Goal: Task Accomplishment & Management: Manage account settings

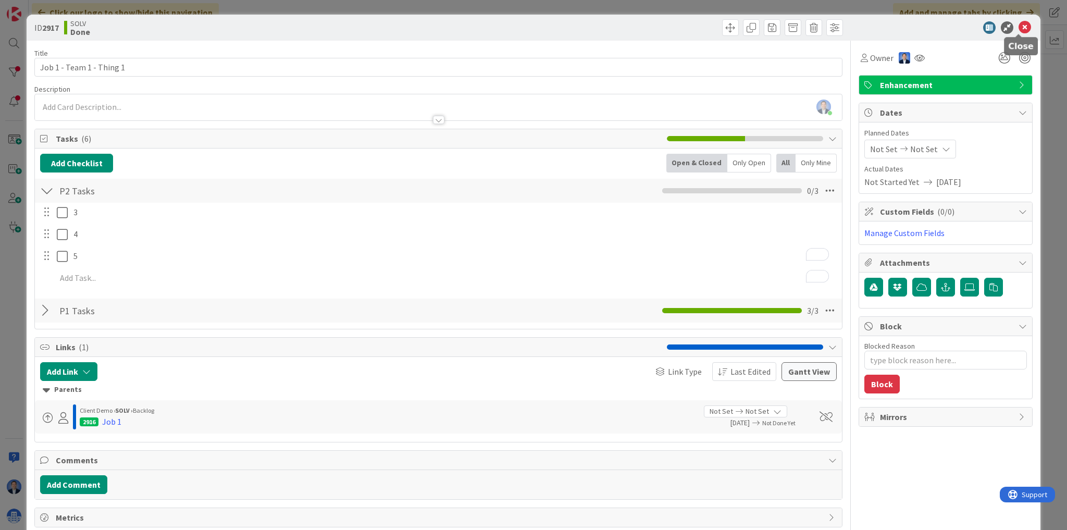
click at [1020, 28] on icon at bounding box center [1024, 27] width 13 height 13
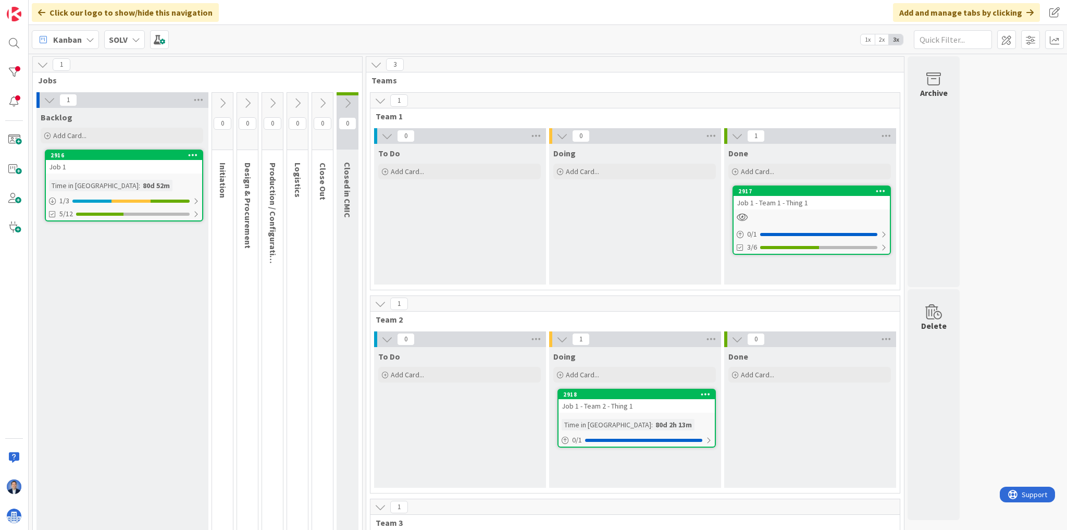
click at [129, 40] on div "SOLV" at bounding box center [124, 39] width 41 height 19
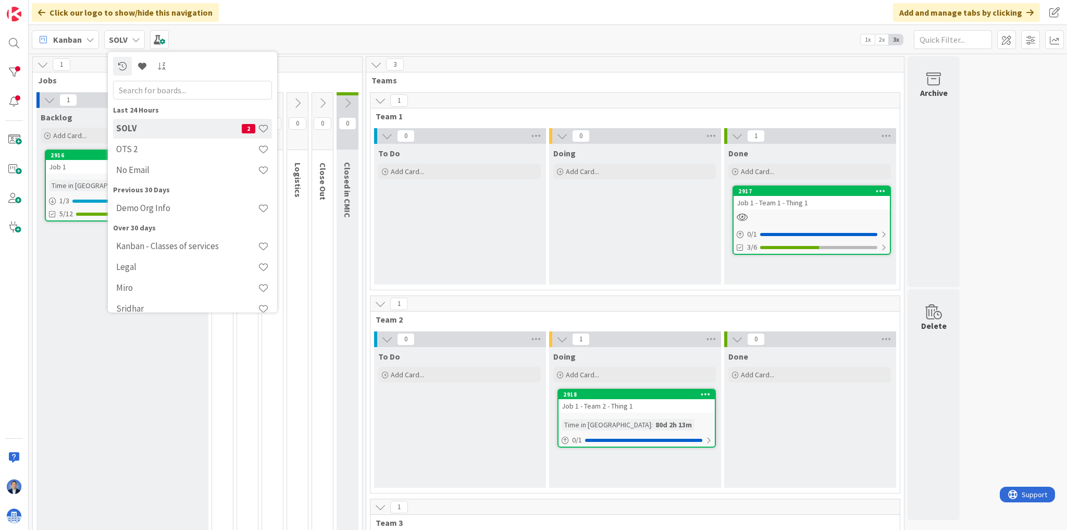
click at [129, 40] on div "SOLV" at bounding box center [124, 39] width 41 height 19
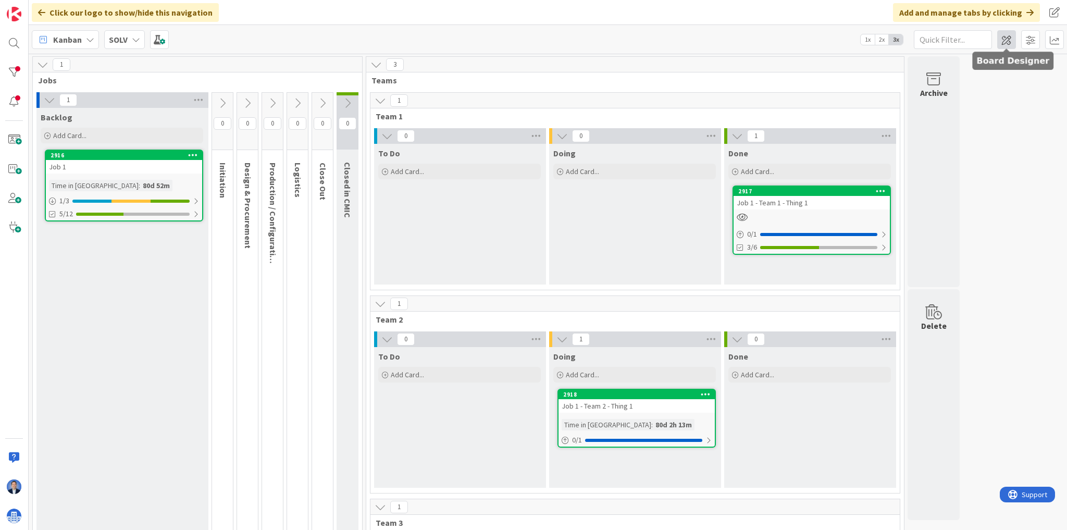
click at [1009, 43] on span at bounding box center [1006, 39] width 19 height 19
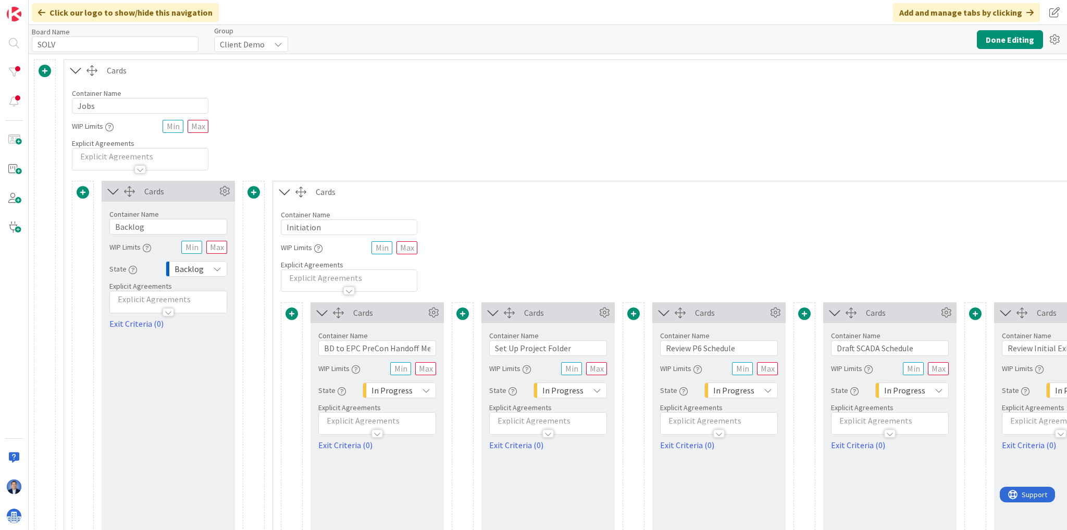
type input "SOLV"
click at [86, 105] on input "Jobs" at bounding box center [140, 106] width 136 height 16
click at [85, 104] on input "Jobs" at bounding box center [140, 106] width 136 height 16
click at [77, 105] on input "Jobs" at bounding box center [140, 106] width 136 height 16
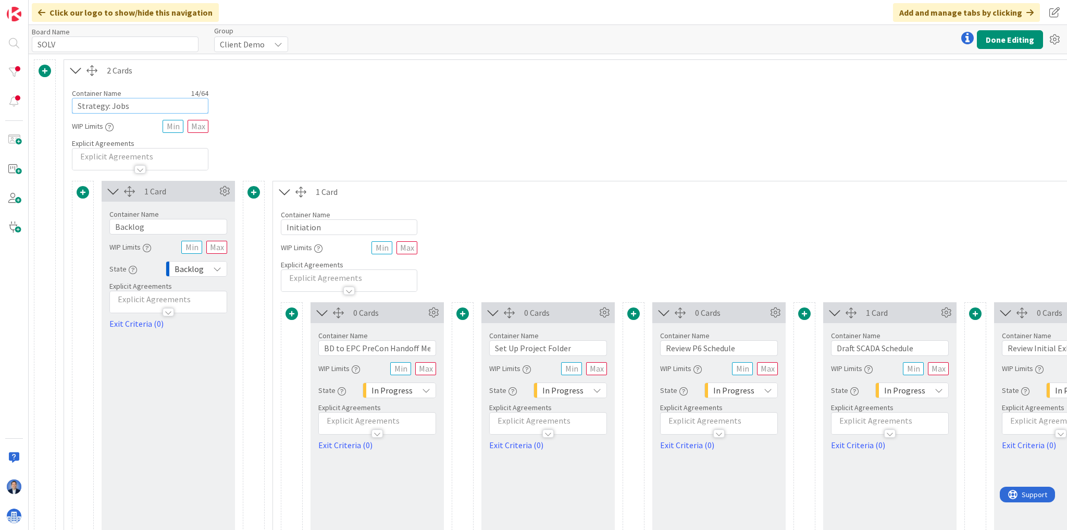
drag, startPoint x: 111, startPoint y: 104, endPoint x: 57, endPoint y: 102, distance: 53.7
type input "Jobs"
click at [1027, 43] on button "Done Editing" at bounding box center [1010, 39] width 66 height 19
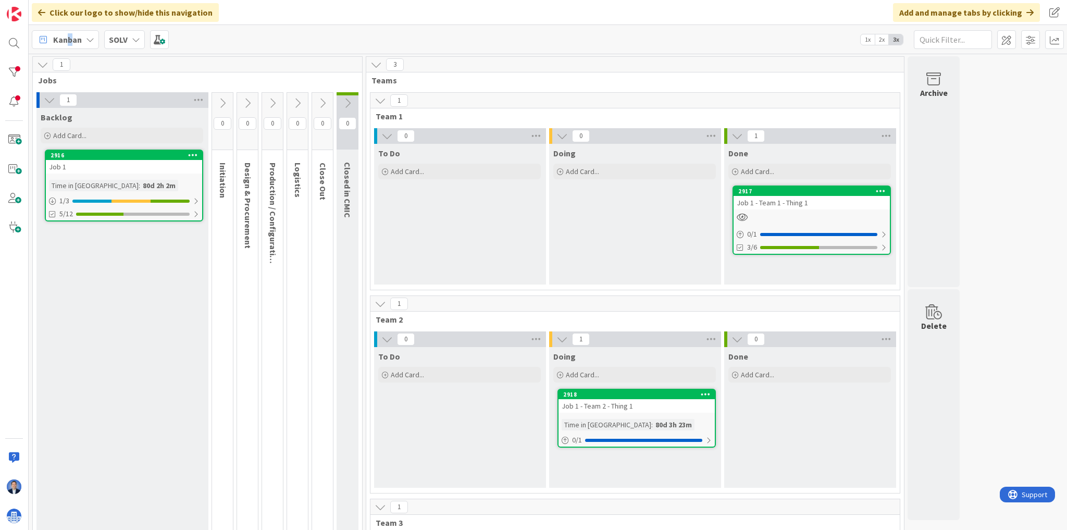
click at [70, 40] on span "Kanban" at bounding box center [67, 39] width 29 height 13
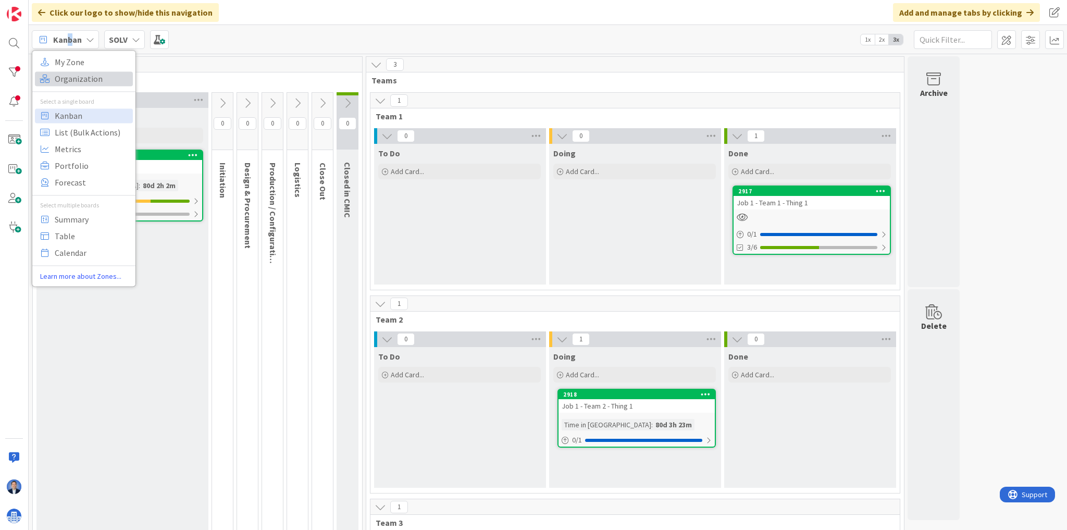
click at [70, 77] on span "Organization" at bounding box center [92, 79] width 75 height 16
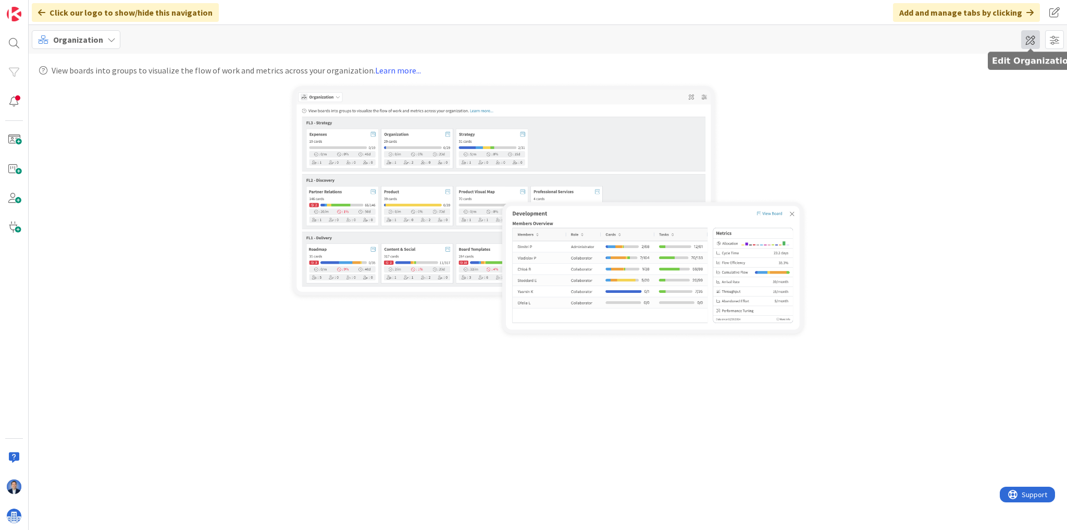
click at [1027, 36] on span at bounding box center [1030, 39] width 19 height 19
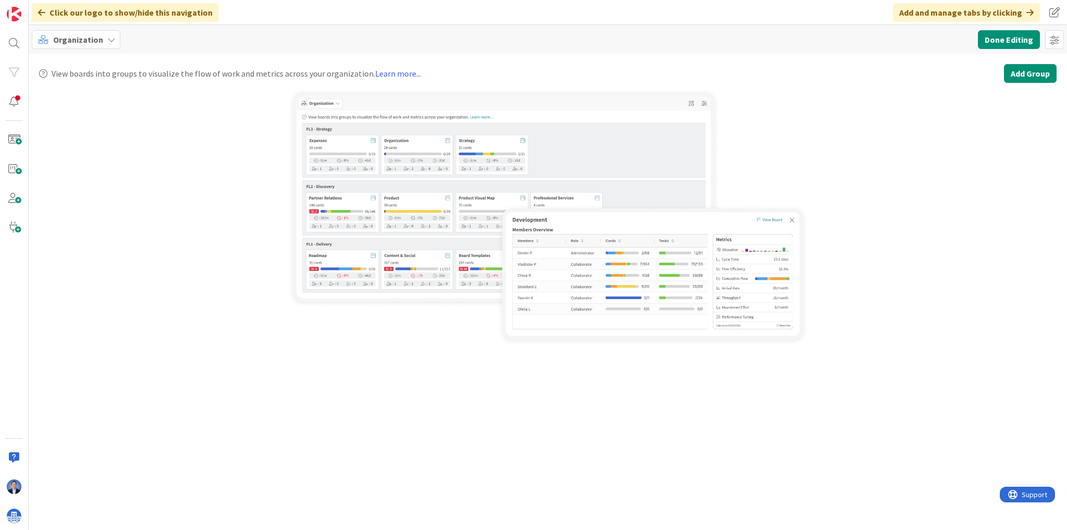
click at [1028, 73] on button "Add Group" at bounding box center [1030, 73] width 53 height 19
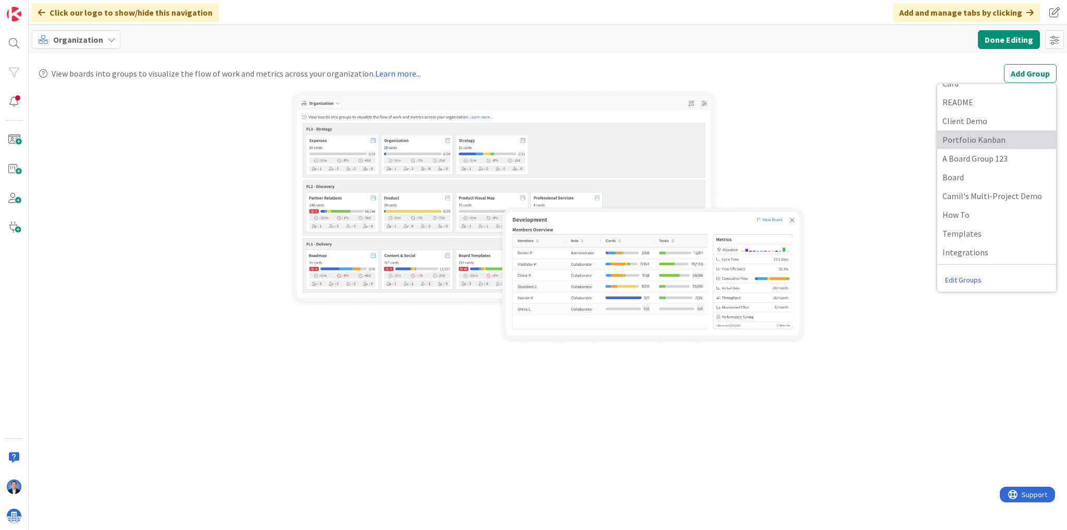
scroll to position [91, 0]
click at [965, 278] on link "Edit Groups" at bounding box center [963, 278] width 52 height 19
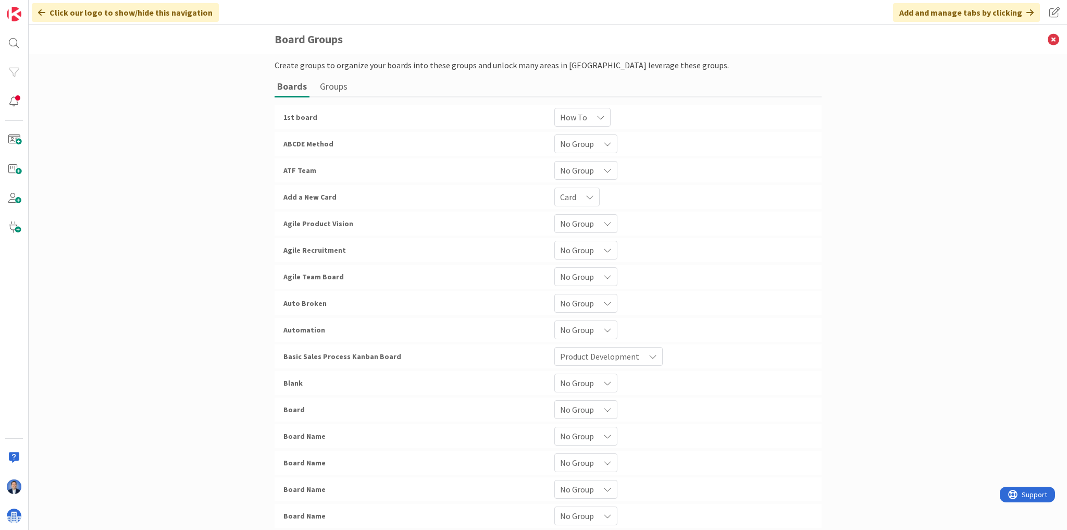
click at [336, 82] on button "Groups" at bounding box center [333, 86] width 33 height 19
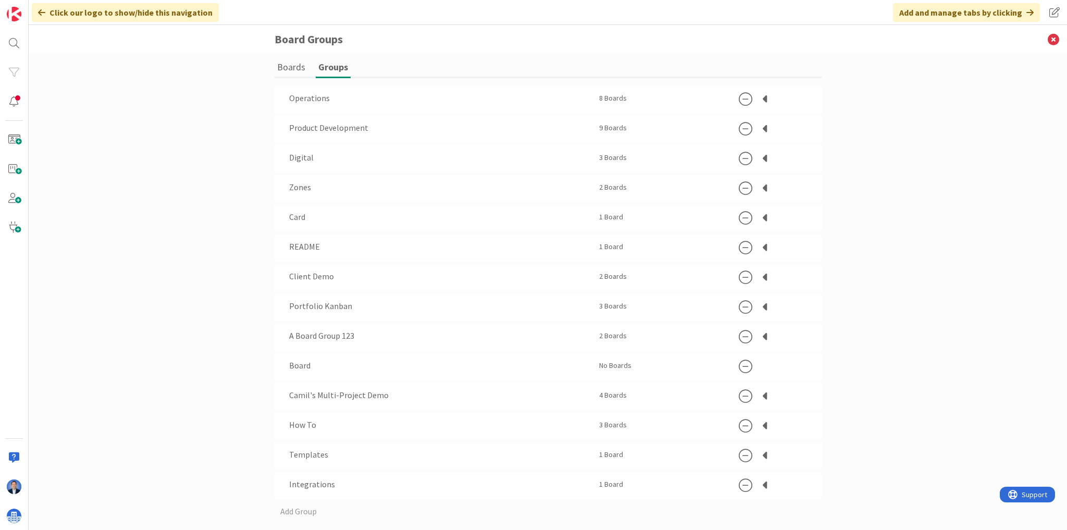
scroll to position [35, 0]
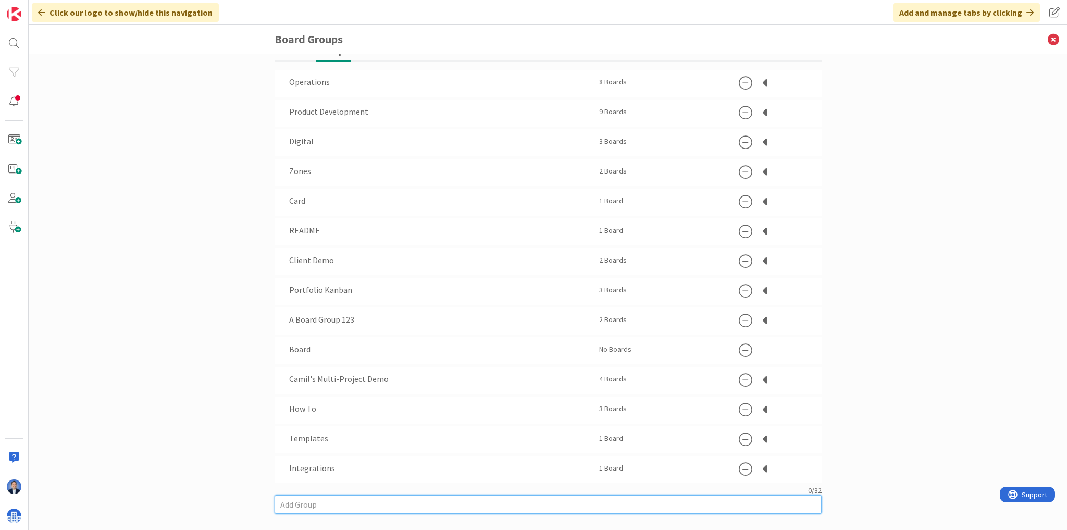
click at [301, 502] on input at bounding box center [548, 504] width 547 height 19
type input "Strategy"
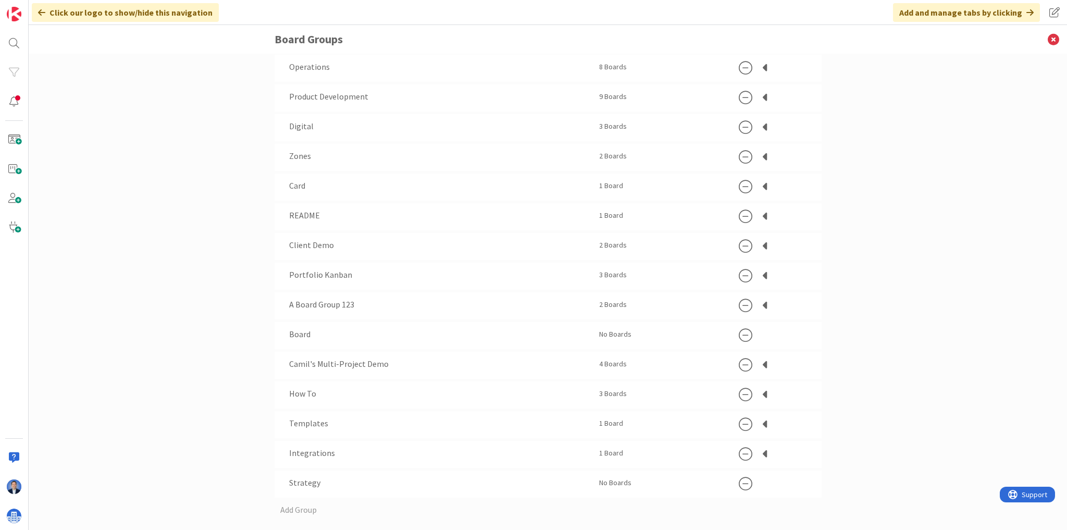
scroll to position [65, 0]
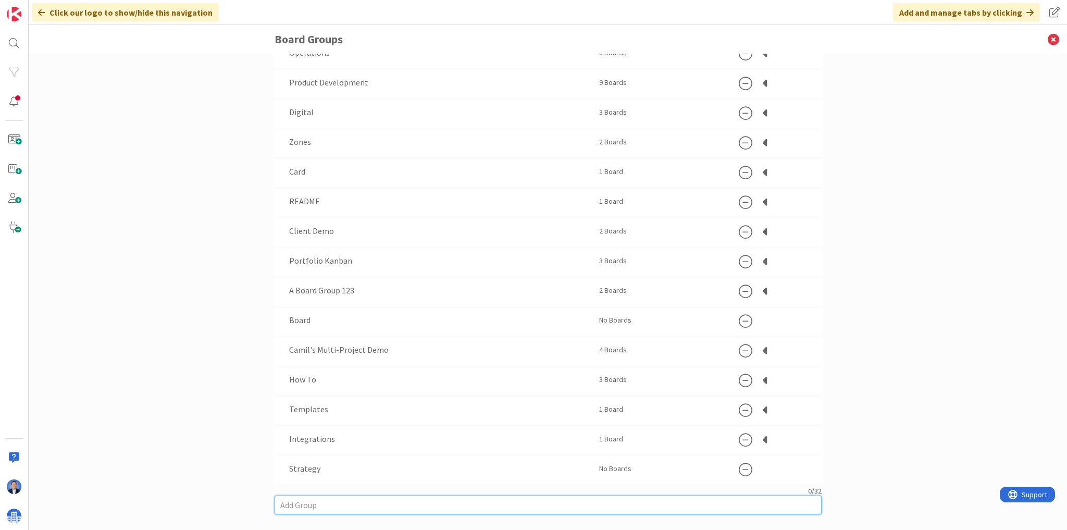
click at [301, 487] on div "0 / 32" at bounding box center [548, 500] width 547 height 28
click at [278, 505] on input "Coordination" at bounding box center [531, 504] width 512 height 19
type input "2. Coordination"
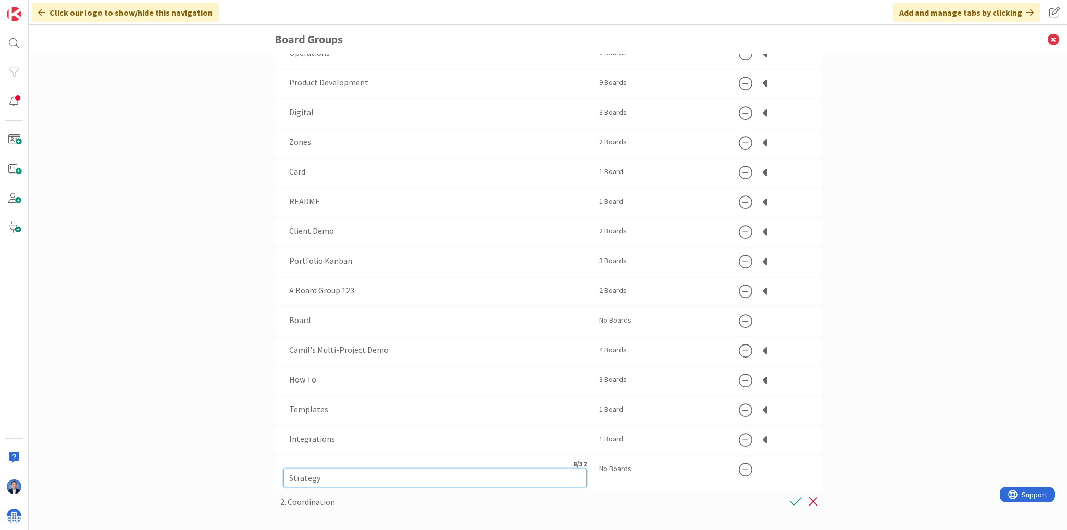
click at [288, 470] on input "Strategy" at bounding box center [435, 477] width 304 height 19
click at [285, 474] on input "Strategy" at bounding box center [435, 477] width 304 height 19
type input "3. Strategy"
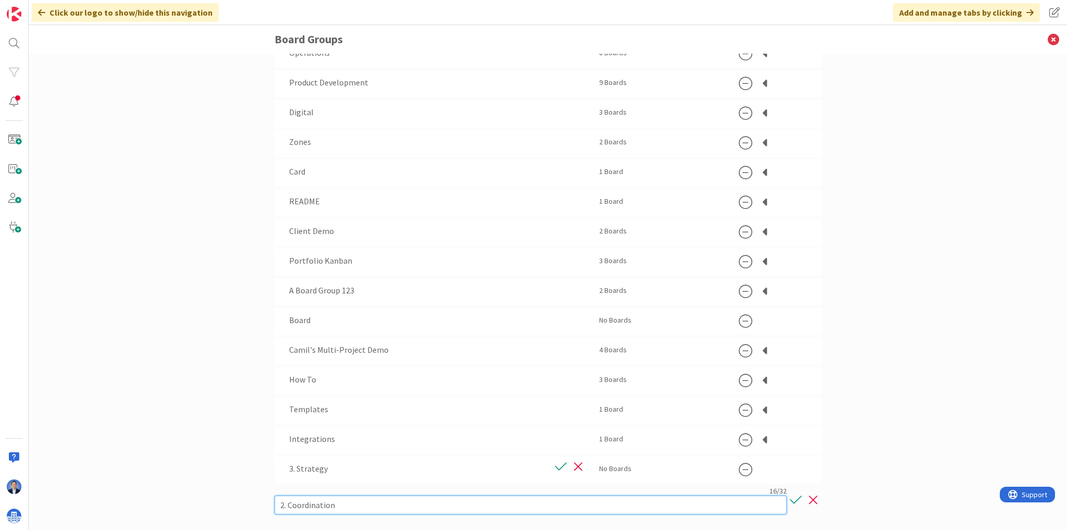
click at [346, 501] on input "2. Coordination" at bounding box center [531, 504] width 512 height 19
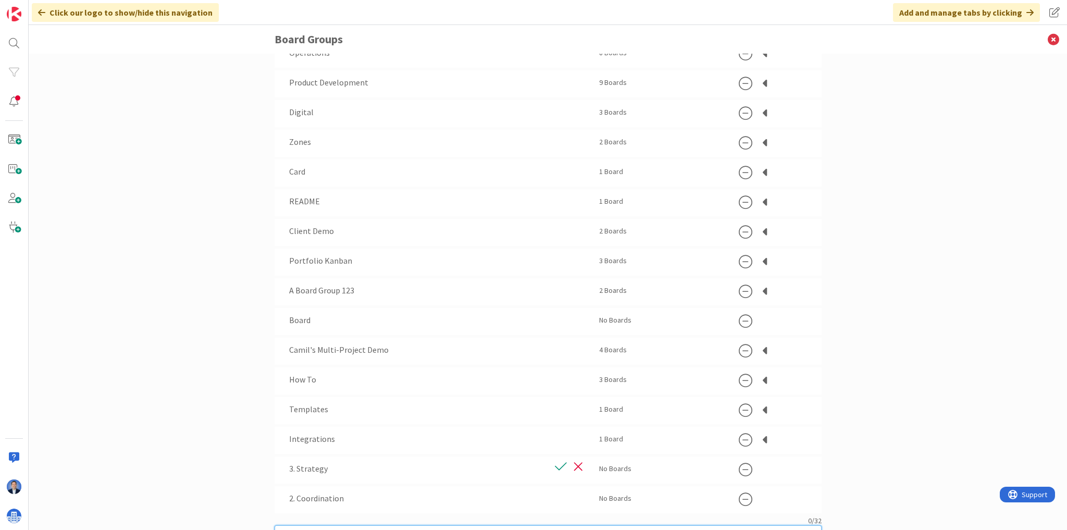
click at [320, 519] on div "0 / 32" at bounding box center [548, 530] width 547 height 28
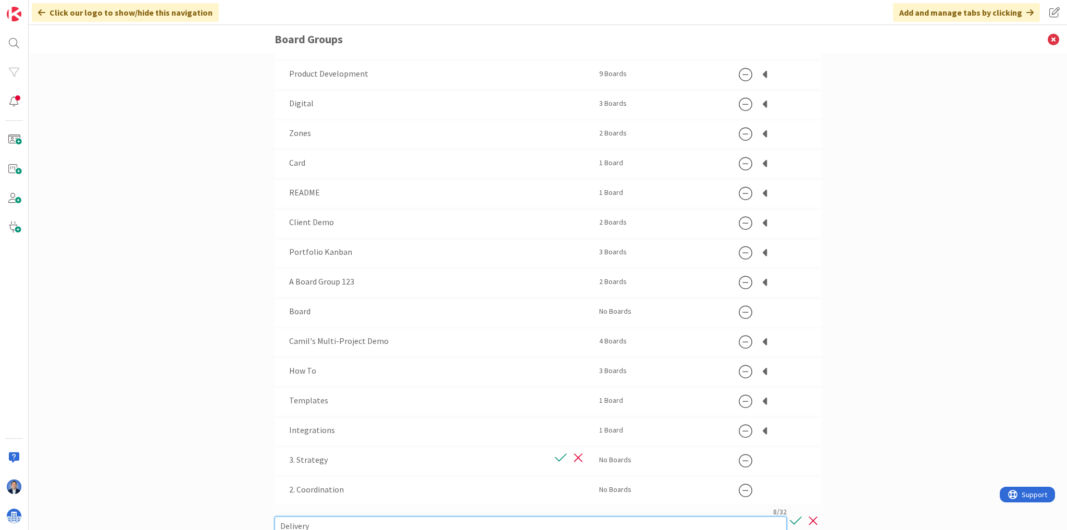
click at [275, 523] on input "Delivery" at bounding box center [531, 525] width 512 height 19
type input "3. Delivery"
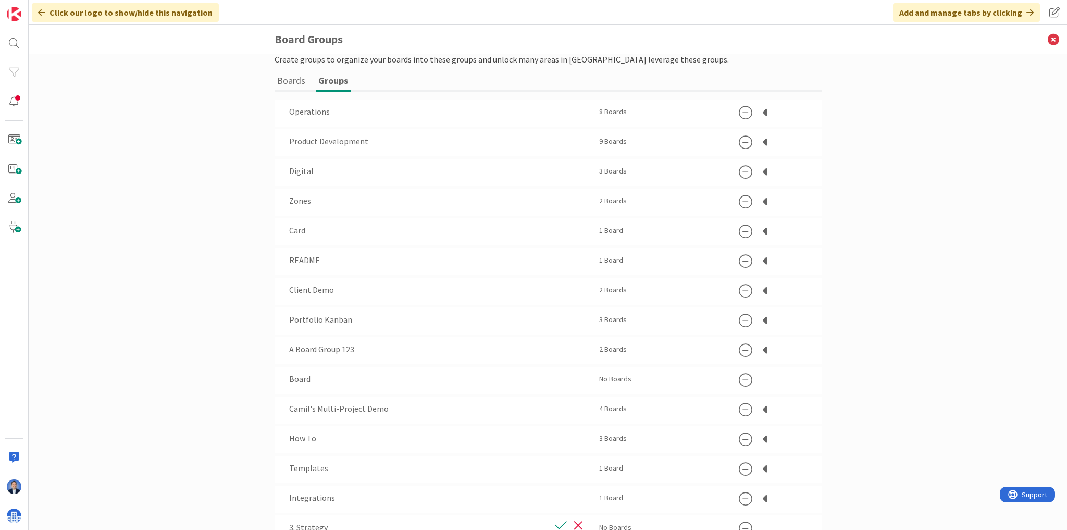
scroll to position [0, 0]
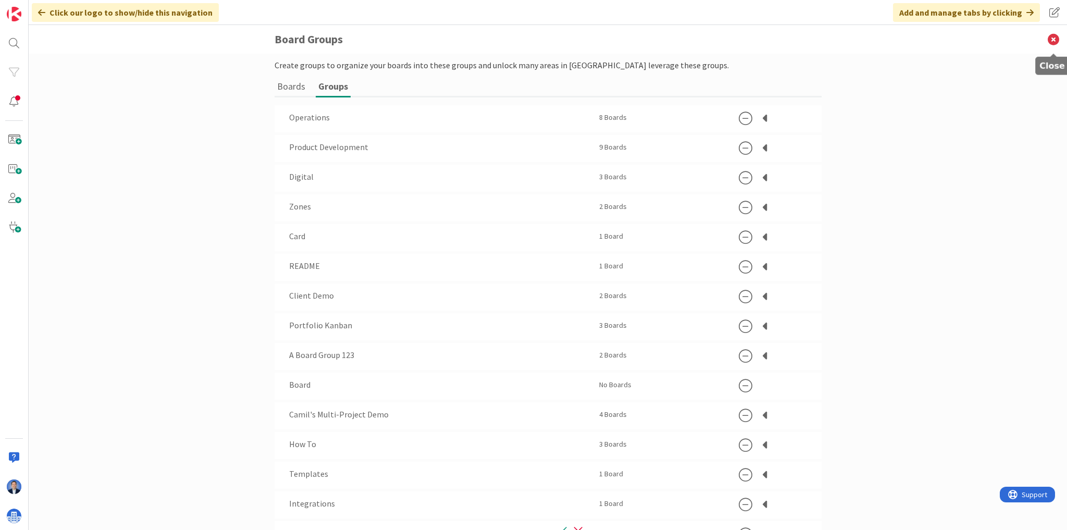
click at [1051, 40] on icon at bounding box center [1053, 39] width 27 height 29
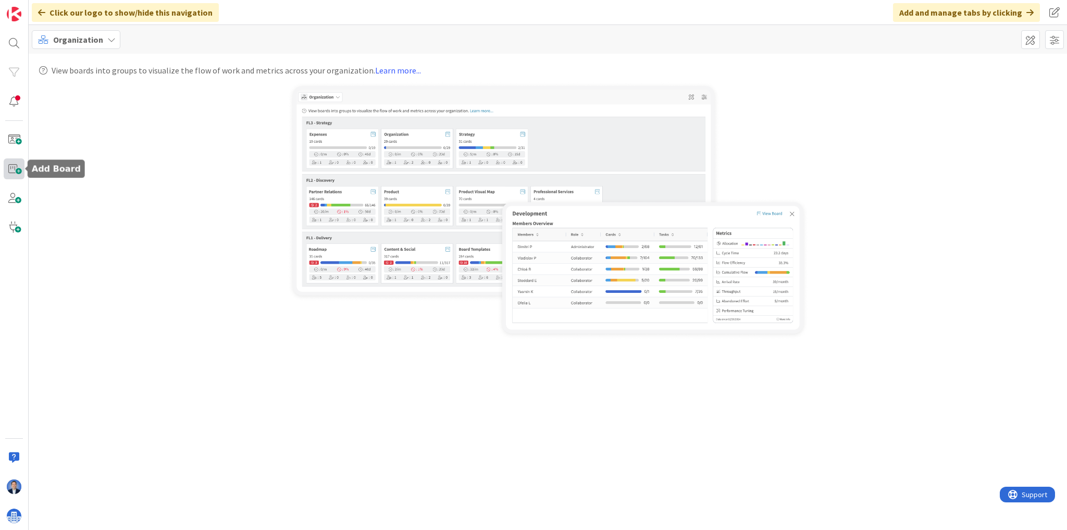
click at [13, 173] on span at bounding box center [14, 168] width 21 height 21
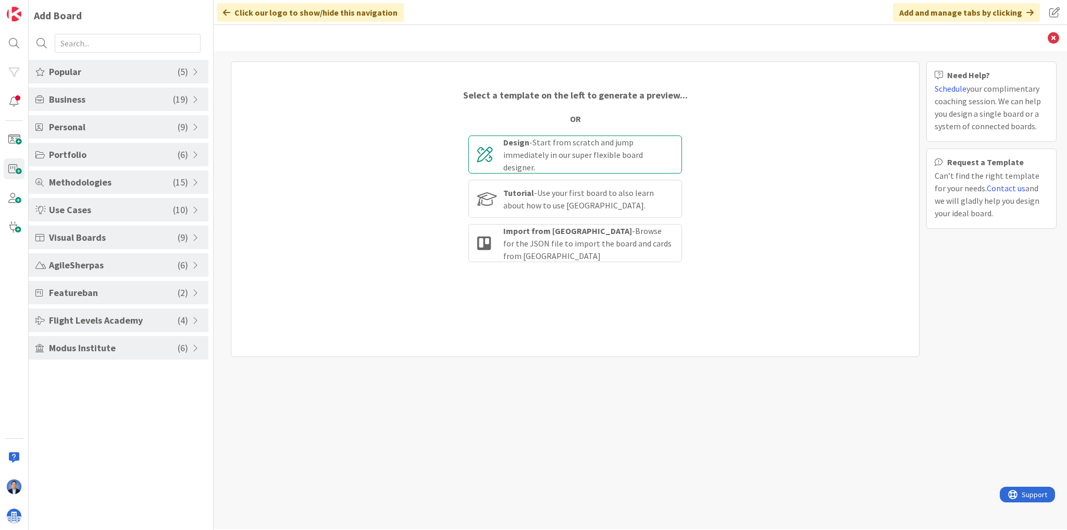
click at [542, 155] on div "Design - Start from scratch and jump immediately in our super flexible board de…" at bounding box center [588, 155] width 170 height 38
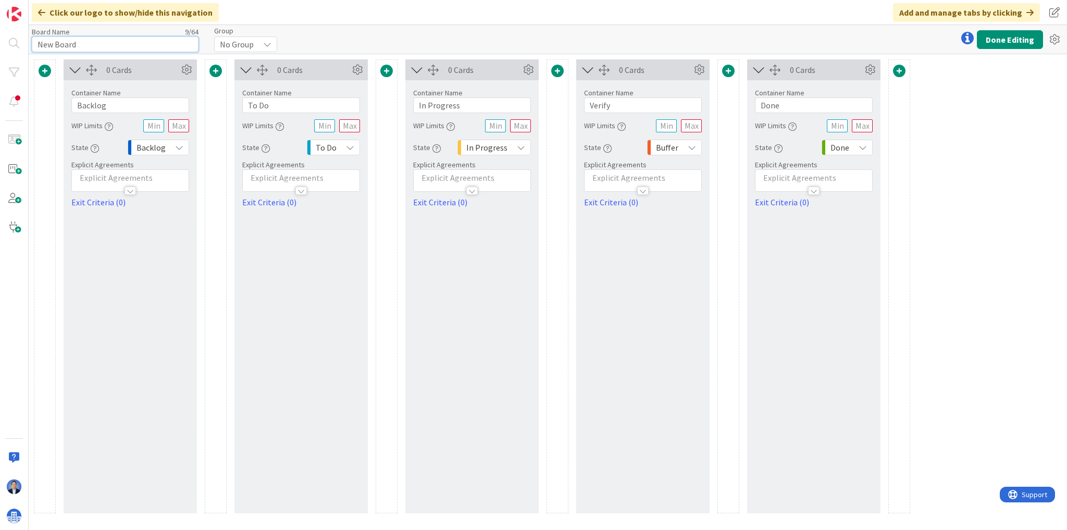
click at [88, 42] on input "New Board" at bounding box center [115, 44] width 167 height 16
type input "SOLVE Projects"
click at [248, 109] on input "To Do" at bounding box center [301, 105] width 118 height 16
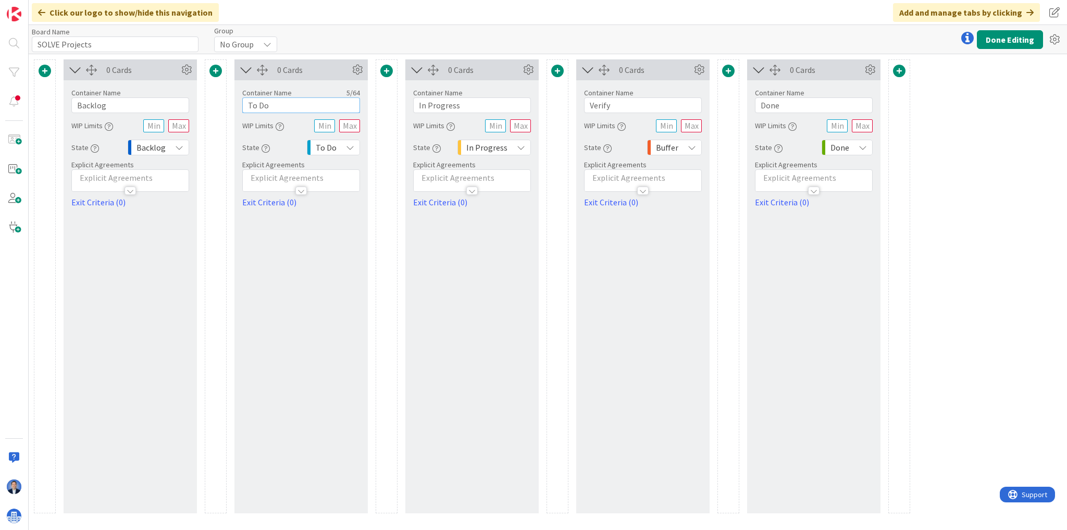
click at [248, 108] on input "To Do" at bounding box center [301, 105] width 118 height 16
paste input "Initiation"
type input "Initiation"
click at [440, 106] on input "In Progress" at bounding box center [472, 105] width 118 height 16
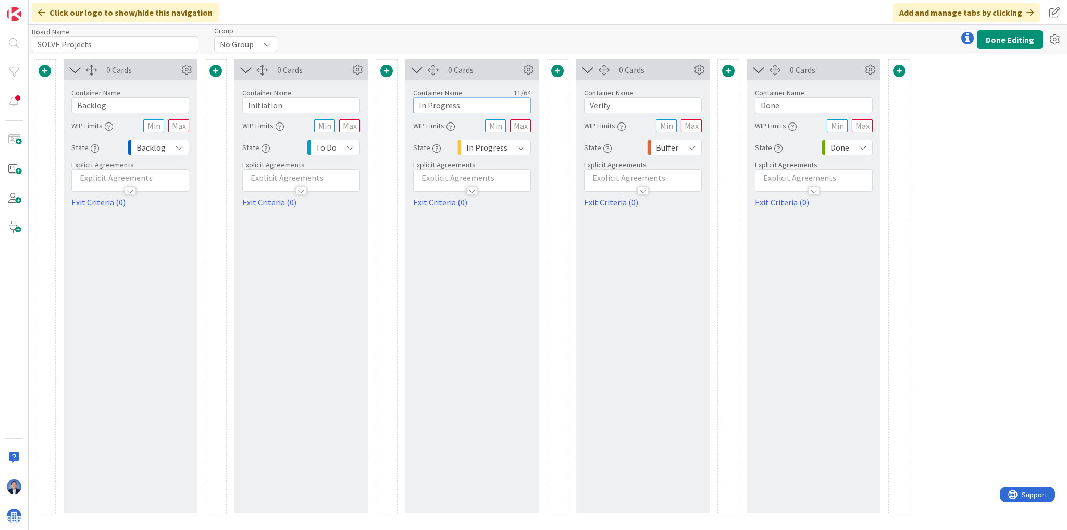
click at [440, 106] on input "In Progress" at bounding box center [472, 105] width 118 height 16
paste input "D&P"
type input "D&P"
click at [621, 100] on input "Verify" at bounding box center [643, 105] width 118 height 16
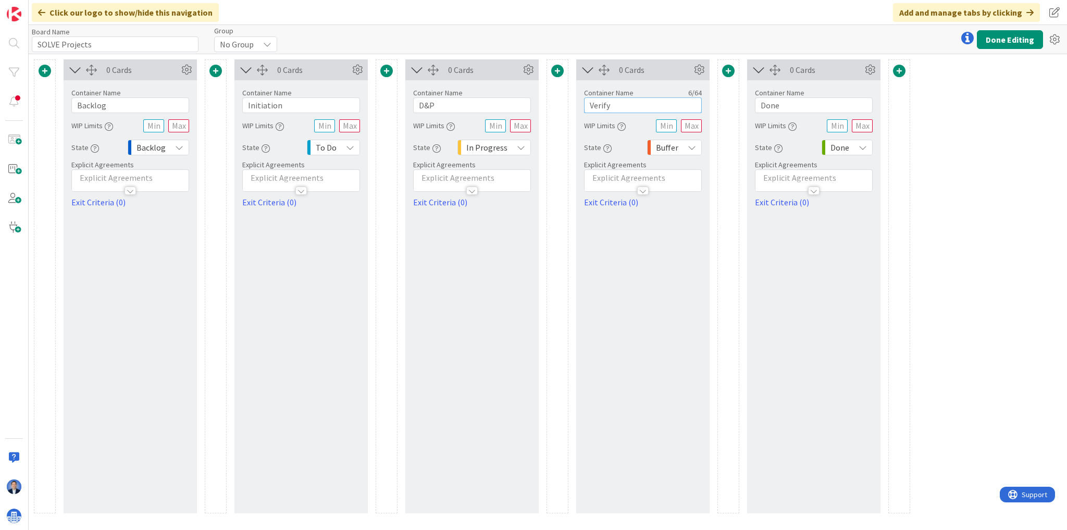
click at [621, 100] on input "Verify" at bounding box center [643, 105] width 118 height 16
paste input "Integrator (P/F/C)"
type input "Integrator (P/F/C)"
click at [729, 69] on span at bounding box center [728, 71] width 13 height 13
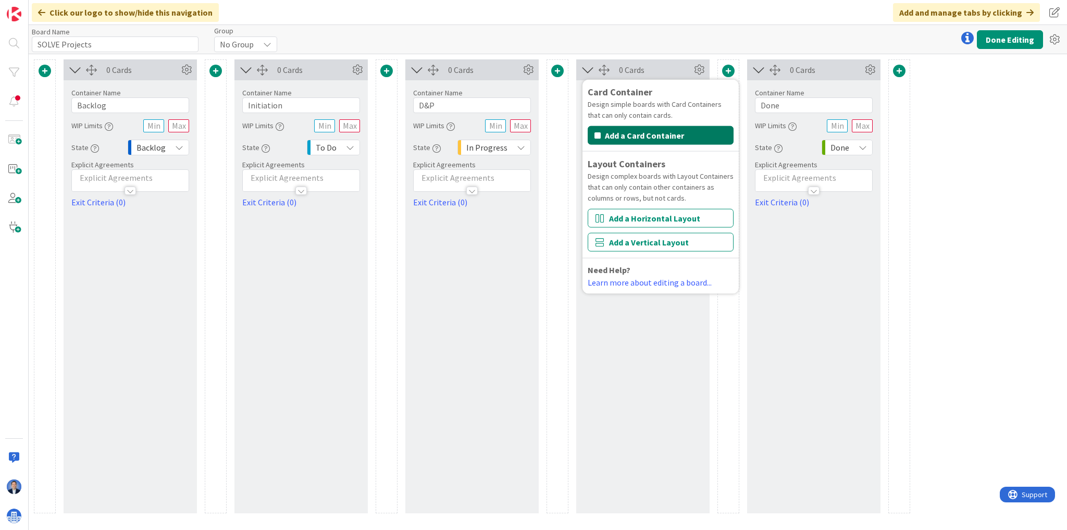
click at [669, 133] on button "Add a Card Container" at bounding box center [661, 135] width 146 height 19
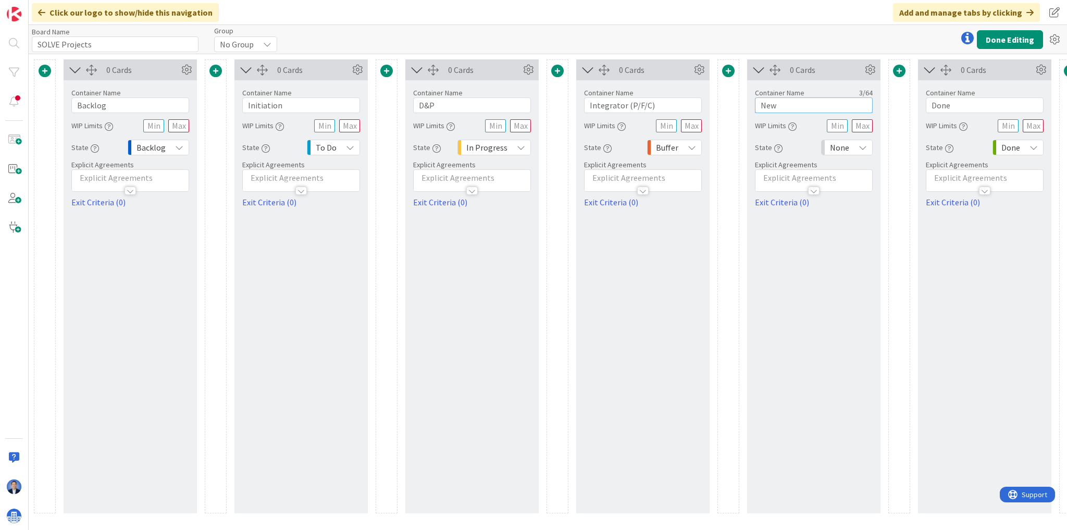
click at [790, 106] on input "New" at bounding box center [814, 105] width 118 height 16
paste input "Cold Commisioning"
type input "Cold Commissioning"
click at [901, 71] on span at bounding box center [899, 71] width 13 height 13
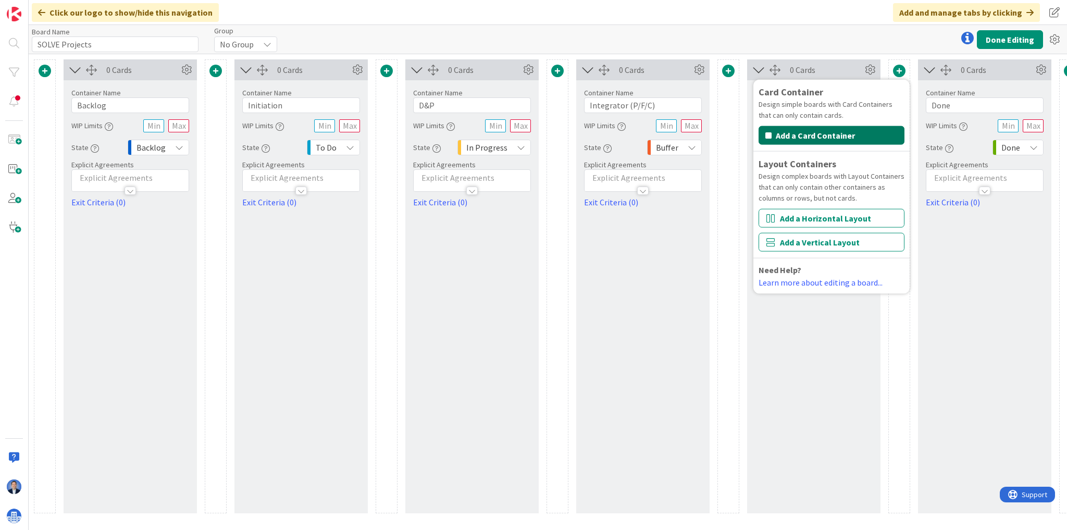
click at [840, 135] on button "Add a Card Container" at bounding box center [831, 135] width 146 height 19
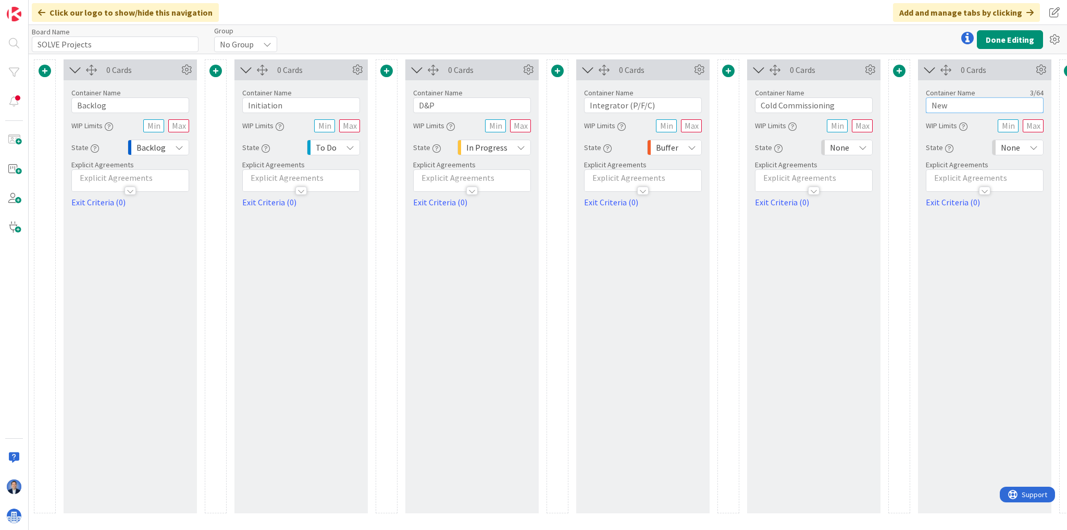
click at [946, 105] on input "New" at bounding box center [985, 105] width 118 height 16
paste input "Hot Commissioning"
type input "Hot Commissioning"
click at [1011, 148] on span "None" at bounding box center [1010, 147] width 19 height 15
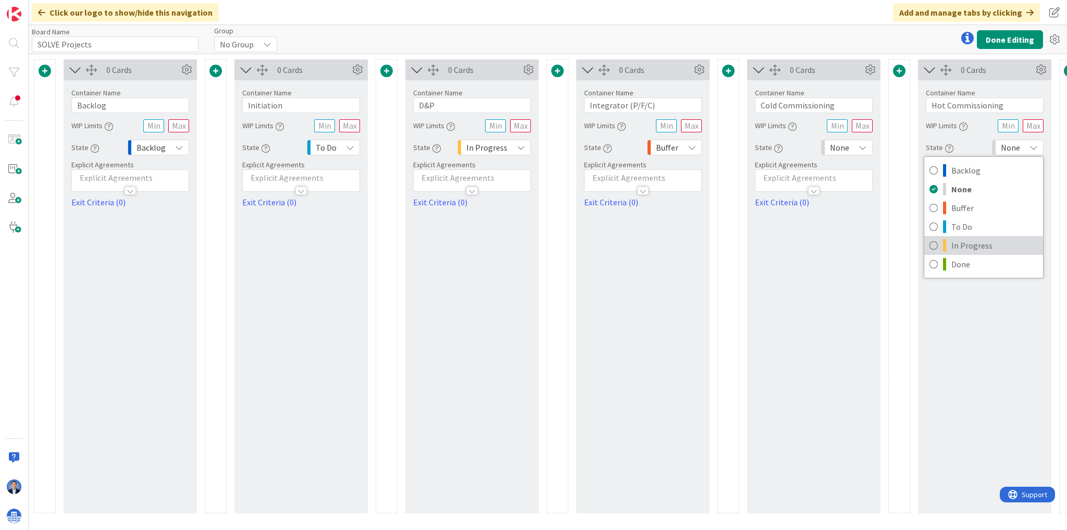
click at [975, 242] on span "In Progress" at bounding box center [994, 246] width 86 height 16
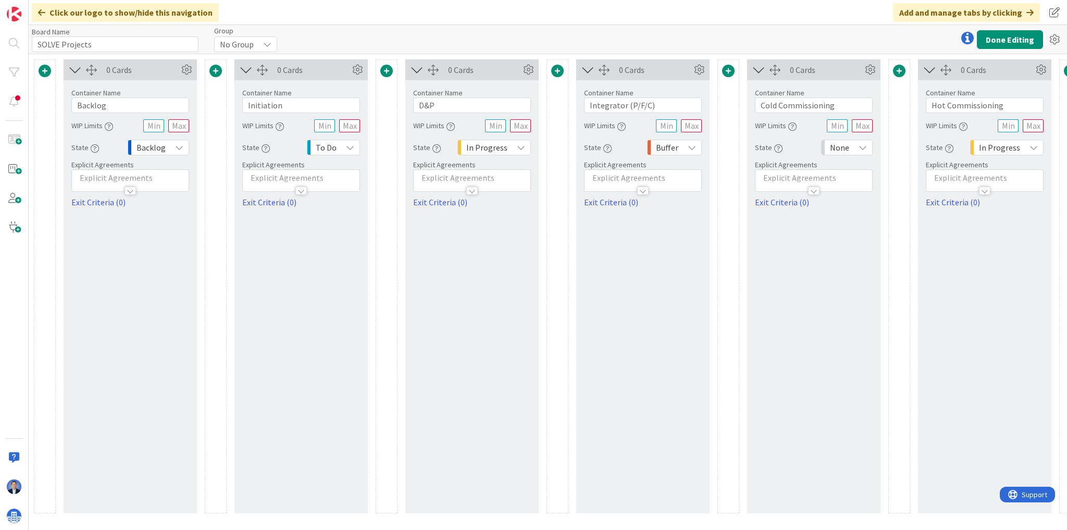
click at [848, 147] on span "None" at bounding box center [839, 147] width 19 height 15
click at [864, 244] on span "In Progress" at bounding box center [892, 246] width 86 height 16
click at [692, 156] on div "State Buffer" at bounding box center [643, 147] width 118 height 19
click at [685, 150] on div "Buffer" at bounding box center [674, 148] width 55 height 16
click at [690, 244] on span "In Progress" at bounding box center [718, 246] width 86 height 16
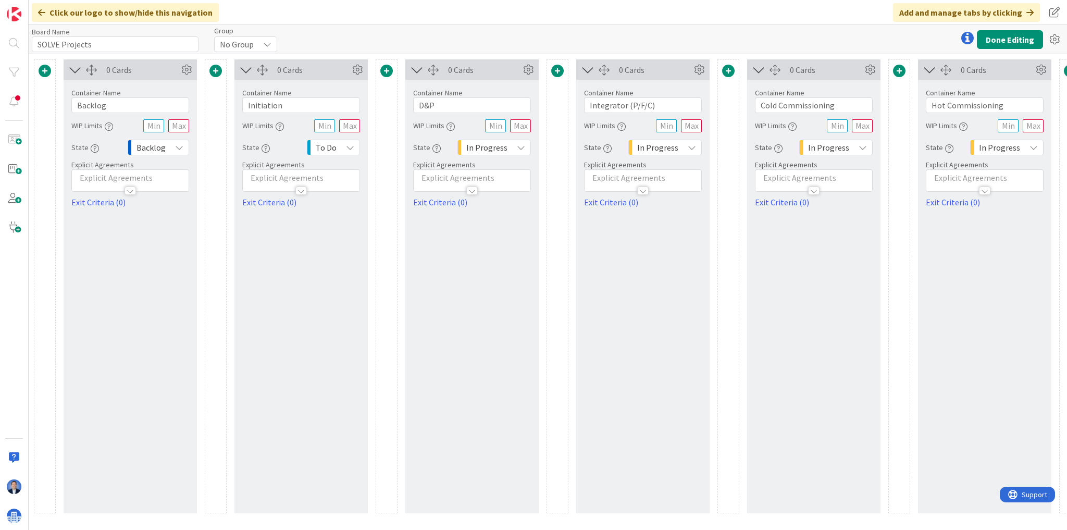
click at [355, 152] on div "To Do" at bounding box center [333, 148] width 53 height 16
click at [356, 241] on span "In Progress" at bounding box center [377, 246] width 86 height 16
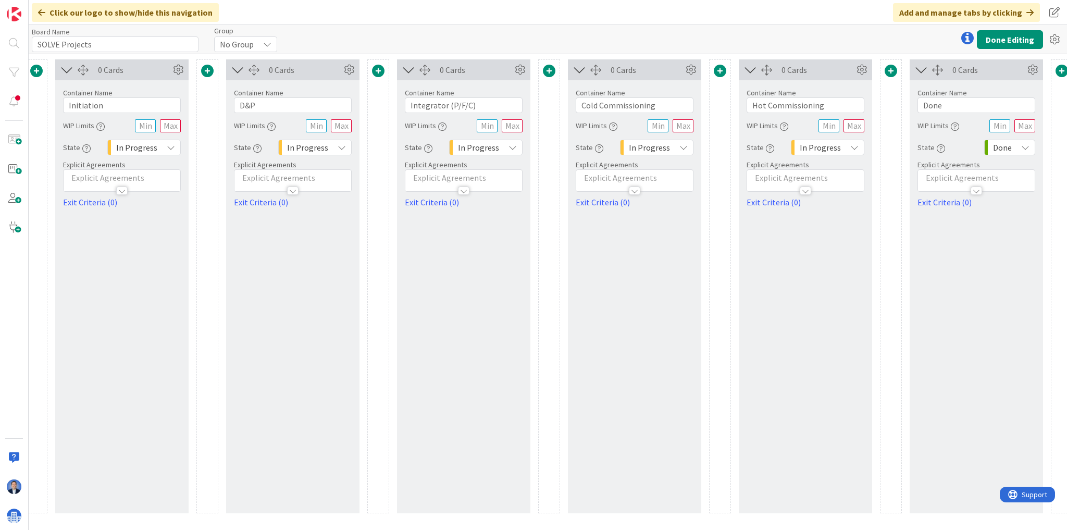
scroll to position [0, 190]
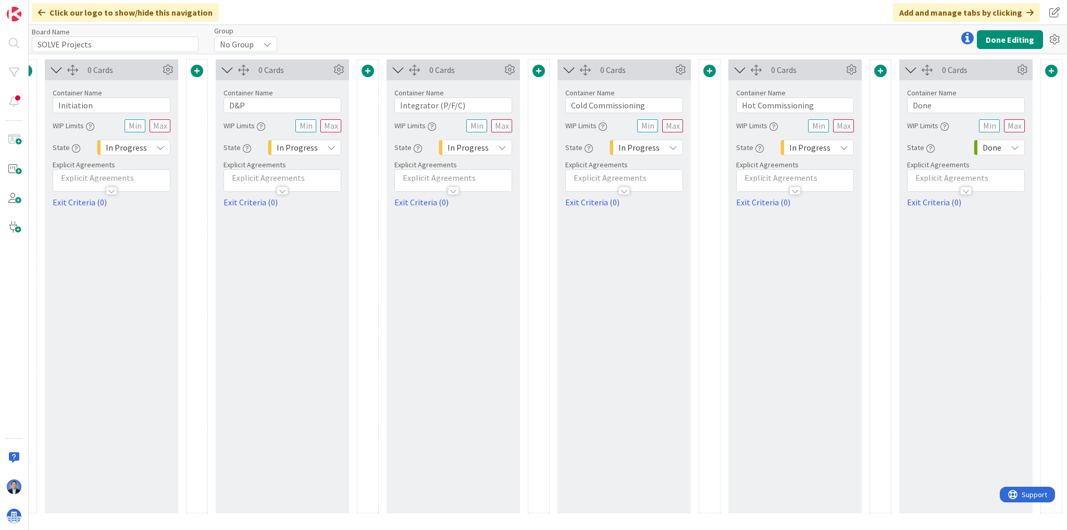
click at [881, 69] on span at bounding box center [880, 71] width 13 height 13
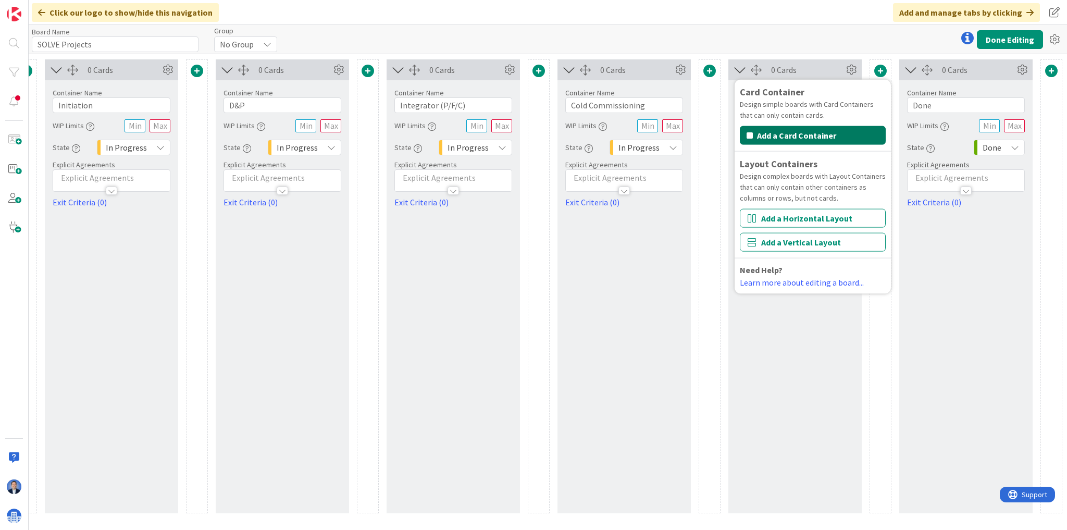
click at [801, 133] on button "Add a Card Container" at bounding box center [813, 135] width 146 height 19
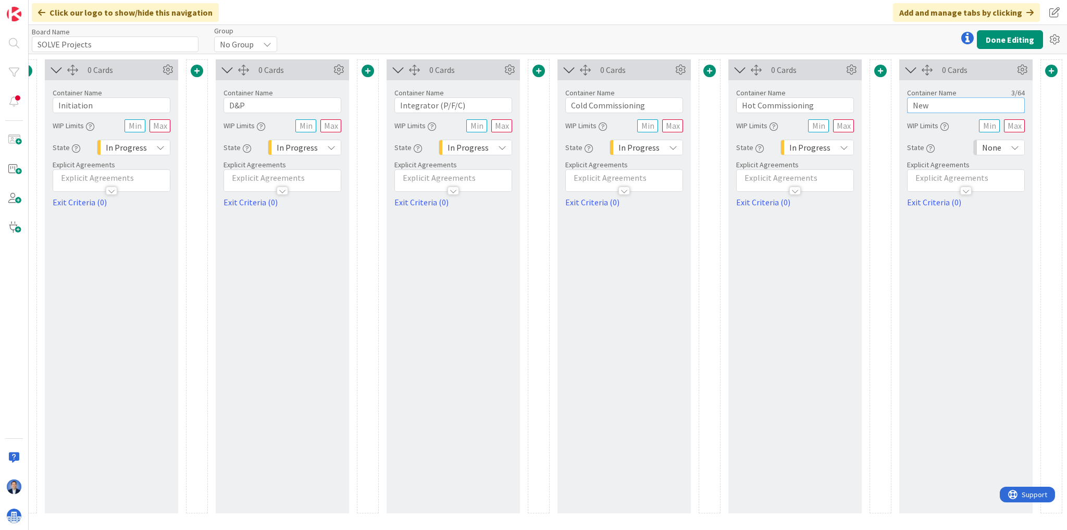
click at [932, 106] on input "New" at bounding box center [966, 105] width 118 height 16
paste input "Close Out"
type input "Close Out"
click at [993, 150] on span "None" at bounding box center [991, 147] width 19 height 15
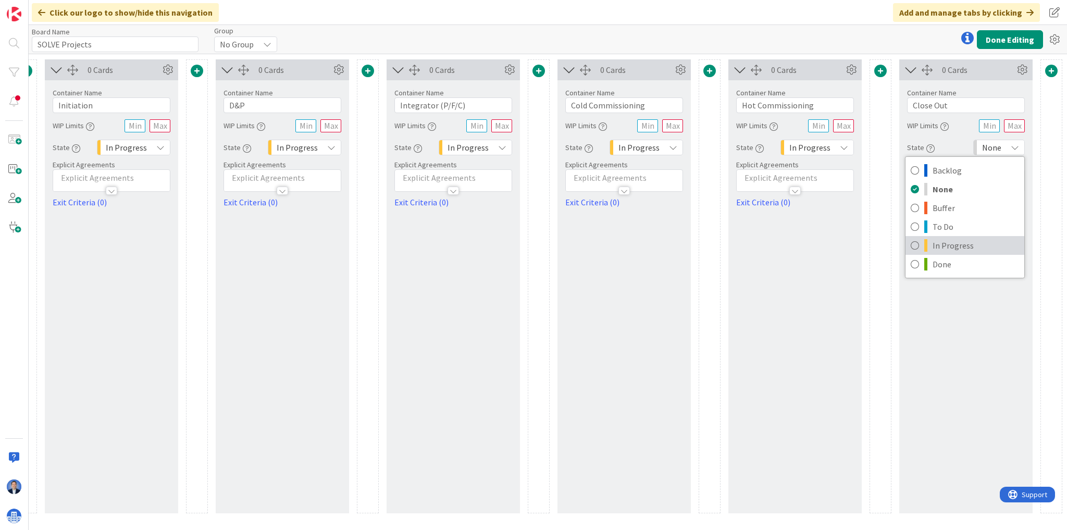
click at [959, 243] on span "In Progress" at bounding box center [975, 246] width 86 height 16
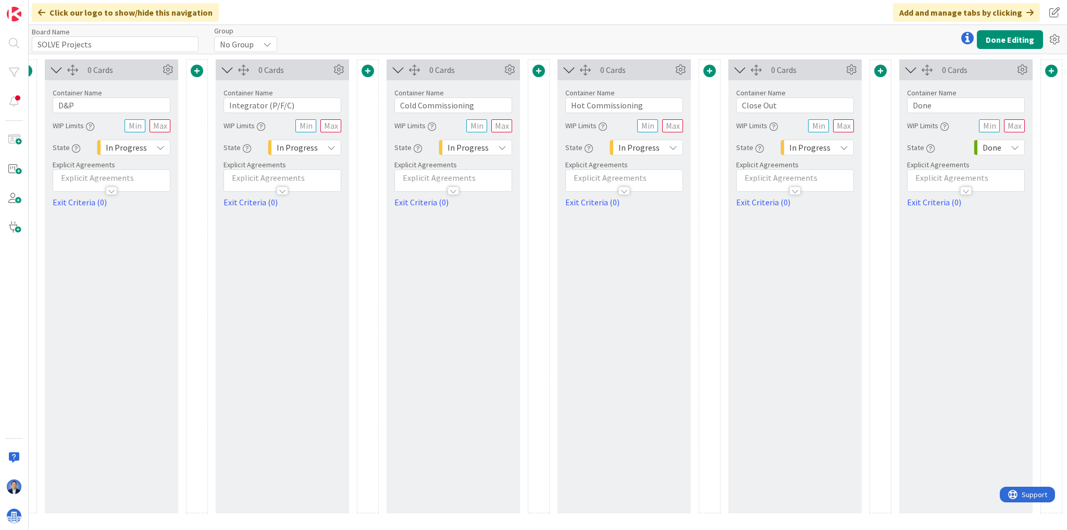
scroll to position [0, 0]
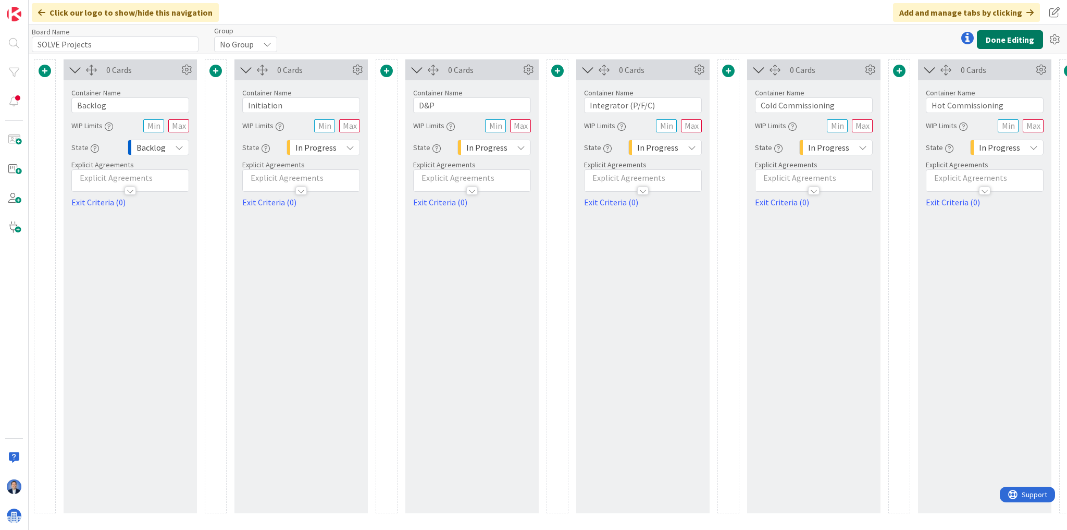
click at [1000, 42] on button "Done Editing" at bounding box center [1010, 39] width 66 height 19
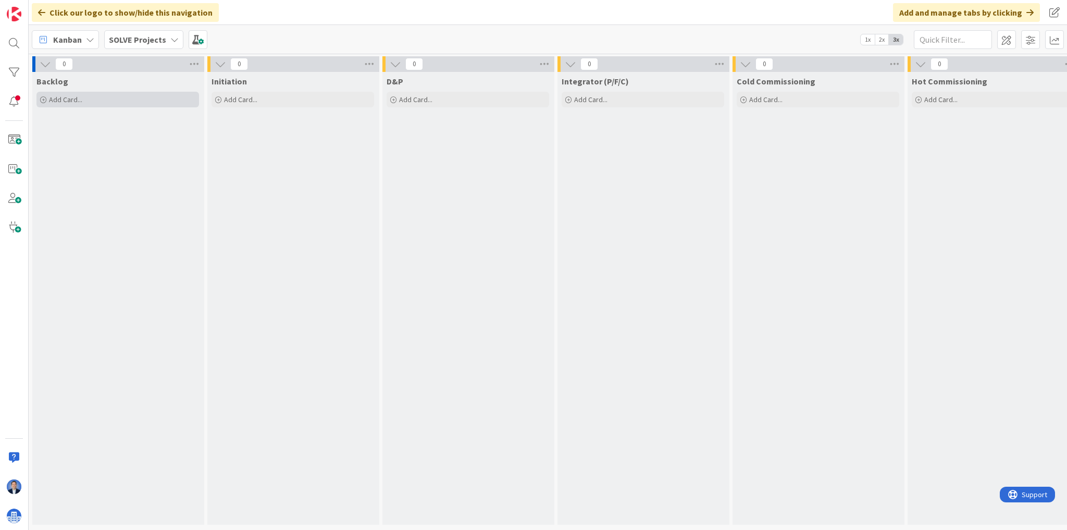
click at [108, 106] on div "Add Card..." at bounding box center [117, 100] width 163 height 16
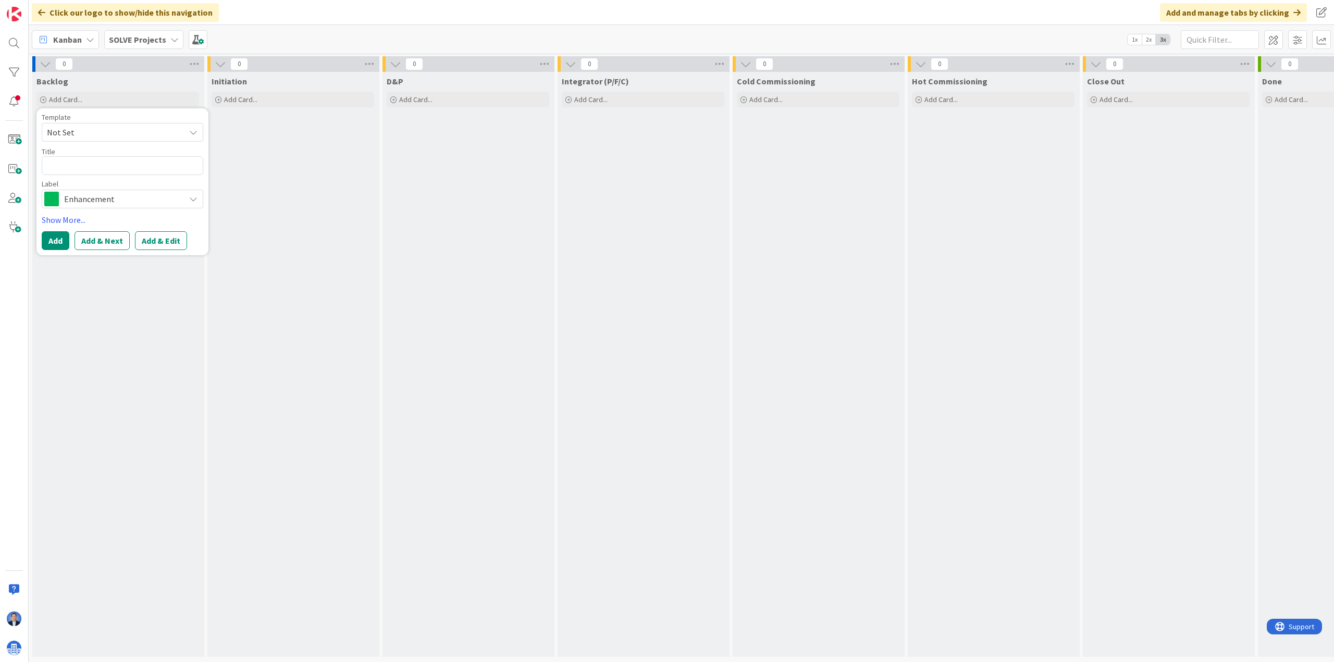
type textarea "x"
type textarea "J"
type textarea "x"
type textarea "Jo"
type textarea "x"
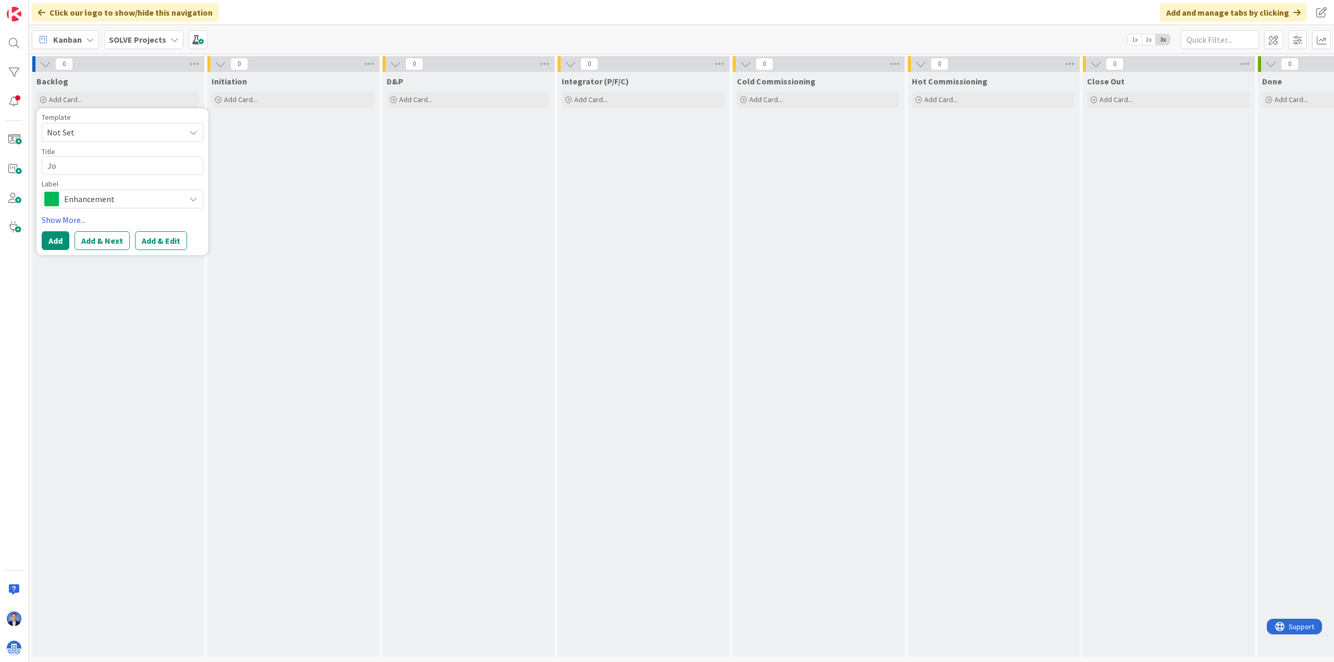
type textarea "Job"
type textarea "x"
type textarea "Job"
type textarea "x"
type textarea "Job 1"
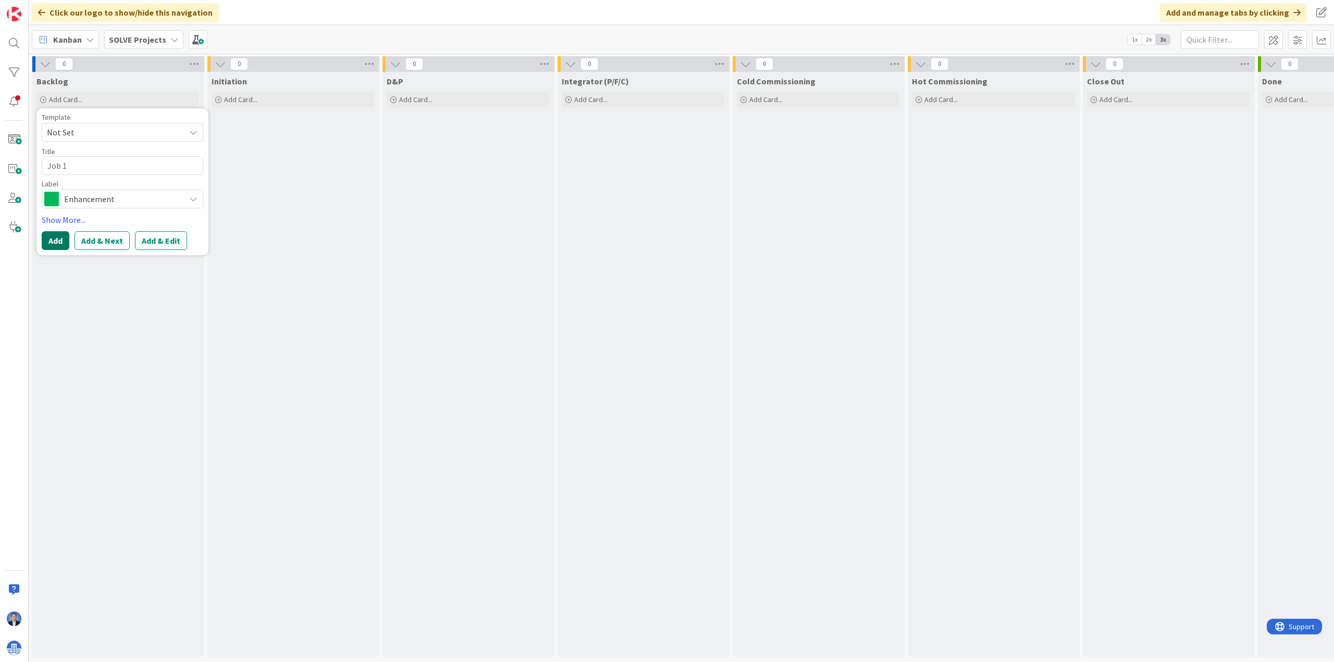
click at [57, 245] on button "Add" at bounding box center [56, 240] width 28 height 19
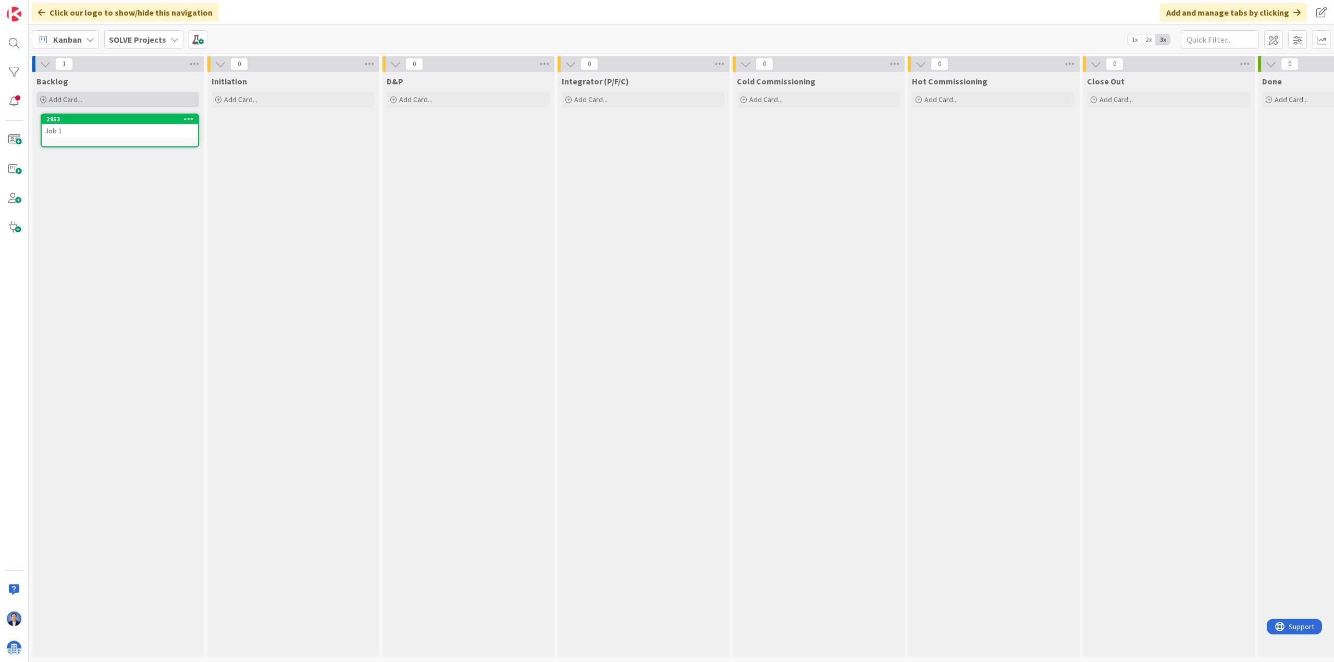
click at [80, 104] on span "Add Card..." at bounding box center [65, 99] width 33 height 9
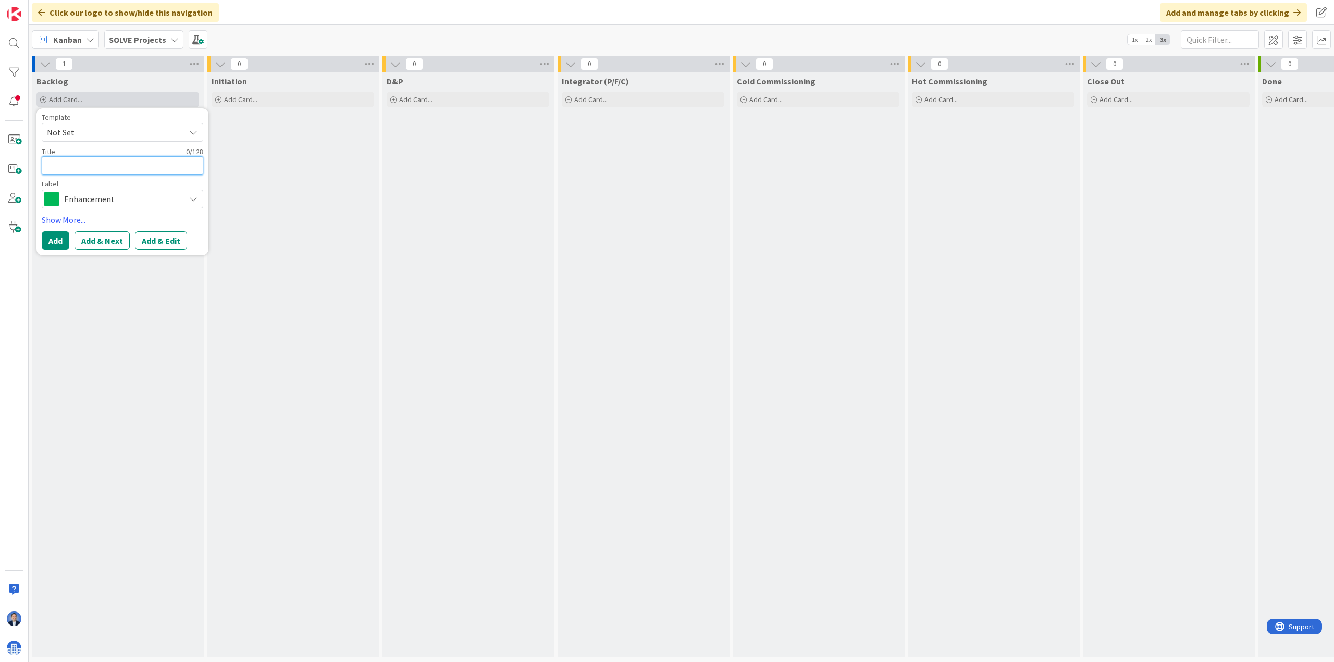
type textarea "x"
type textarea "J"
type textarea "x"
type textarea "Jo"
type textarea "x"
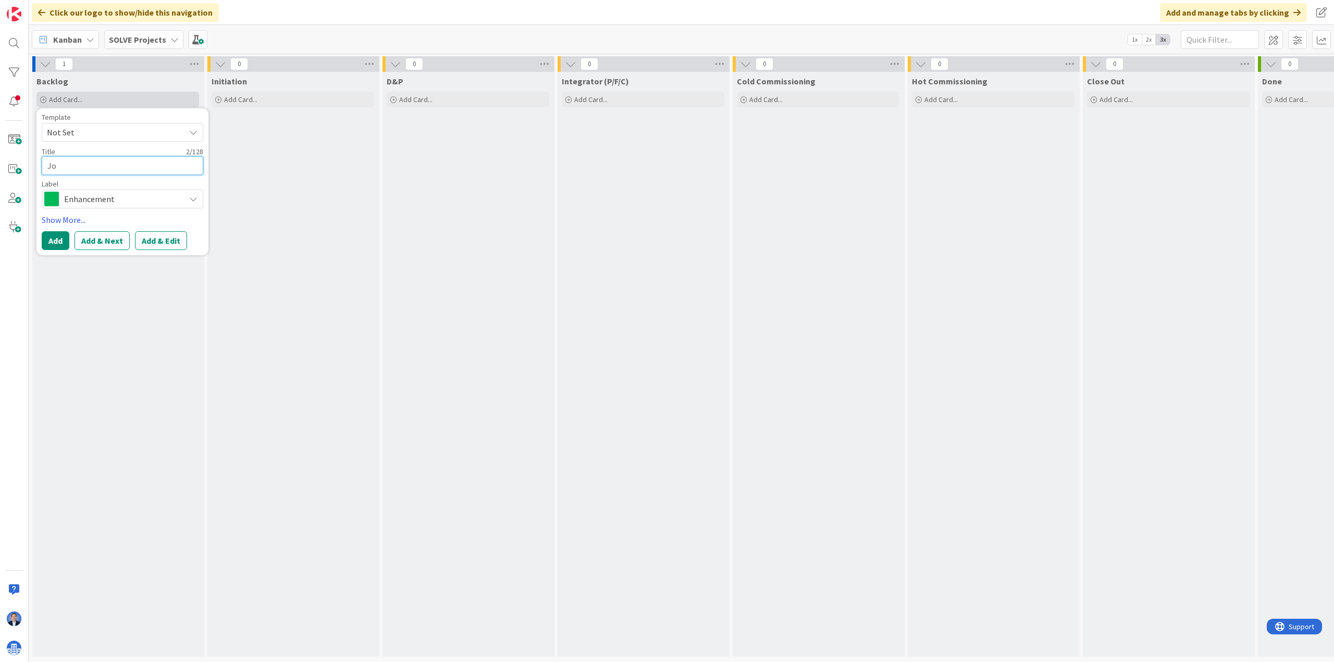
type textarea "Job"
type textarea "x"
type textarea "Job"
type textarea "x"
type textarea "Job 2"
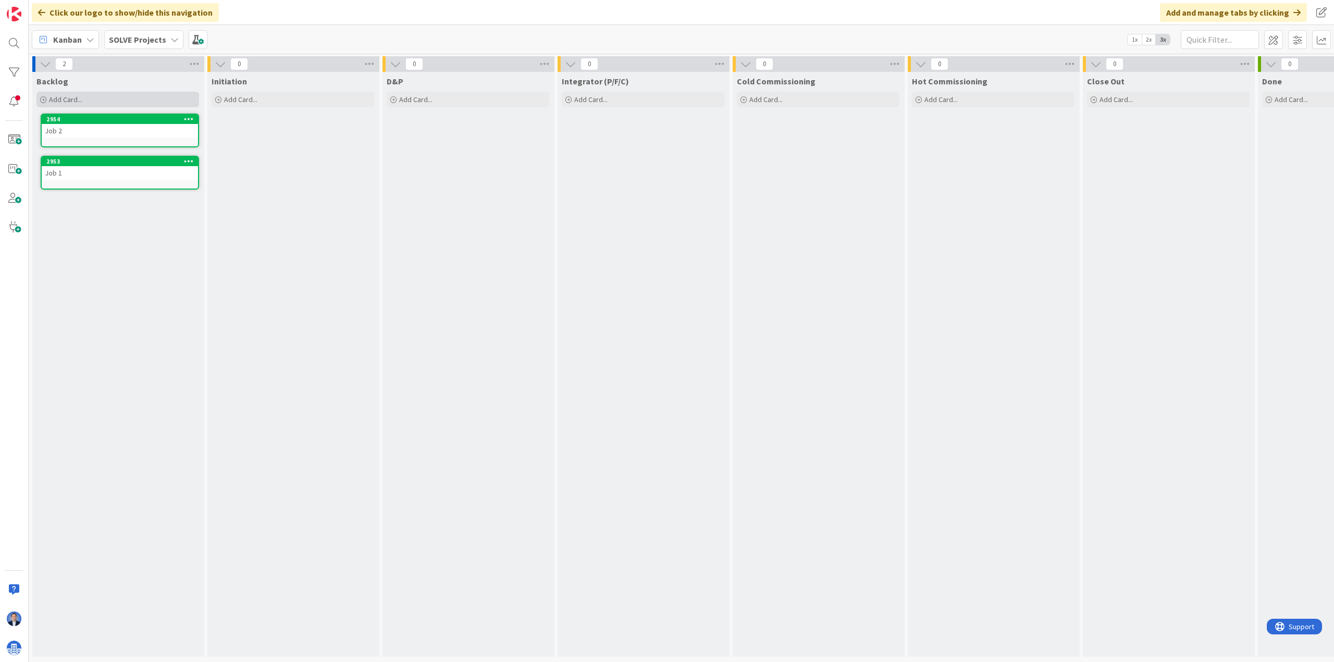
click at [80, 104] on div "Add Card..." at bounding box center [117, 100] width 163 height 16
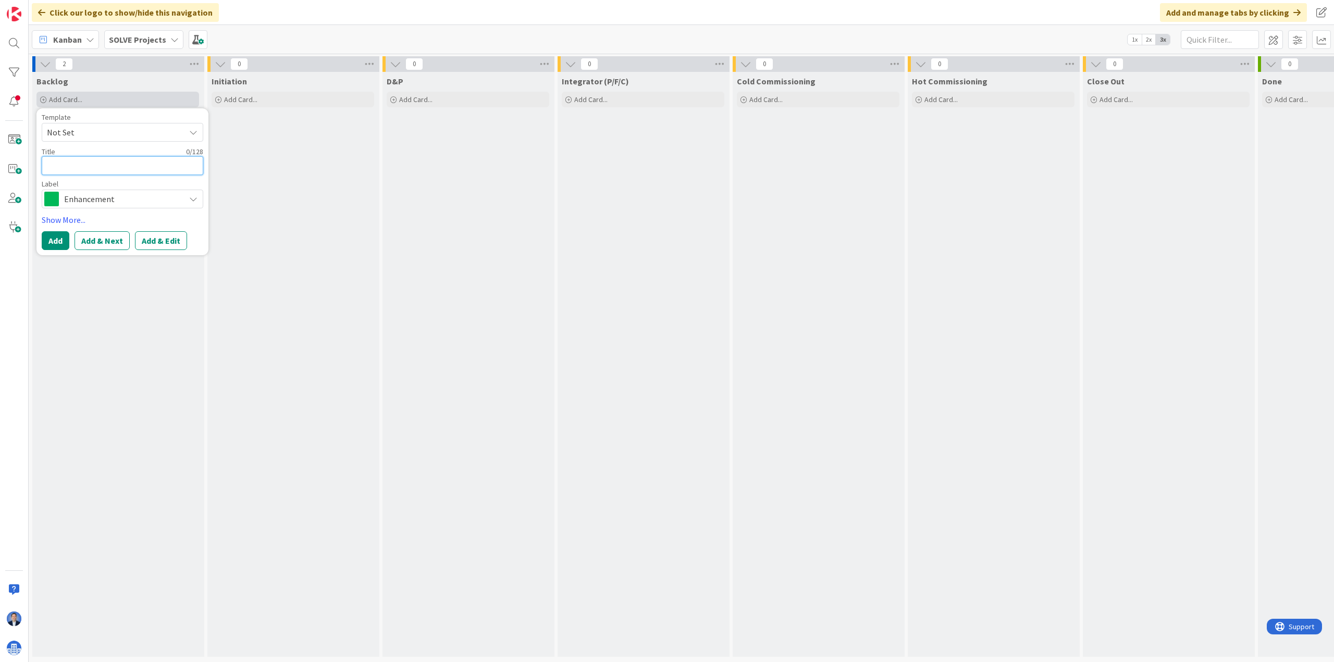
type textarea "x"
type textarea "J"
type textarea "x"
type textarea "Jo"
type textarea "x"
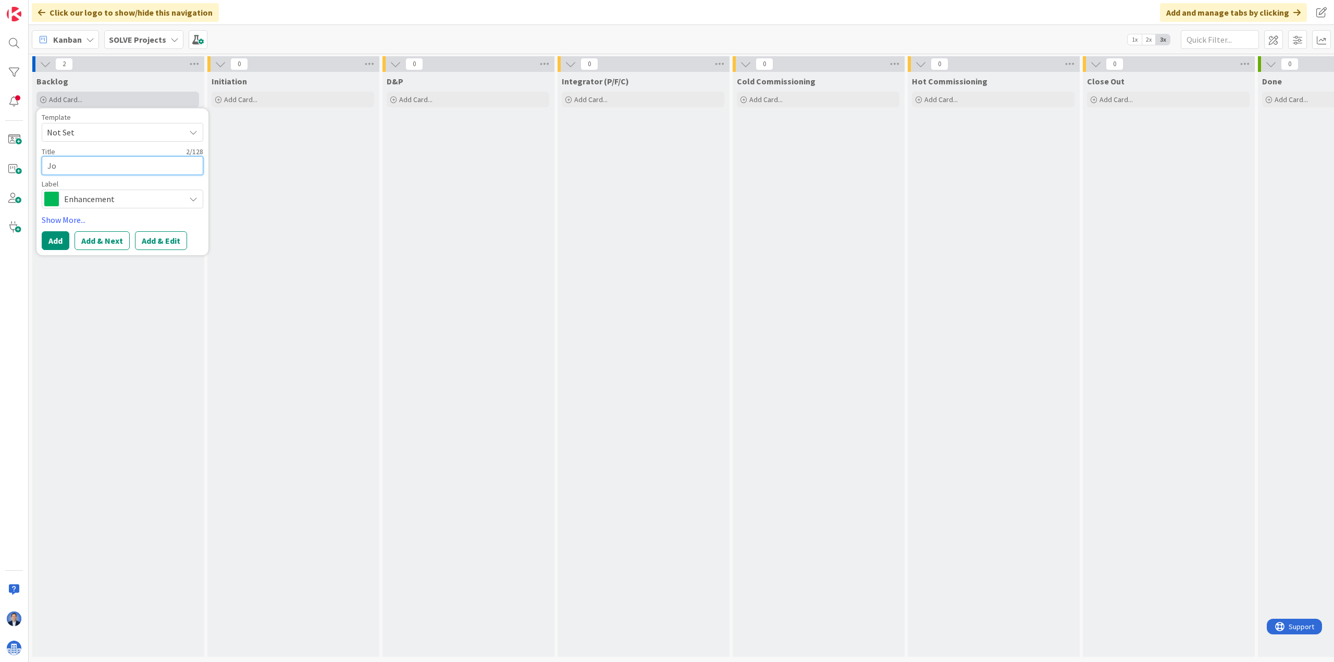
type textarea "Job"
type textarea "x"
type textarea "Job"
type textarea "x"
type textarea "Job 3"
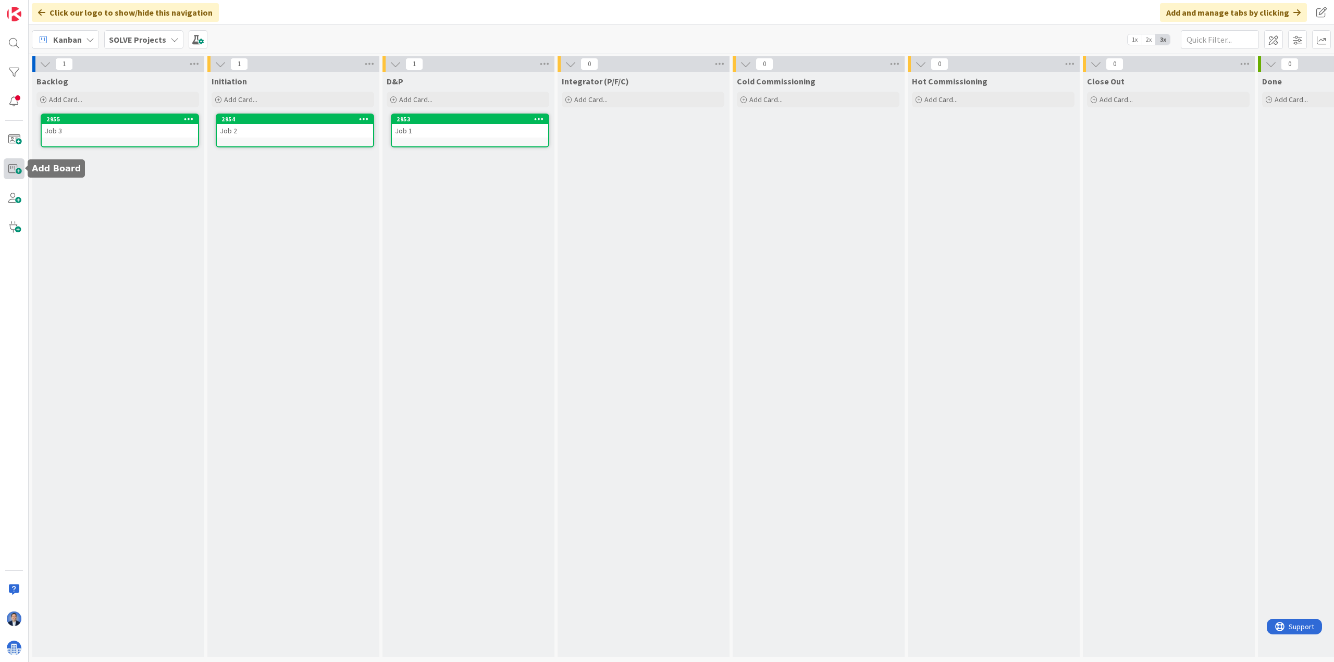
click at [17, 170] on span at bounding box center [14, 168] width 21 height 21
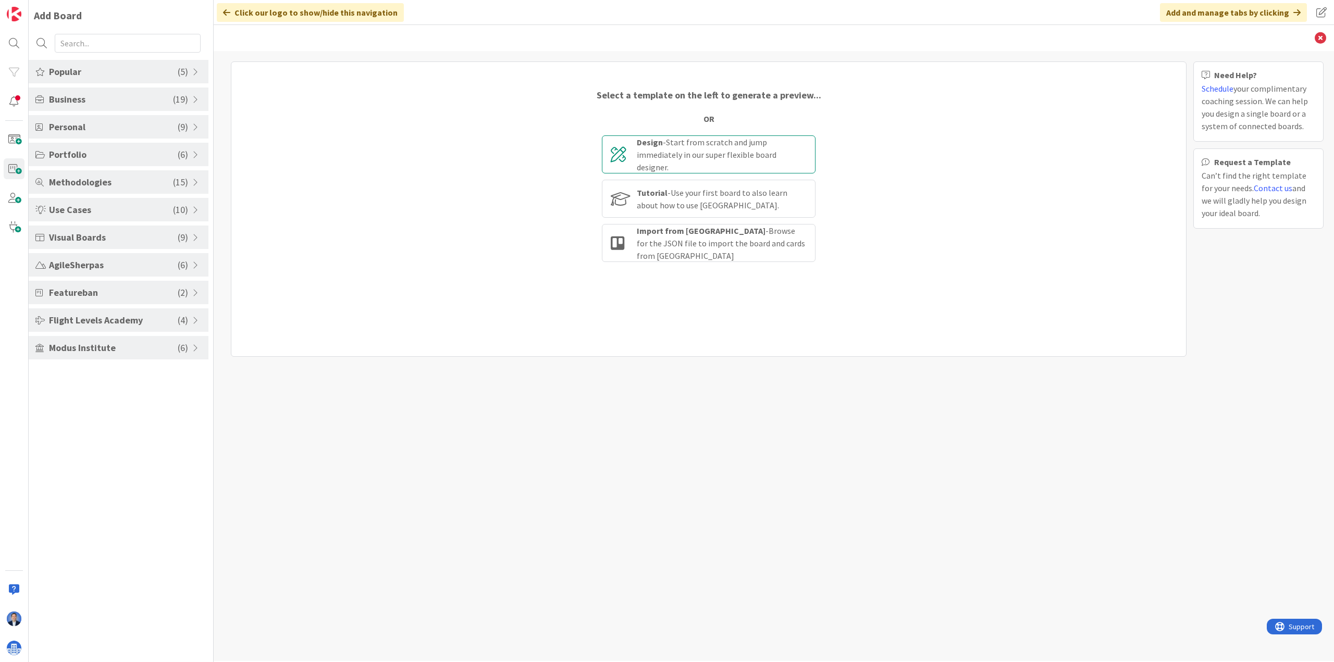
click at [677, 145] on div "Design - Start from scratch and jump immediately in our super flexible board de…" at bounding box center [722, 155] width 170 height 38
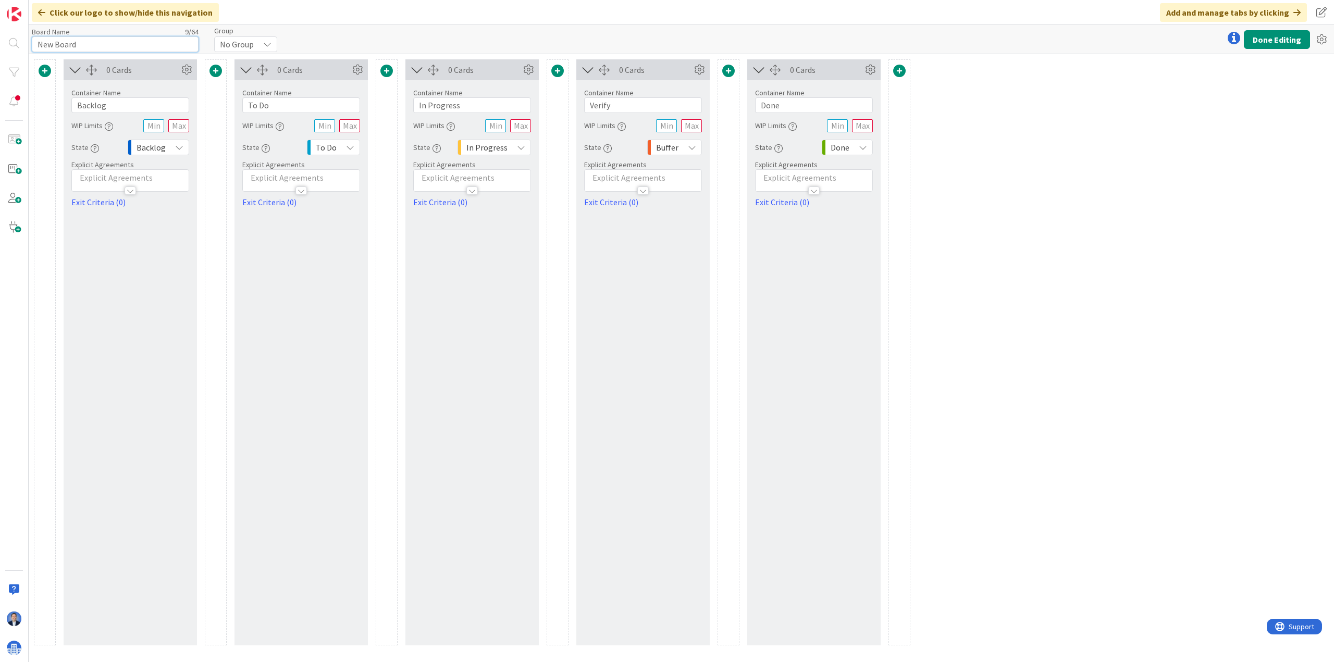
click at [82, 48] on input "New Board" at bounding box center [115, 44] width 167 height 16
paste input "Biz Dev"
type input "SOLVE: Biz Dev"
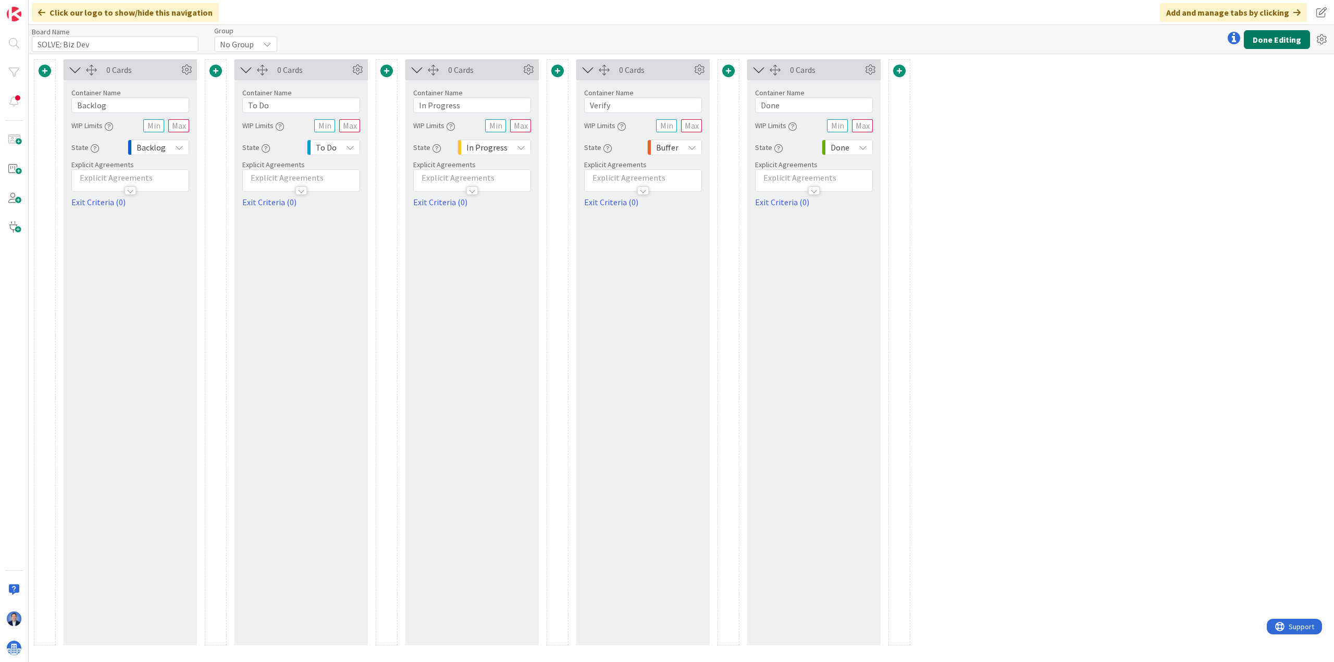
click at [1066, 36] on button "Done Editing" at bounding box center [1276, 39] width 66 height 19
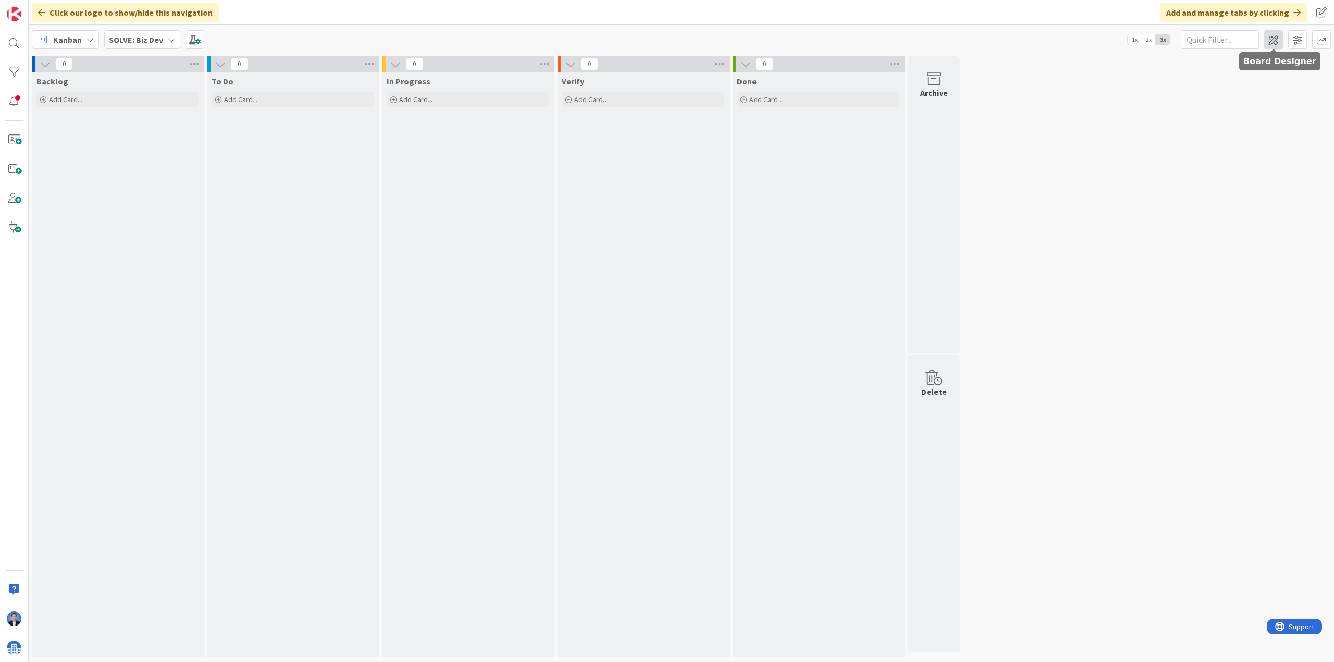
click at [1066, 41] on span at bounding box center [1273, 39] width 19 height 19
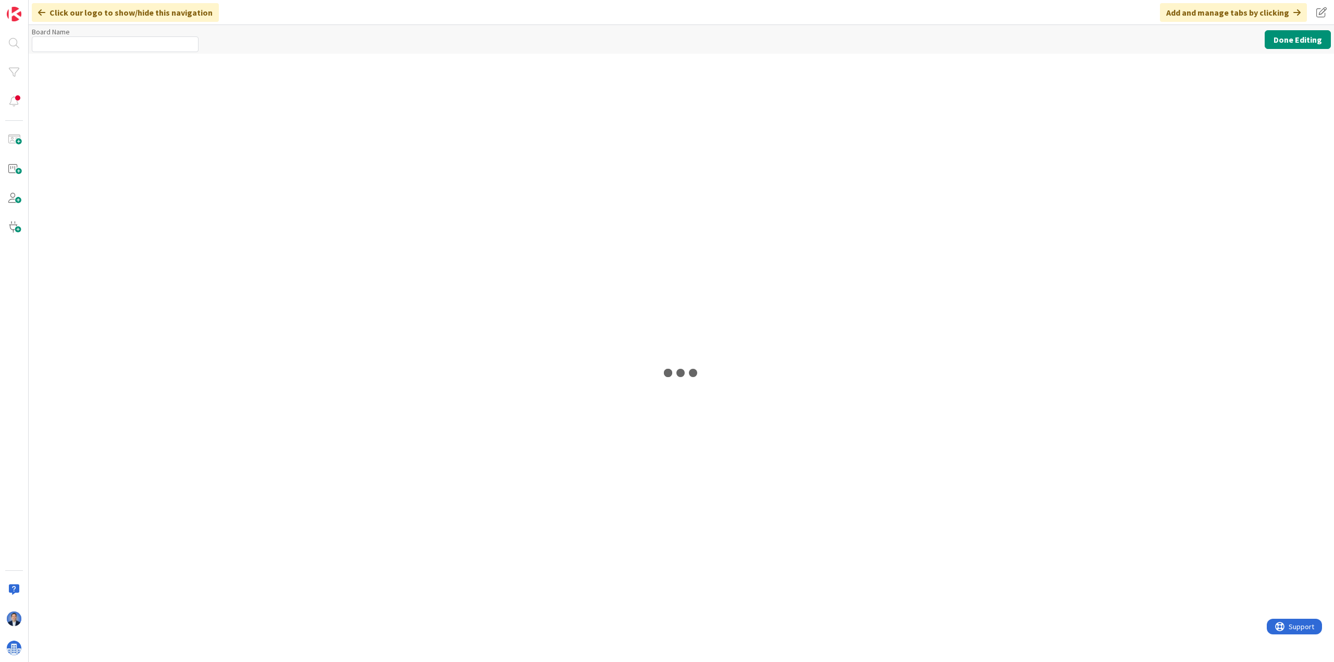
type input "SOLVE: Biz Dev"
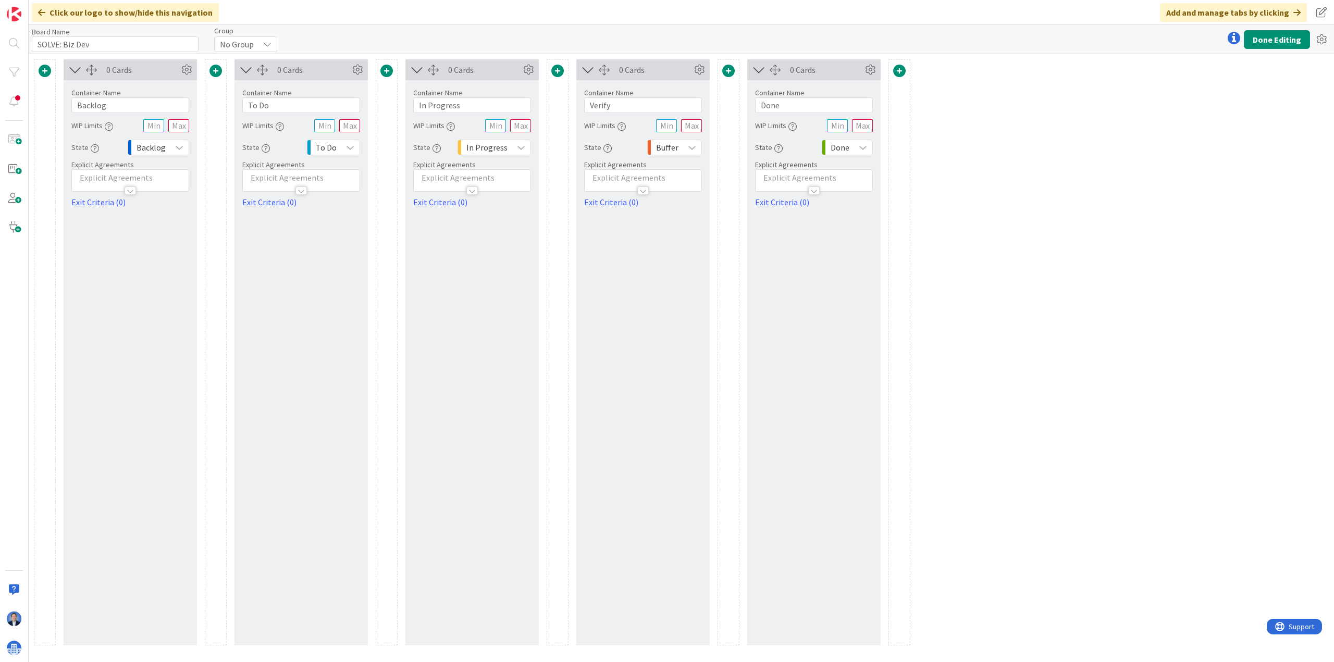
click at [257, 47] on div "No Group" at bounding box center [245, 44] width 63 height 16
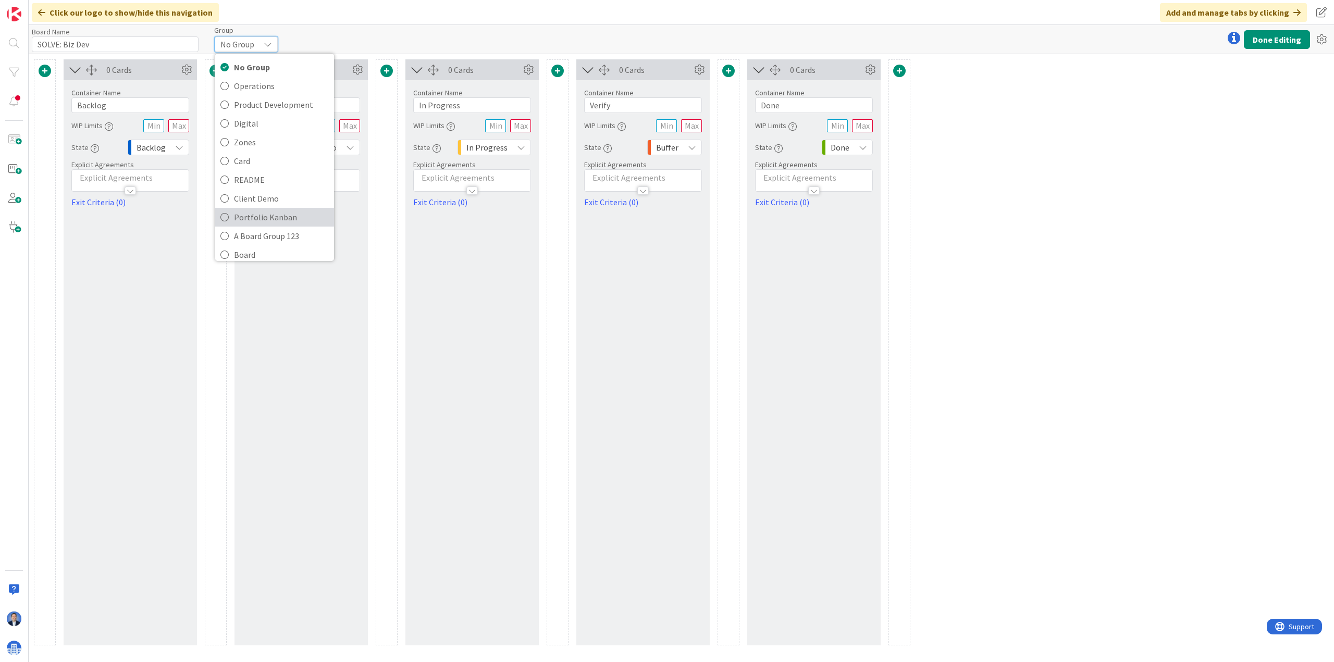
scroll to position [139, 0]
click at [267, 227] on span "2. Coordination" at bounding box center [281, 229] width 95 height 16
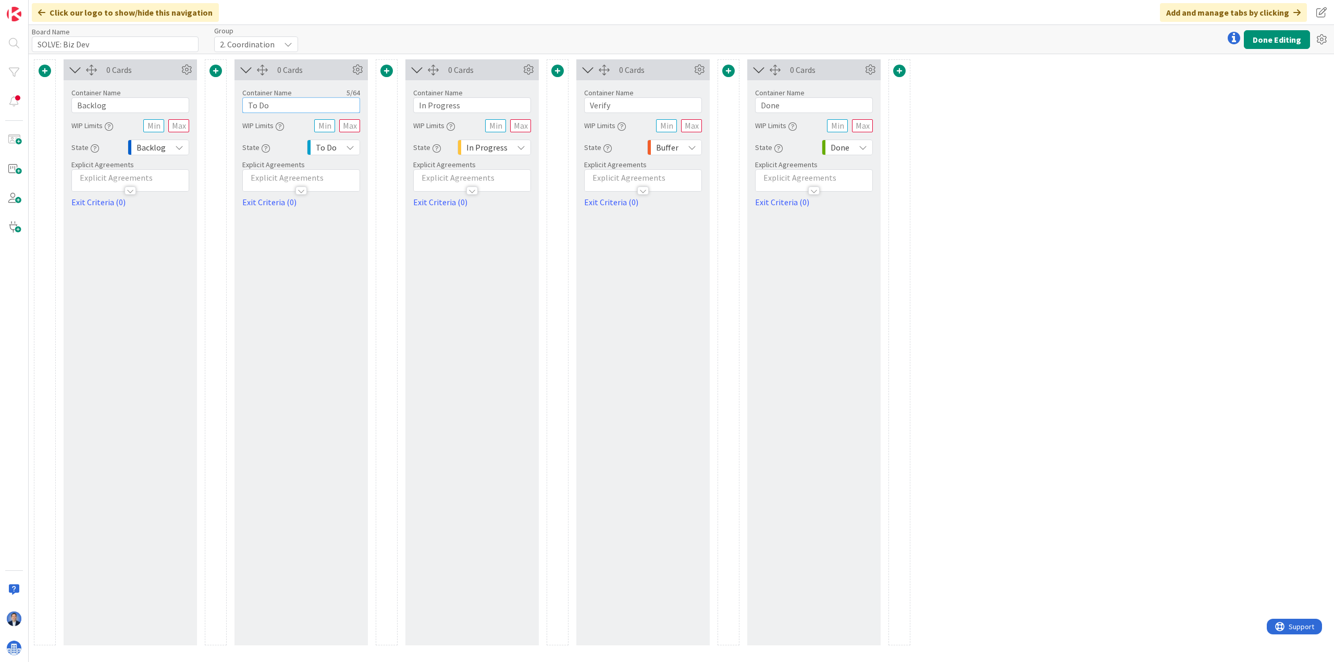
click at [268, 107] on input "To Do" at bounding box center [301, 105] width 118 height 16
click at [457, 105] on input "In Progress" at bounding box center [472, 105] width 118 height 16
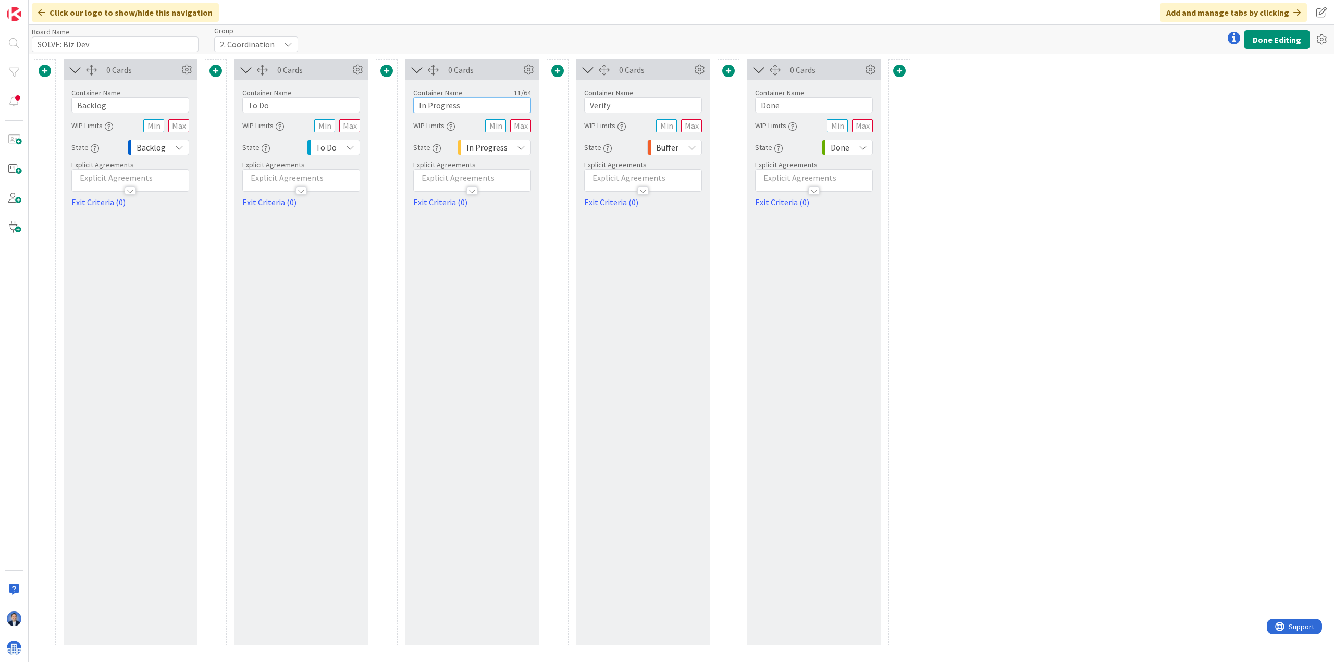
click at [457, 105] on input "In Progress" at bounding box center [472, 105] width 118 height 16
paste input "Project Setup"
type input "Project Setup"
click at [599, 105] on input "Verify" at bounding box center [643, 105] width 118 height 16
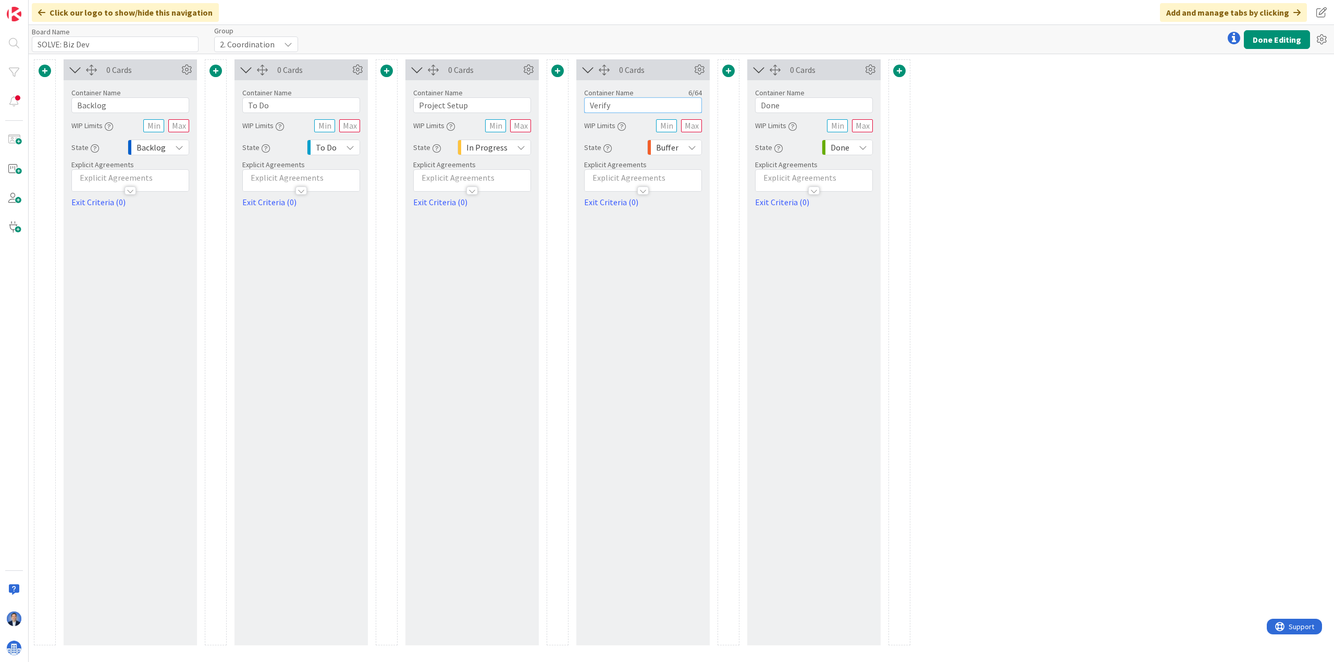
paste input "Review"
type input "Review"
click at [184, 69] on icon at bounding box center [187, 70] width 16 height 16
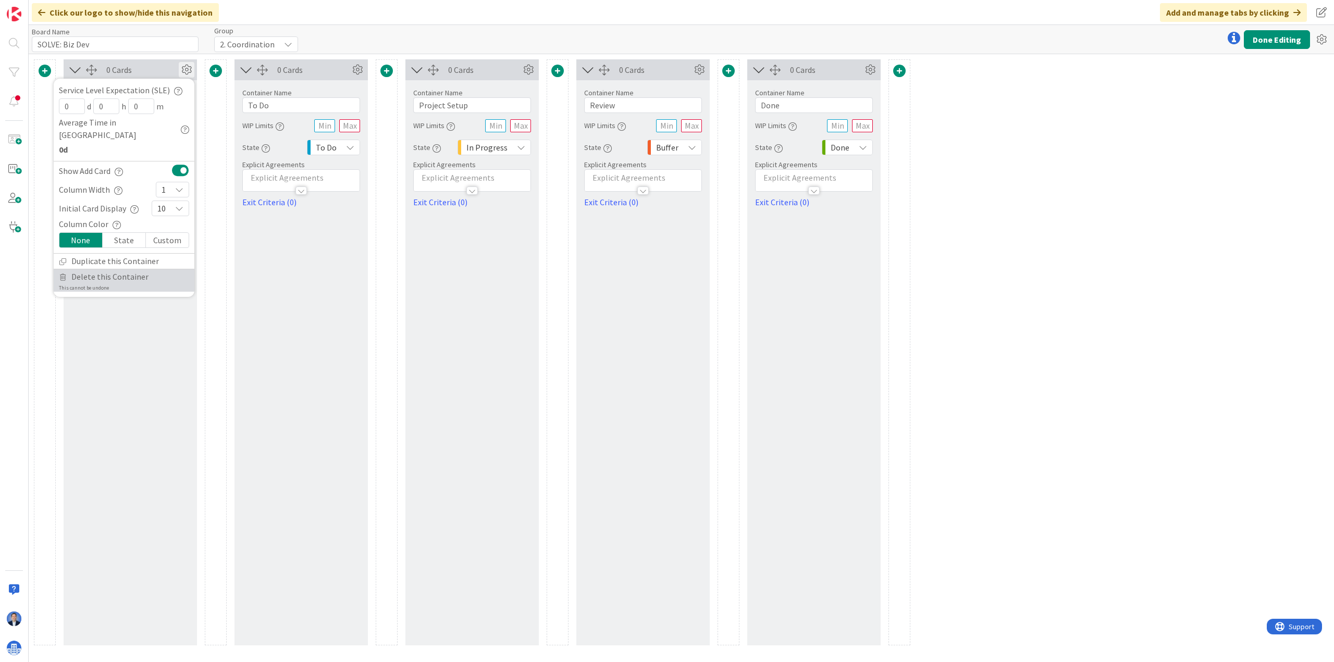
click at [131, 269] on span "Delete this Container" at bounding box center [109, 276] width 77 height 15
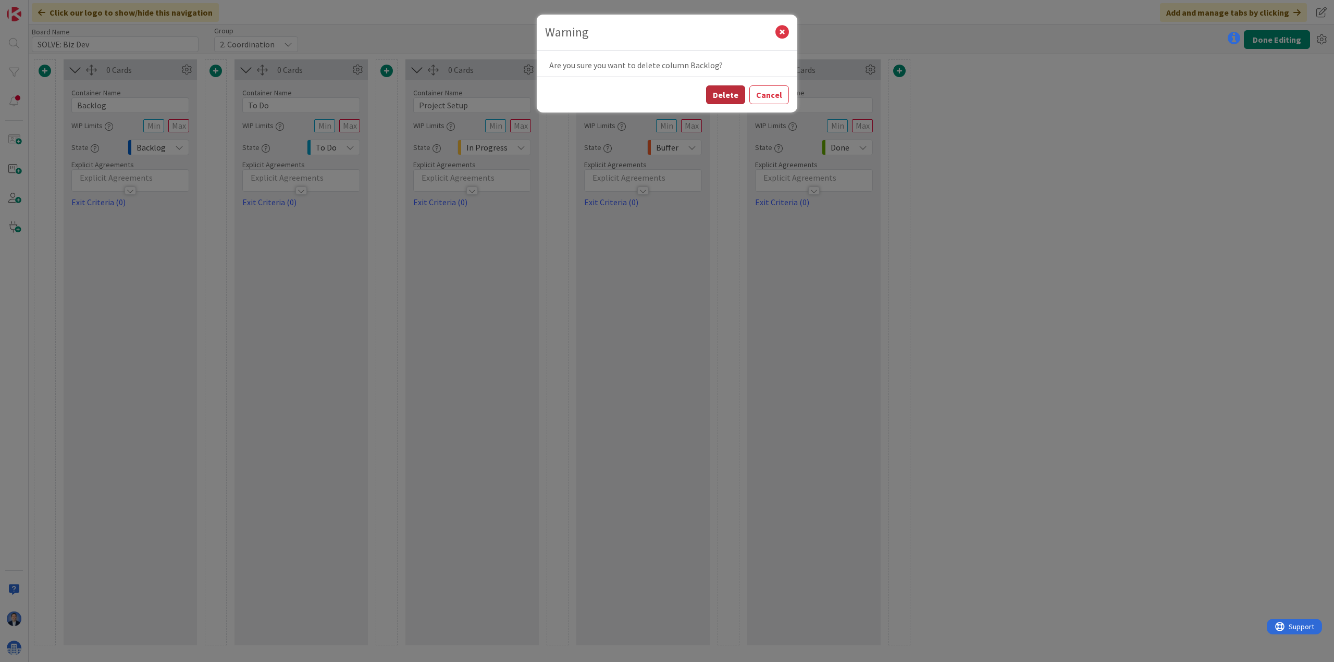
click at [726, 94] on button "Delete" at bounding box center [725, 94] width 39 height 19
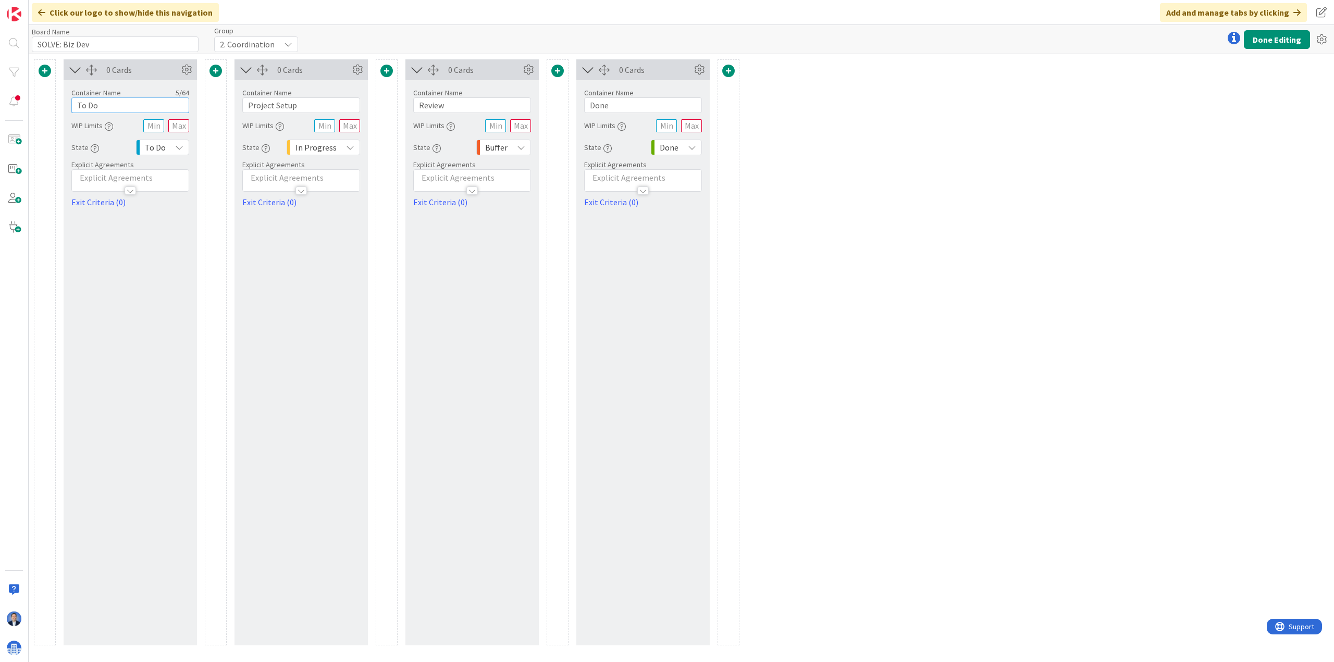
click at [103, 106] on input "To Do" at bounding box center [130, 105] width 118 height 16
click at [43, 68] on span at bounding box center [45, 71] width 13 height 13
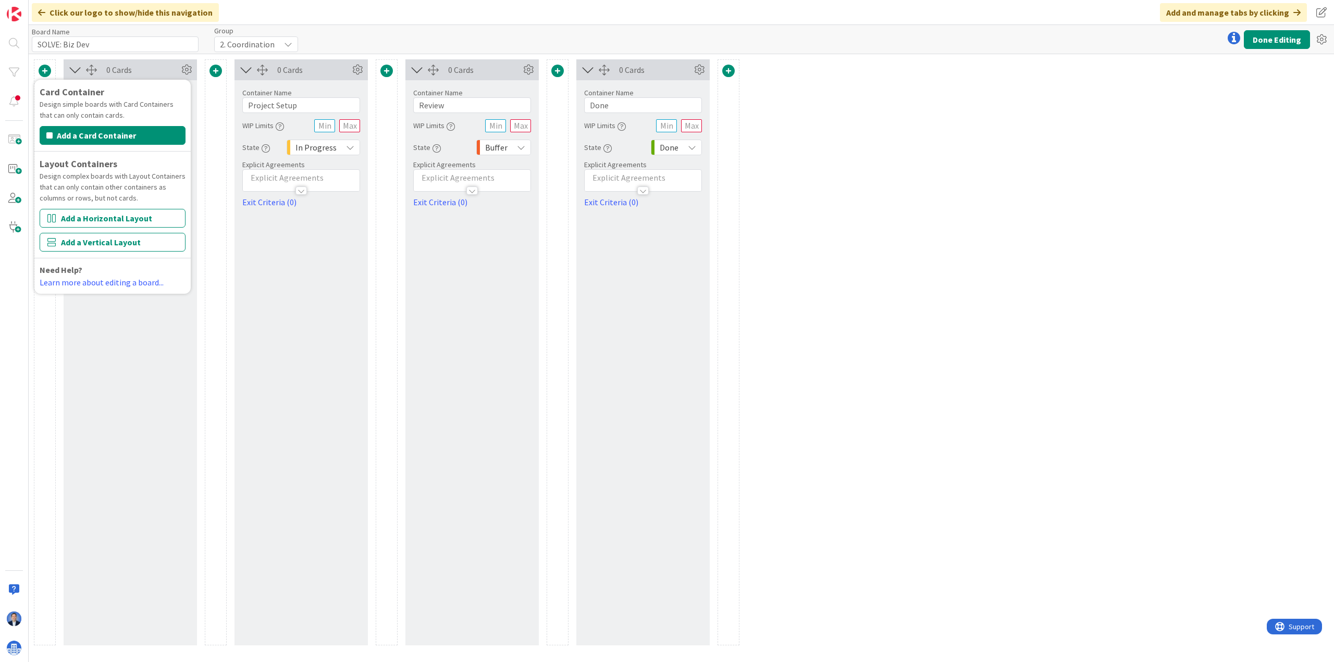
click at [917, 203] on div "Card Container Design simple boards with Card Containers that can only contain …" at bounding box center [681, 358] width 1305 height 608
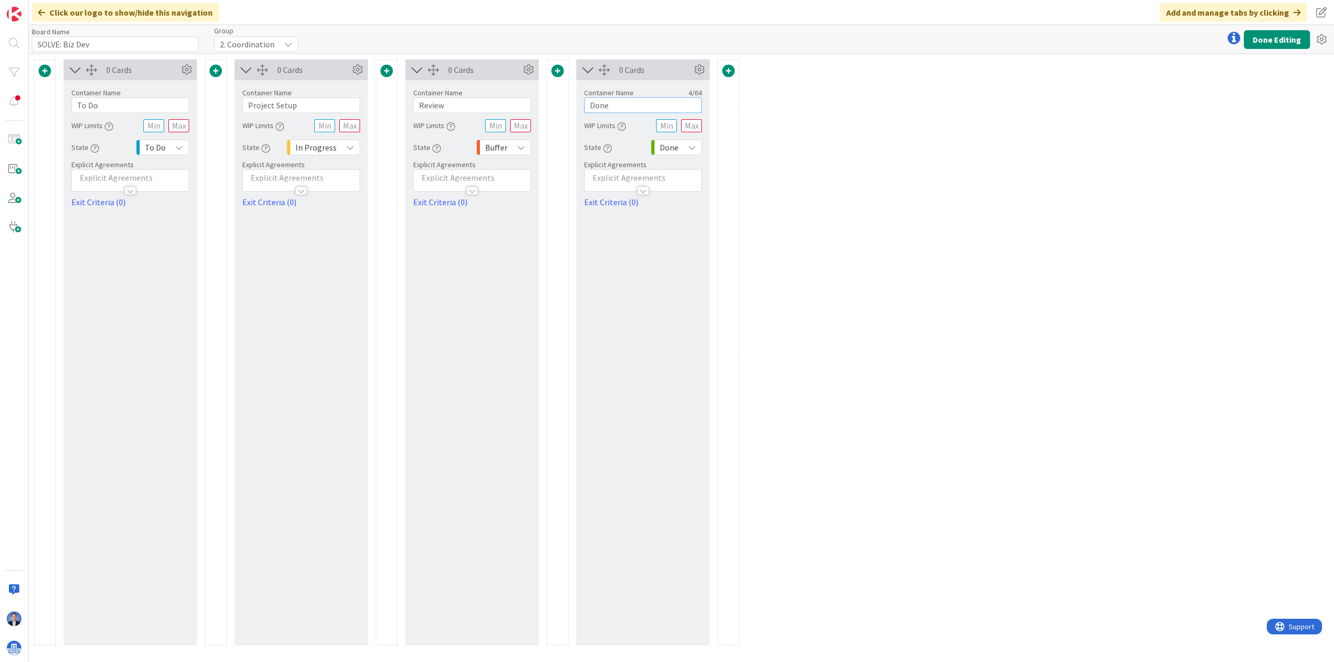
click at [599, 108] on input "Done" at bounding box center [643, 105] width 118 height 16
paste input "Owner Review"
type input "Owner Review"
click at [728, 70] on span at bounding box center [728, 71] width 13 height 13
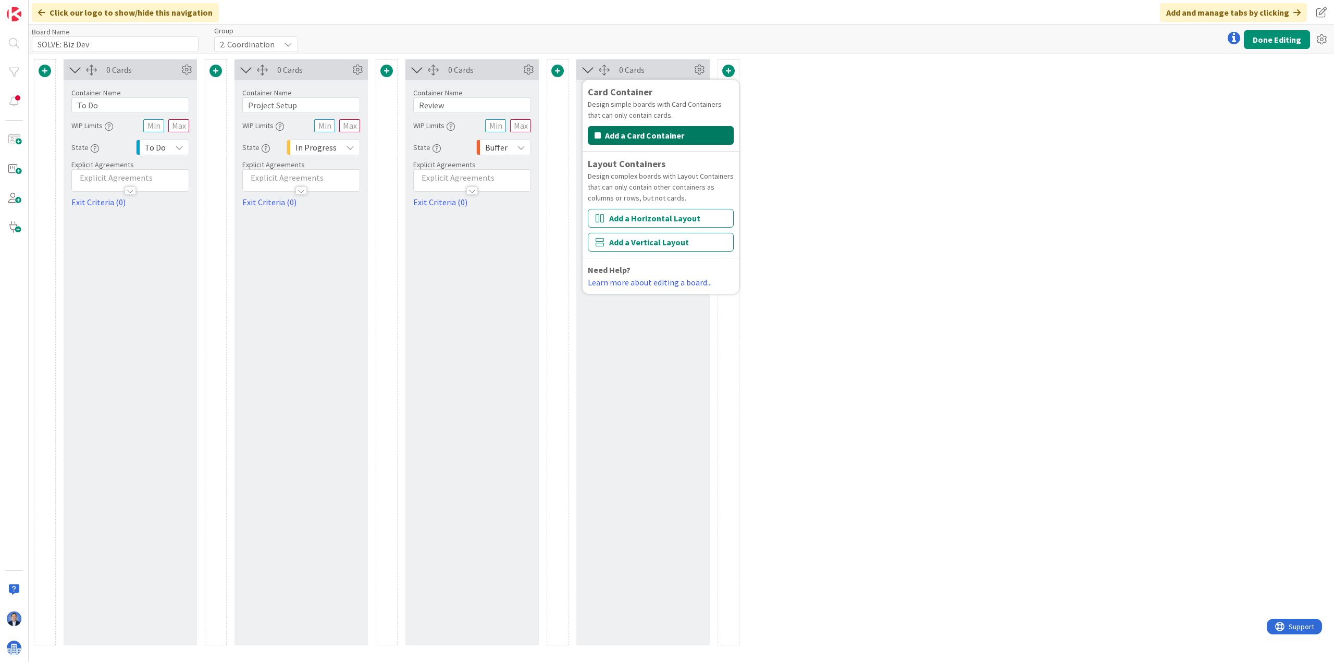
click at [691, 131] on button "Add a Card Container" at bounding box center [661, 135] width 146 height 19
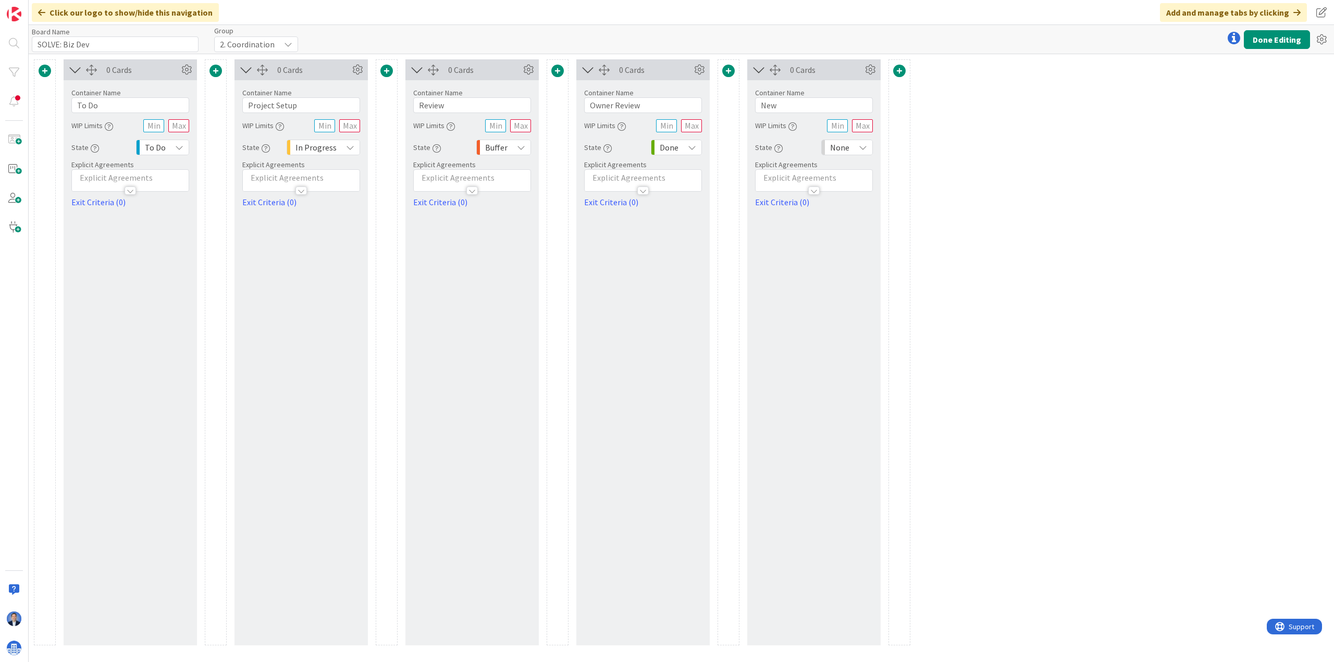
click at [807, 96] on div "Container Name 3 / 64" at bounding box center [814, 92] width 118 height 9
click at [802, 101] on input "New" at bounding box center [814, 105] width 118 height 16
paste input "Release"
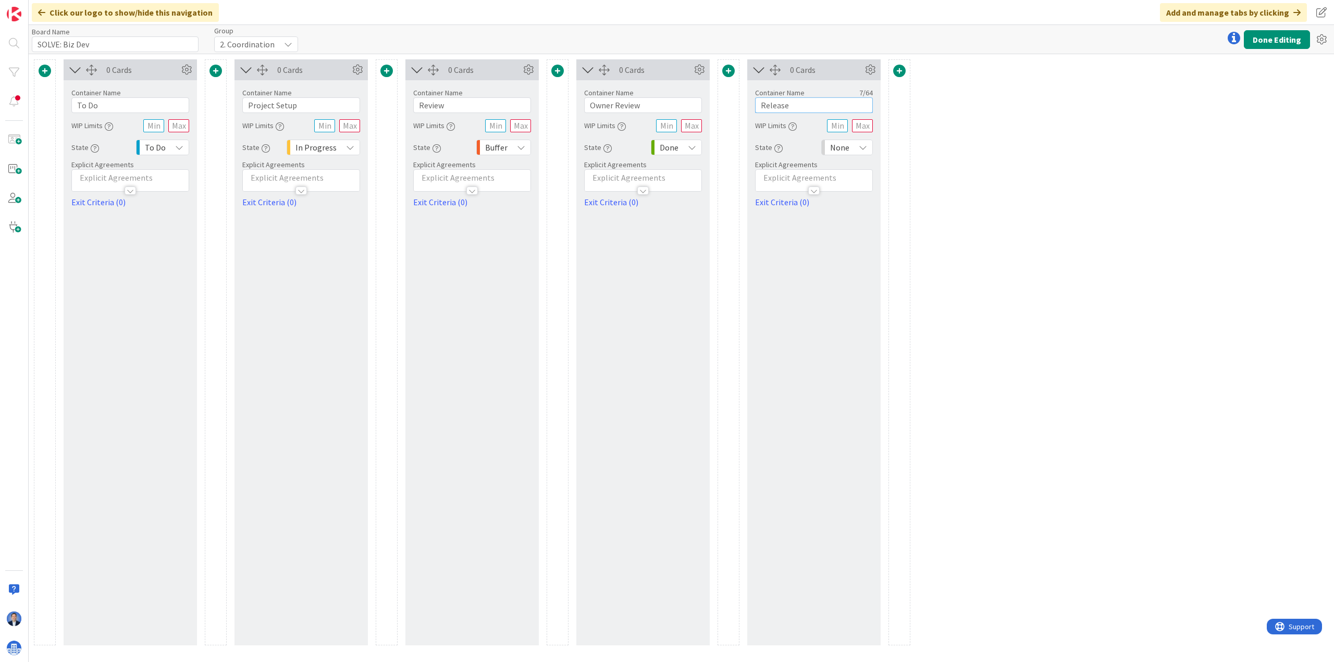
type input "Release"
click at [902, 71] on span at bounding box center [899, 71] width 13 height 13
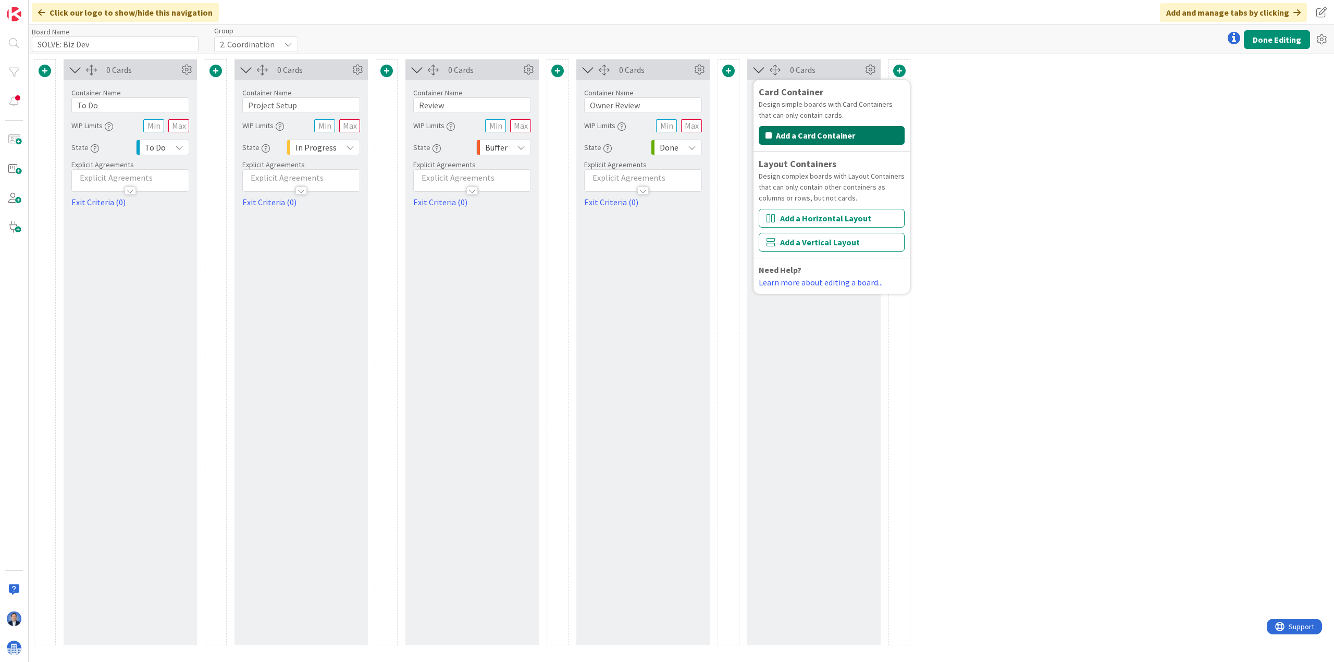
click at [842, 129] on button "Add a Card Container" at bounding box center [831, 135] width 146 height 19
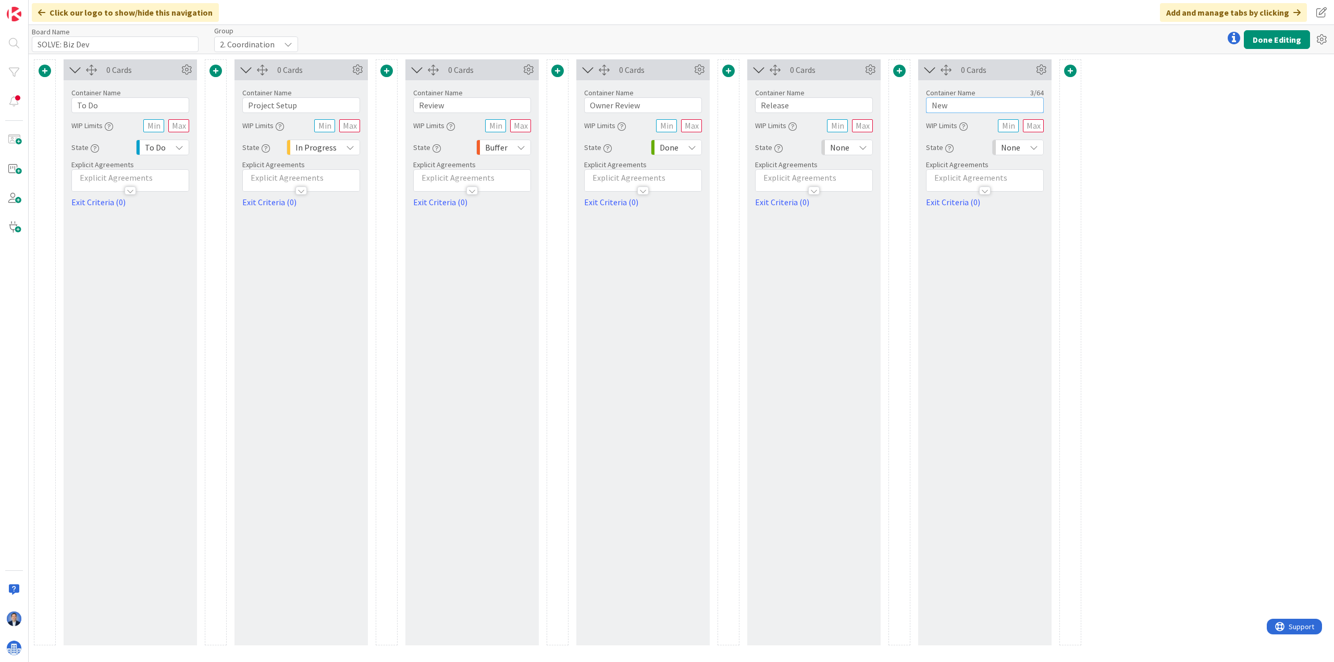
click at [959, 106] on input "New" at bounding box center [985, 105] width 118 height 16
paste input "Done"
type input "Done"
click at [1024, 151] on div "None" at bounding box center [1018, 148] width 52 height 16
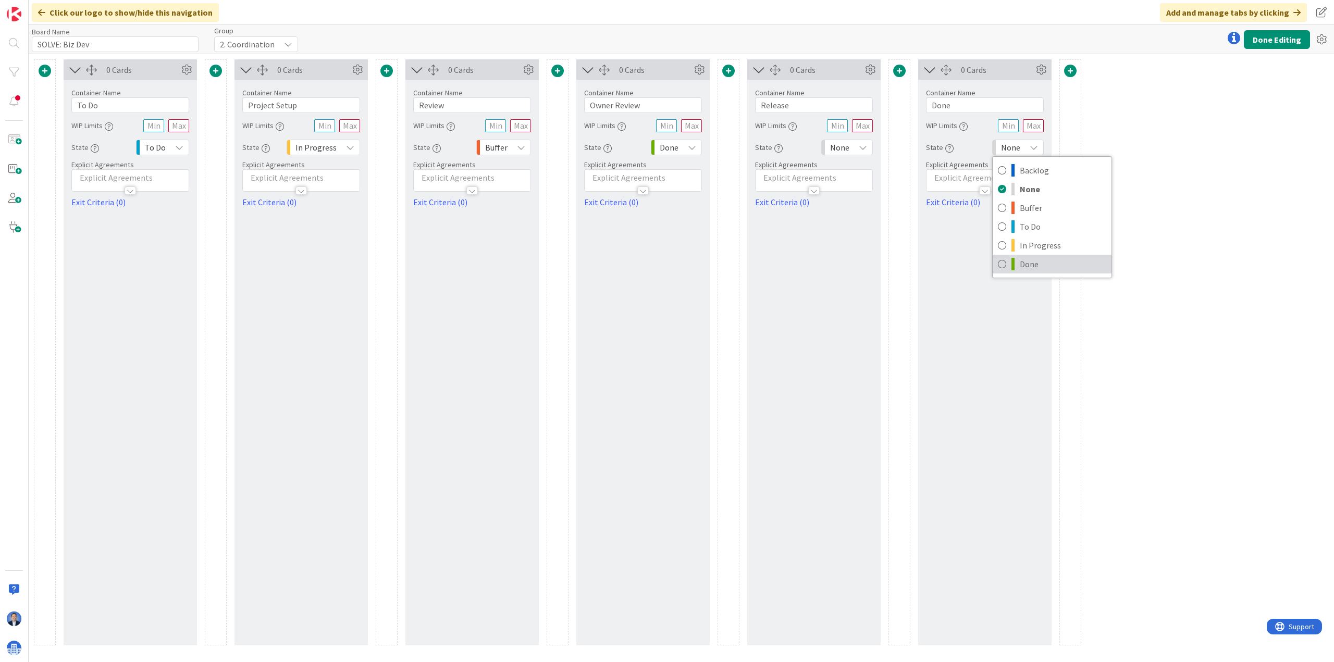
click at [1037, 264] on span "Done" at bounding box center [1062, 264] width 86 height 16
click at [689, 145] on icon at bounding box center [692, 147] width 8 height 8
click at [709, 246] on span "In Progress" at bounding box center [721, 246] width 86 height 16
click at [857, 149] on div "None" at bounding box center [847, 148] width 52 height 16
click at [850, 247] on span "In Progress" at bounding box center [892, 246] width 86 height 16
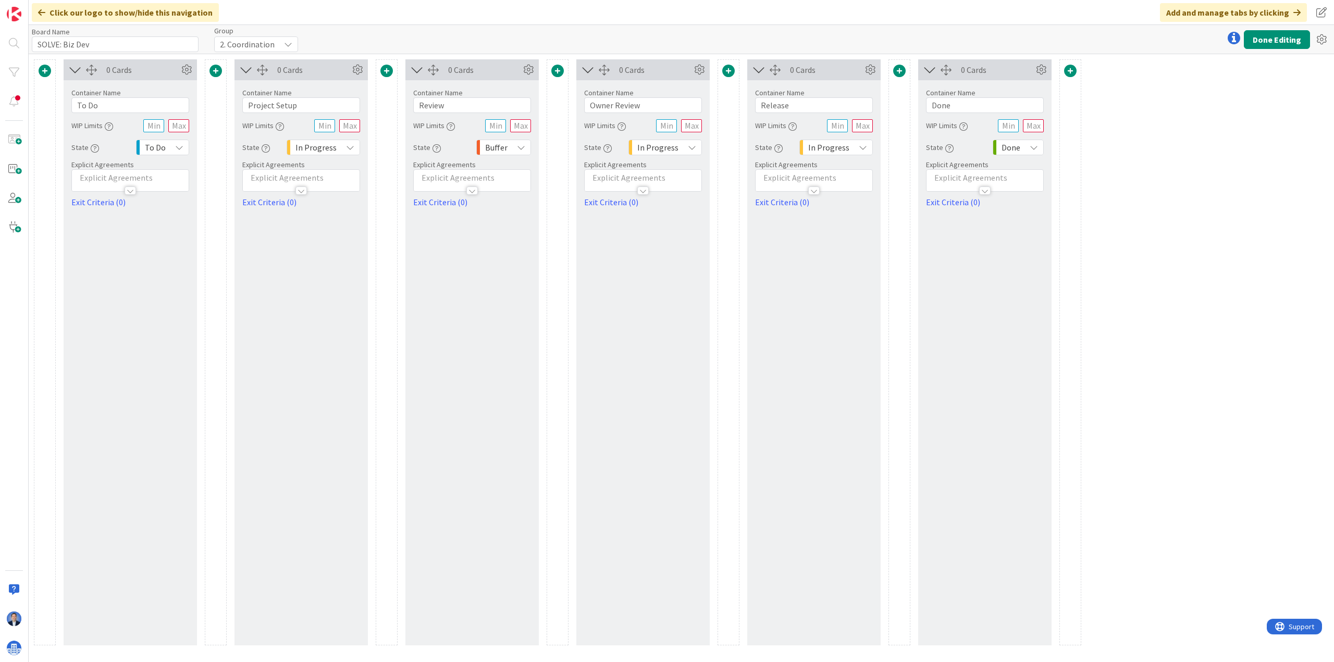
click at [509, 145] on div "Buffer" at bounding box center [503, 148] width 55 height 16
click at [675, 153] on span "In Progress" at bounding box center [657, 147] width 41 height 15
click at [673, 210] on span "Buffer" at bounding box center [699, 208] width 86 height 16
click at [495, 149] on span "Buffer" at bounding box center [496, 147] width 22 height 15
click at [513, 238] on span "In Progress" at bounding box center [547, 246] width 86 height 16
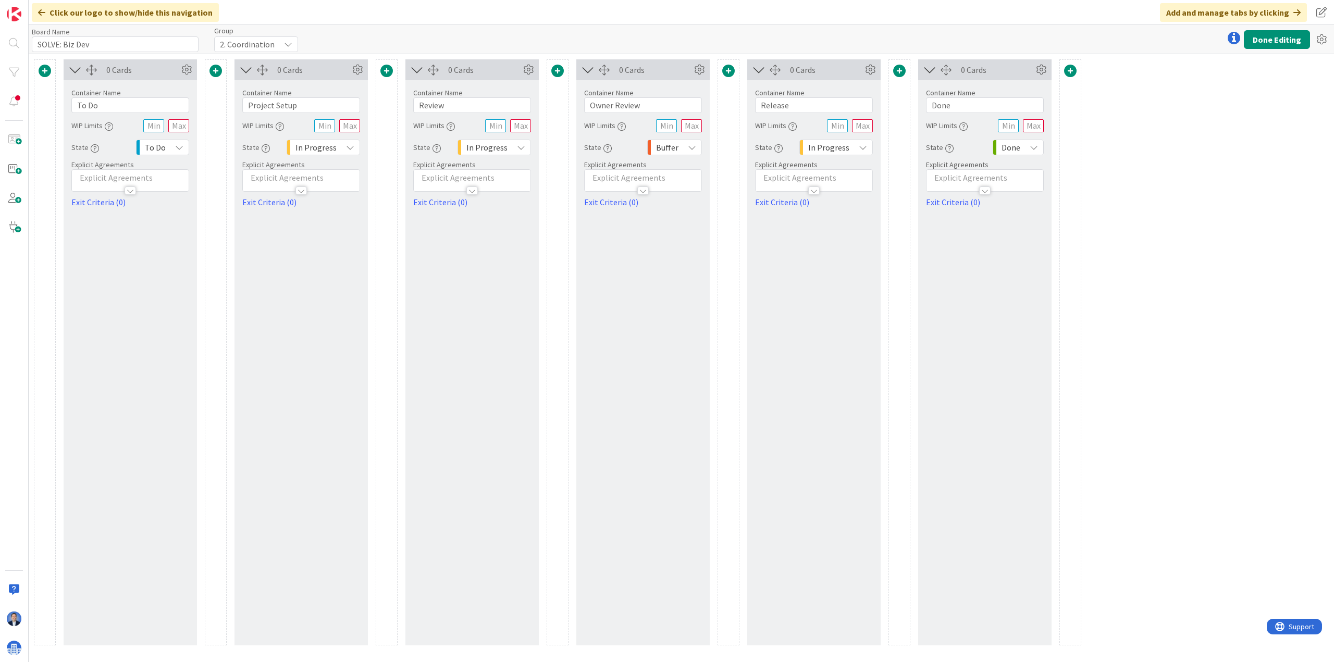
click at [502, 151] on span "In Progress" at bounding box center [486, 147] width 41 height 15
click at [490, 203] on span "Buffer" at bounding box center [528, 208] width 86 height 16
click at [1066, 115] on div "Card Container Design simple boards with Card Containers that can only contain …" at bounding box center [681, 358] width 1305 height 608
click at [1066, 40] on button "Done Editing" at bounding box center [1276, 39] width 66 height 19
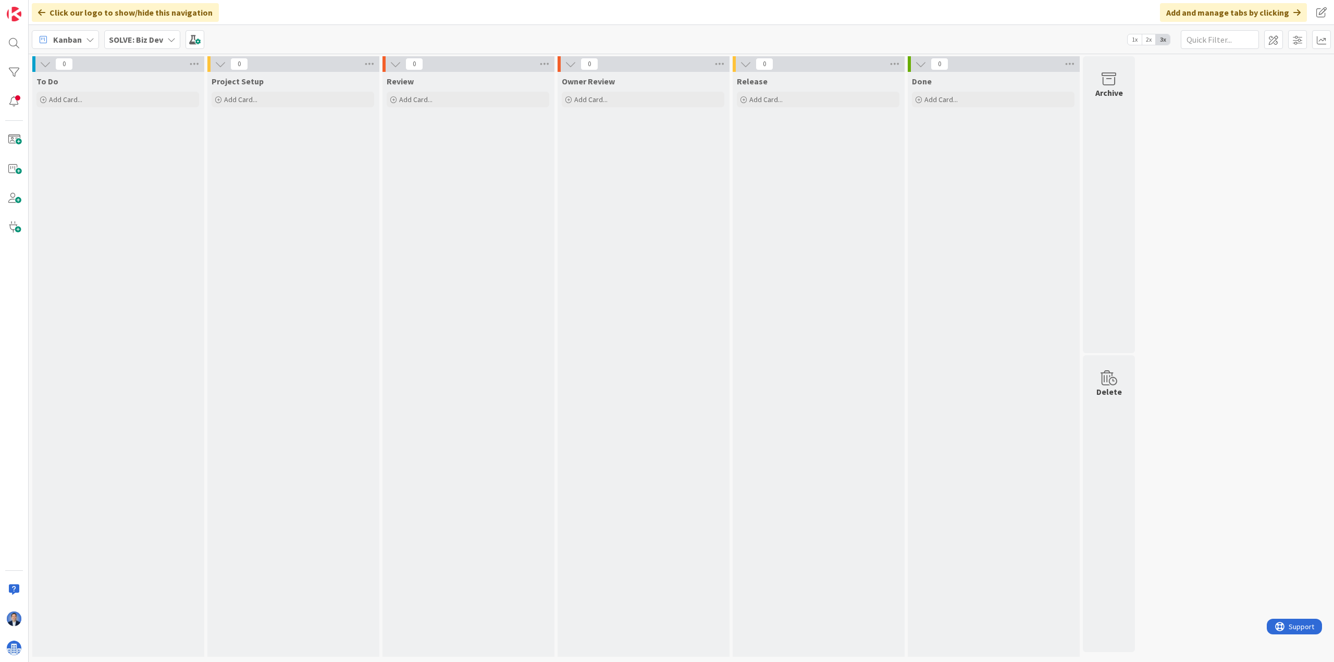
click at [151, 42] on b "SOLVE: Biz Dev" at bounding box center [136, 39] width 54 height 10
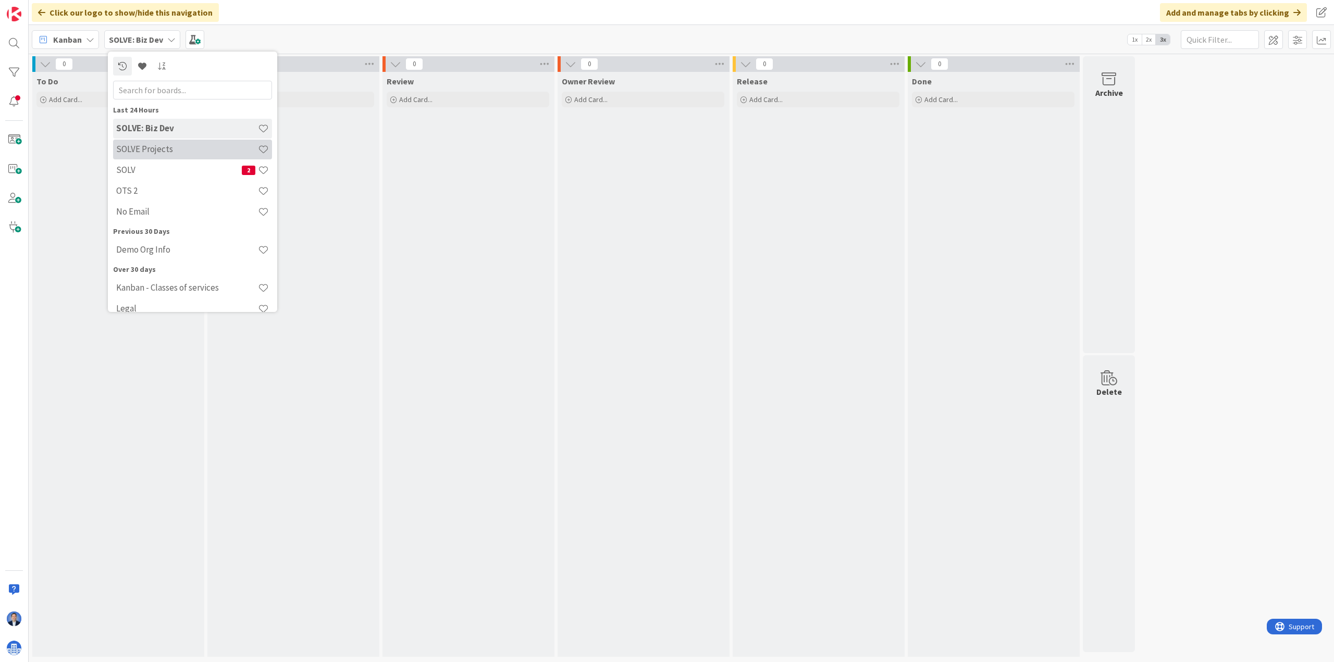
click at [162, 143] on div "SOLVE Projects" at bounding box center [192, 150] width 159 height 20
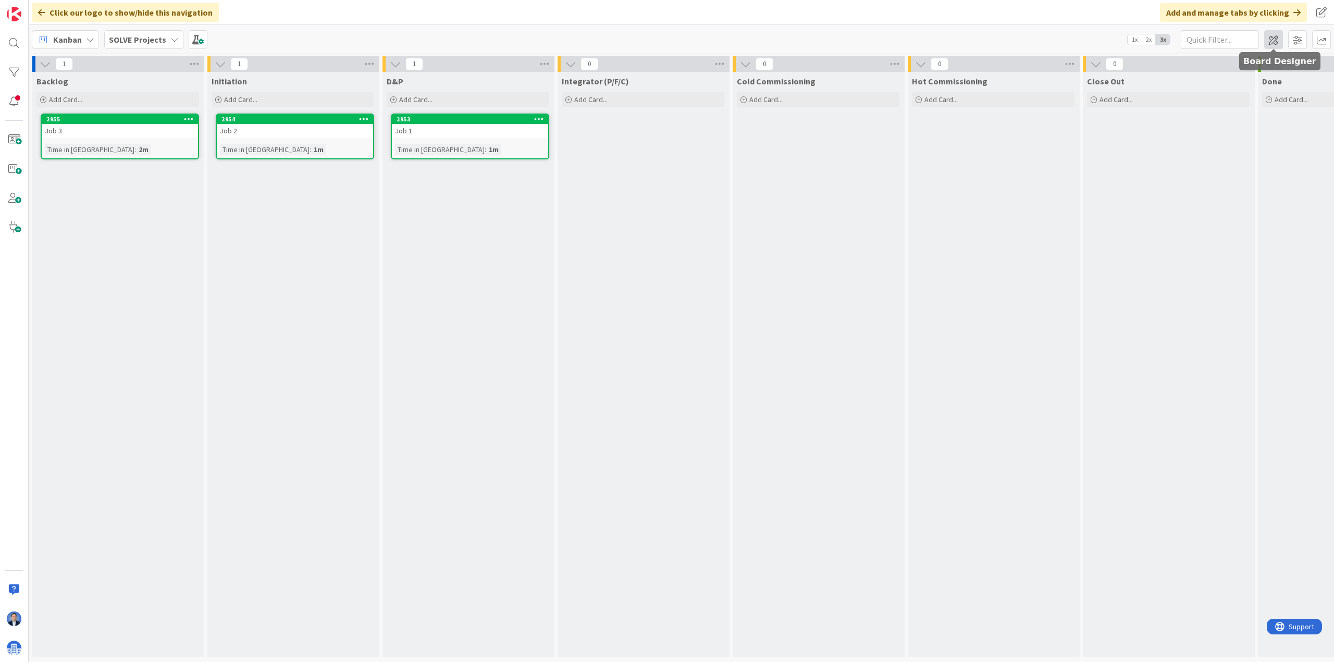
click at [1066, 42] on span at bounding box center [1273, 39] width 19 height 19
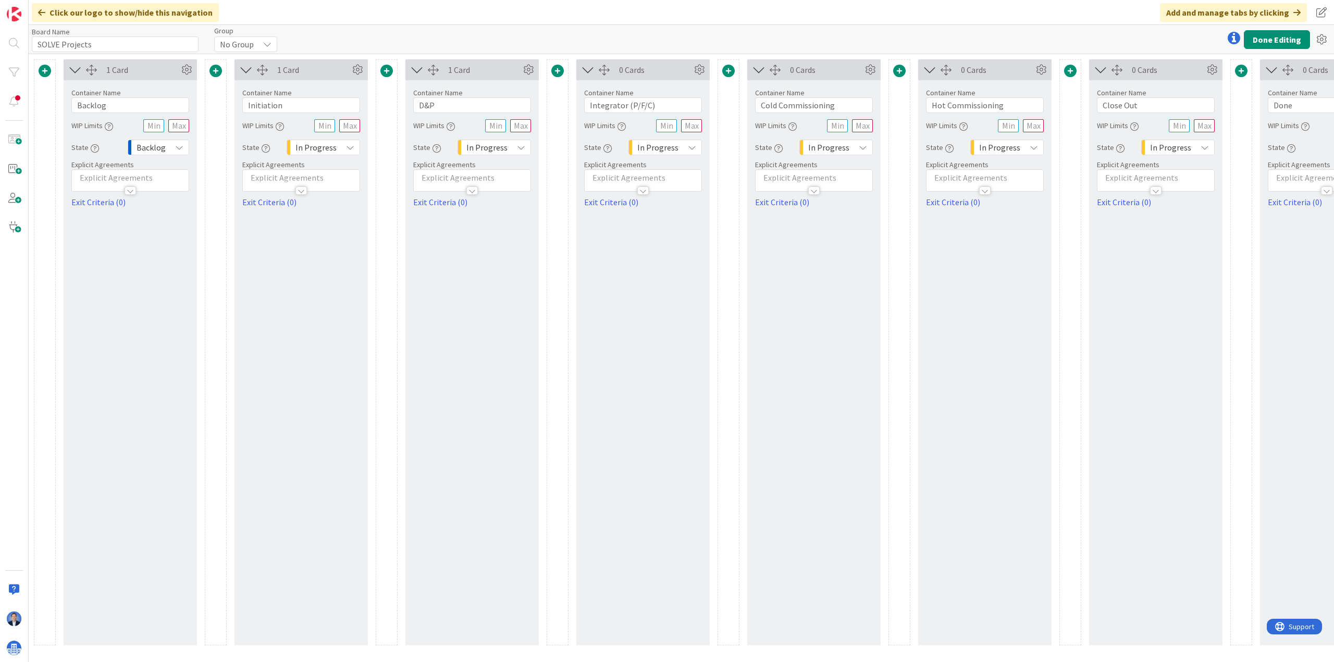
click at [252, 39] on span "No Group" at bounding box center [237, 44] width 34 height 15
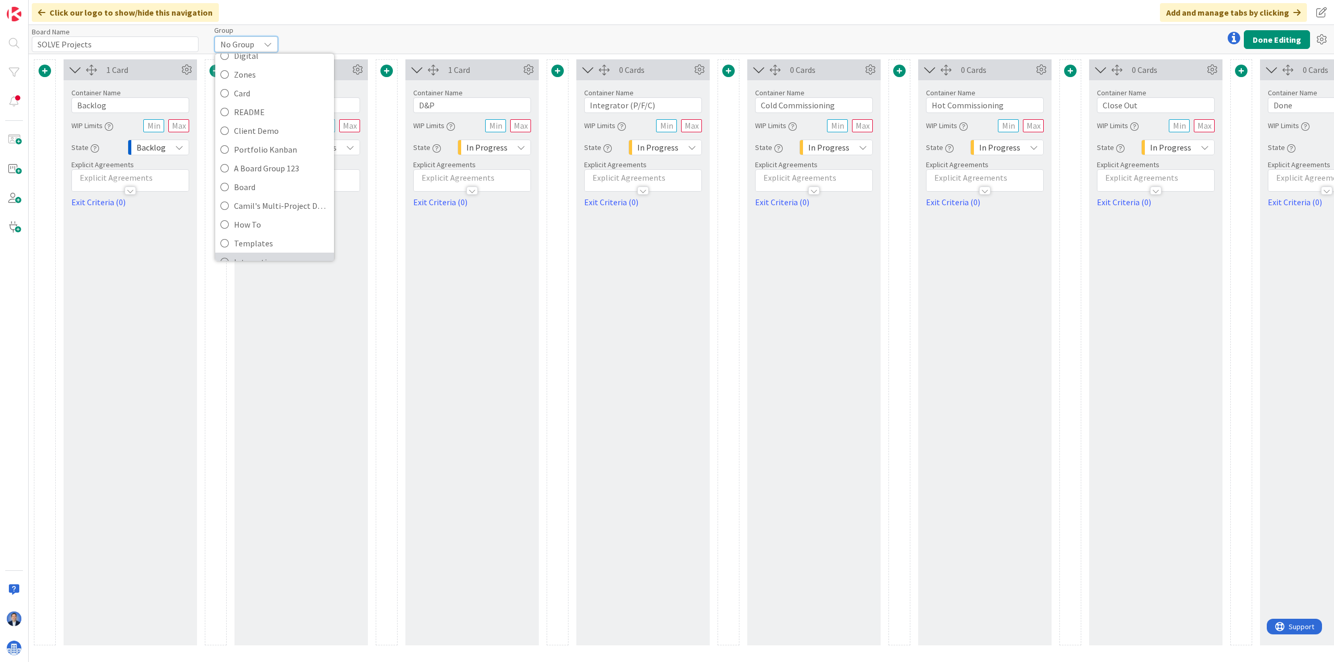
scroll to position [139, 0]
drag, startPoint x: 272, startPoint y: 213, endPoint x: 270, endPoint y: 207, distance: 5.8
click at [272, 212] on span "Strategy" at bounding box center [281, 210] width 95 height 16
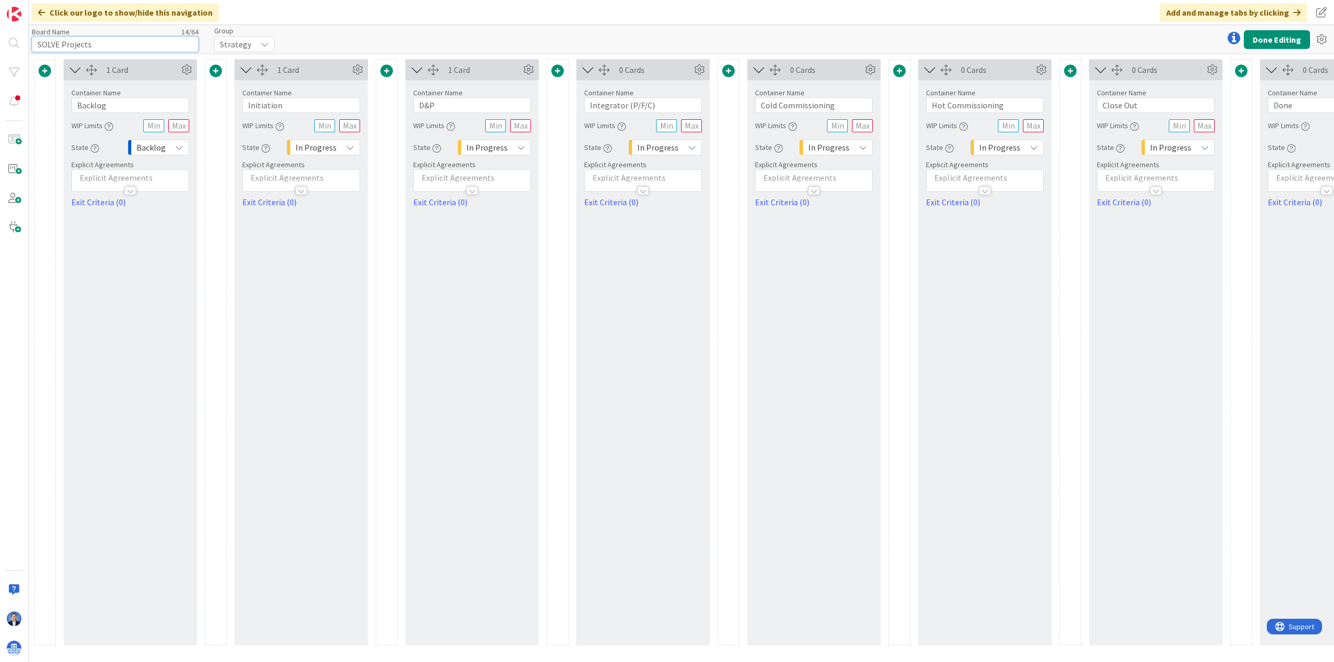
click at [59, 46] on input "SOLVE Projects" at bounding box center [115, 44] width 167 height 16
type input "SOLVE: Projects"
click at [1066, 40] on button "Done Editing" at bounding box center [1276, 39] width 66 height 19
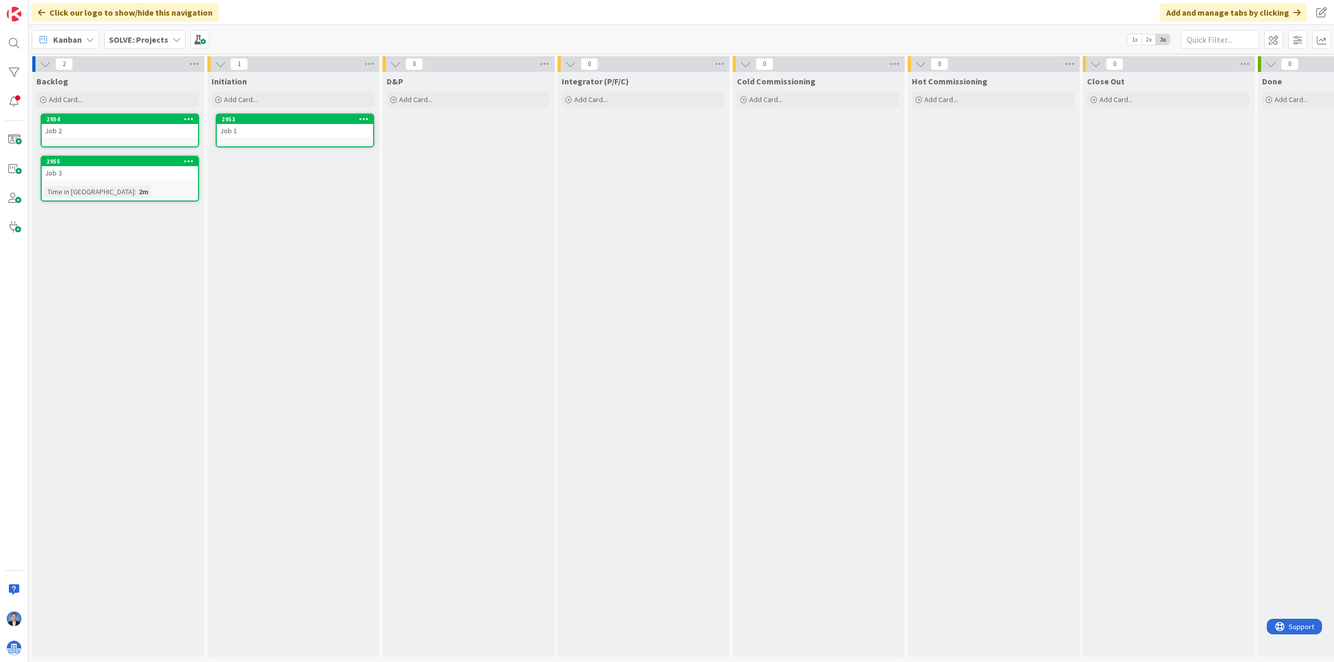
click at [141, 39] on b "SOLVE: Projects" at bounding box center [138, 39] width 59 height 10
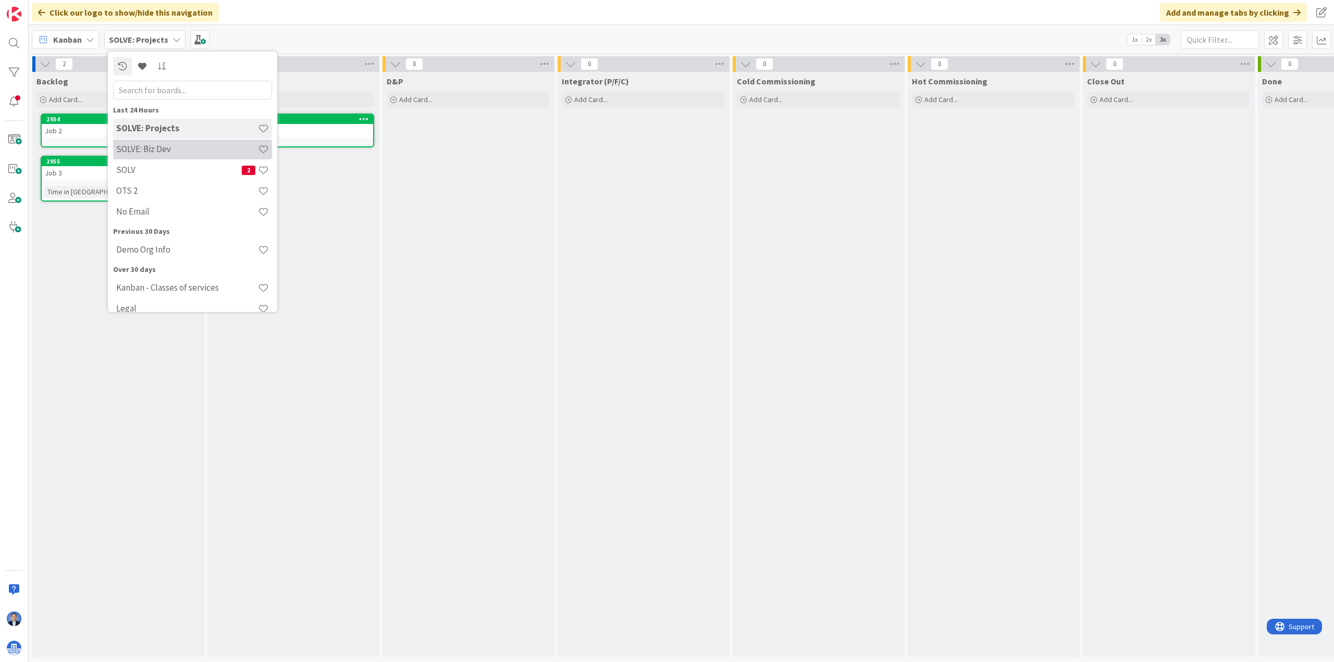
click at [219, 151] on h4 "SOLVE: Biz Dev" at bounding box center [187, 149] width 142 height 10
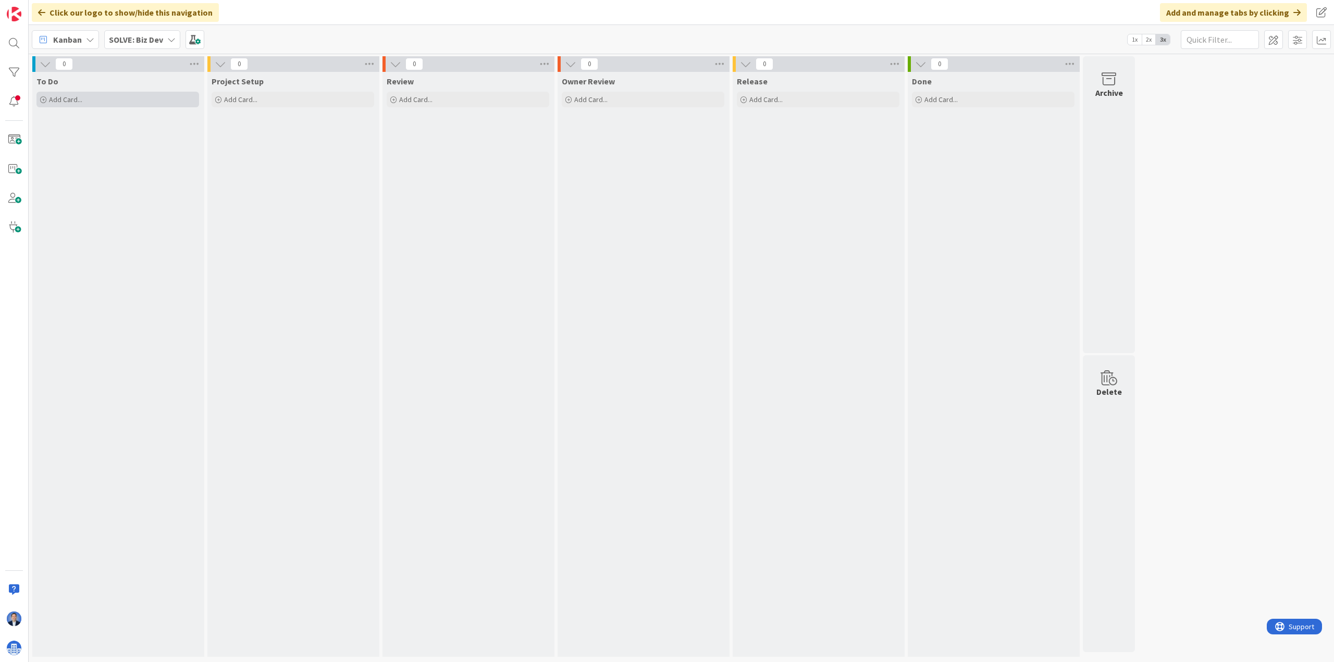
click at [104, 103] on div "Add Card..." at bounding box center [117, 100] width 163 height 16
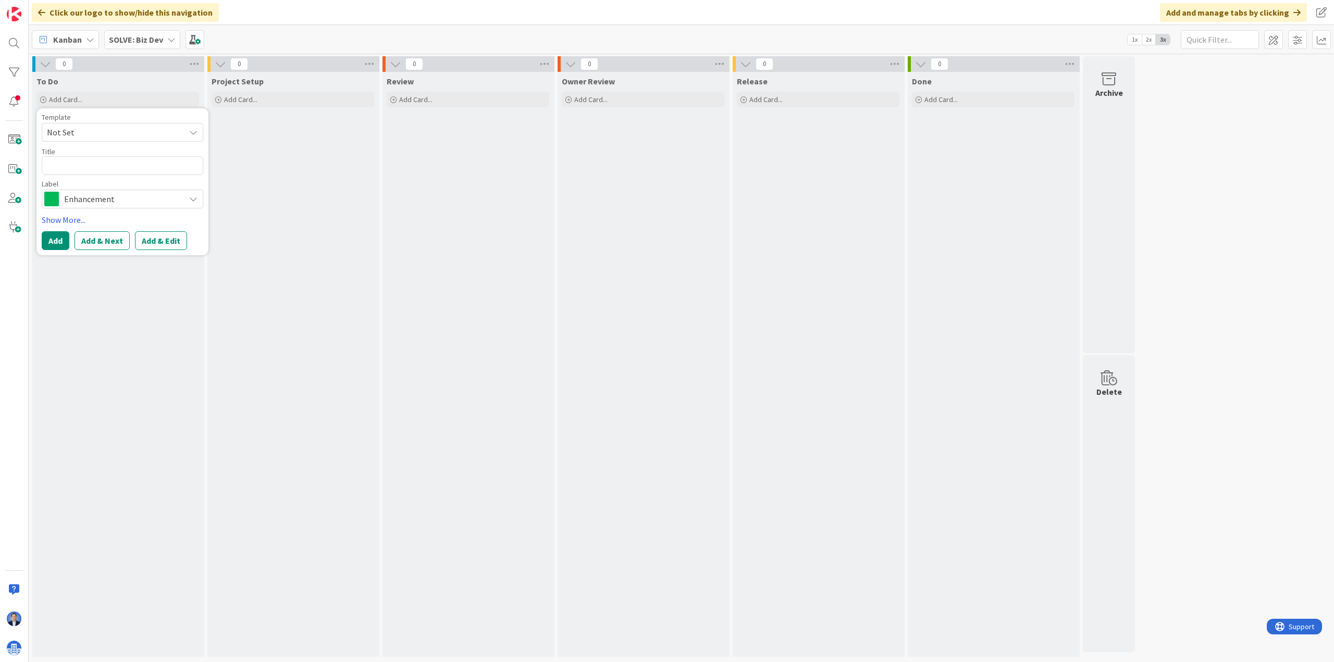
type textarea "x"
type textarea "Pre Con"
click at [55, 241] on button "Add" at bounding box center [56, 240] width 28 height 19
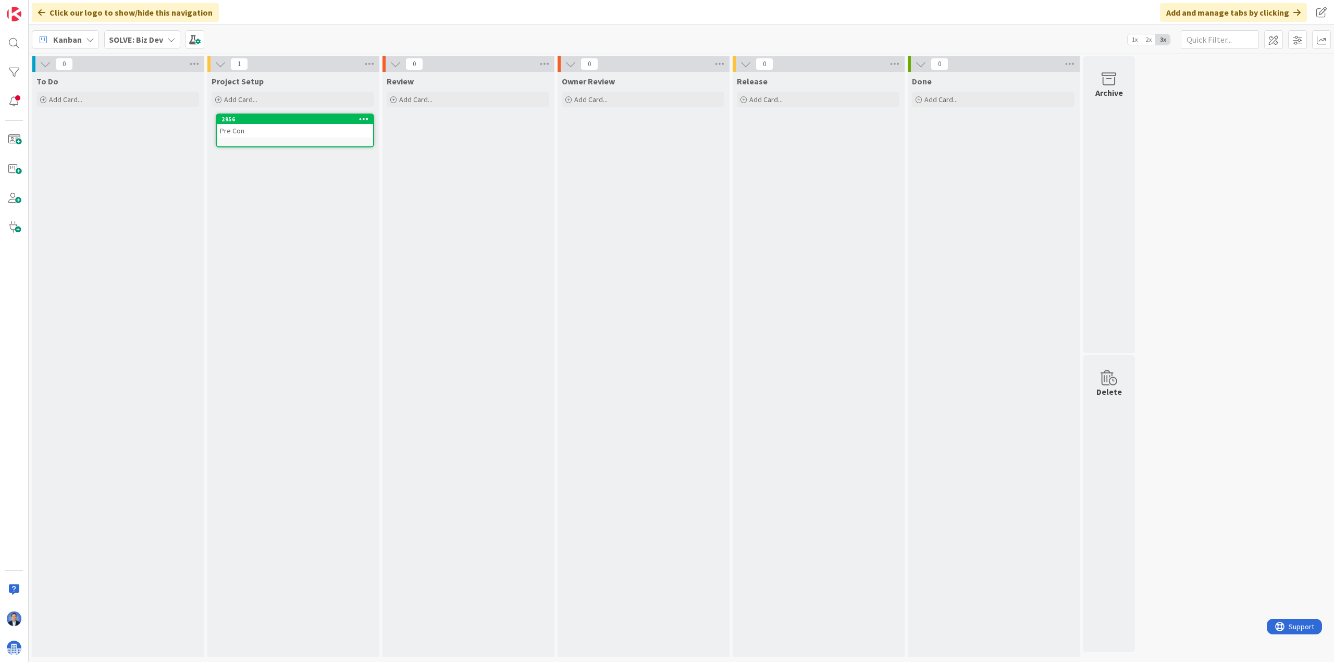
click at [288, 133] on div "Pre Con" at bounding box center [295, 131] width 156 height 14
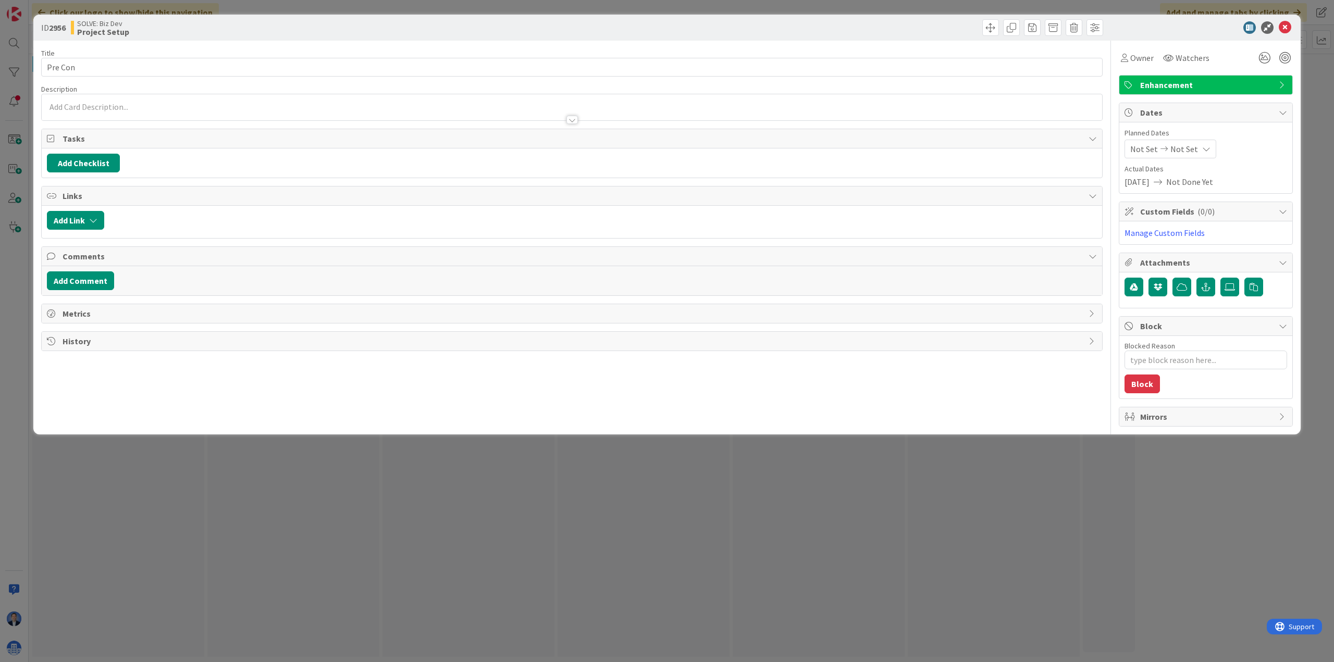
click at [78, 210] on div "Add Link" at bounding box center [572, 222] width 1060 height 32
click at [80, 216] on button "Add Link" at bounding box center [75, 220] width 57 height 19
click at [93, 284] on span "Current Board" at bounding box center [85, 285] width 51 height 10
click at [90, 328] on span "All Boards" at bounding box center [130, 328] width 145 height 16
click at [99, 303] on input "text" at bounding box center [125, 309] width 146 height 19
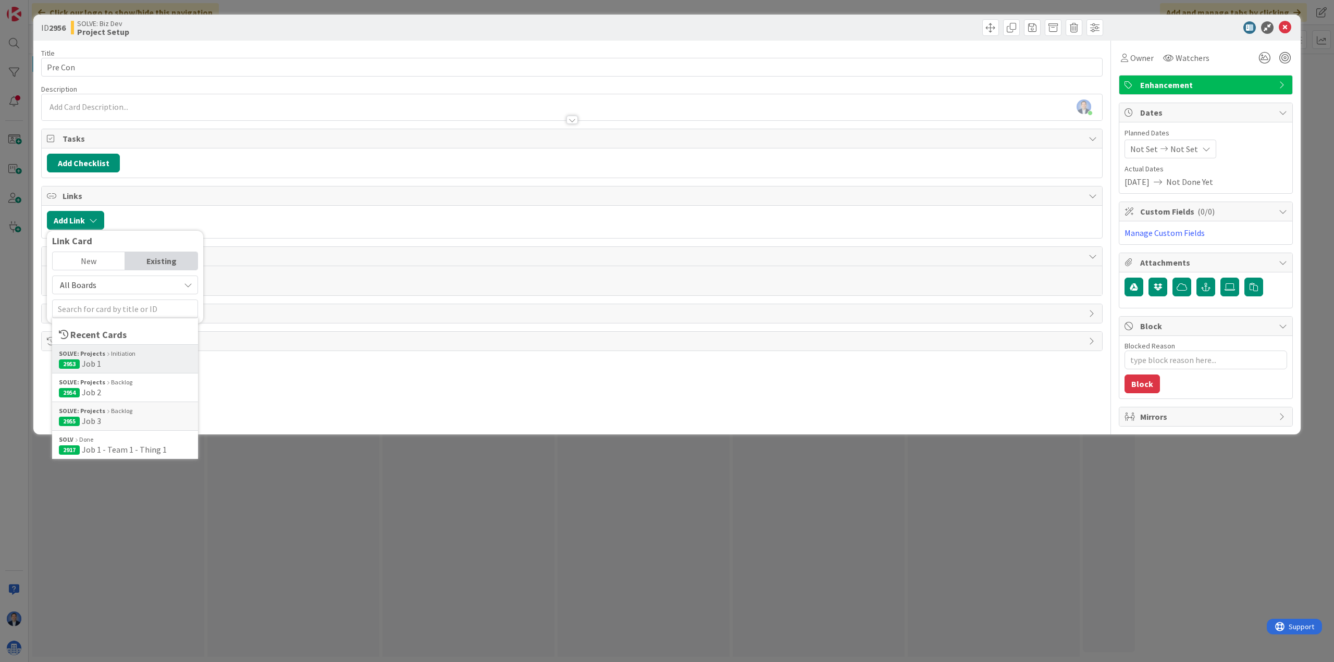
click at [105, 362] on span "2953 Job 1" at bounding box center [125, 363] width 132 height 10
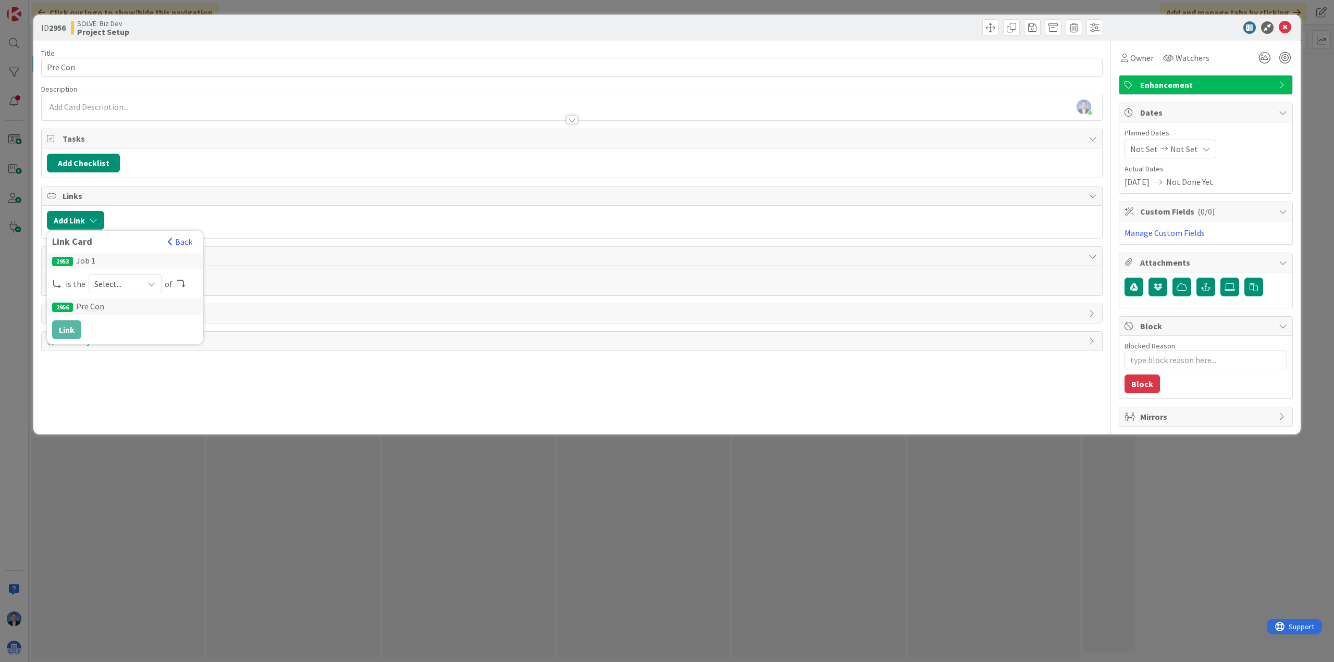
click at [131, 283] on span "Select..." at bounding box center [116, 284] width 44 height 15
click at [132, 315] on span "parent" at bounding box center [180, 309] width 118 height 16
click at [64, 328] on button "Link" at bounding box center [66, 329] width 29 height 19
type textarea "x"
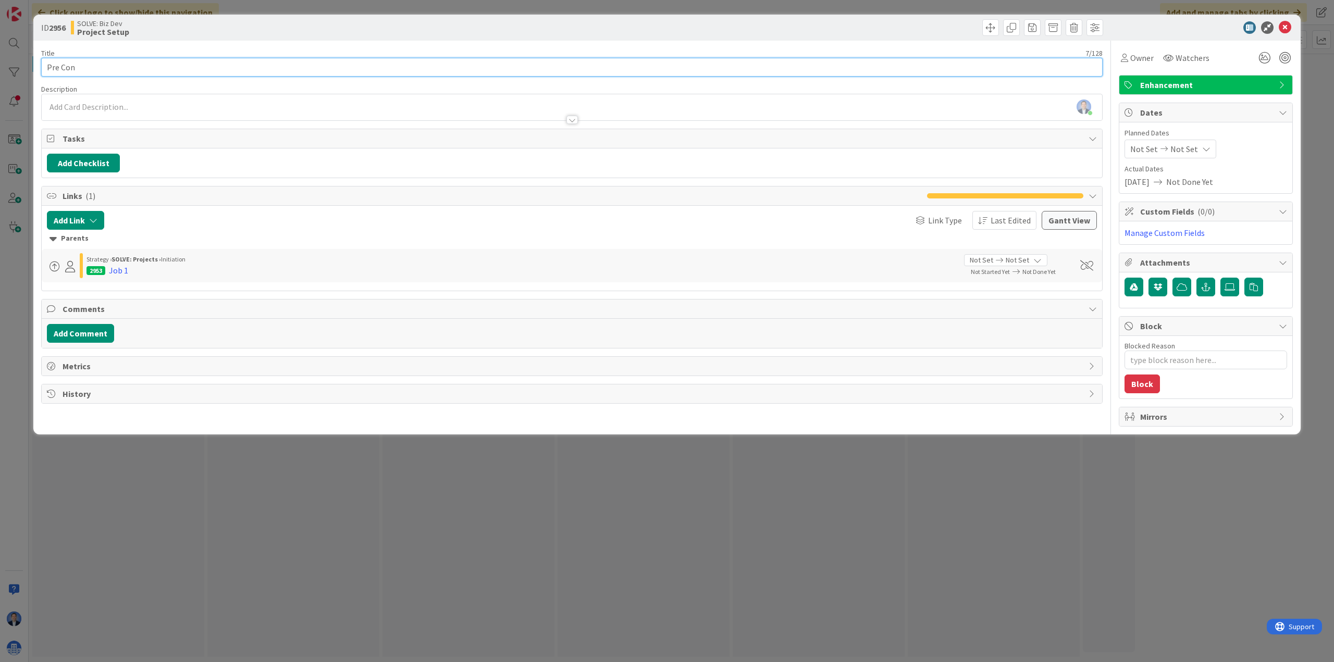
click at [88, 65] on input "Pre Con" at bounding box center [571, 67] width 1061 height 19
type input "Pre Con ("
type textarea "x"
type input "Pre Con (Job 1)"
type textarea "x"
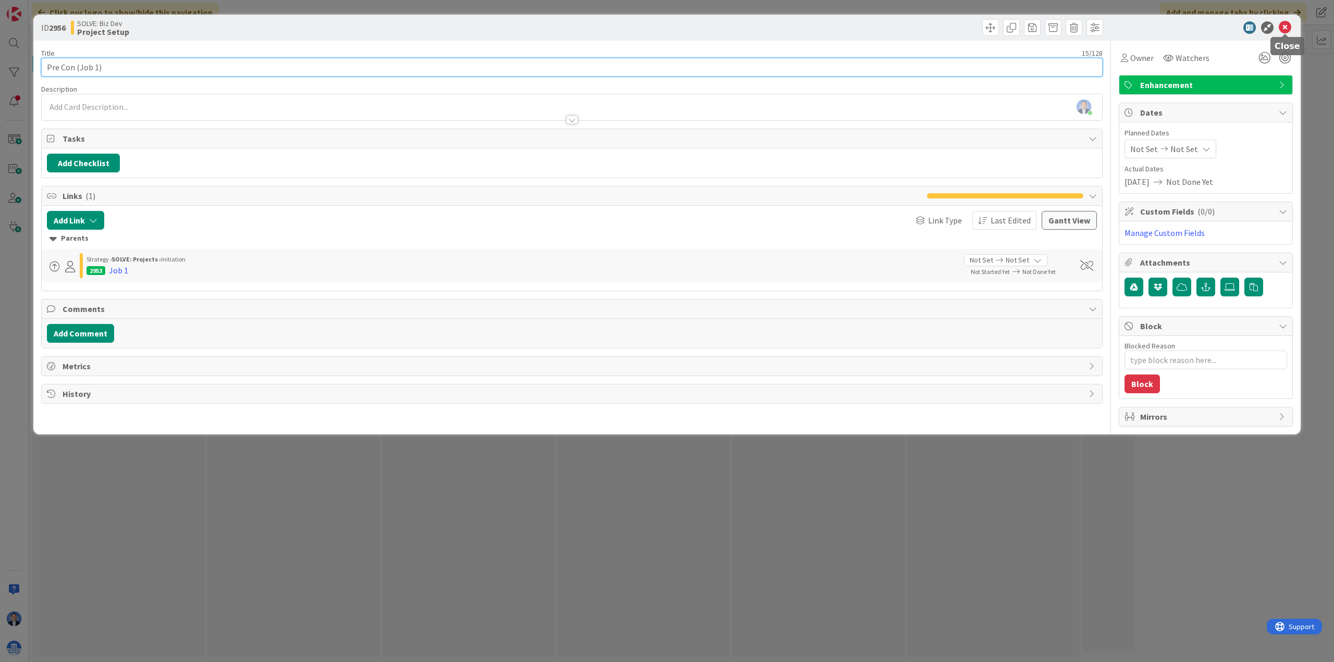
type input "Pre Con (Job 1)"
click at [1066, 27] on icon at bounding box center [1284, 27] width 13 height 13
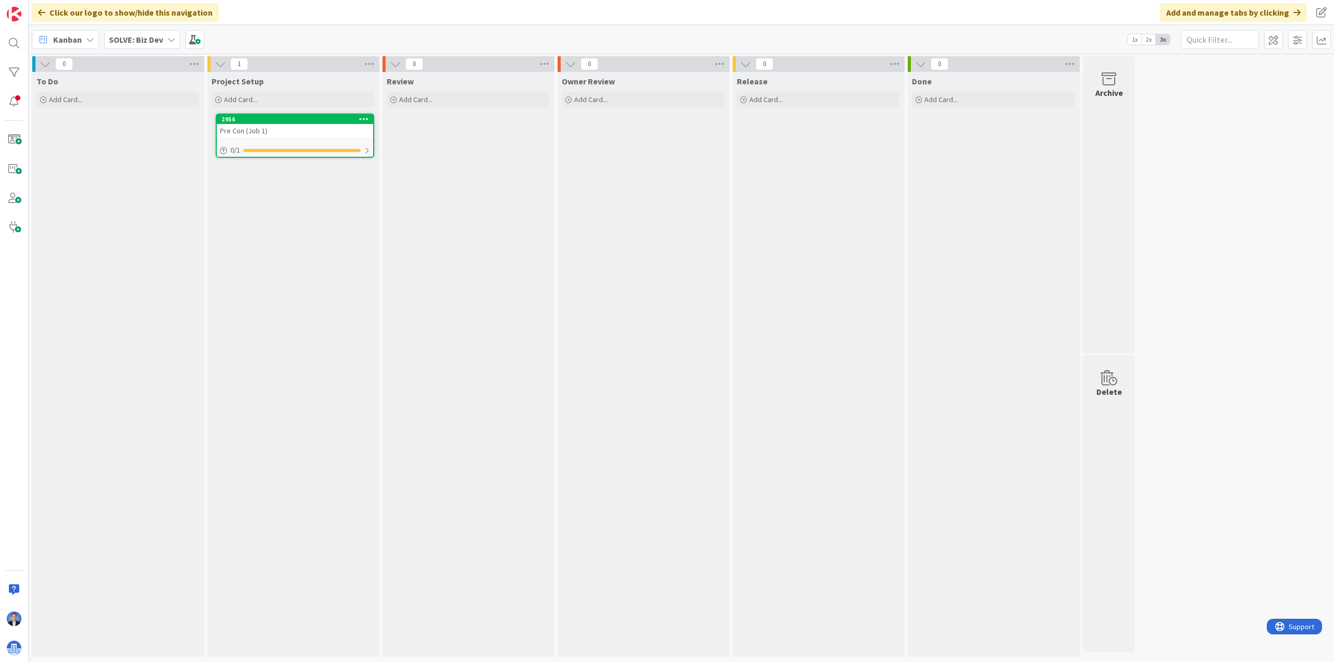
click at [1066, 27] on div "Kanban SOLVE: Biz Dev 1x 2x 3x" at bounding box center [681, 39] width 1305 height 29
click at [263, 128] on div "Pre Con (Job 1)" at bounding box center [295, 131] width 156 height 14
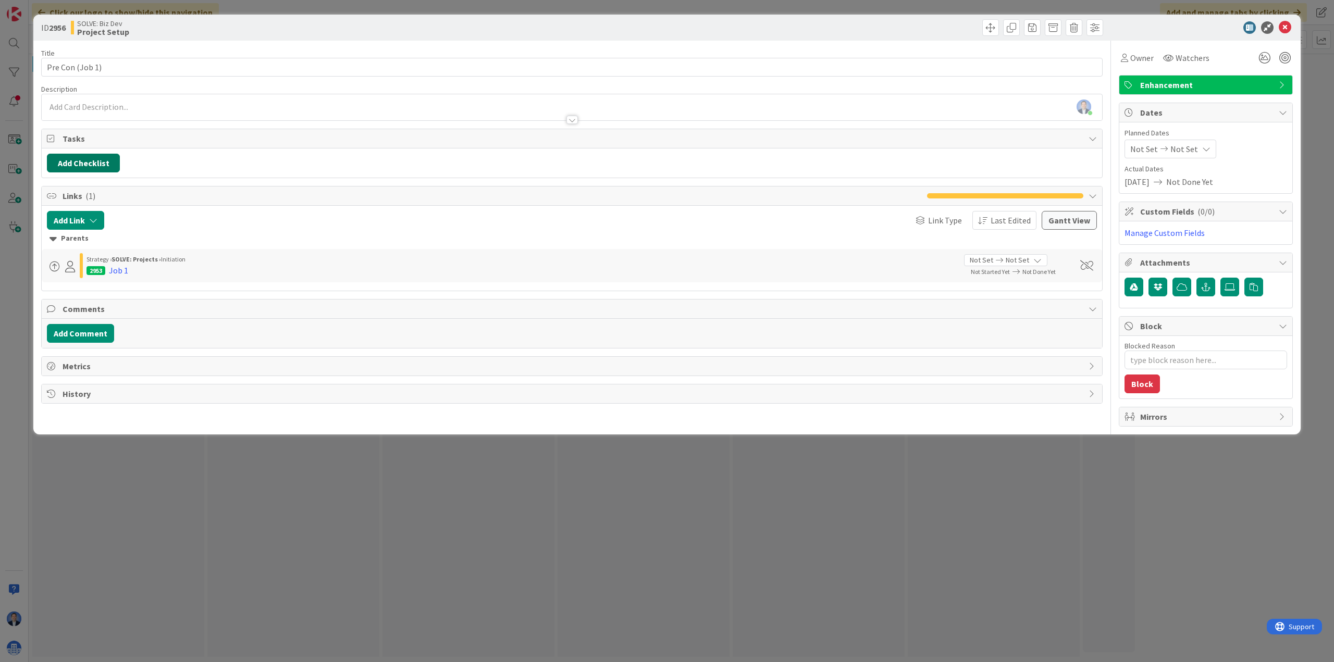
click at [100, 161] on button "Add Checklist" at bounding box center [83, 163] width 73 height 19
drag, startPoint x: 1284, startPoint y: 27, endPoint x: 1265, endPoint y: 29, distance: 18.9
click at [1066, 27] on icon at bounding box center [1284, 27] width 13 height 13
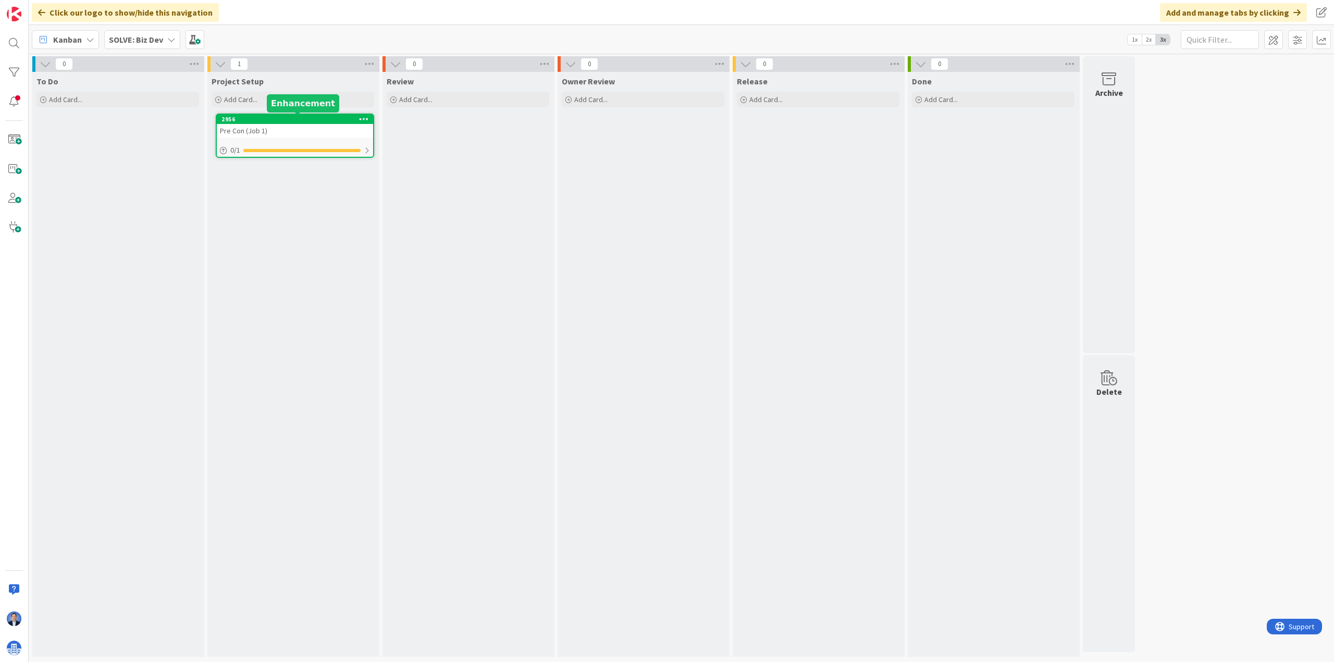
click at [276, 121] on div "2956" at bounding box center [297, 119] width 152 height 7
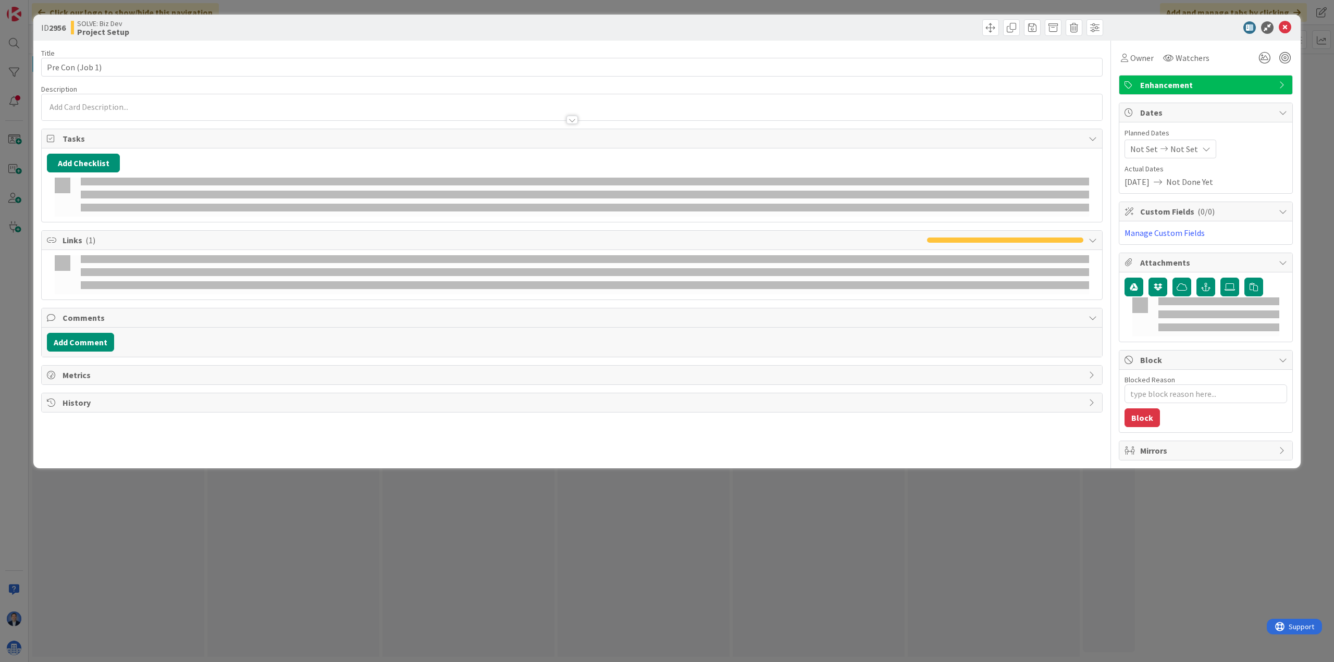
type textarea "x"
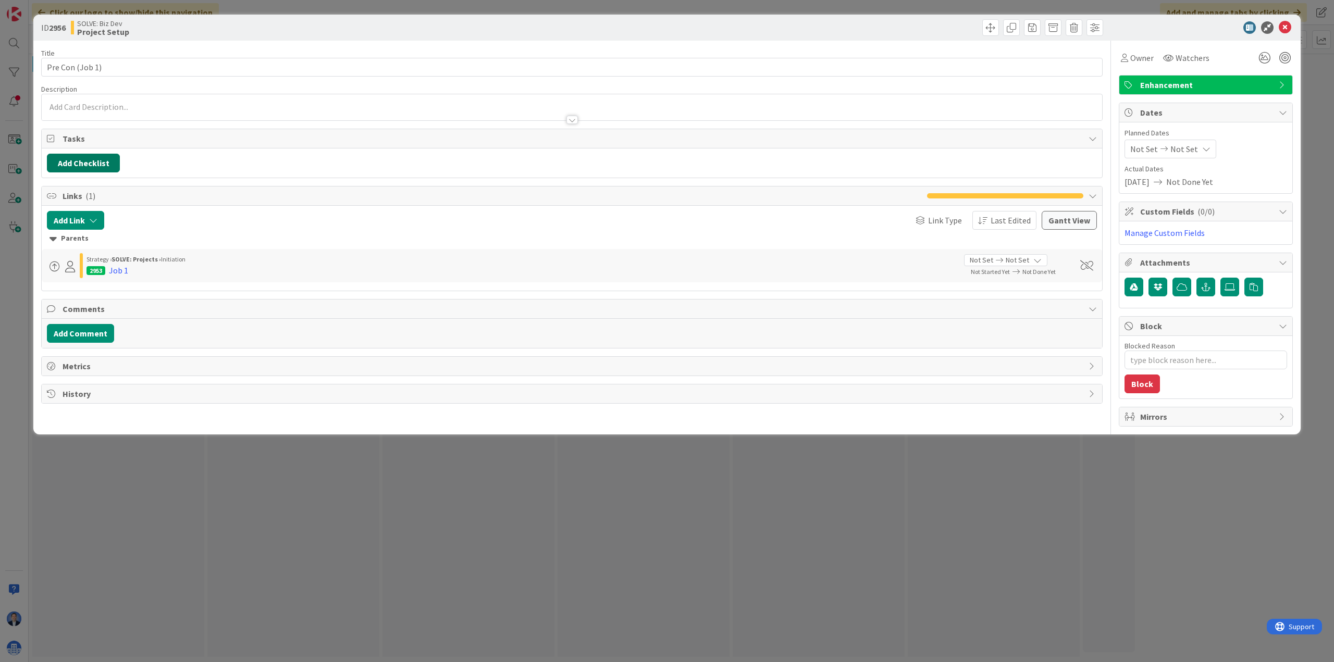
click at [102, 167] on button "Add Checklist" at bounding box center [83, 163] width 73 height 19
type input "Tasks"
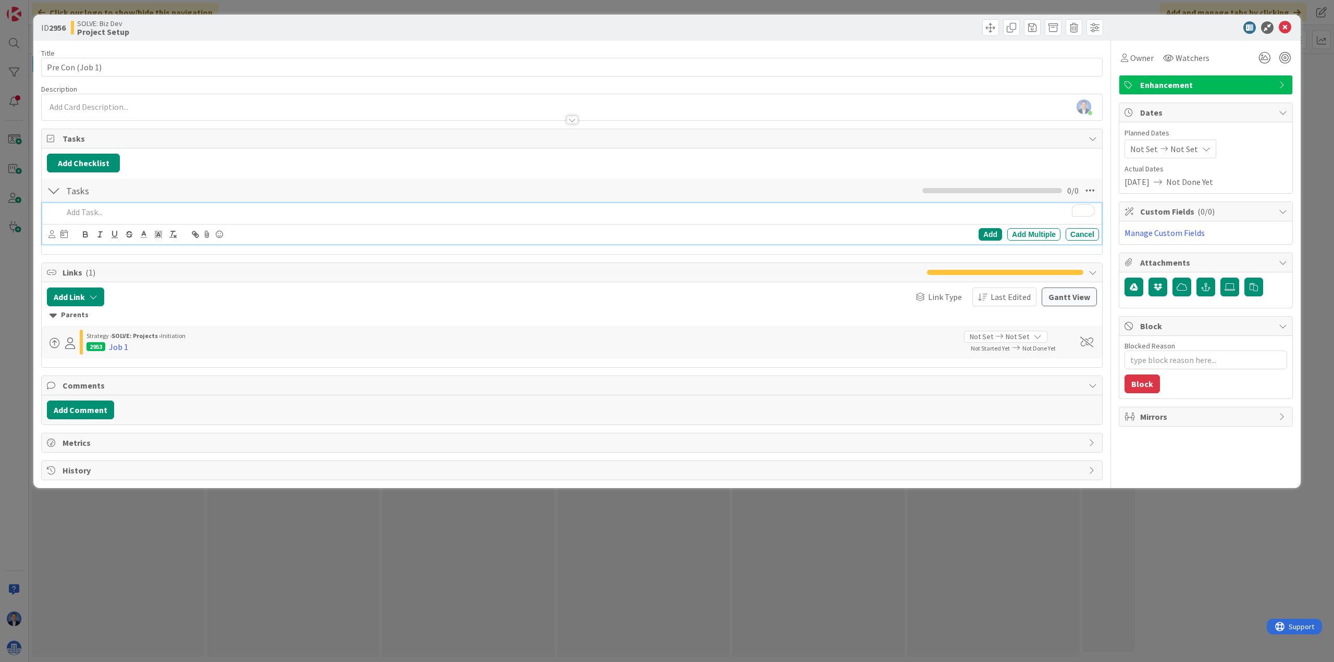
click at [96, 215] on p "To enrich screen reader interactions, please activate Accessibility in Grammarl…" at bounding box center [578, 212] width 1031 height 12
click at [110, 207] on p "Project Setup" at bounding box center [578, 212] width 1031 height 12
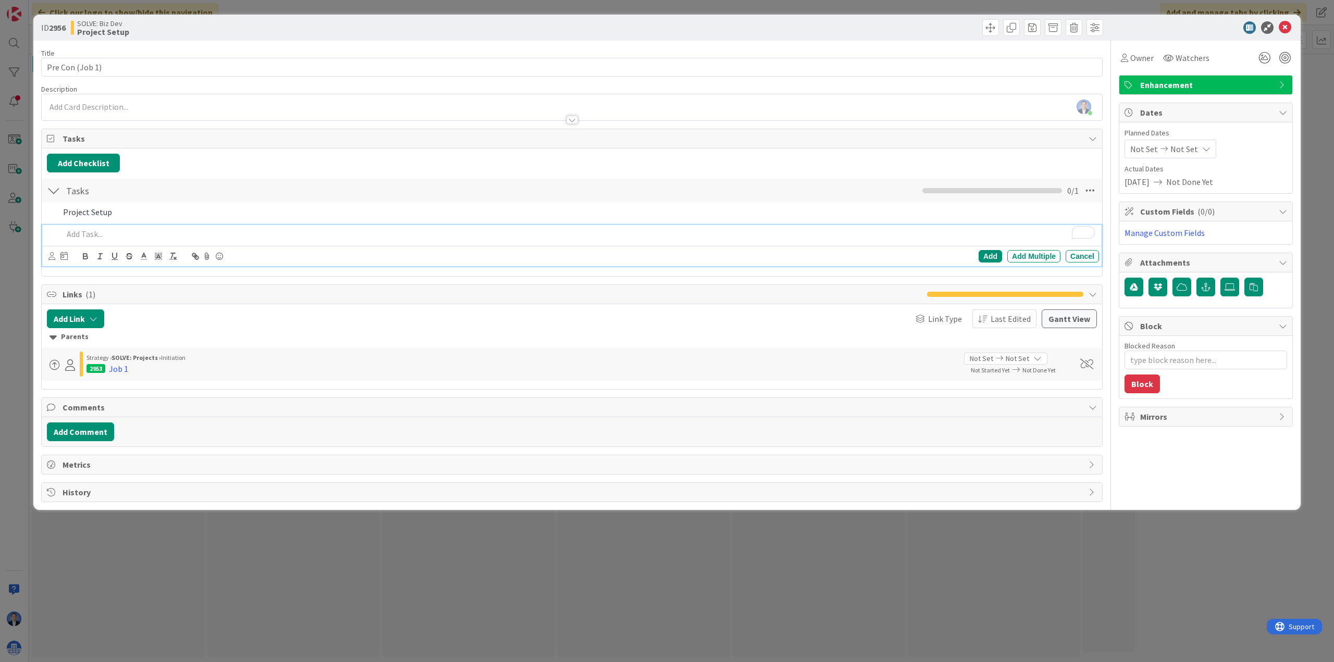
type textarea "x"
click at [142, 226] on div "To enrich screen reader interactions, please activate Accessibility in Grammarl…" at bounding box center [579, 234] width 1040 height 18
paste div "To enrich screen reader interactions, please activate Accessibility in Grammarl…"
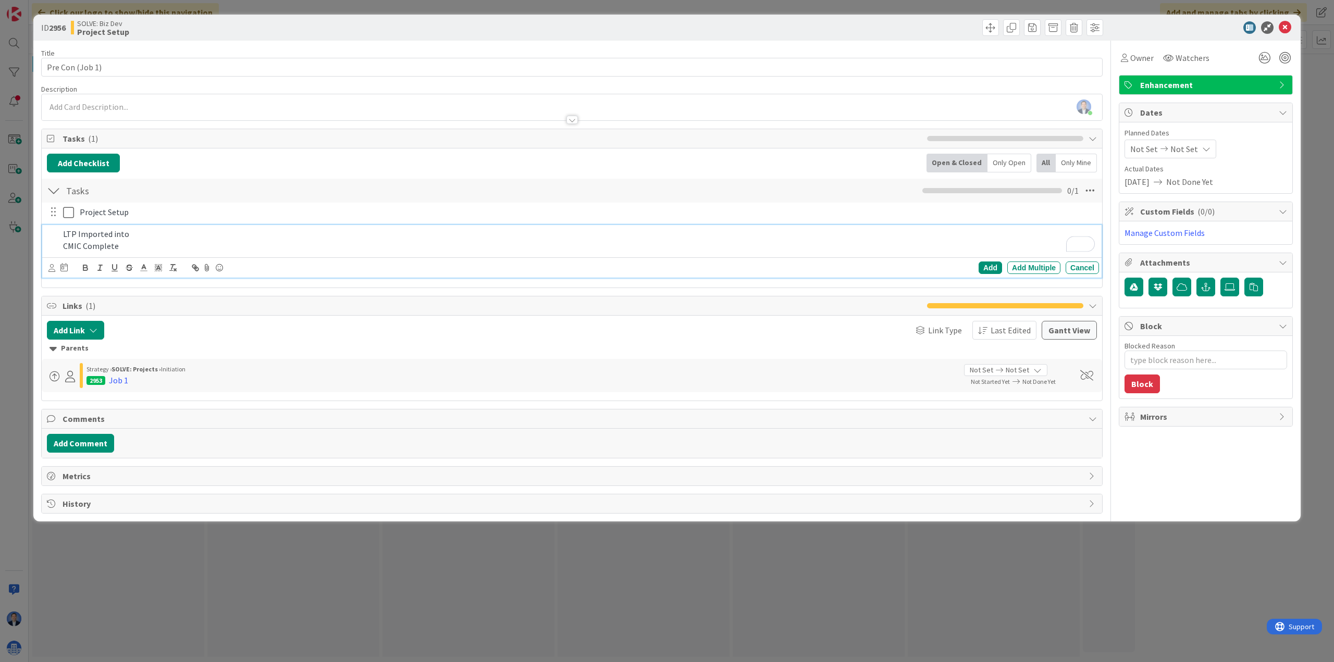
click at [182, 231] on p "LTP Imported into" at bounding box center [578, 234] width 1031 height 12
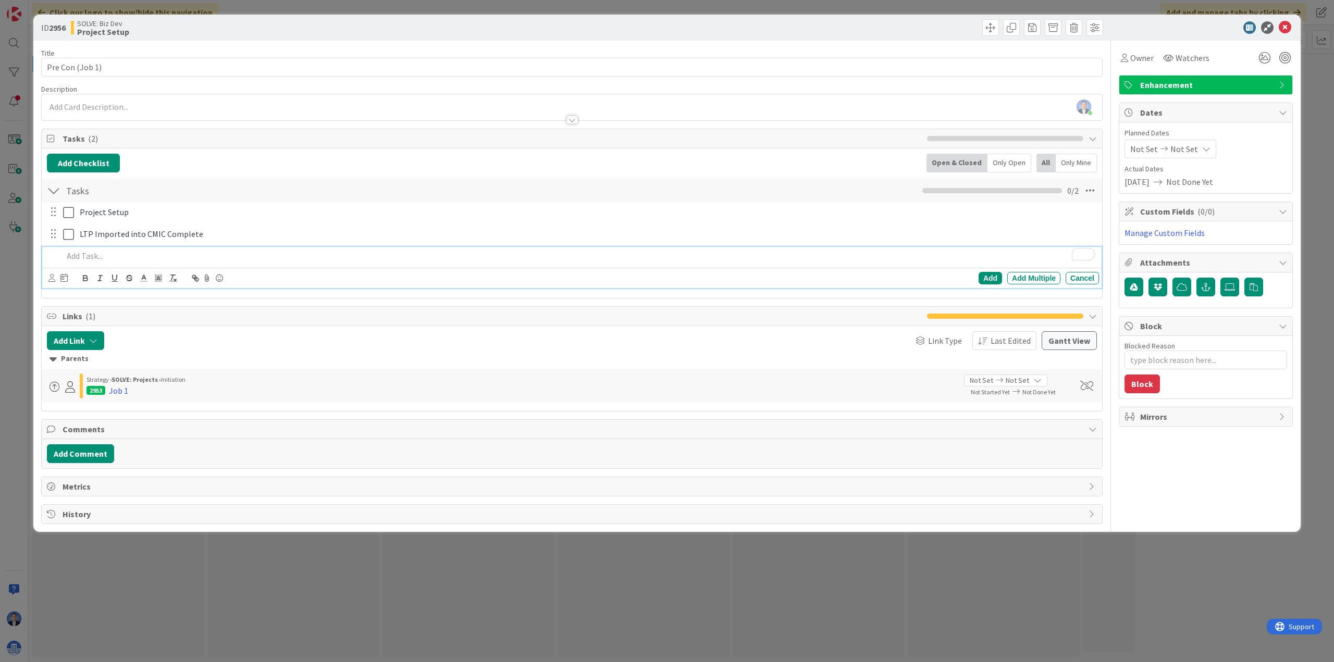
click at [83, 253] on p "To enrich screen reader interactions, please activate Accessibility in Grammarl…" at bounding box center [578, 256] width 1031 height 12
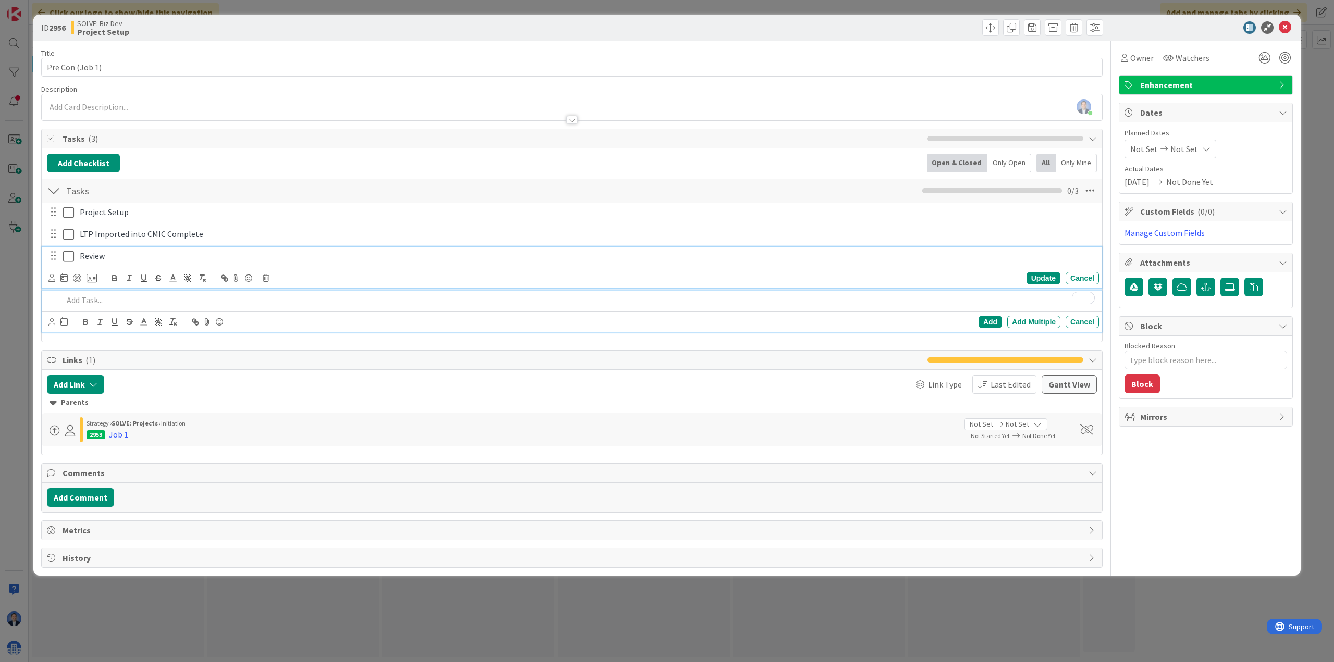
click at [90, 257] on span "Review" at bounding box center [92, 256] width 25 height 10
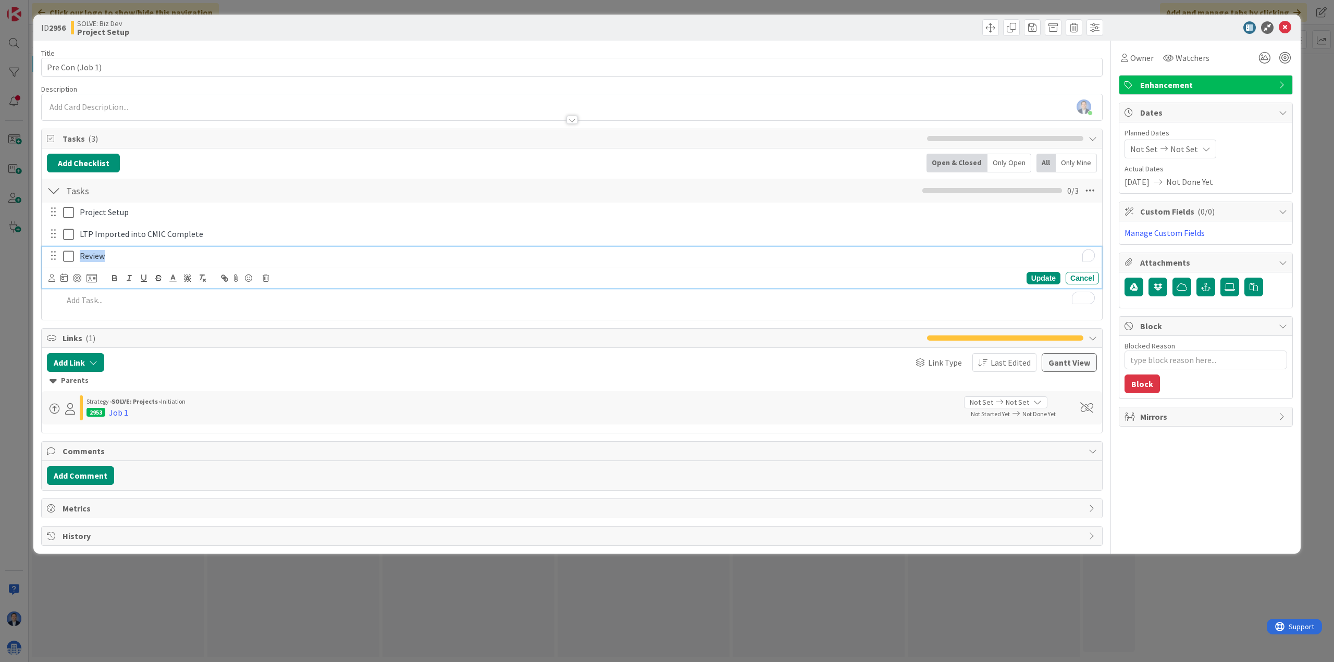
click at [90, 257] on span "Review" at bounding box center [92, 256] width 25 height 10
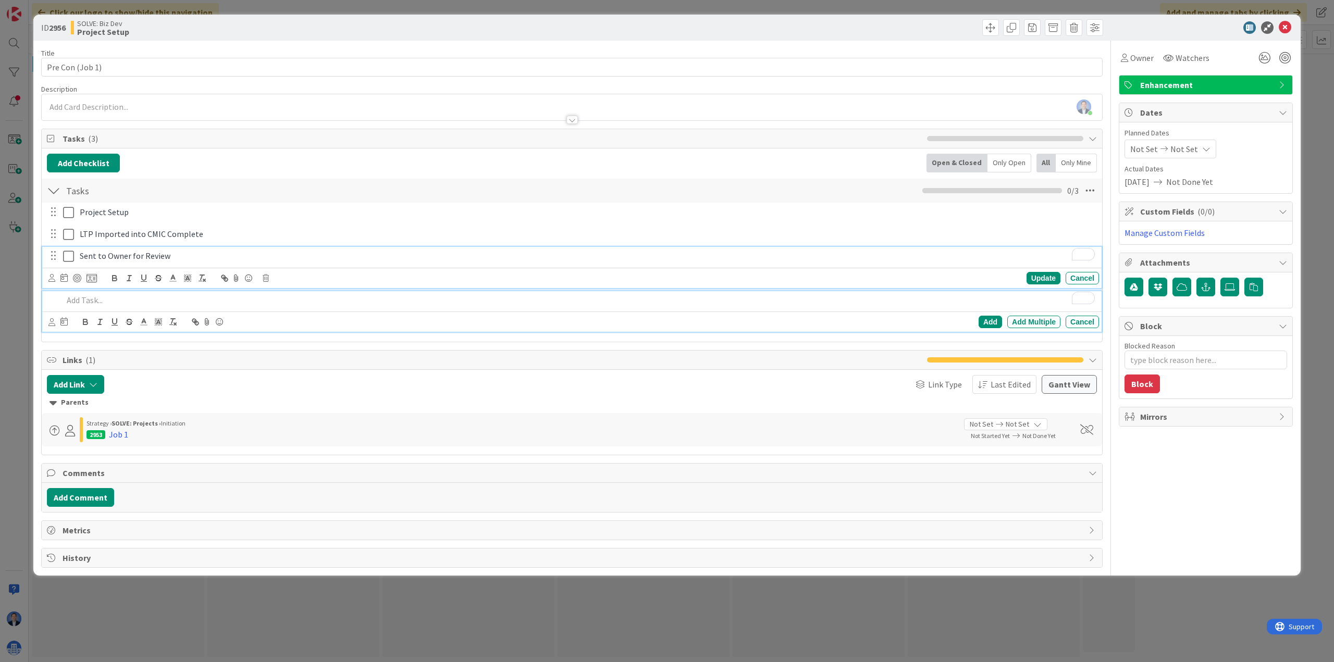
click at [120, 301] on p "To enrich screen reader interactions, please activate Accessibility in Grammarl…" at bounding box center [578, 300] width 1031 height 12
click at [119, 305] on p "To enrich screen reader interactions, please activate Accessibility in Grammarl…" at bounding box center [578, 300] width 1031 height 12
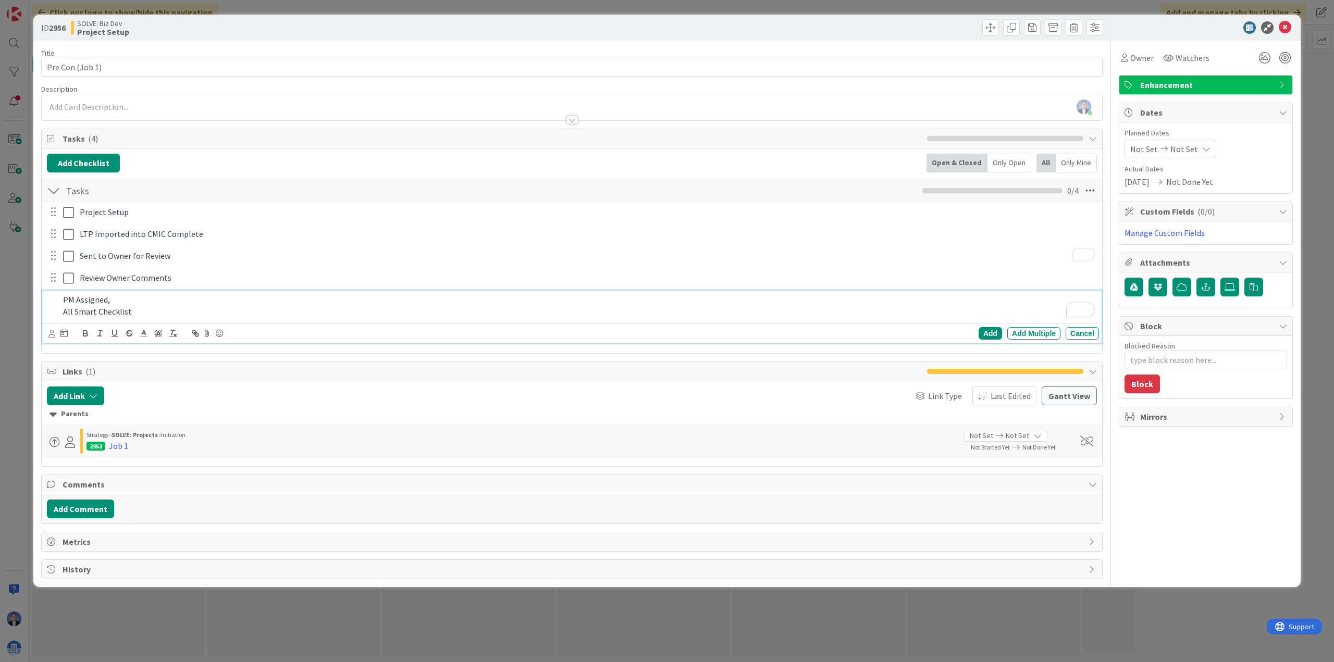
click at [166, 295] on p "PM Assigned," at bounding box center [578, 300] width 1031 height 12
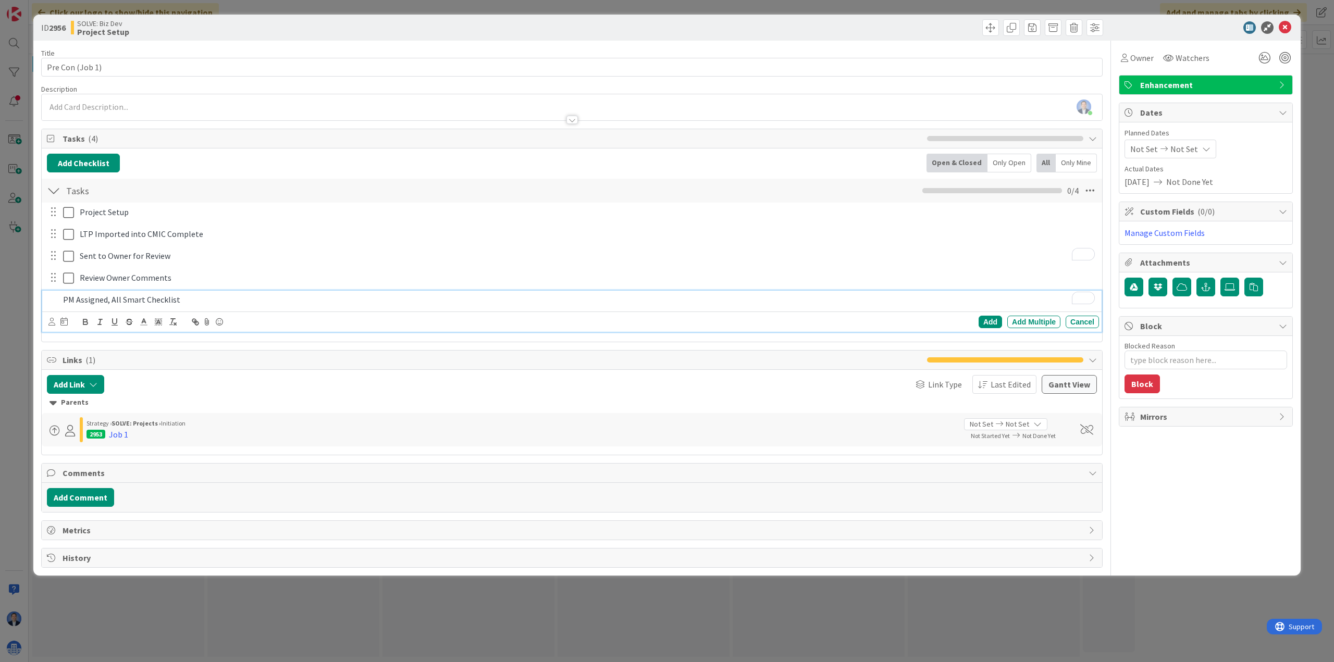
click at [229, 293] on div "PM Assigned, All Smart Checklist" at bounding box center [579, 300] width 1040 height 18
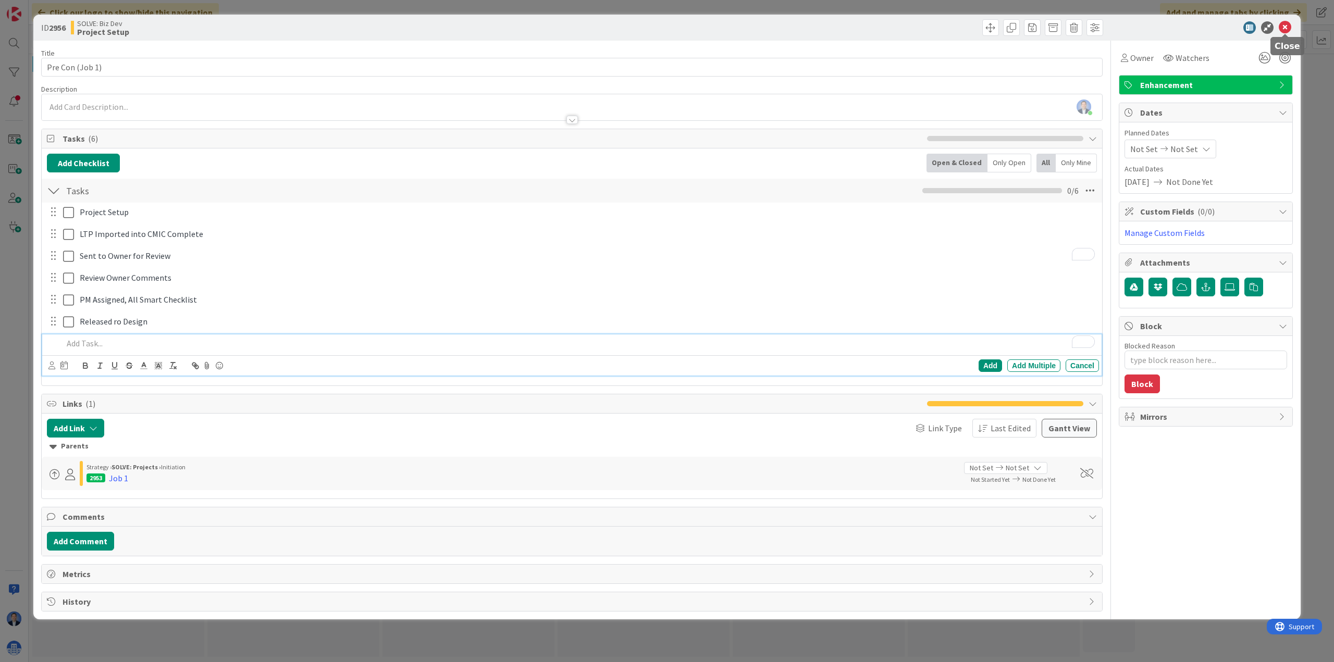
click at [1066, 32] on icon at bounding box center [1284, 27] width 13 height 13
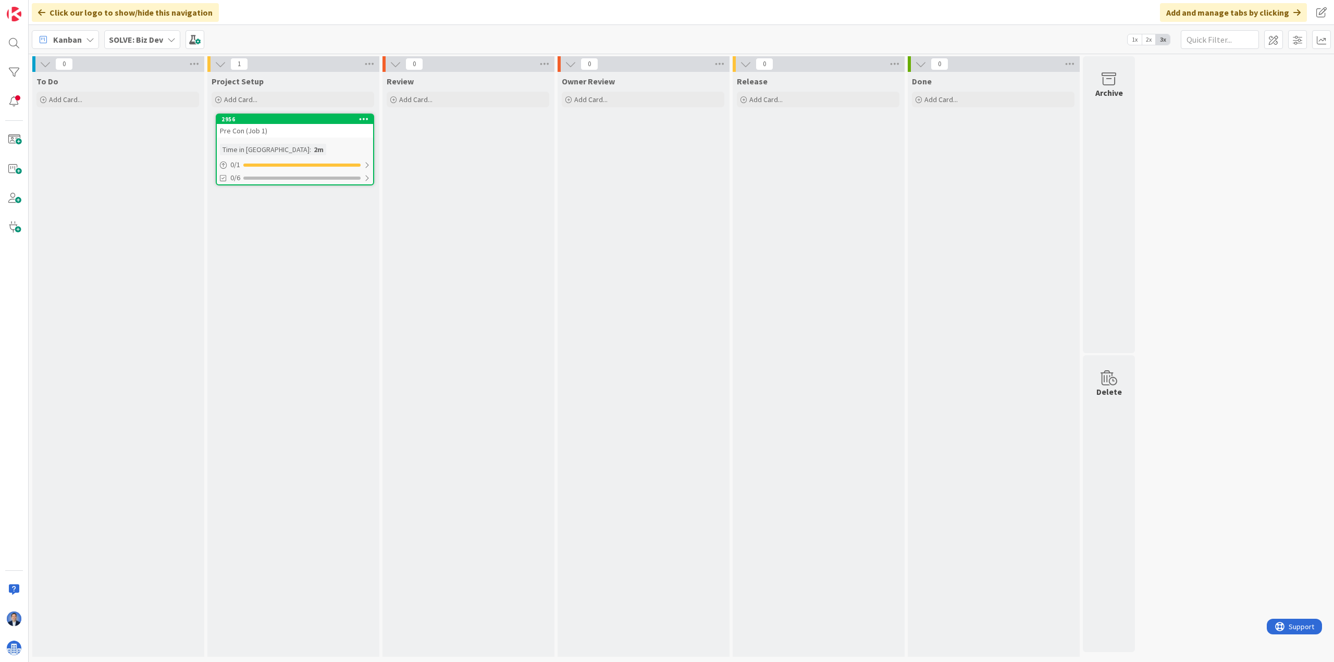
click at [313, 115] on div "2956" at bounding box center [295, 119] width 156 height 9
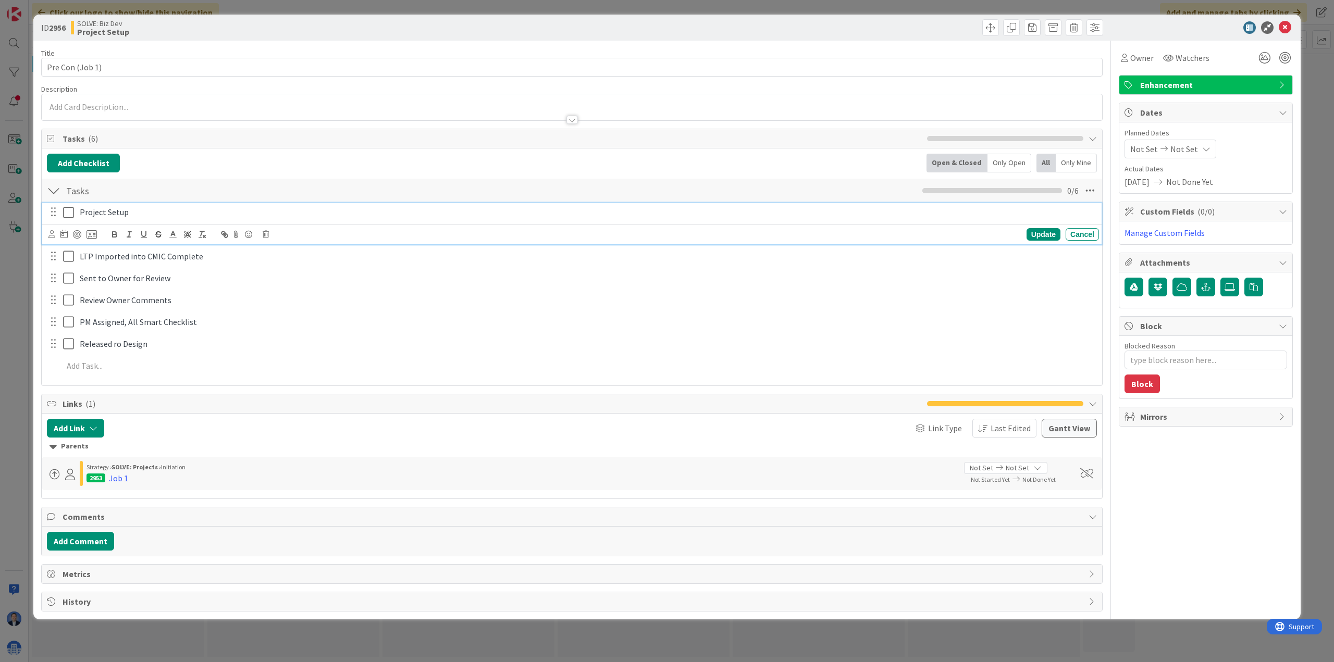
click at [68, 216] on icon at bounding box center [71, 212] width 16 height 13
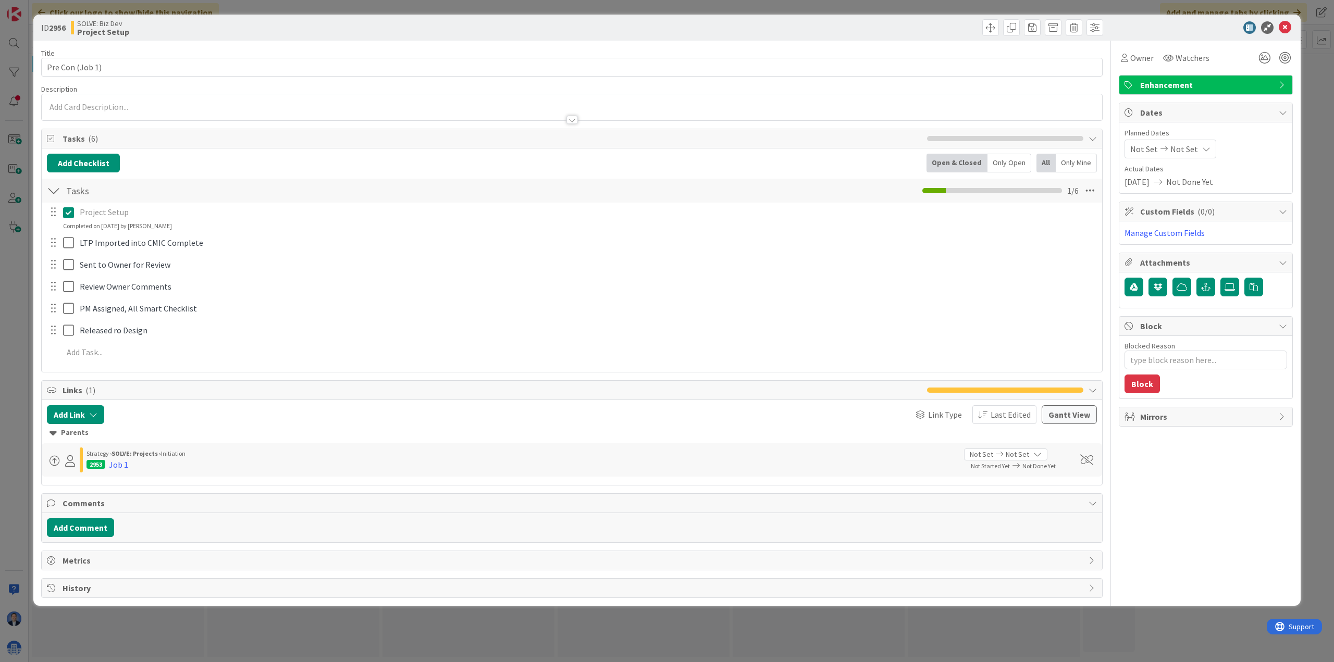
type textarea "x"
click at [1066, 23] on icon at bounding box center [1284, 27] width 13 height 13
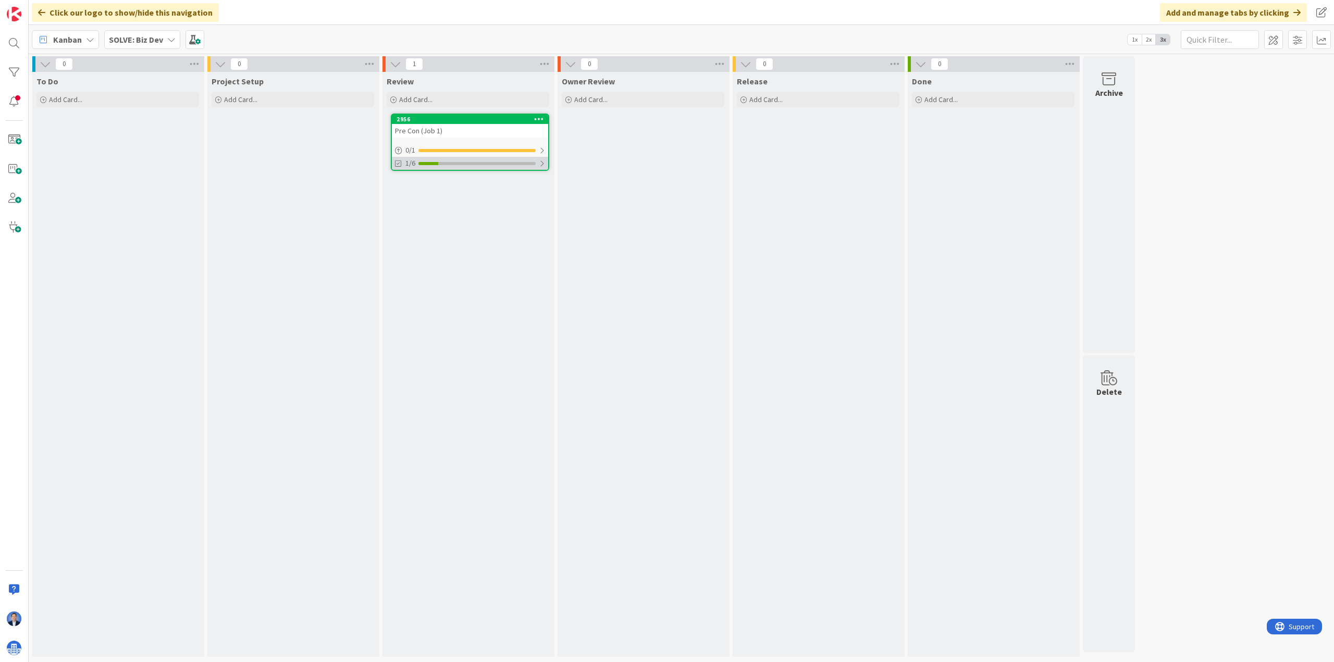
click at [513, 159] on div "1/6" at bounding box center [470, 163] width 156 height 13
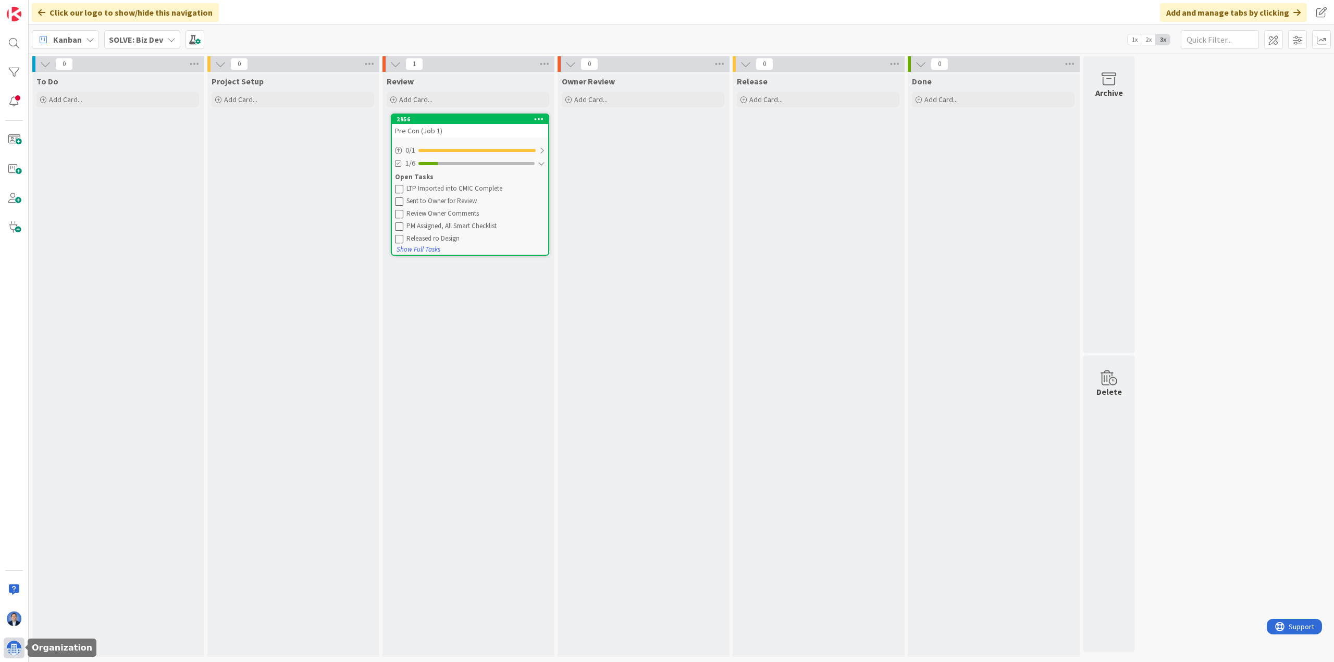
click at [7, 529] on div at bounding box center [14, 648] width 21 height 21
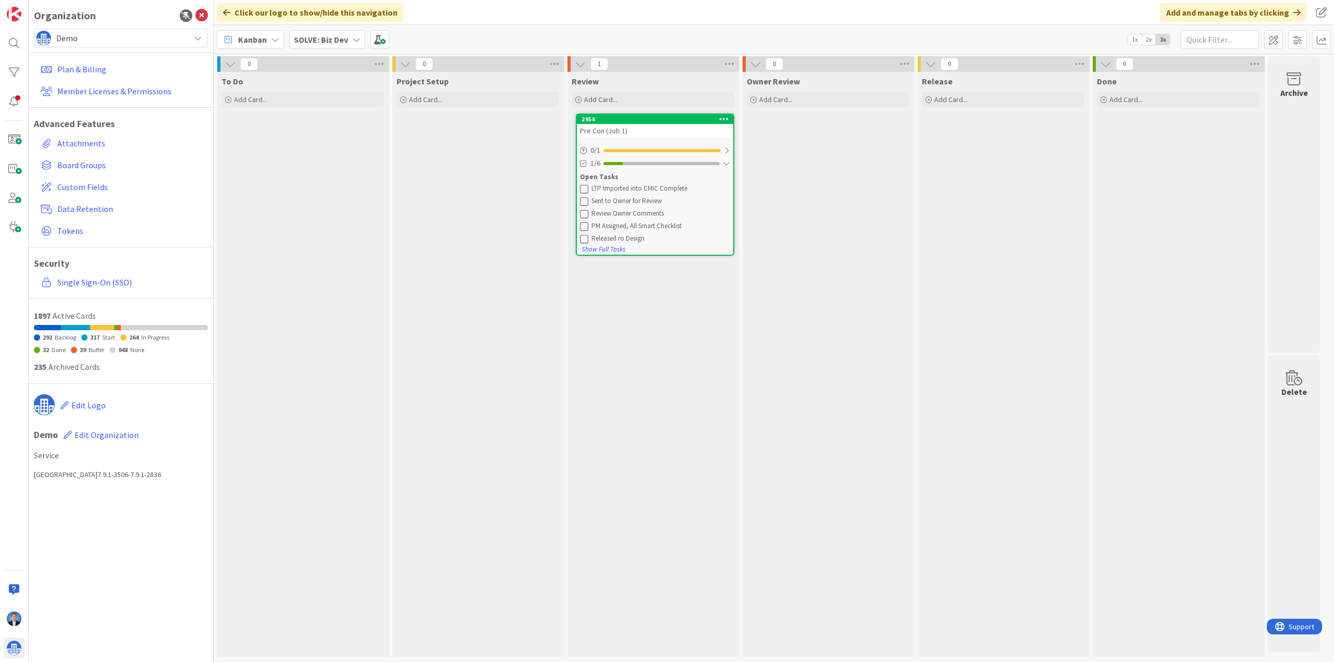
drag, startPoint x: 102, startPoint y: 40, endPoint x: 102, endPoint y: 46, distance: 6.3
click at [102, 40] on span "Demo" at bounding box center [120, 38] width 128 height 15
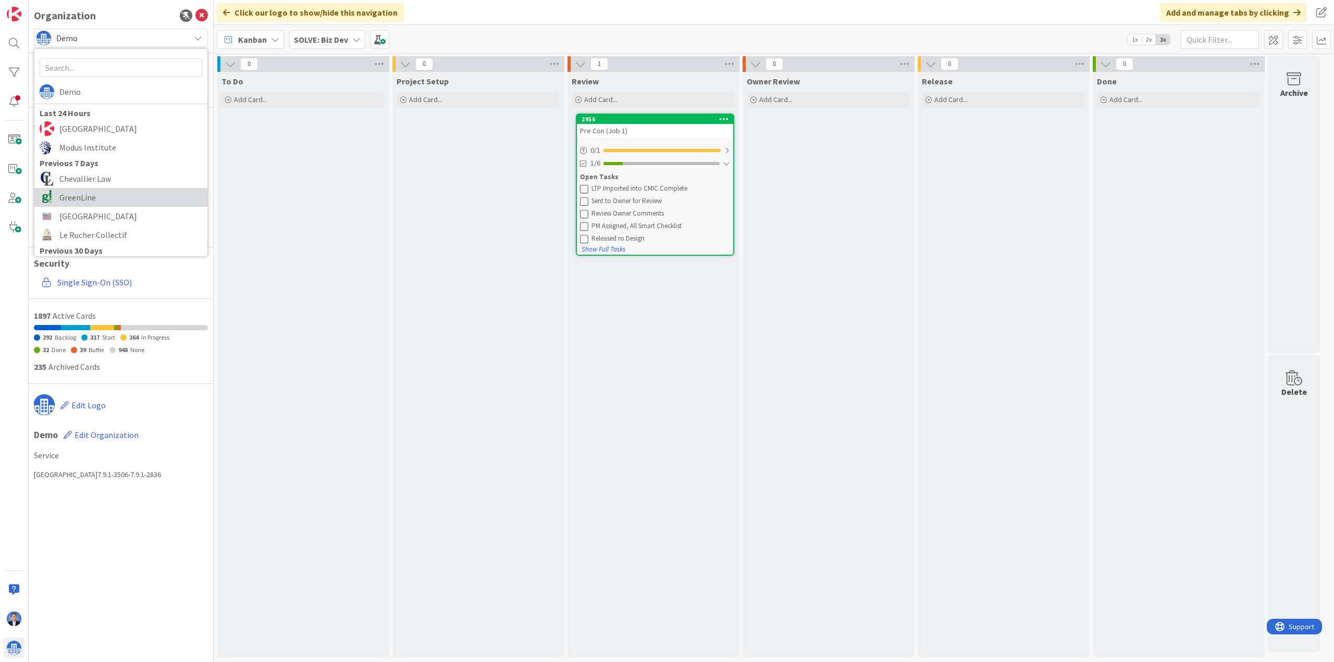
click at [86, 203] on span "GreenLine" at bounding box center [130, 198] width 143 height 16
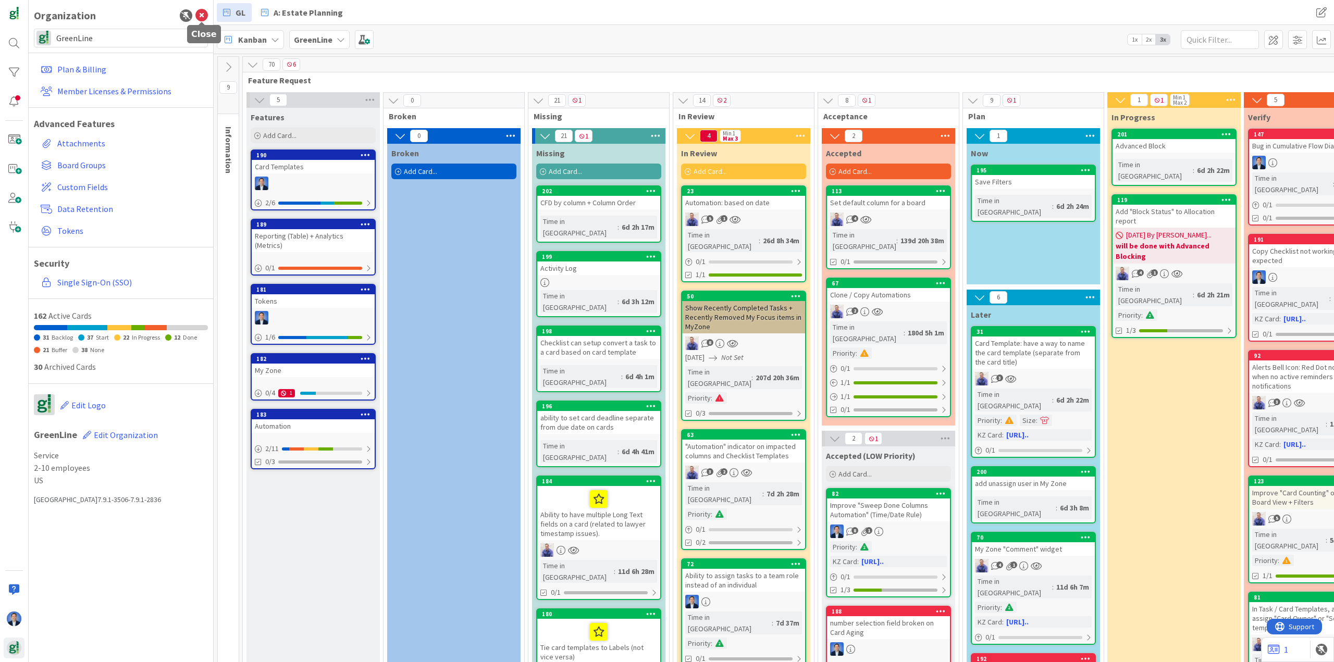
click at [203, 15] on icon at bounding box center [201, 15] width 13 height 13
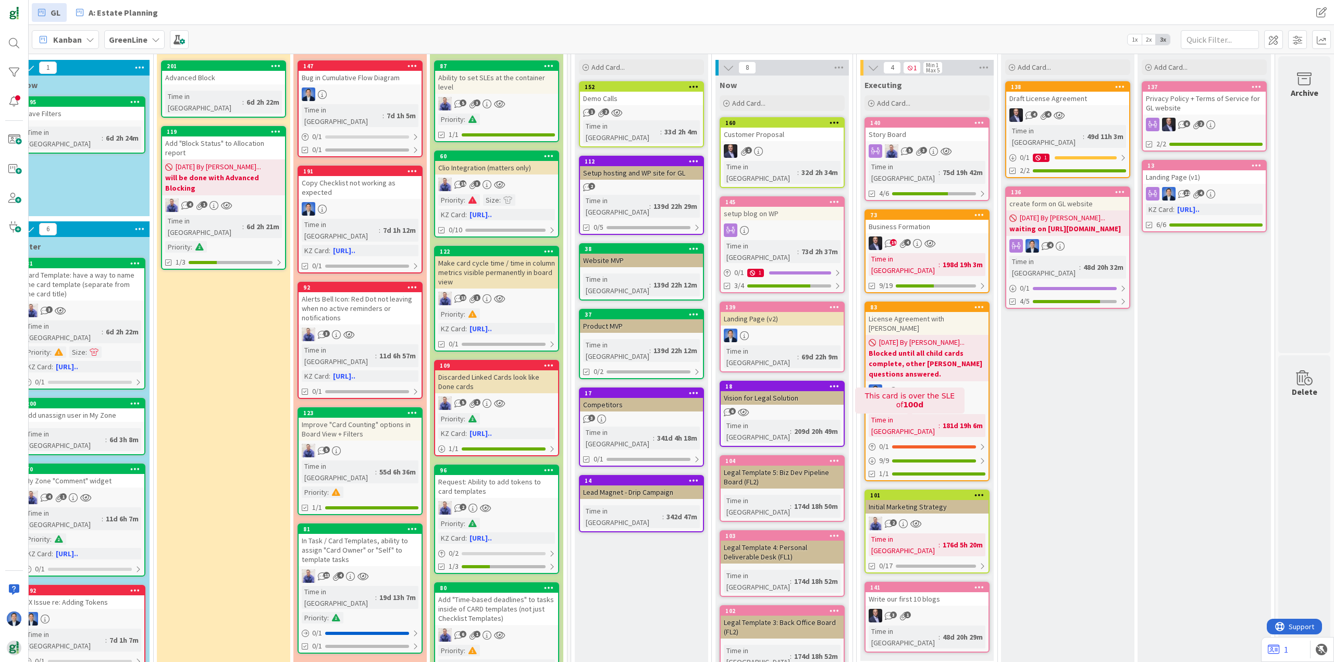
scroll to position [0, 773]
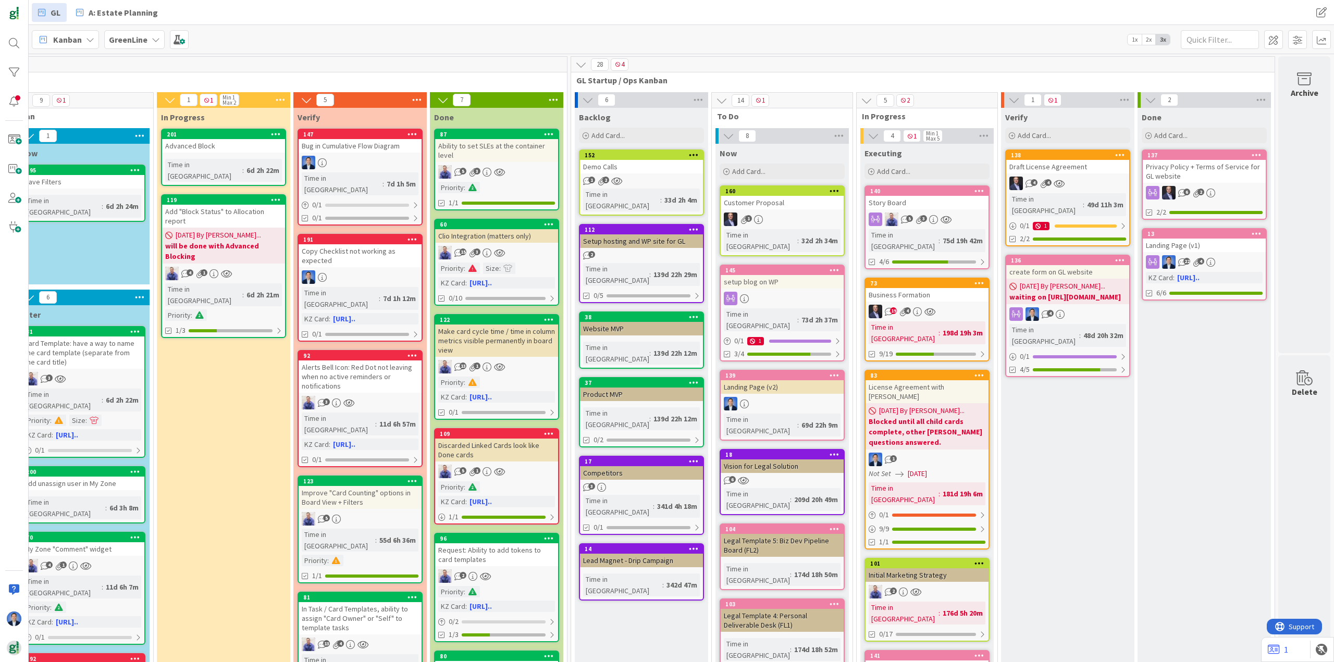
click at [1066, 292] on b "waiting on https://kanbanzone.io/b/impnFIIb/c/137" at bounding box center [1067, 297] width 117 height 10
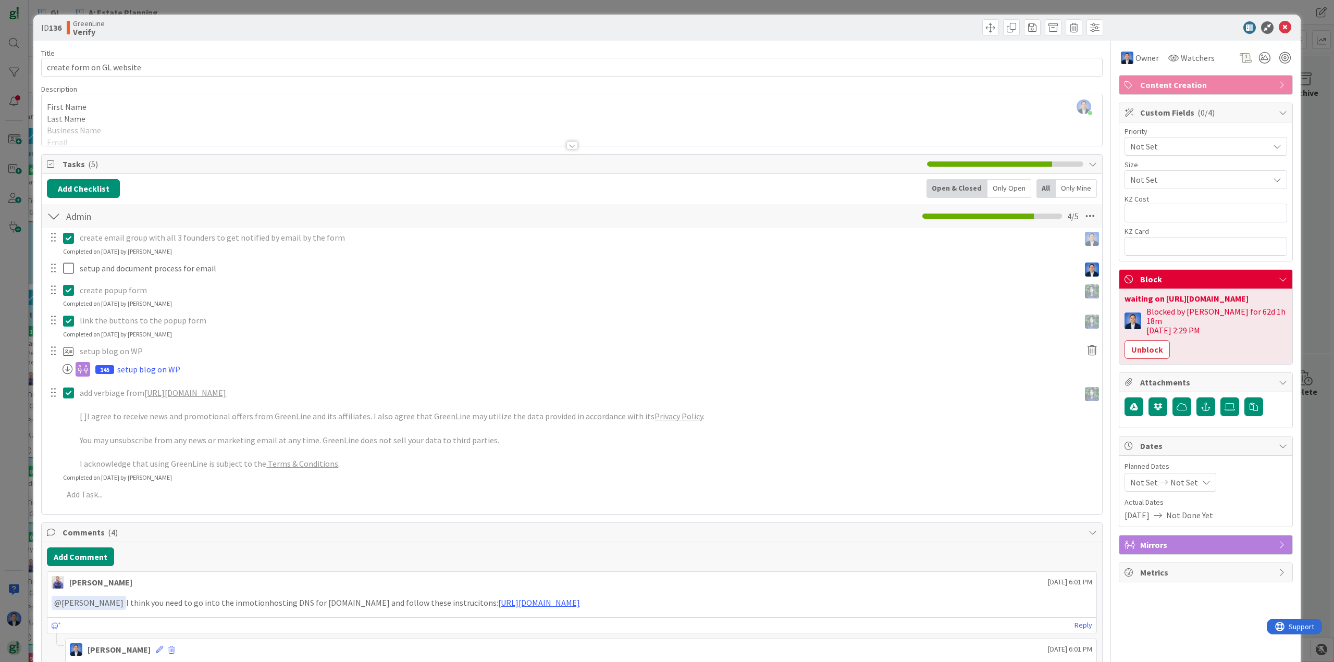
click at [161, 116] on div "Dimitri Ponomareff just joined First Name Last Name Business Name Email Phone (…" at bounding box center [572, 120] width 1060 height 52
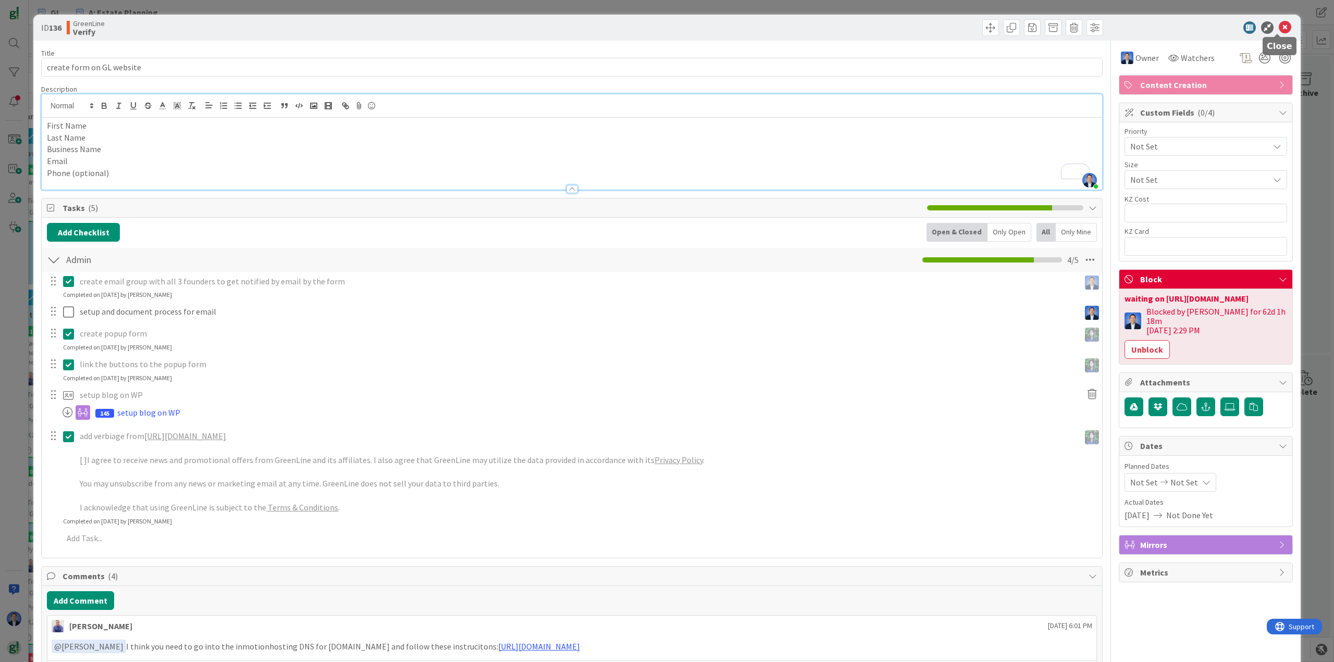
click at [1278, 30] on icon at bounding box center [1284, 27] width 13 height 13
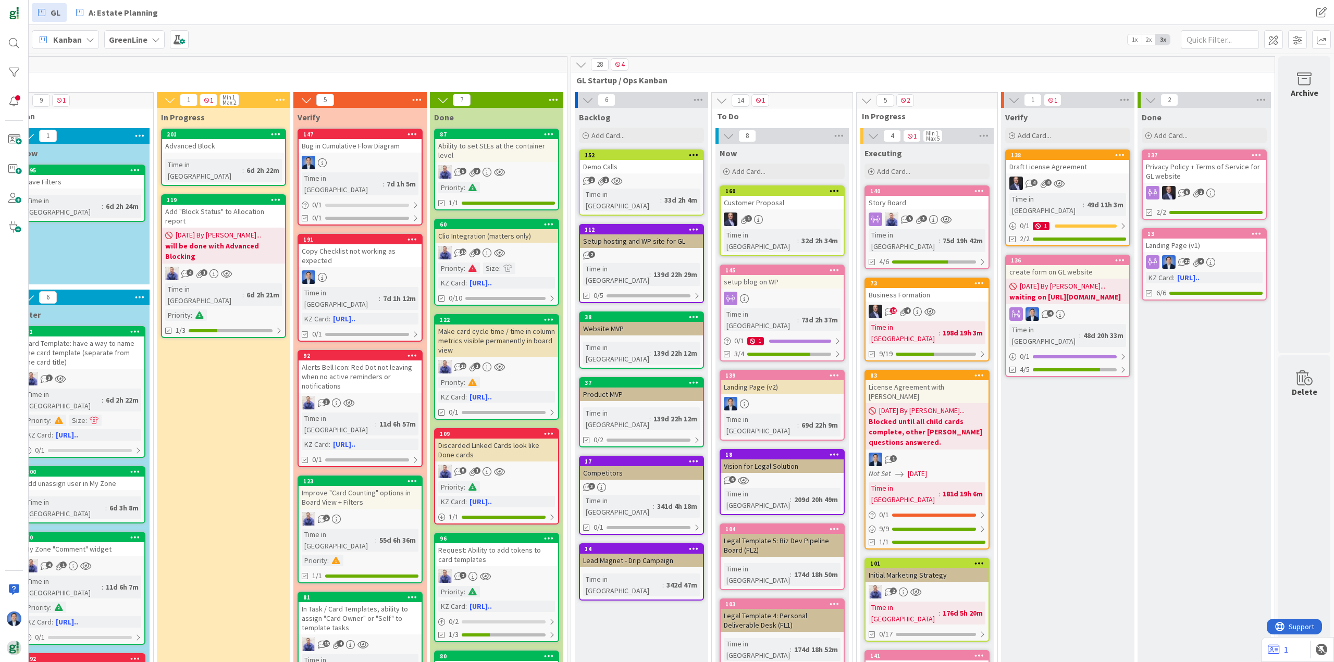
click at [1065, 279] on div "06/17/2025 By Dimitri... waiting on https://kanbanzone.io/b/impnFIIb/c/137" at bounding box center [1067, 292] width 123 height 26
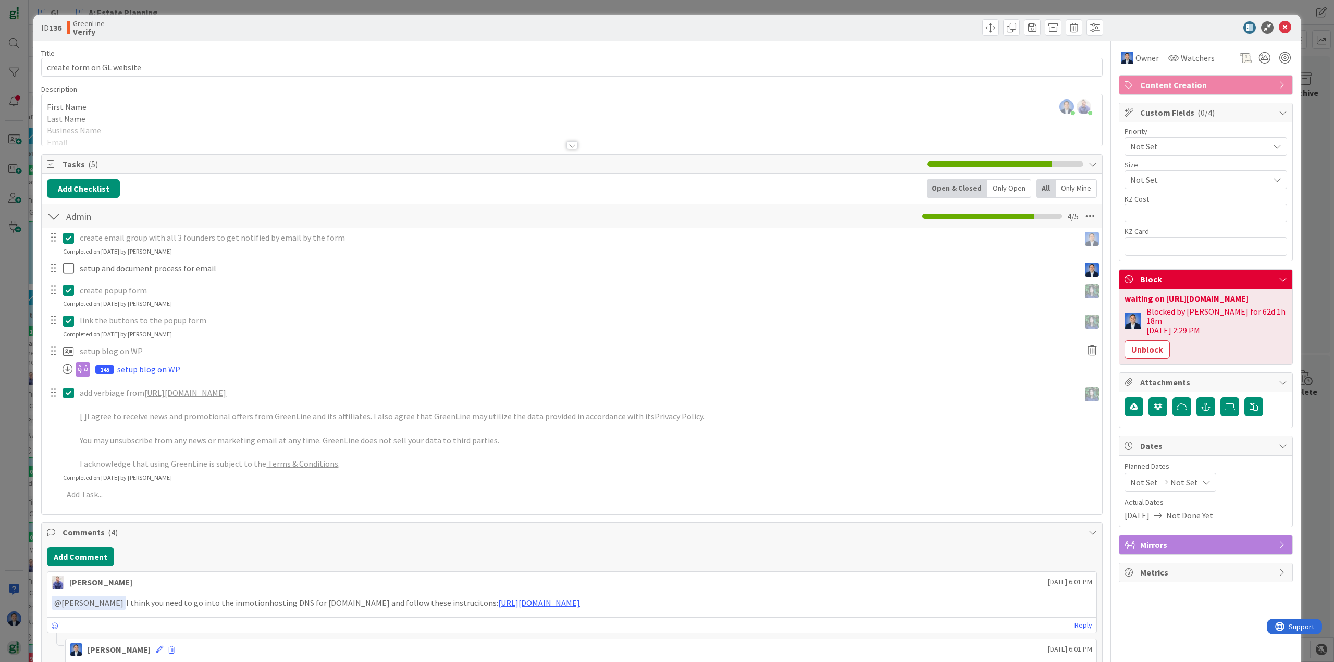
click at [176, 120] on div at bounding box center [572, 132] width 1060 height 27
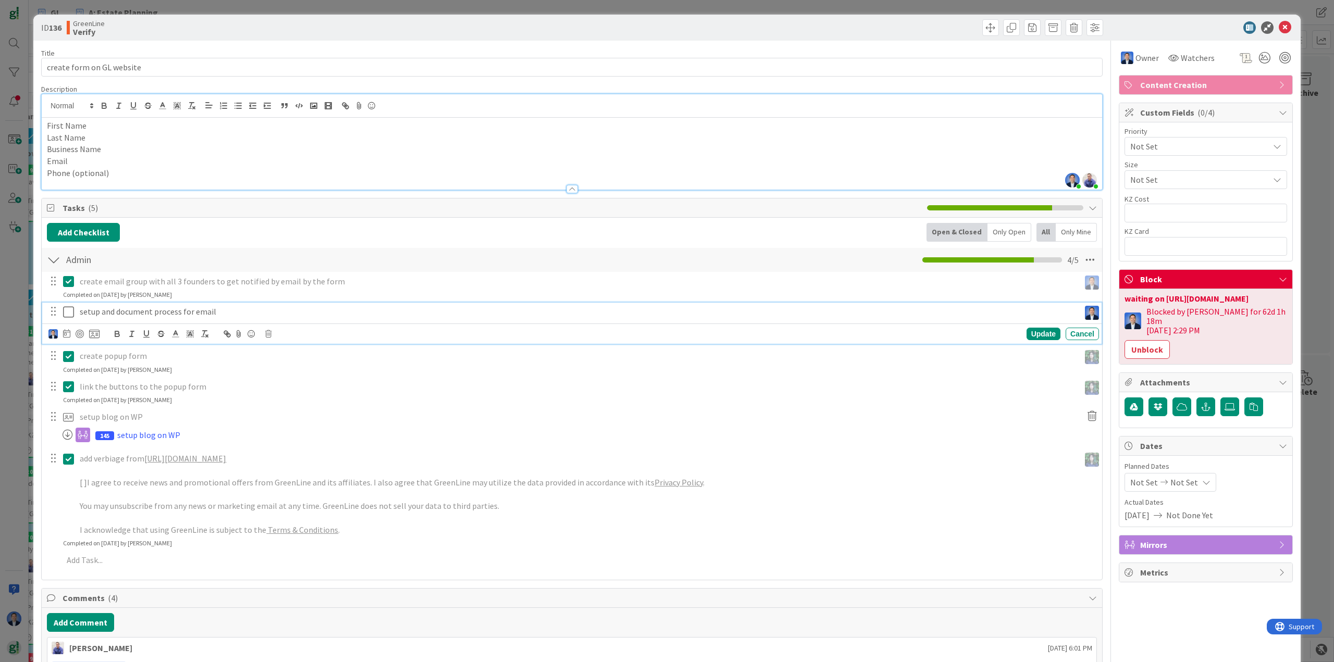
click at [143, 313] on p "setup and document process for email" at bounding box center [577, 312] width 995 height 12
copy p "setup and document process for email"
click at [133, 179] on div at bounding box center [572, 184] width 1060 height 11
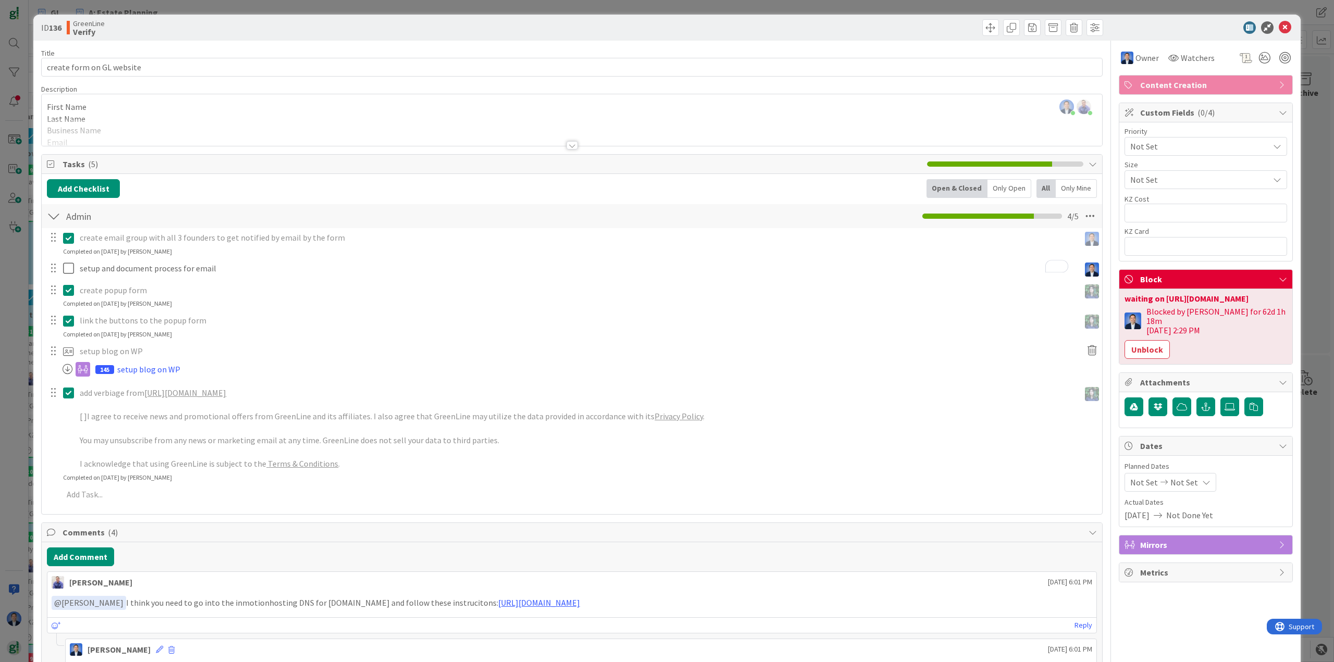
click at [139, 121] on div at bounding box center [572, 132] width 1060 height 27
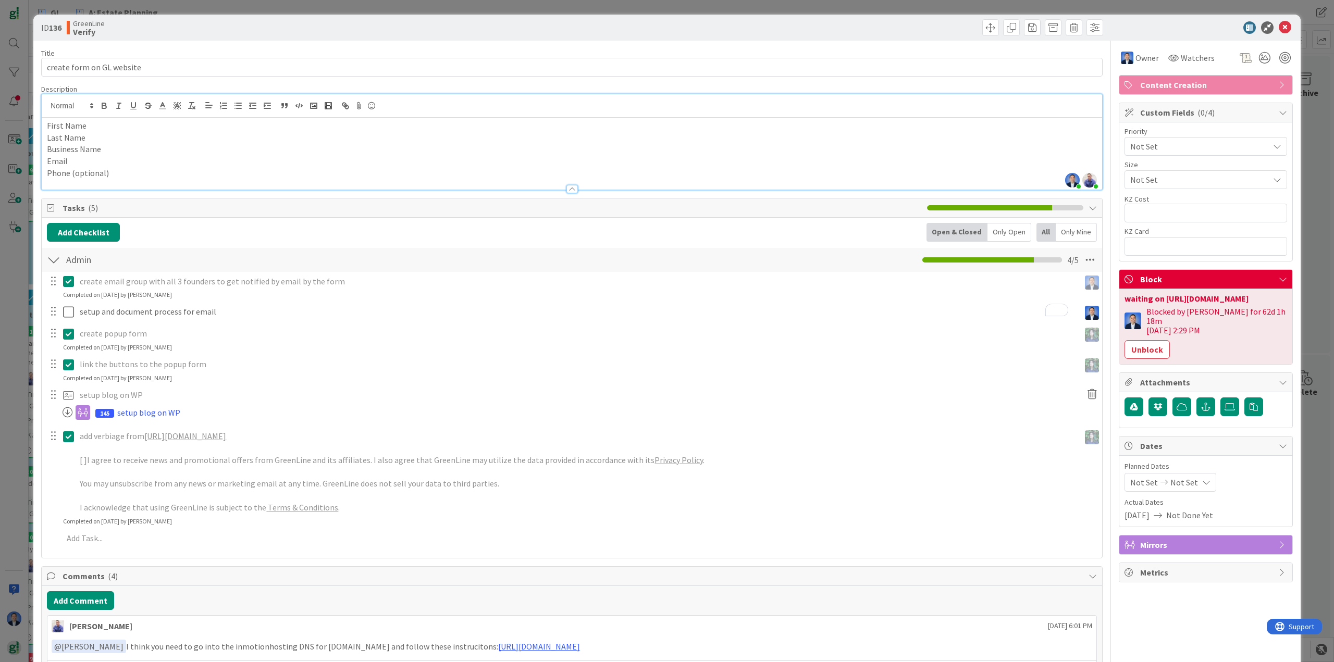
click at [133, 180] on div at bounding box center [572, 184] width 1060 height 11
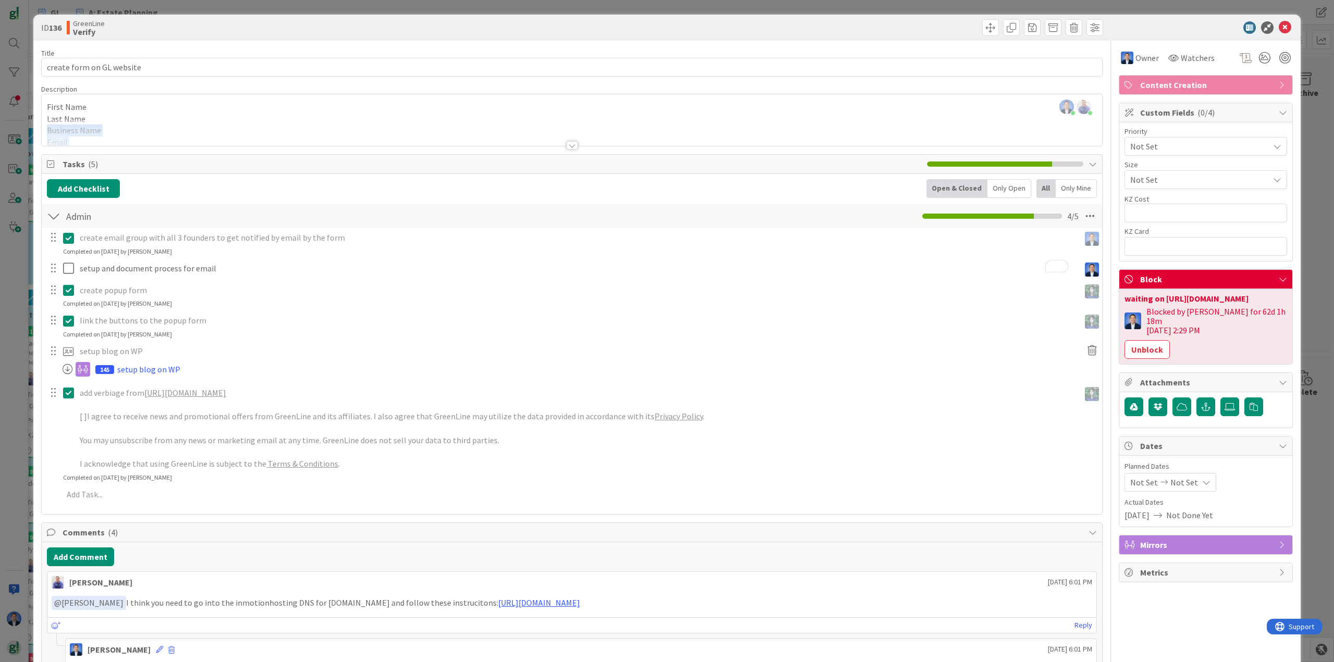
click at [125, 119] on div "Description Dimitri Ponomareff just joined John Grant just joined First Name La…" at bounding box center [571, 115] width 1061 height 62
click at [130, 122] on div at bounding box center [572, 132] width 1060 height 27
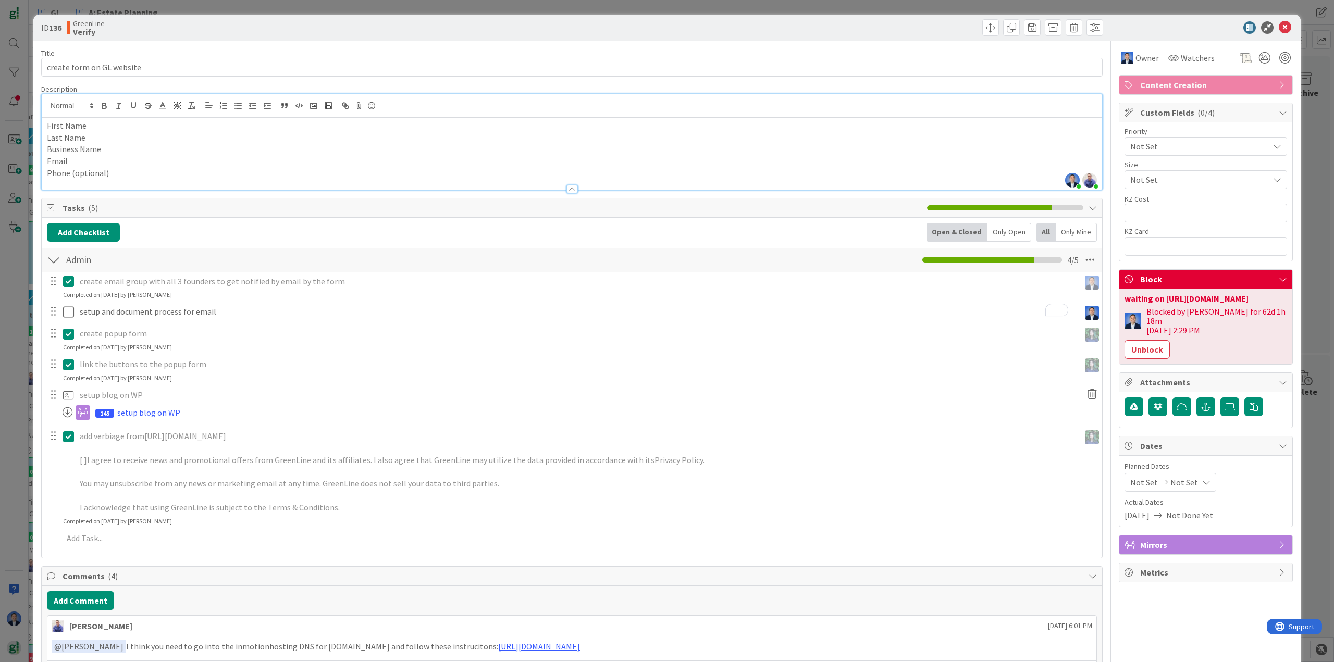
click at [126, 169] on p "Phone (optional)" at bounding box center [572, 173] width 1050 height 12
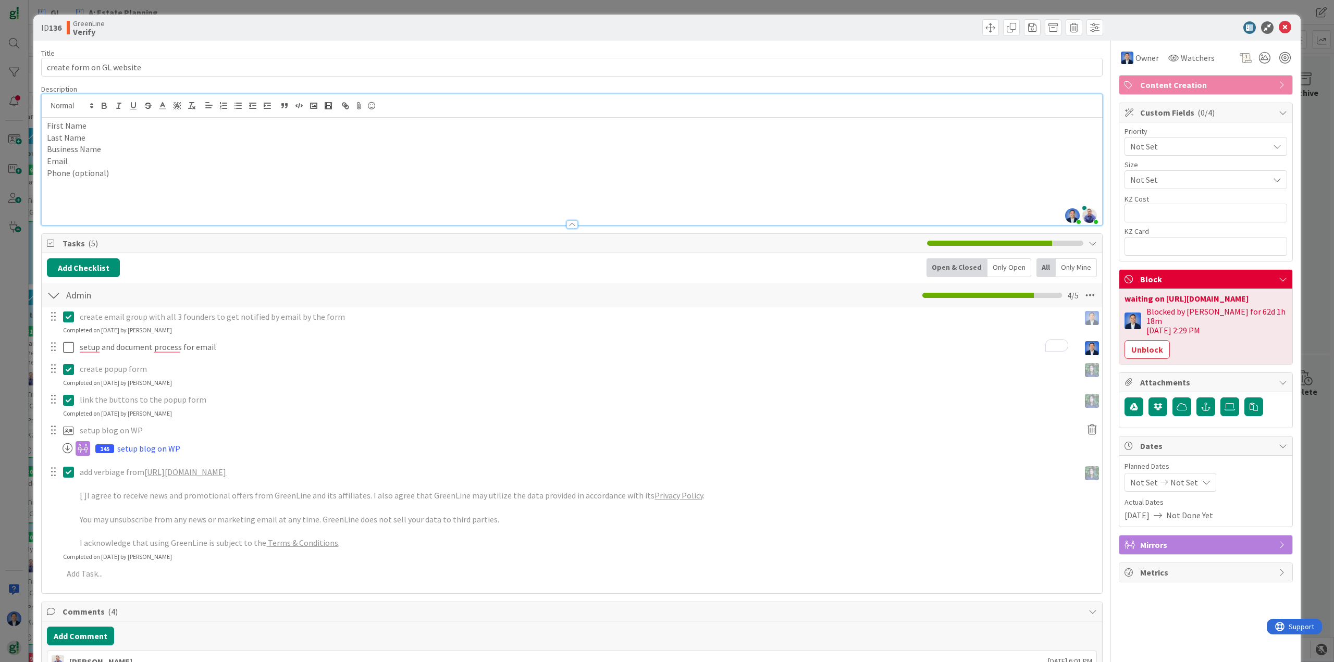
click at [97, 194] on p "To enrich screen reader interactions, please activate Accessibility in Grammarl…" at bounding box center [572, 197] width 1050 height 12
click at [96, 199] on p "To enrich screen reader interactions, please activate Accessibility in Grammarl…" at bounding box center [572, 197] width 1050 height 12
paste div "To enrich screen reader interactions, please activate Accessibility in Grammarl…"
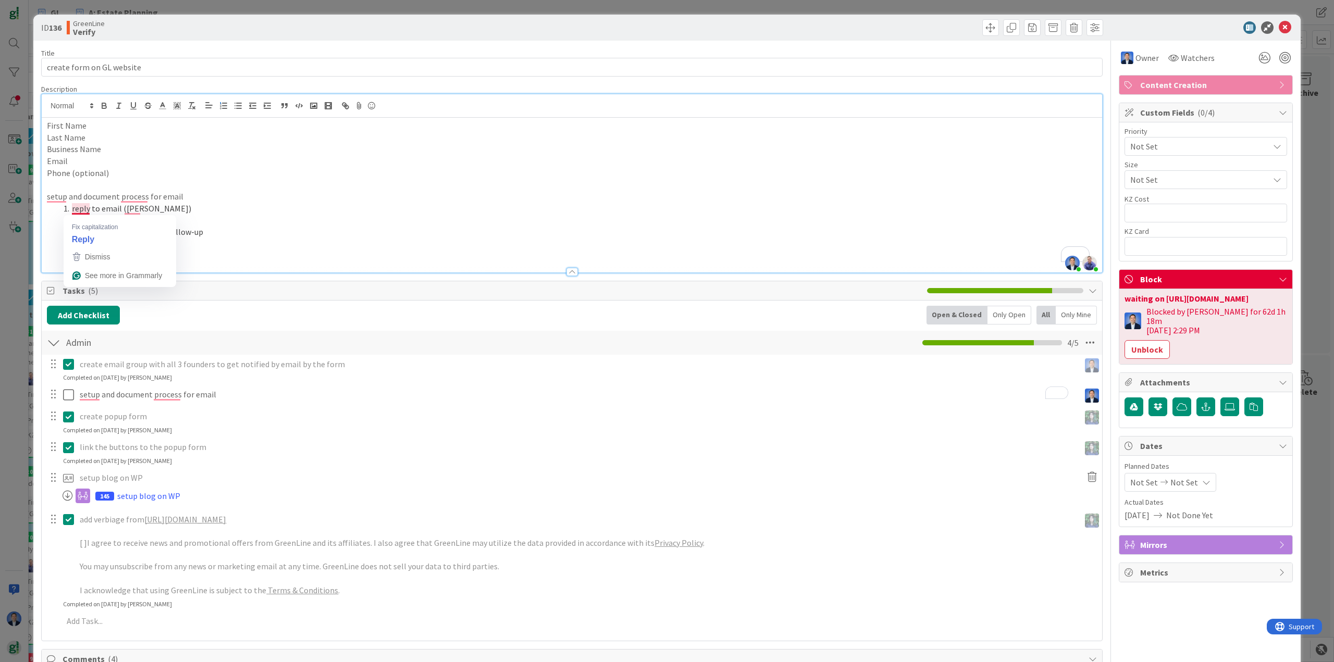
click at [246, 225] on li "forward email to KZ (dimitri)" at bounding box center [577, 221] width 1037 height 12
click at [147, 223] on li "forward email to KZ (dimitri)" at bounding box center [577, 221] width 1037 height 12
click at [261, 209] on li "Reply to email ([PERSON_NAME])" at bounding box center [577, 209] width 1037 height 12
drag, startPoint x: 68, startPoint y: 243, endPoint x: 74, endPoint y: 242, distance: 6.3
click at [69, 243] on li "To enrich screen reader interactions, please activate Accessibility in Grammarl…" at bounding box center [577, 244] width 1037 height 12
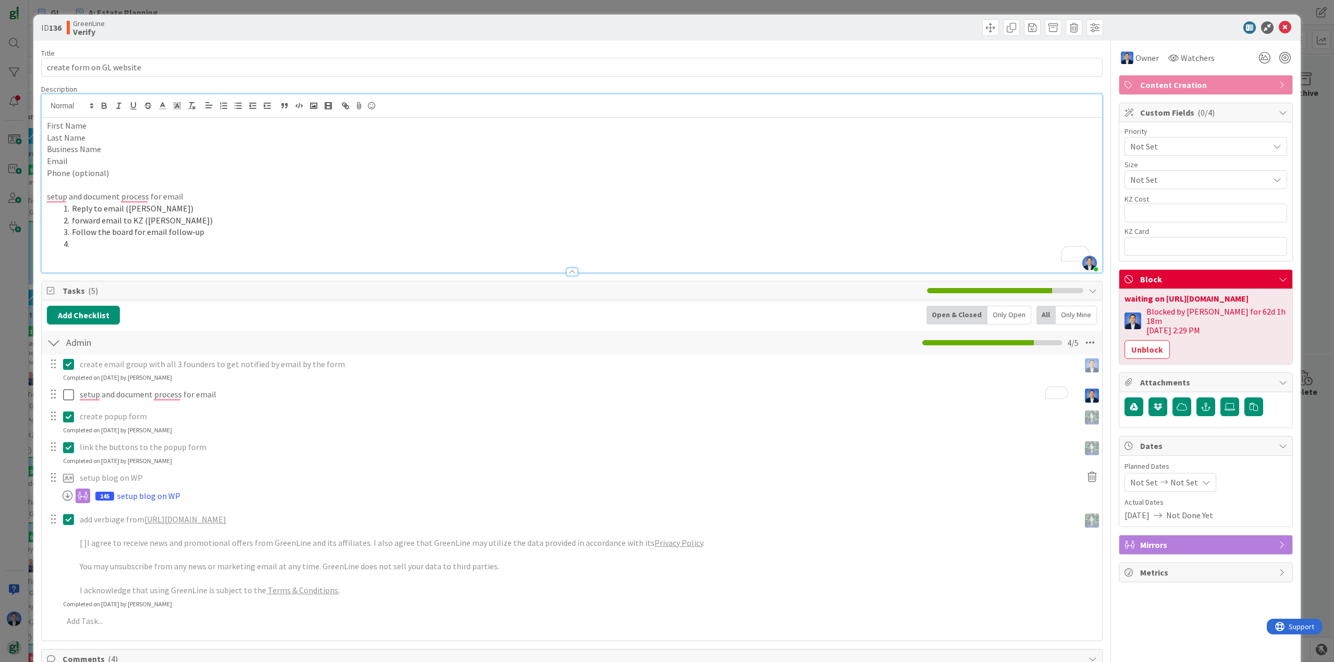
click at [83, 242] on li "To enrich screen reader interactions, please activate Accessibility in Grammarl…" at bounding box center [577, 244] width 1037 height 12
click at [86, 201] on p "setup and document process for email" at bounding box center [572, 197] width 1050 height 12
click at [353, 206] on li "Reply to email (John)" at bounding box center [577, 209] width 1037 height 12
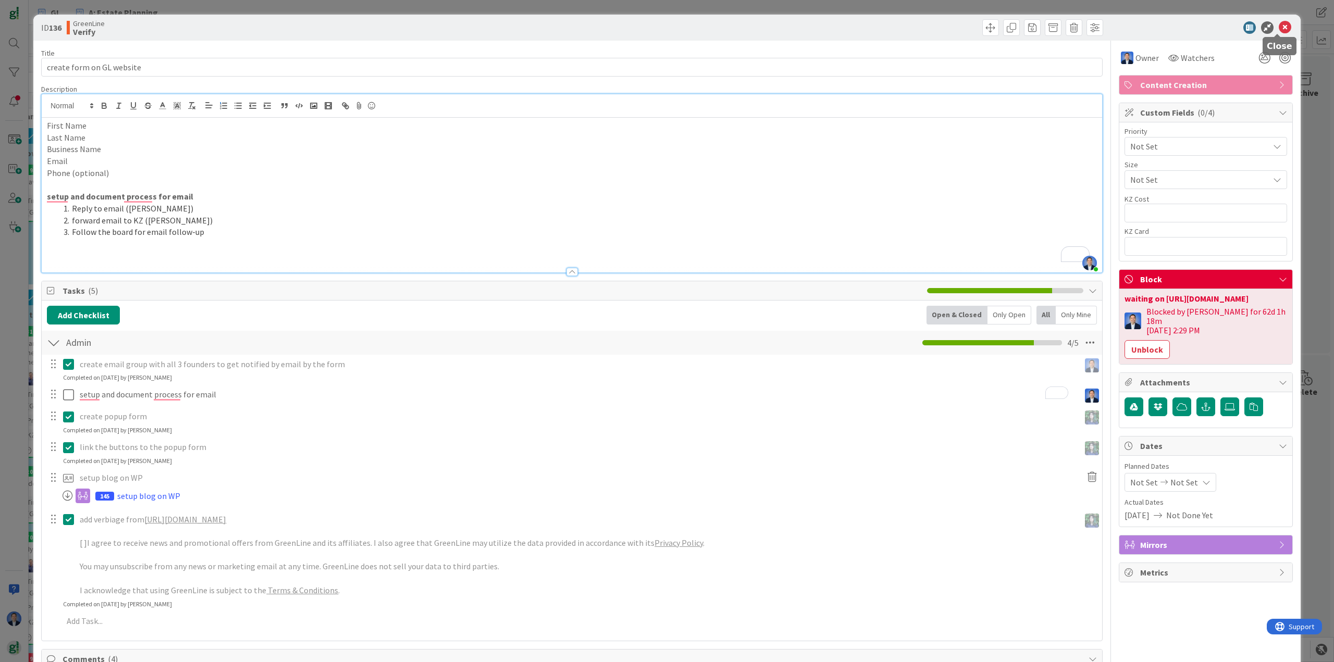
click at [1279, 31] on icon at bounding box center [1284, 27] width 13 height 13
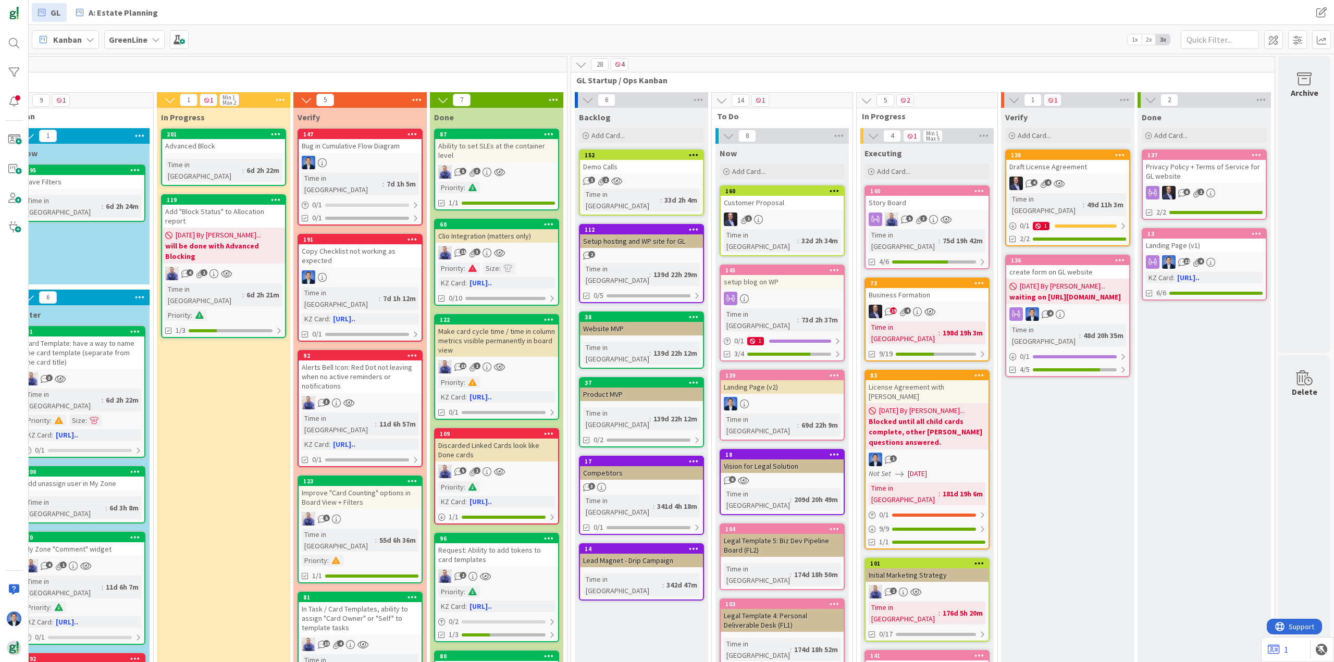
click at [133, 42] on b "GreenLine" at bounding box center [128, 39] width 39 height 10
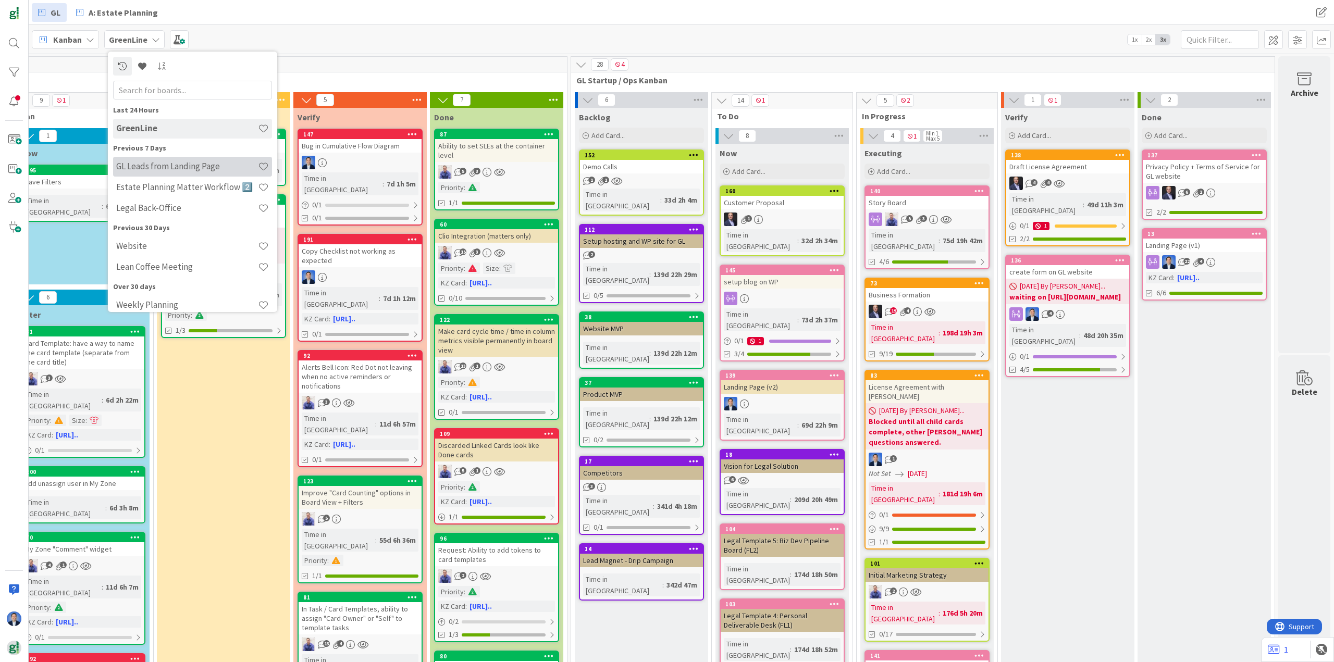
click at [158, 167] on h4 "GL Leads from Landing Page" at bounding box center [187, 166] width 142 height 10
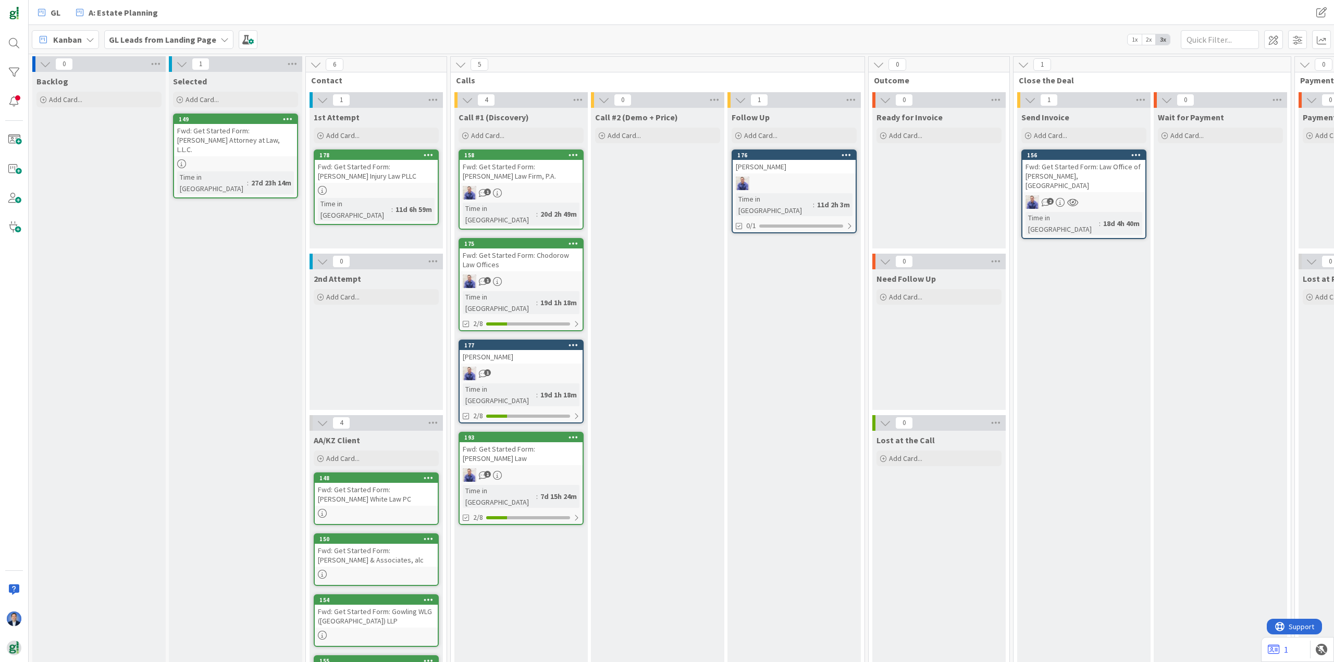
click at [394, 175] on div "Fwd: Get Started Form: [PERSON_NAME] Injury Law PLLC" at bounding box center [376, 171] width 123 height 23
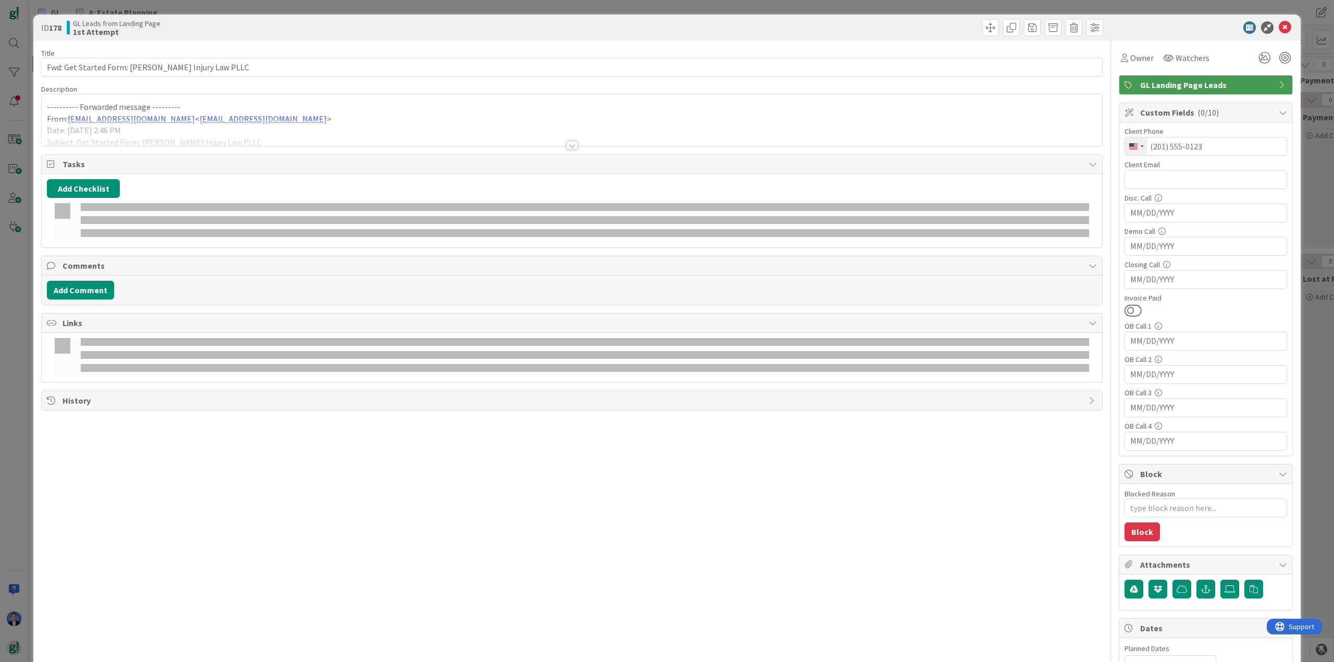
type textarea "x"
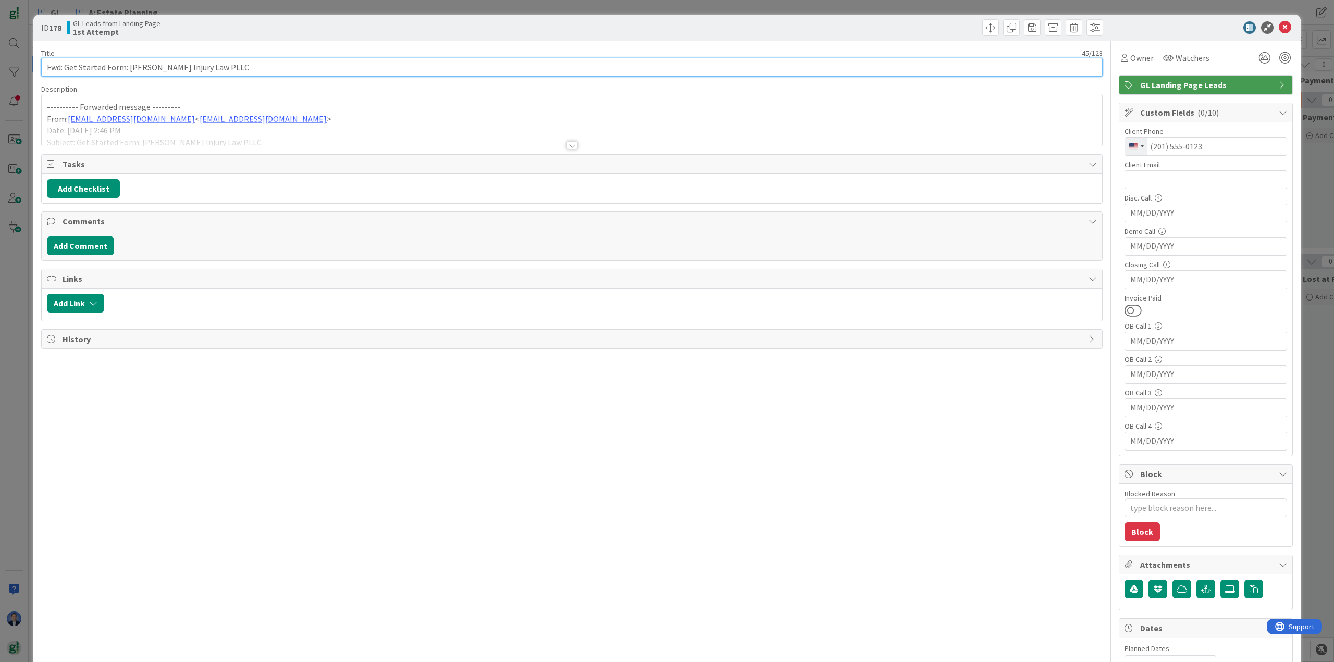
click at [69, 69] on input "Fwd: Get Started Form: [PERSON_NAME] Injury Law PLLC" at bounding box center [571, 67] width 1061 height 19
drag, startPoint x: 69, startPoint y: 69, endPoint x: 122, endPoint y: 68, distance: 53.1
click at [122, 68] on input "Fwd: Get Started Form: [PERSON_NAME] Injury Law PLLC" at bounding box center [571, 67] width 1061 height 19
drag, startPoint x: 1278, startPoint y: 29, endPoint x: 1265, endPoint y: 39, distance: 16.0
click at [1278, 29] on icon at bounding box center [1284, 27] width 13 height 13
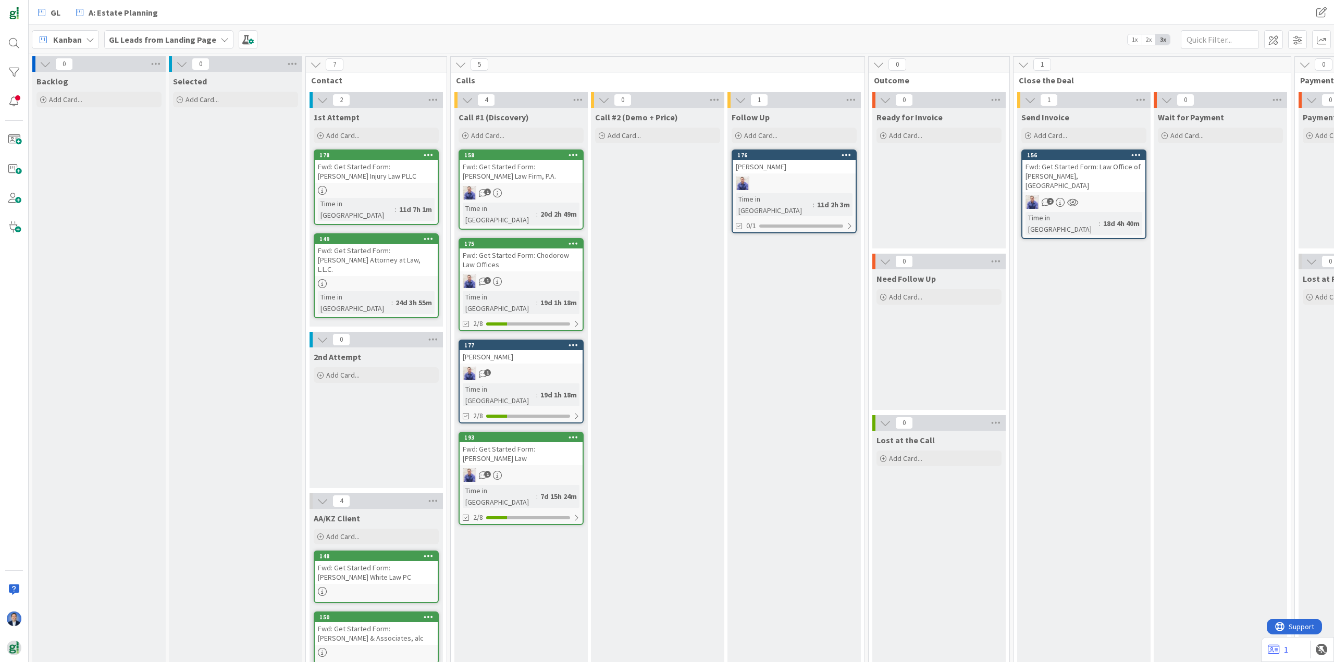
click at [155, 36] on b "GL Leads from Landing Page" at bounding box center [162, 39] width 107 height 10
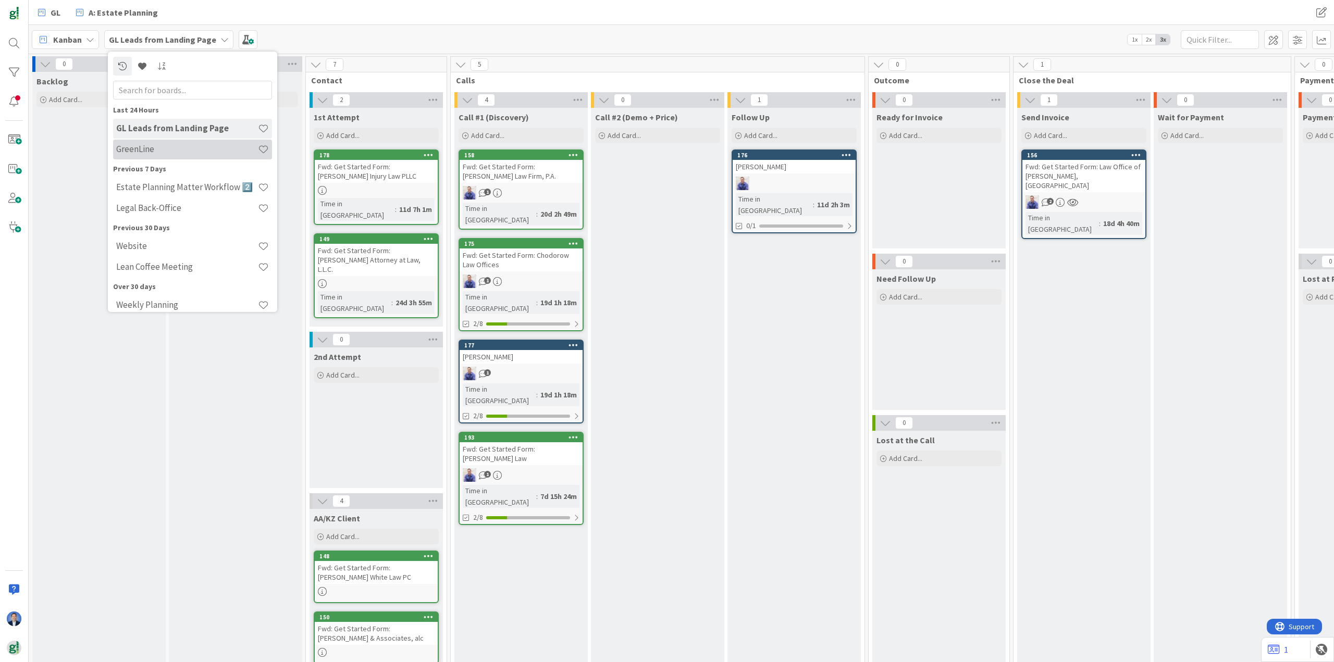
click at [145, 153] on h4 "GreenLine" at bounding box center [187, 149] width 142 height 10
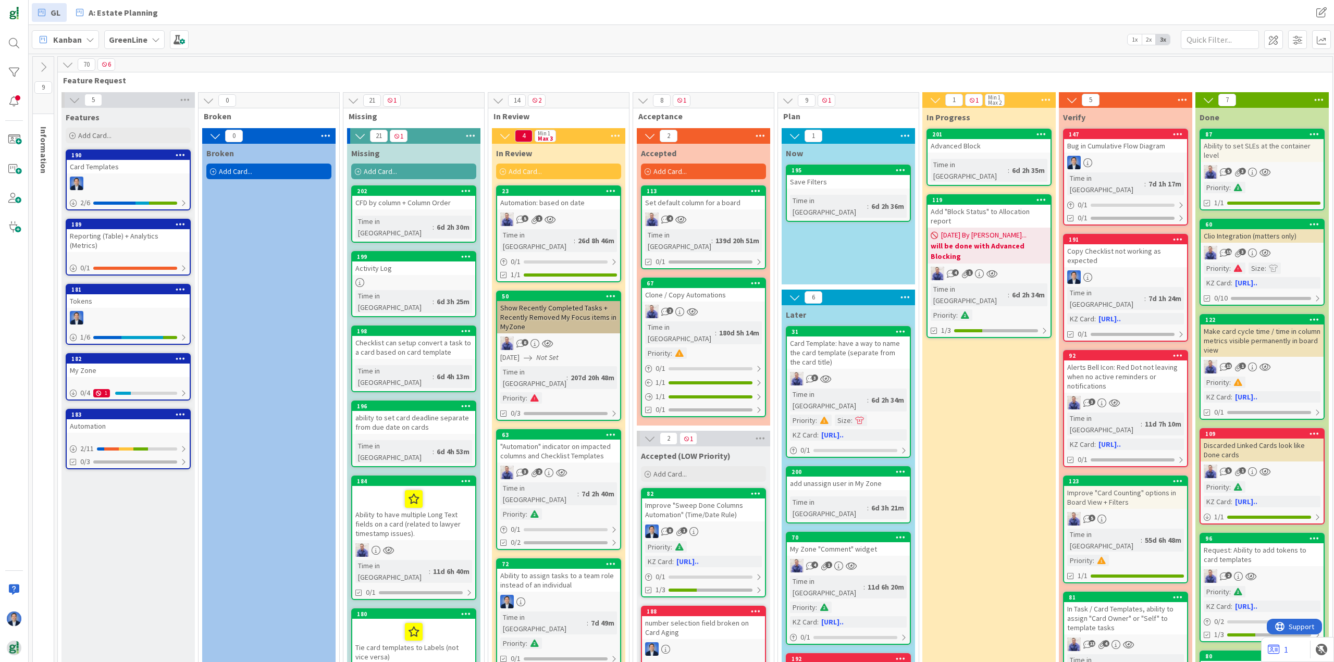
click at [67, 64] on icon at bounding box center [67, 64] width 11 height 11
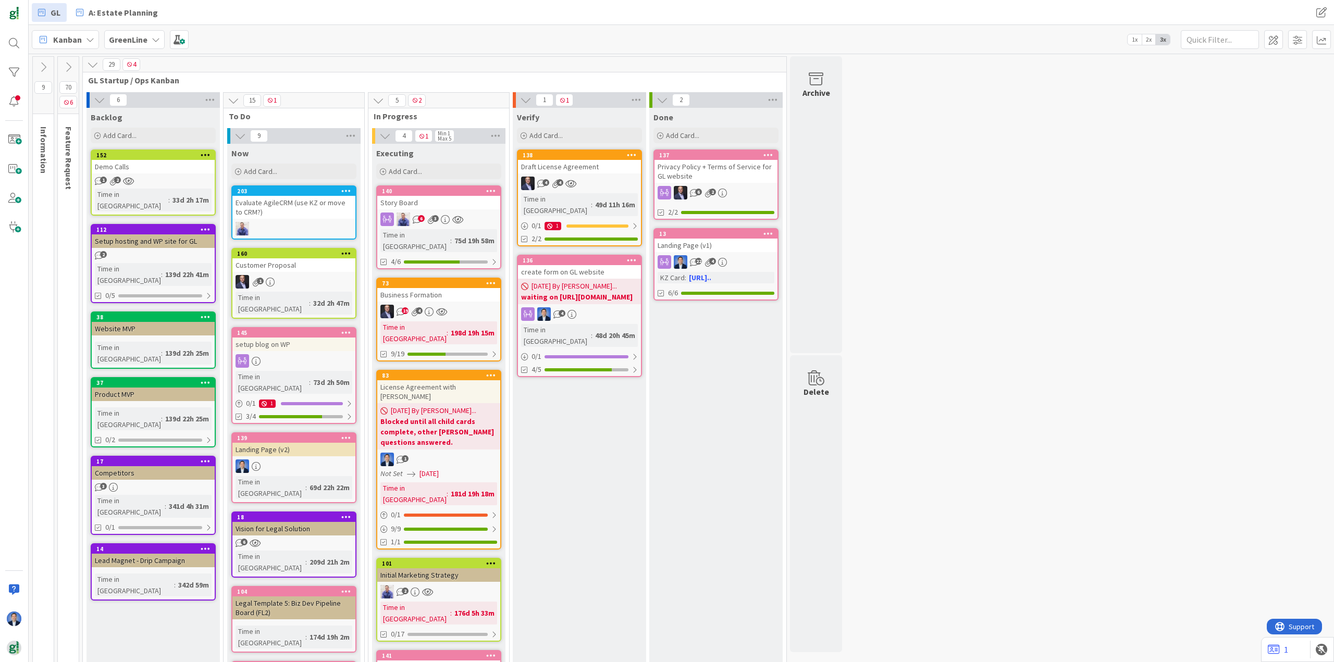
click at [564, 265] on div "create form on GL website" at bounding box center [579, 272] width 123 height 14
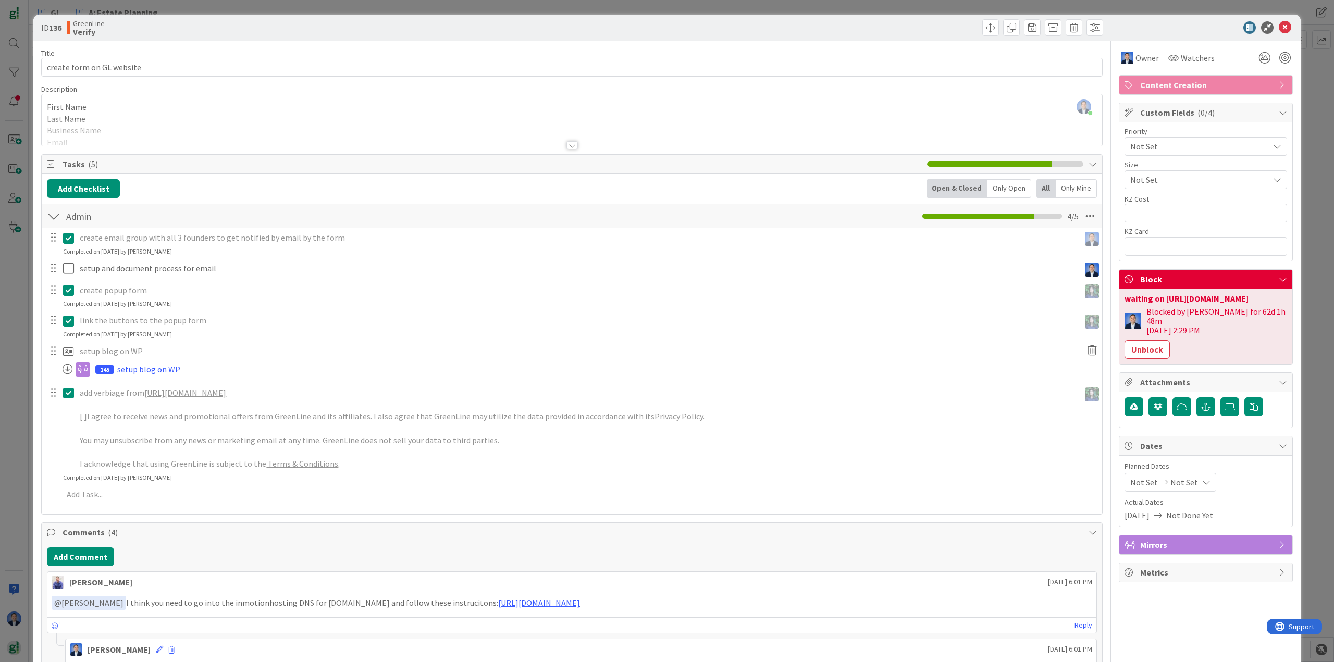
click at [196, 114] on div "[PERSON_NAME] just joined First Name Last Name Business Name Email Phone (optio…" at bounding box center [572, 120] width 1060 height 52
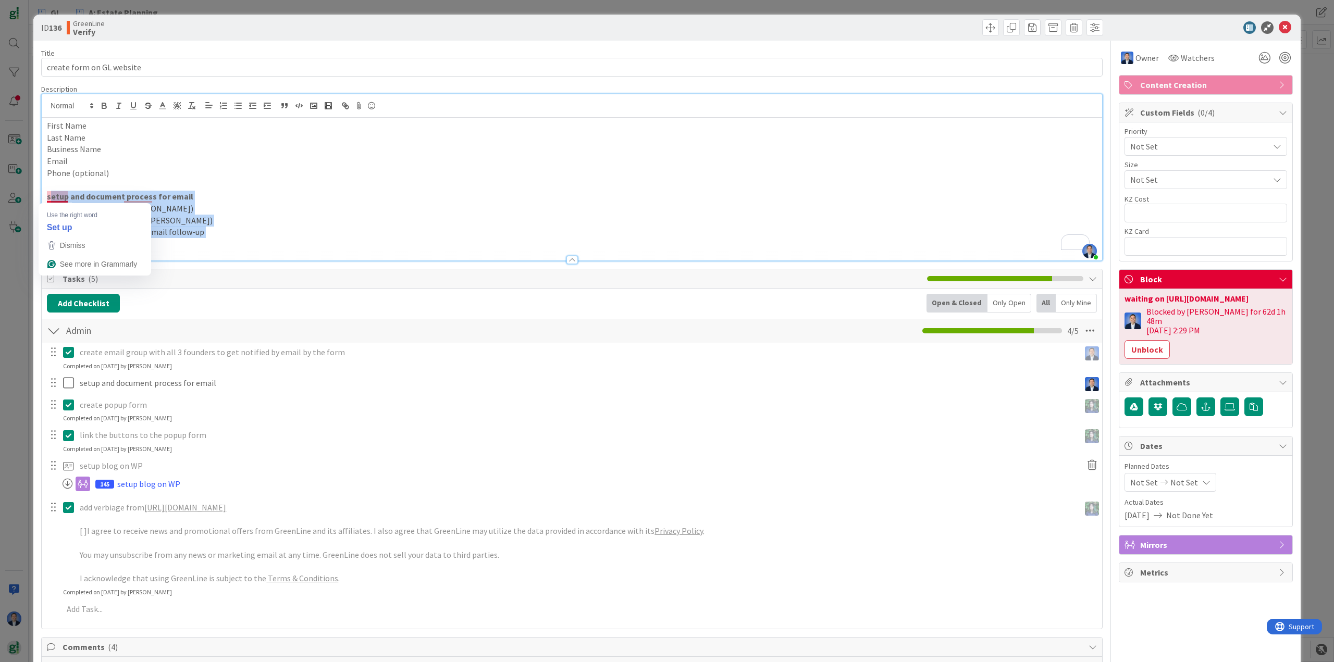
drag, startPoint x: 215, startPoint y: 240, endPoint x: 50, endPoint y: 196, distance: 170.7
click at [50, 196] on div "First Name Last Name Business Name Email Phone (optional) setup and document pr…" at bounding box center [572, 189] width 1060 height 143
click at [410, 196] on p "setup and document process for email" at bounding box center [572, 197] width 1050 height 12
click at [79, 67] on input "create form on GL website" at bounding box center [571, 67] width 1061 height 19
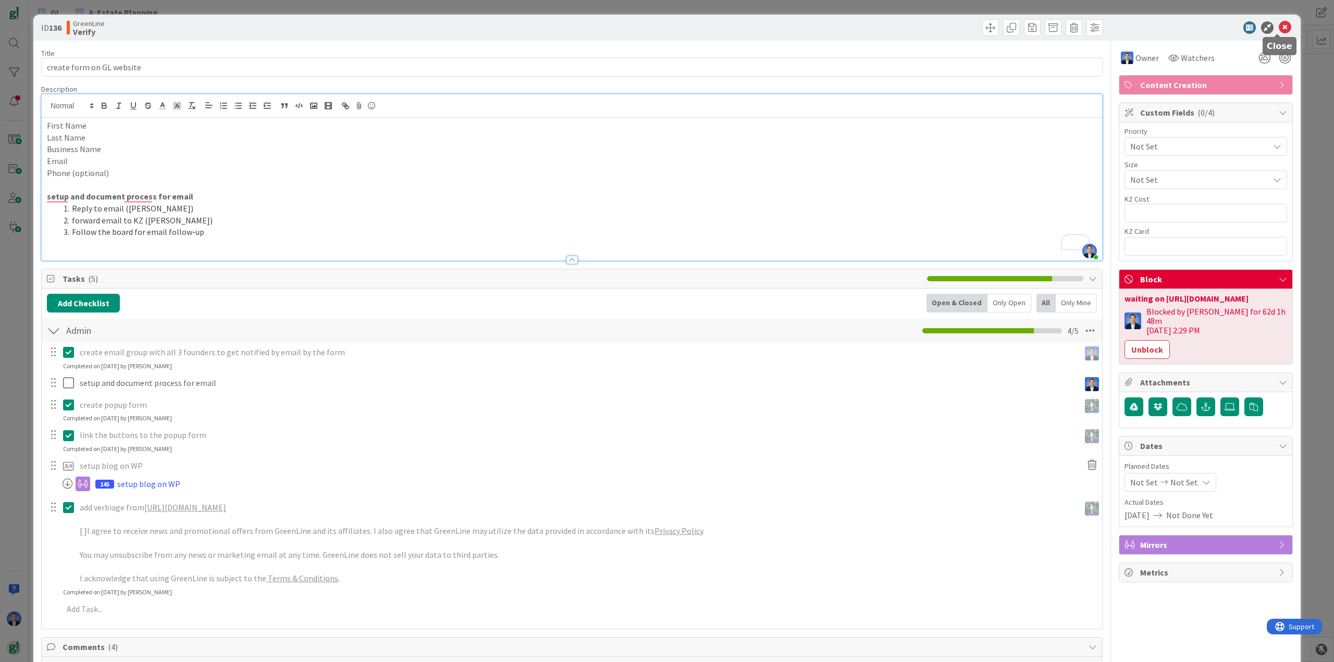
click at [1278, 30] on icon at bounding box center [1284, 27] width 13 height 13
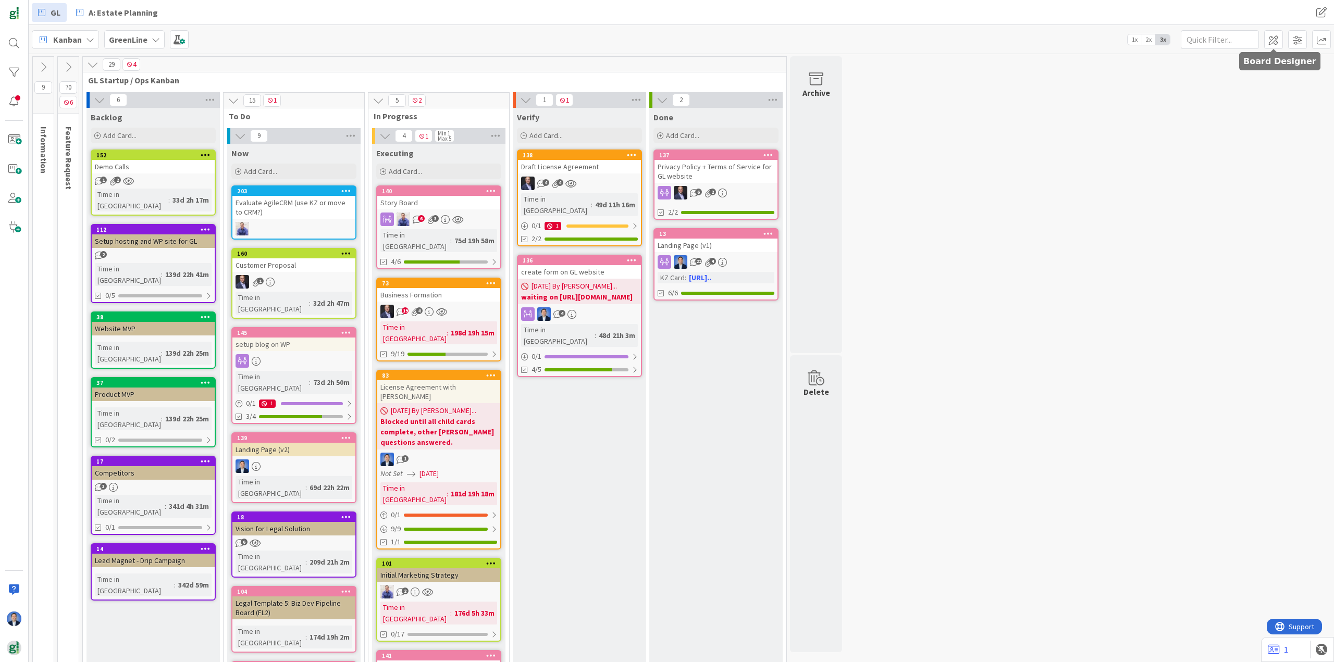
click at [1278, 30] on span at bounding box center [1273, 39] width 19 height 19
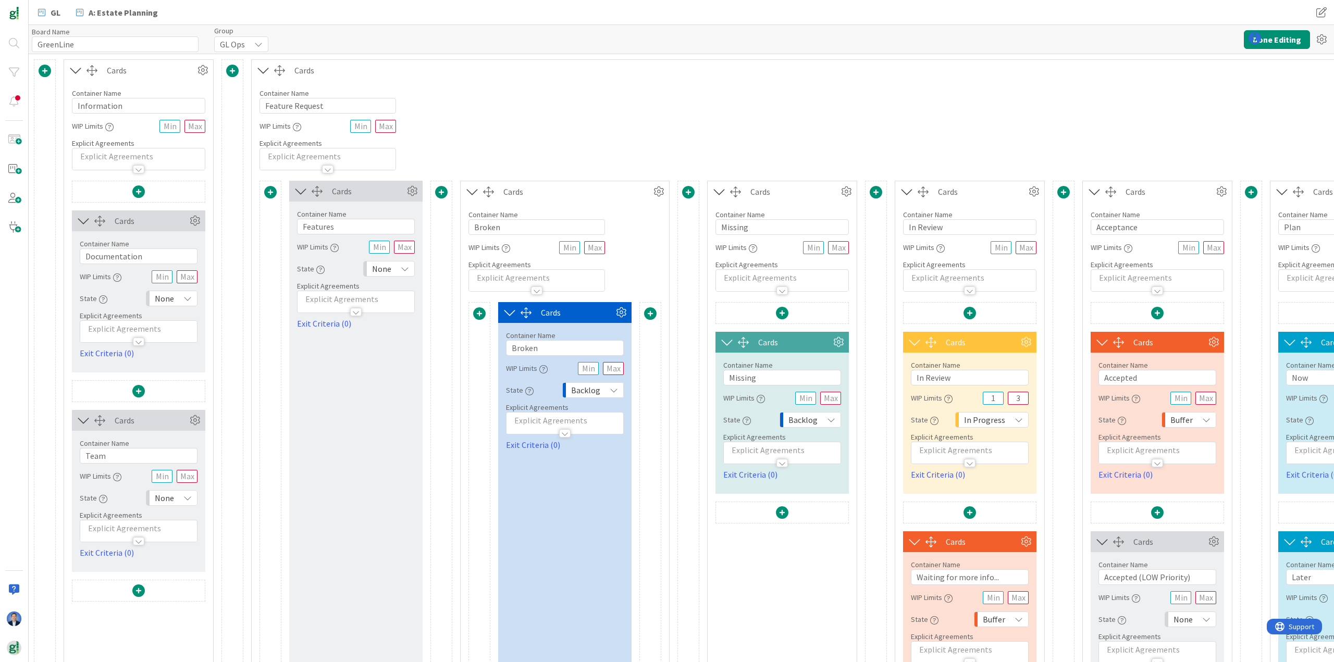
type input "GreenLine"
click at [1268, 36] on button "Done Editing" at bounding box center [1276, 39] width 66 height 19
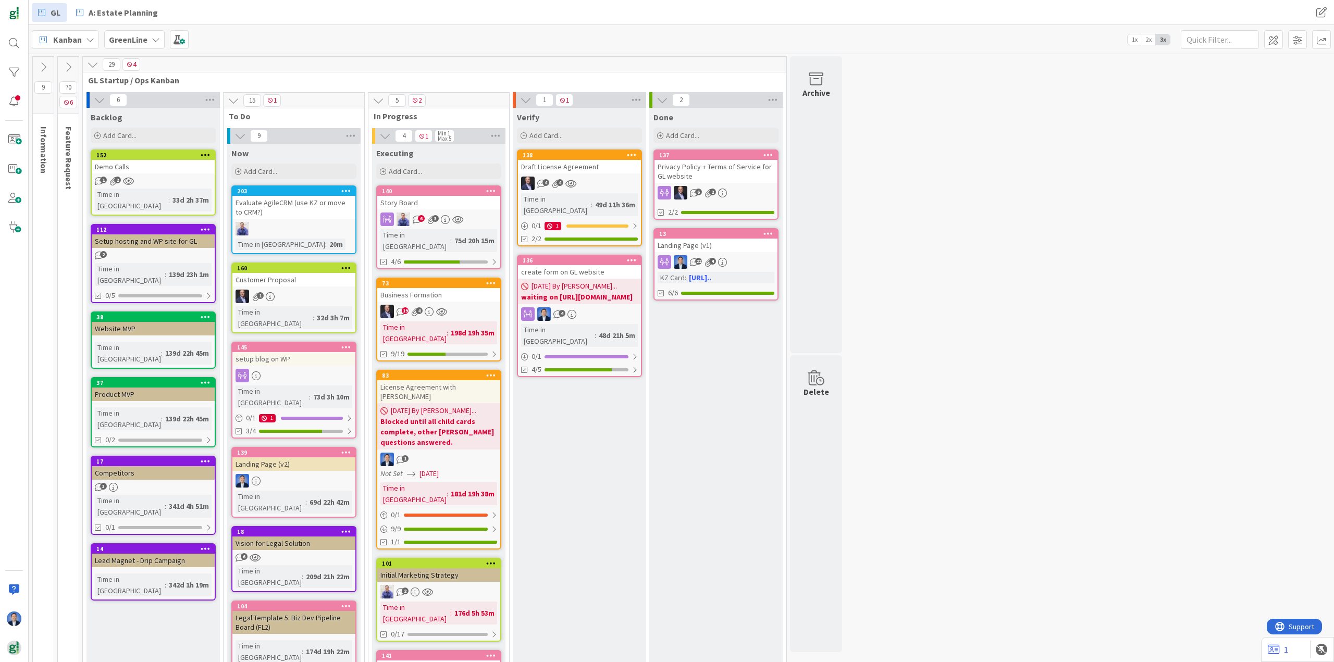
click at [137, 38] on b "GreenLine" at bounding box center [128, 39] width 39 height 10
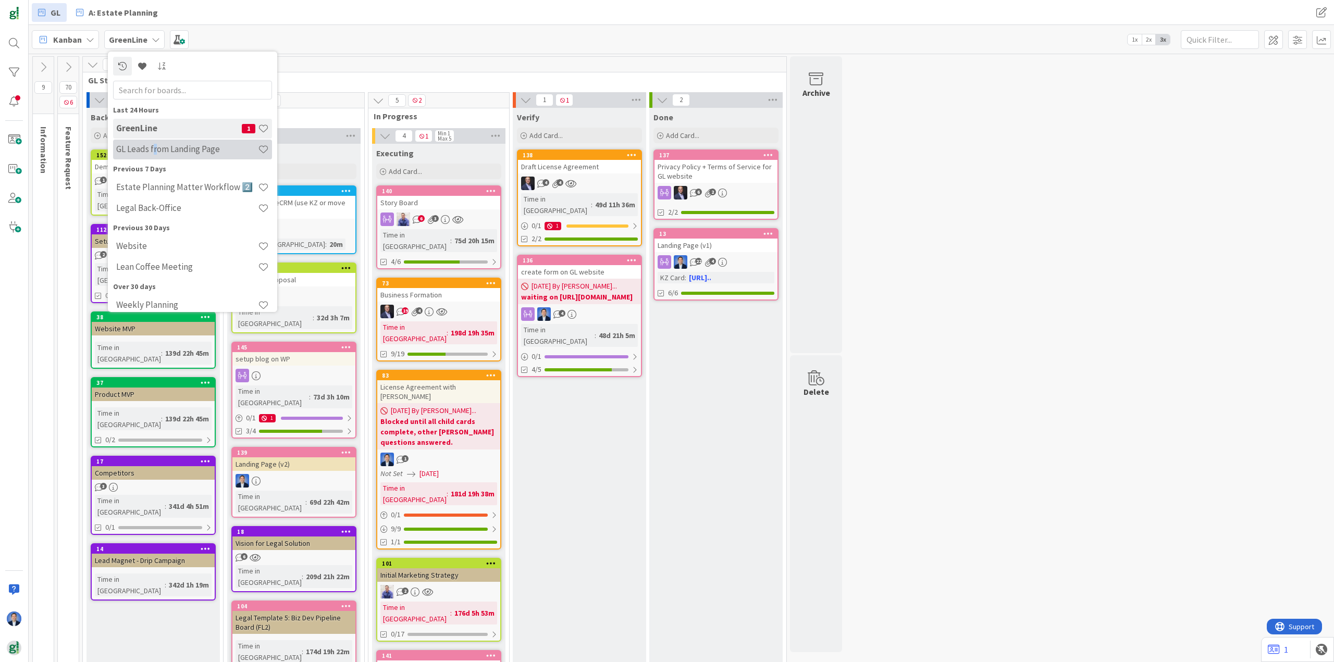
click at [155, 146] on h4 "GL Leads from Landing Page" at bounding box center [187, 149] width 142 height 10
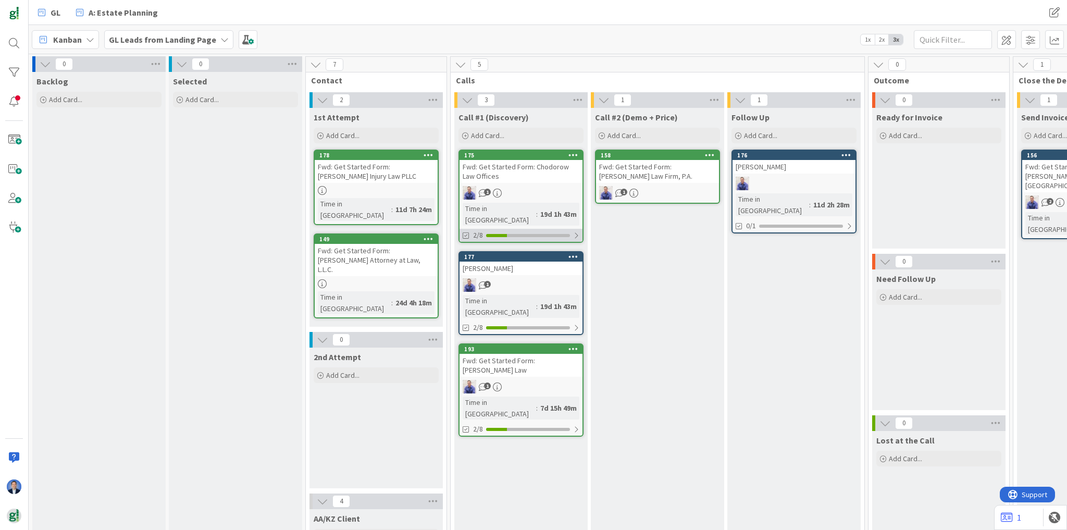
click at [577, 231] on div at bounding box center [576, 235] width 6 height 8
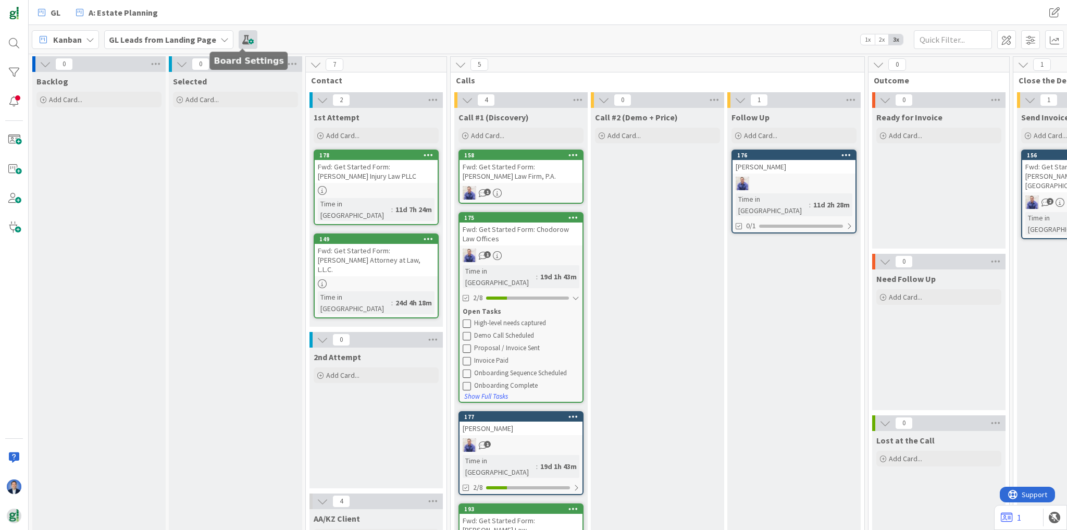
click at [244, 41] on span at bounding box center [248, 39] width 19 height 19
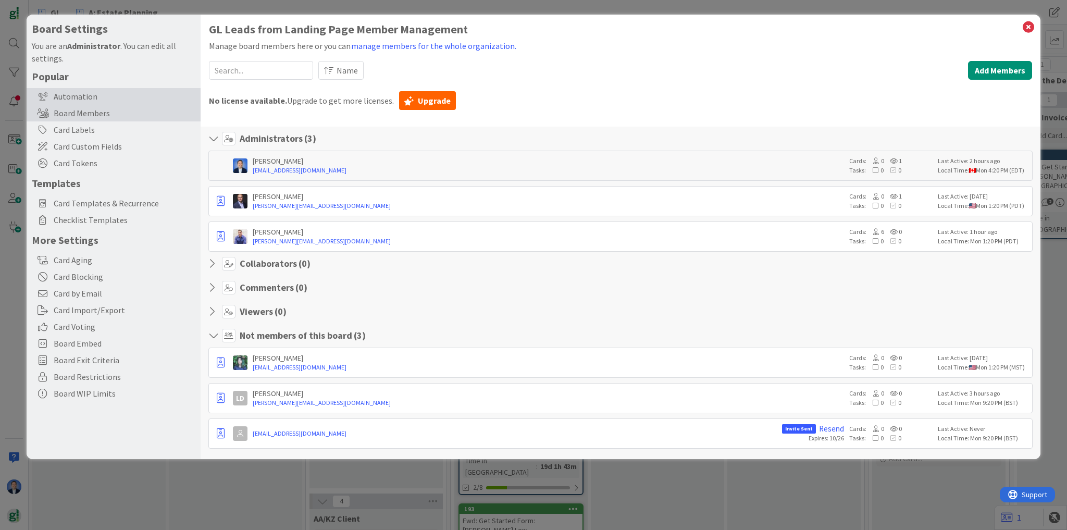
click at [91, 92] on div "Automation" at bounding box center [114, 96] width 174 height 17
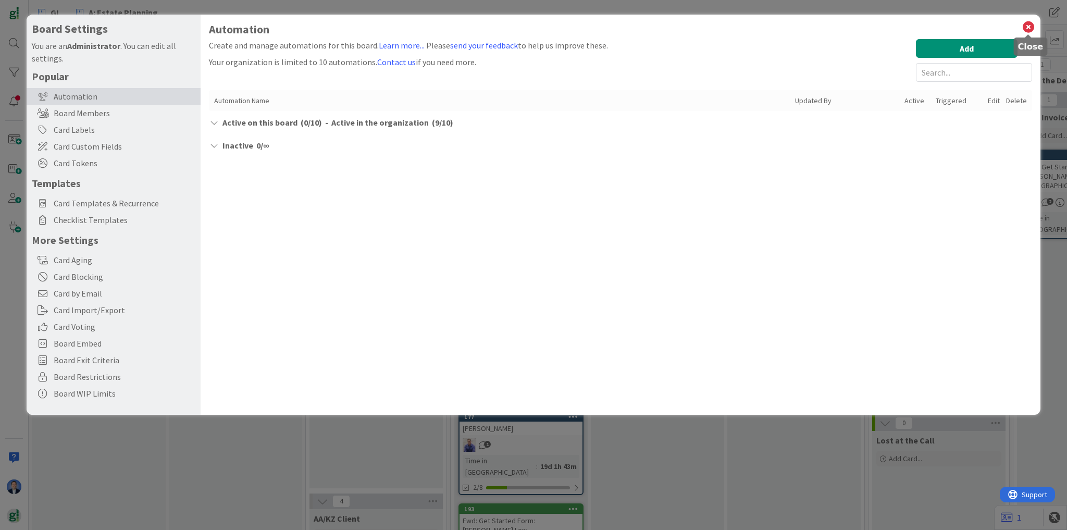
click at [1030, 30] on icon at bounding box center [1029, 27] width 14 height 15
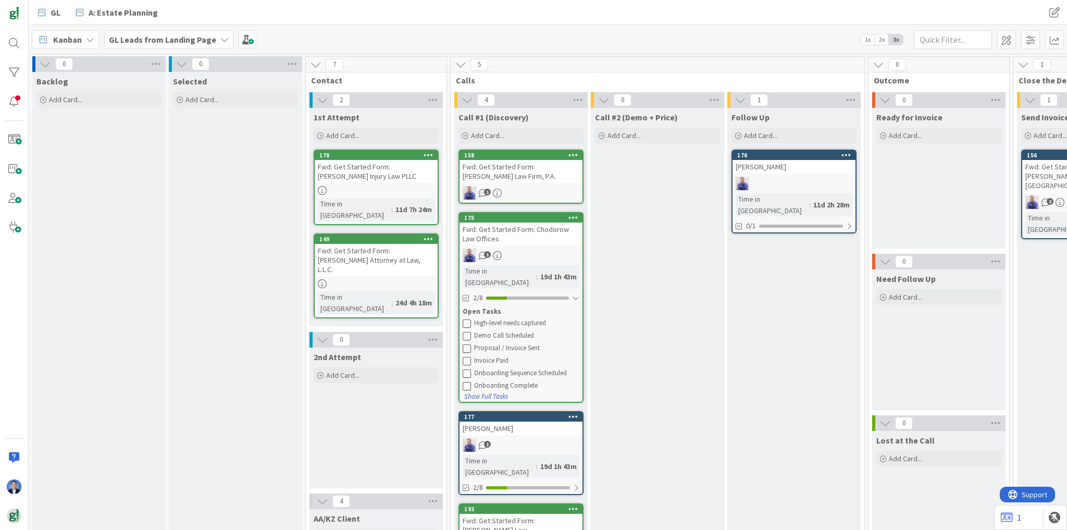
click at [198, 38] on b "GL Leads from Landing Page" at bounding box center [162, 39] width 107 height 10
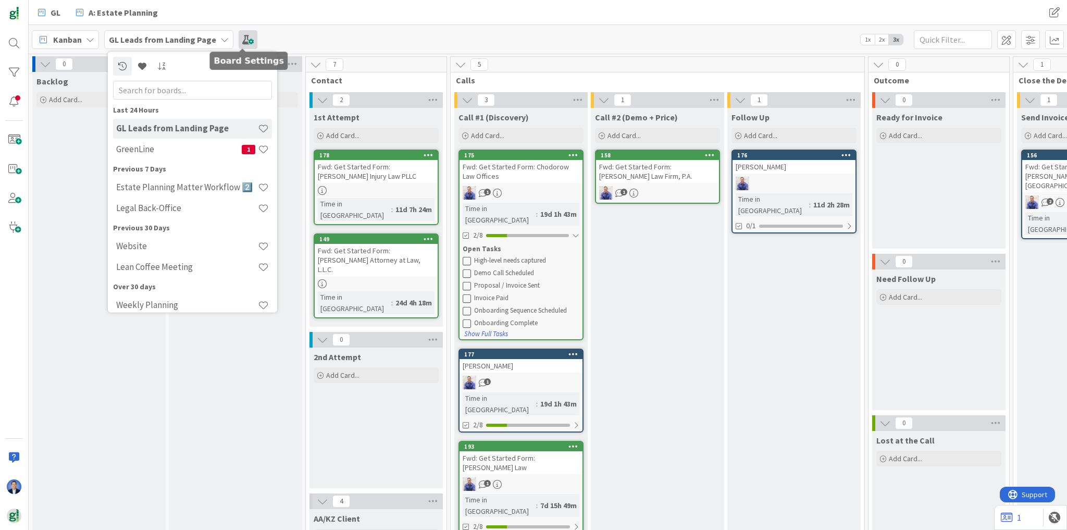
click at [243, 38] on span at bounding box center [248, 39] width 19 height 19
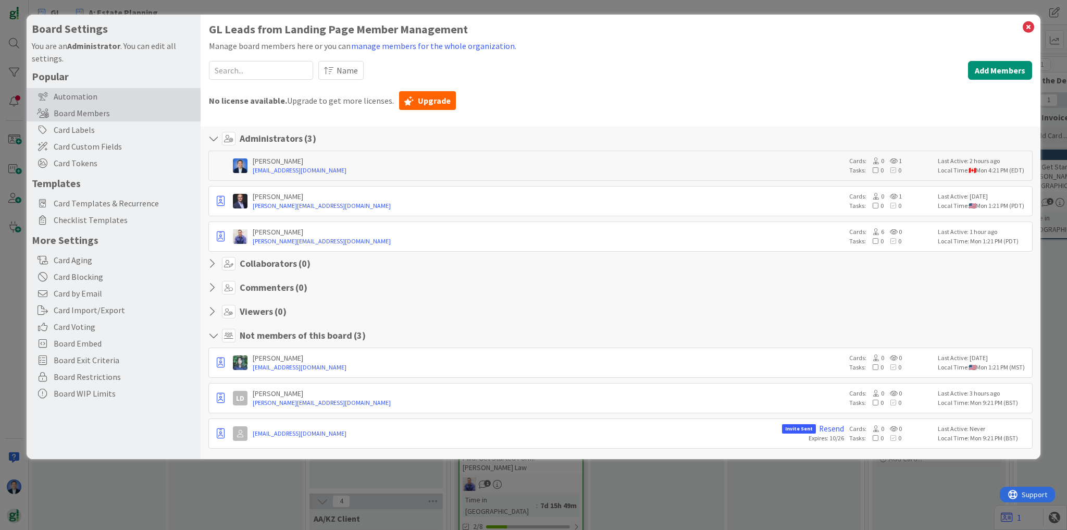
click at [59, 91] on div "Automation" at bounding box center [114, 96] width 174 height 17
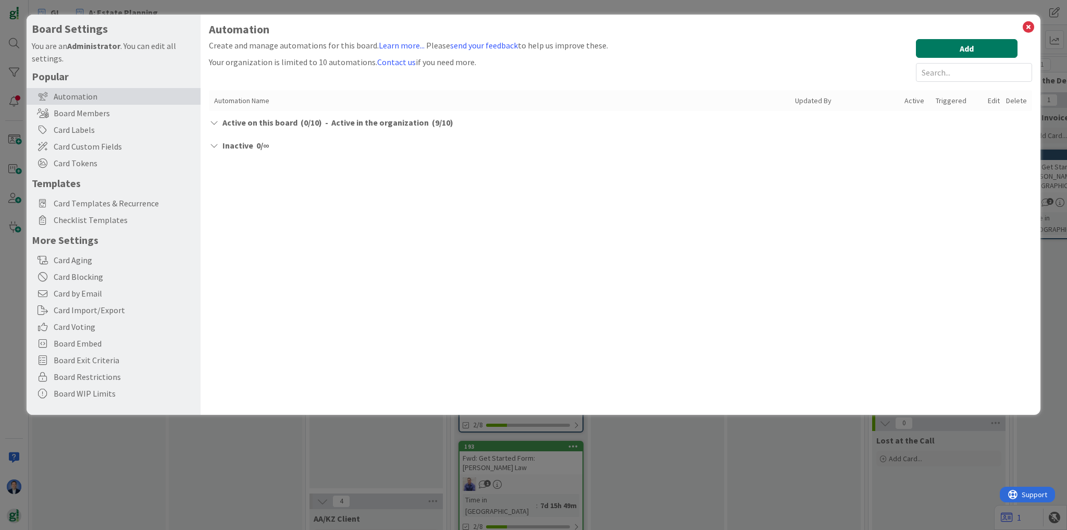
click at [969, 50] on button "Add" at bounding box center [967, 48] width 102 height 19
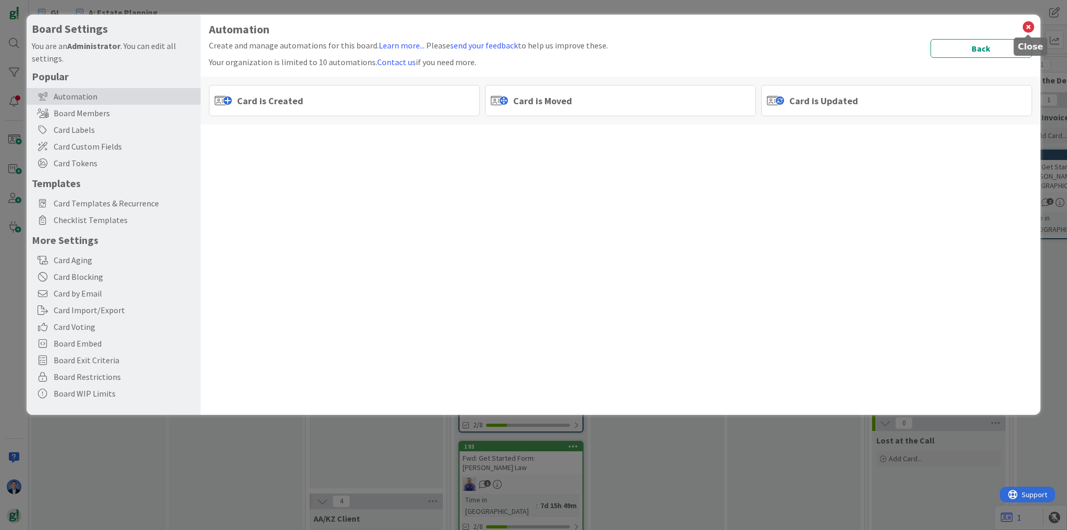
click at [1030, 27] on icon at bounding box center [1029, 27] width 14 height 15
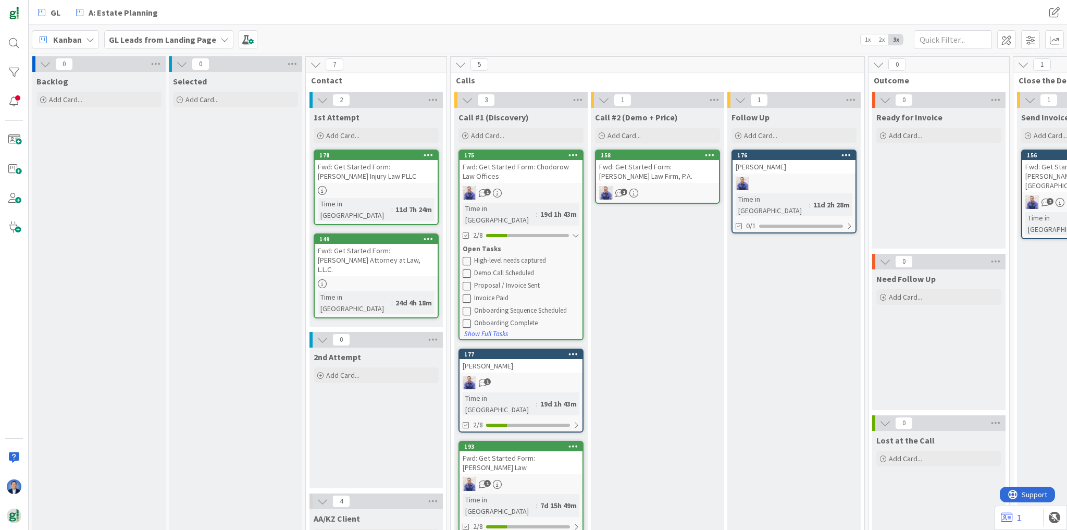
click at [178, 38] on b "GL Leads from Landing Page" at bounding box center [162, 39] width 107 height 10
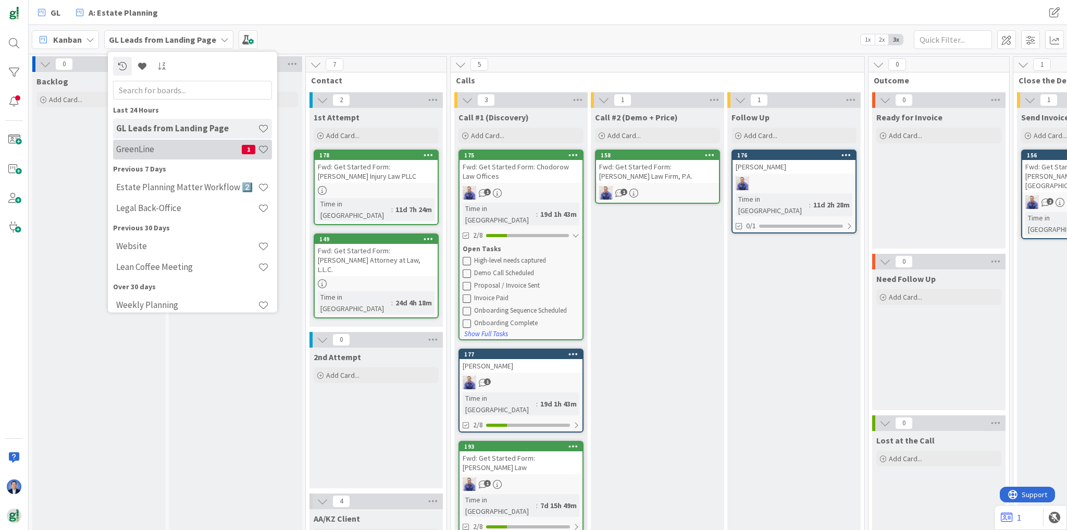
click at [176, 151] on h4 "GreenLine" at bounding box center [179, 149] width 126 height 10
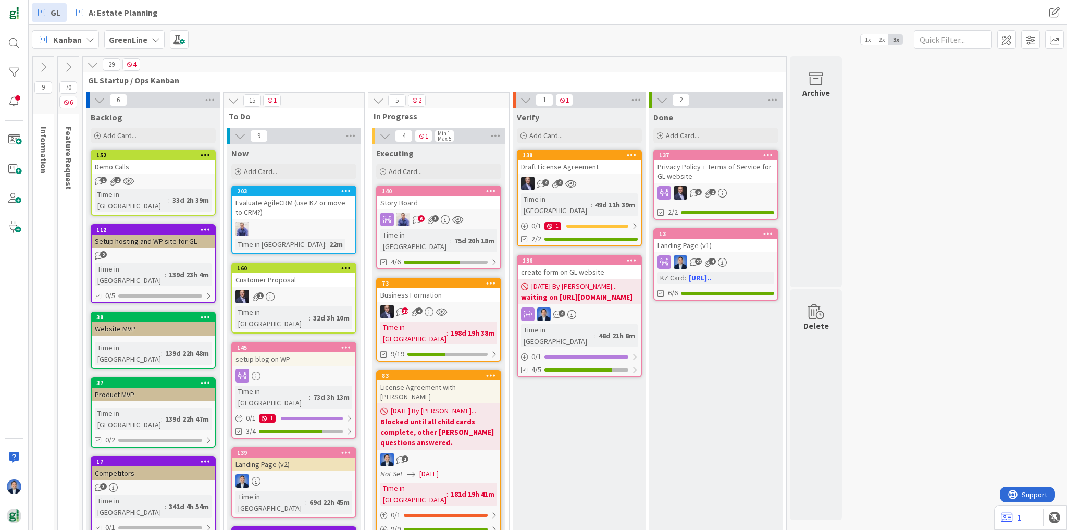
click at [569, 265] on div "create form on GL website" at bounding box center [579, 272] width 123 height 14
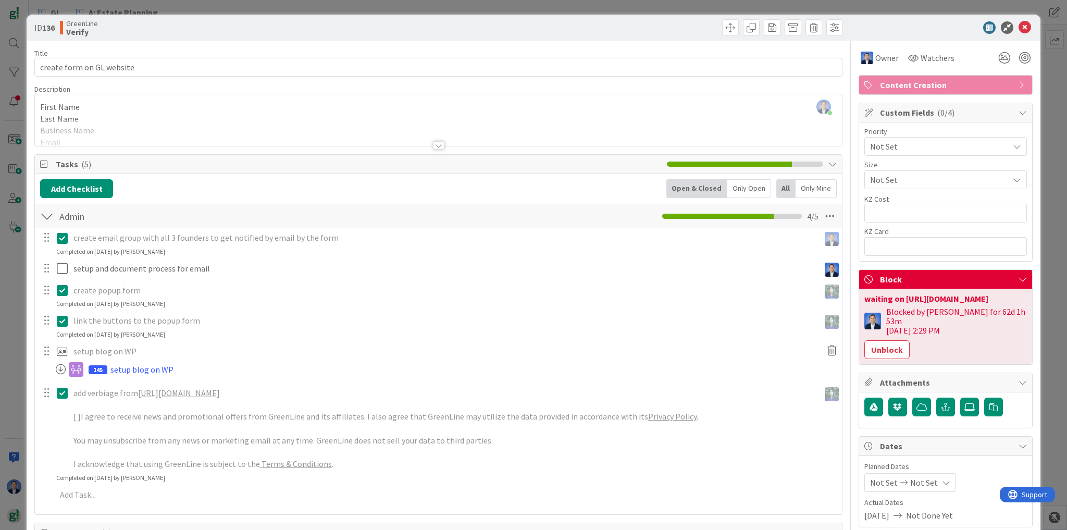
drag, startPoint x: 1007, startPoint y: 305, endPoint x: 857, endPoint y: 309, distance: 150.1
click at [864, 303] on div "waiting on [URL][DOMAIN_NAME]" at bounding box center [945, 298] width 163 height 8
copy div "[URL][DOMAIN_NAME]"
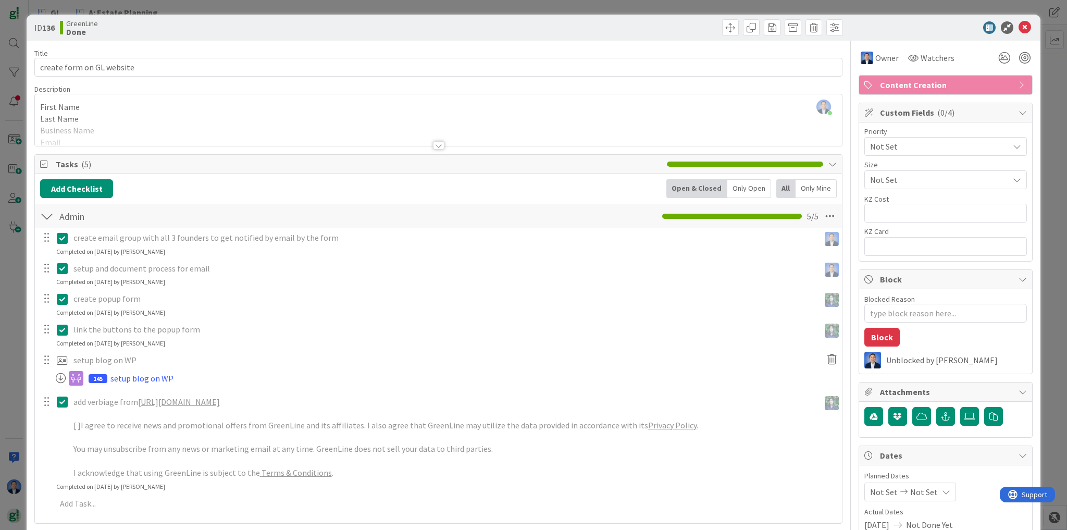
type textarea "x"
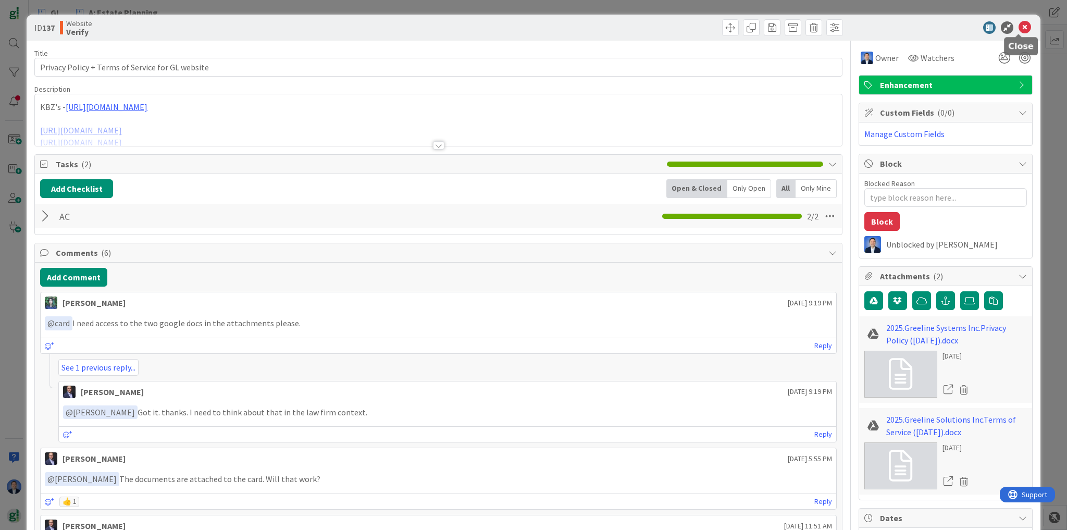
click at [1019, 26] on icon at bounding box center [1024, 27] width 13 height 13
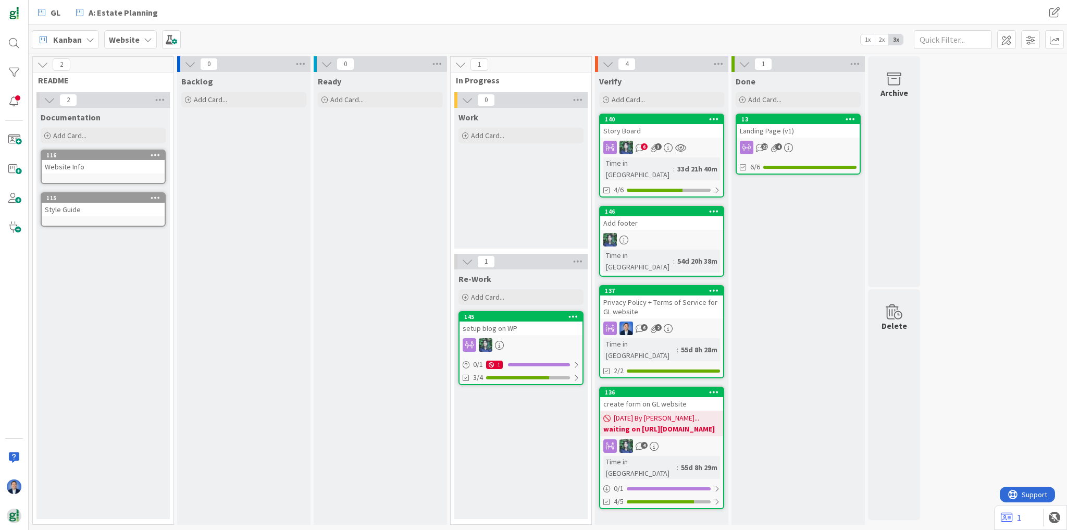
click at [133, 36] on b "Website" at bounding box center [124, 39] width 31 height 10
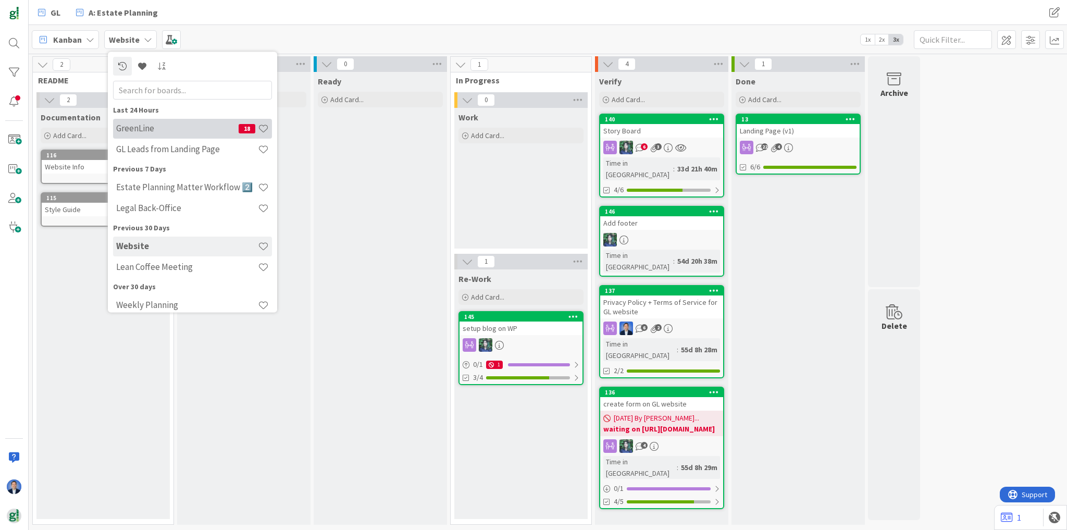
click at [160, 130] on h4 "GreenLine" at bounding box center [177, 128] width 122 height 10
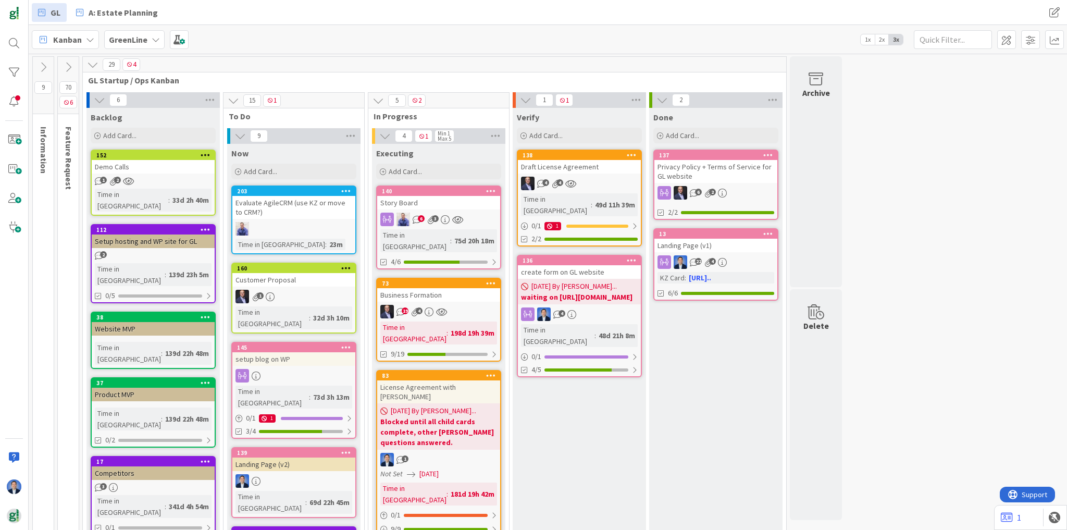
click at [582, 265] on div "create form on GL website" at bounding box center [579, 272] width 123 height 14
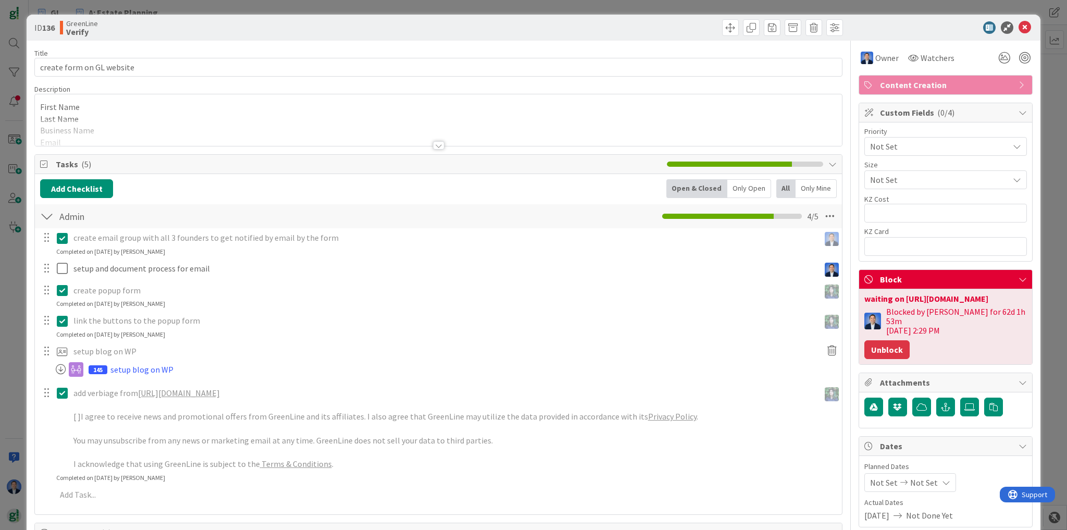
click at [887, 345] on button "Unblock" at bounding box center [886, 349] width 45 height 19
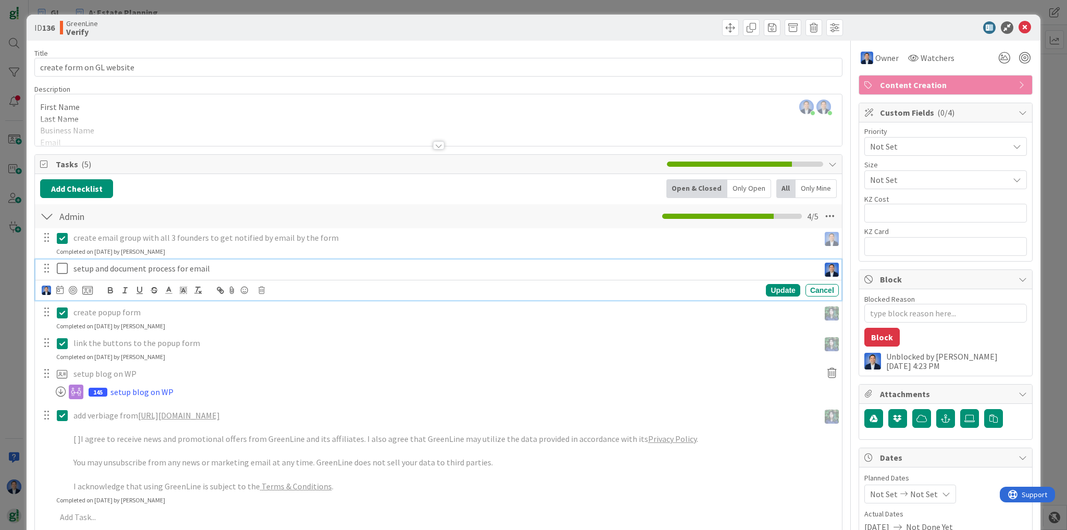
click at [94, 267] on p "setup and document process for email" at bounding box center [444, 269] width 742 height 12
click at [153, 290] on icon "button" at bounding box center [154, 289] width 9 height 9
click at [65, 267] on icon at bounding box center [65, 268] width 16 height 13
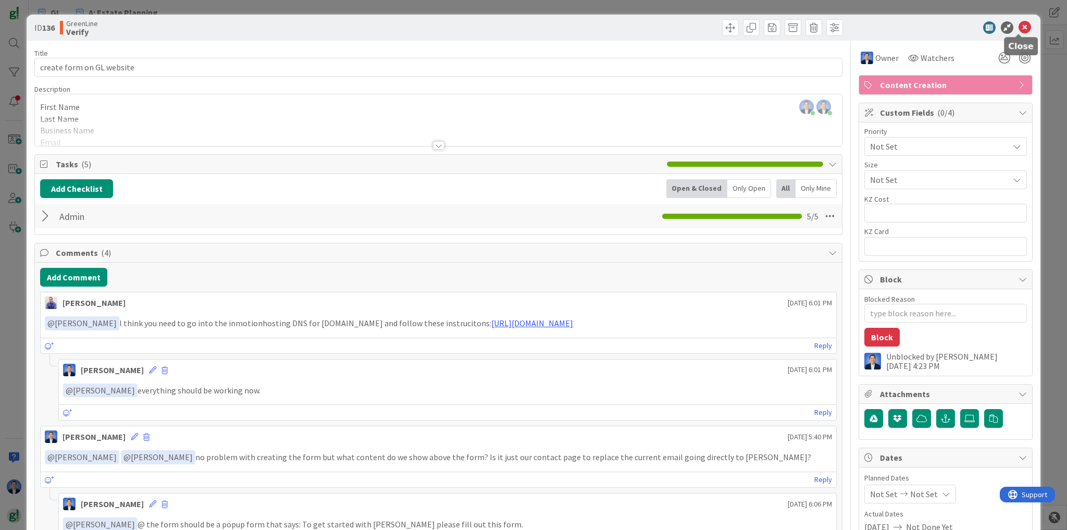
click at [1021, 26] on icon at bounding box center [1024, 27] width 13 height 13
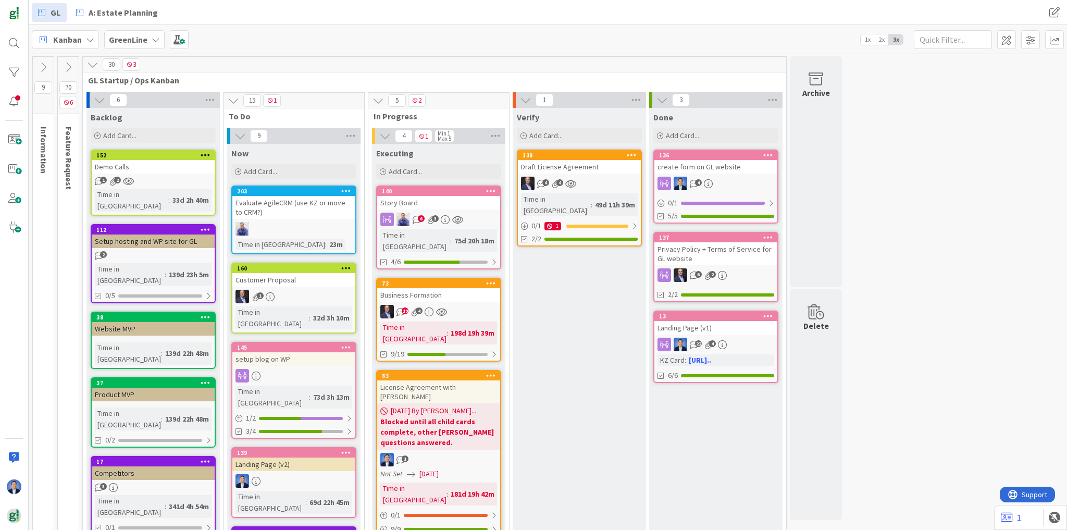
click at [593, 169] on div "Draft License Agreement" at bounding box center [579, 167] width 123 height 14
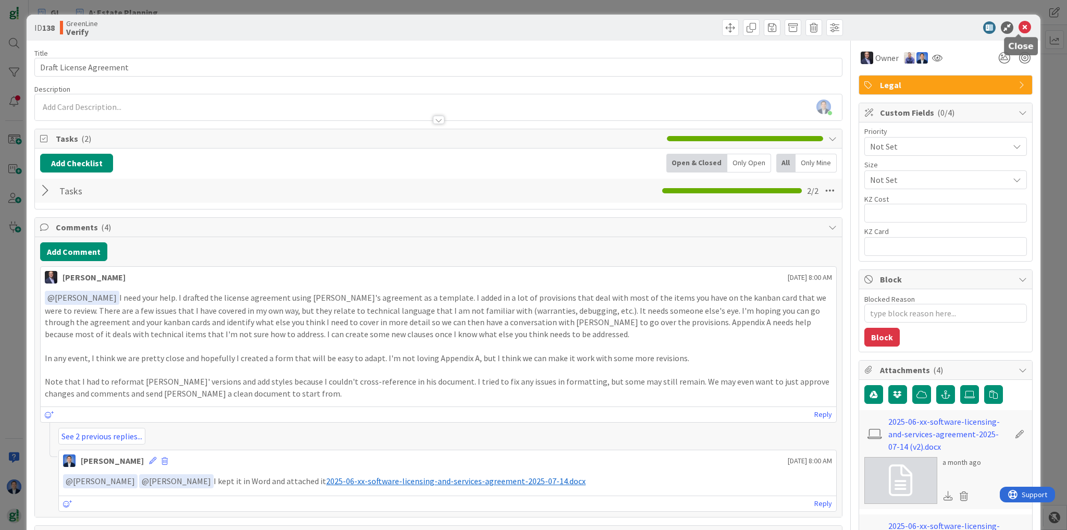
click at [1020, 27] on icon at bounding box center [1024, 27] width 13 height 13
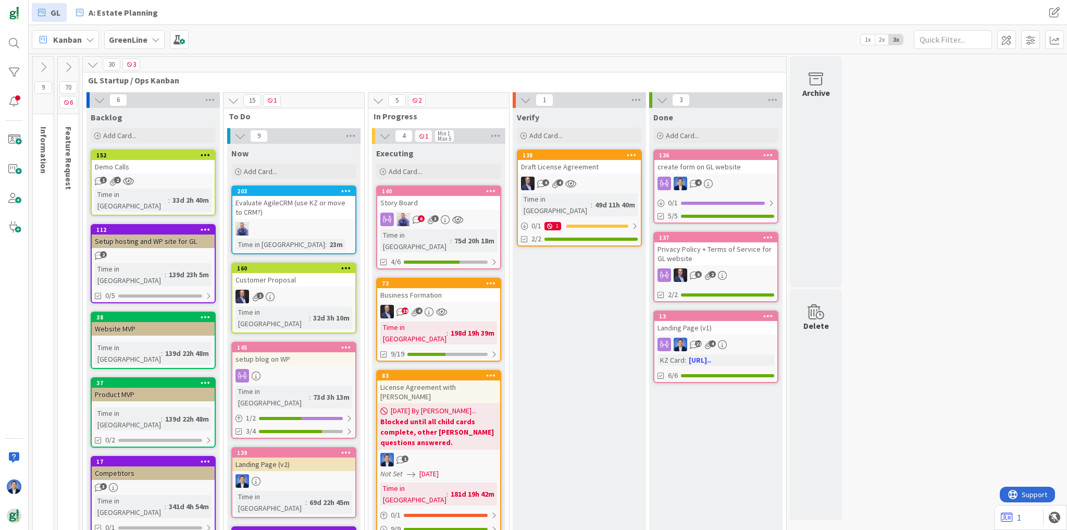
click at [68, 66] on icon at bounding box center [68, 66] width 11 height 11
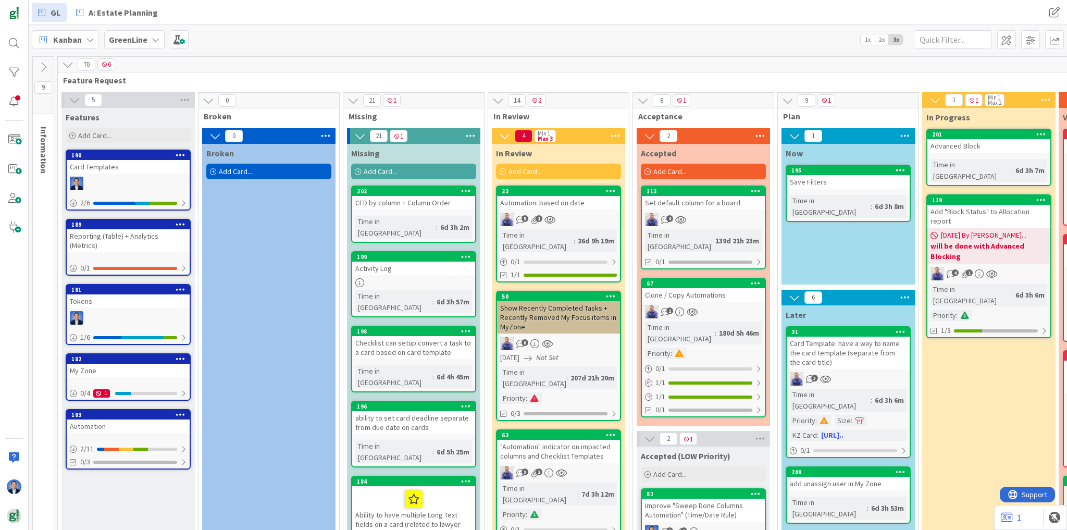
click at [67, 64] on icon at bounding box center [67, 64] width 11 height 11
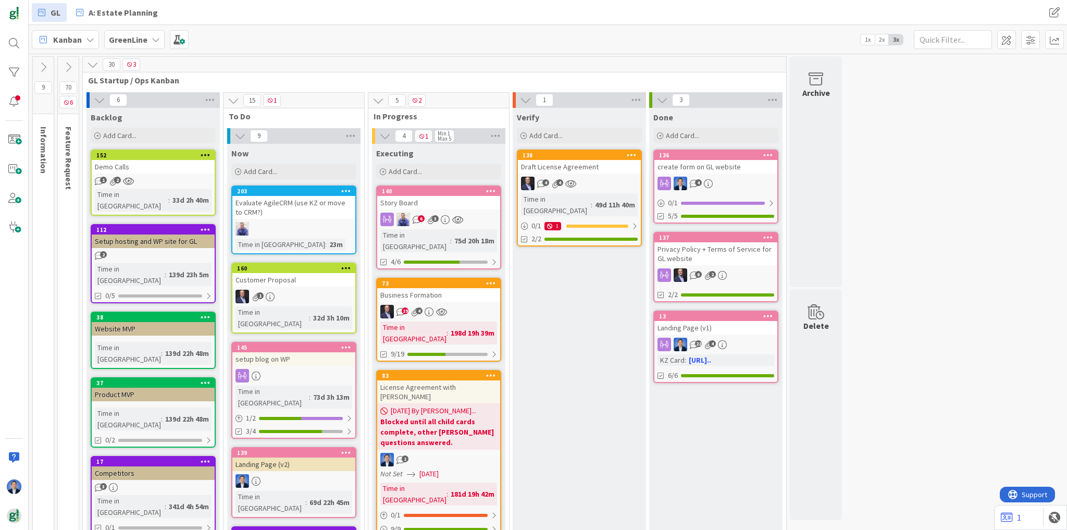
click at [417, 288] on div "Business Formation" at bounding box center [438, 295] width 123 height 14
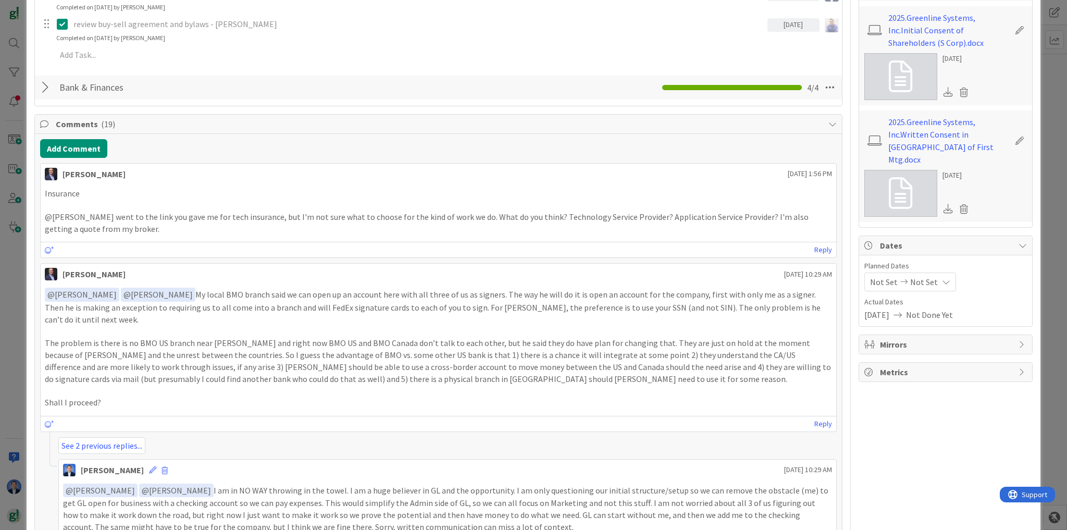
scroll to position [582, 0]
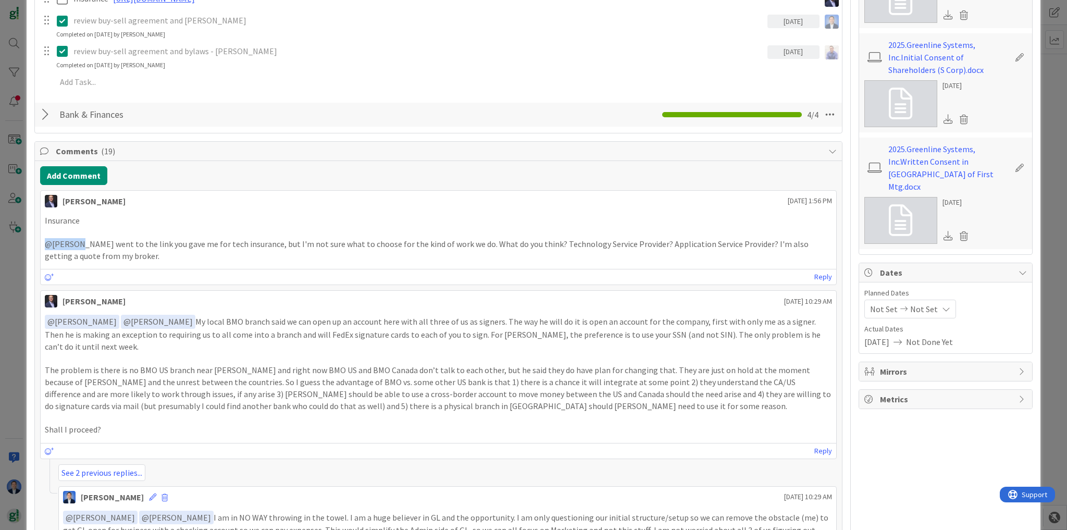
drag, startPoint x: 76, startPoint y: 242, endPoint x: 45, endPoint y: 238, distance: 31.5
click at [45, 238] on p "@Dimitri I went to the link you gave me for tech insurance, but I'm not sure wh…" at bounding box center [438, 249] width 787 height 23
drag, startPoint x: 110, startPoint y: 231, endPoint x: 81, endPoint y: 238, distance: 29.8
click at [110, 231] on p at bounding box center [438, 232] width 787 height 12
click at [81, 243] on p "@Dimitri I went to the link you gave me for tech insurance, but I'm not sure wh…" at bounding box center [438, 249] width 787 height 23
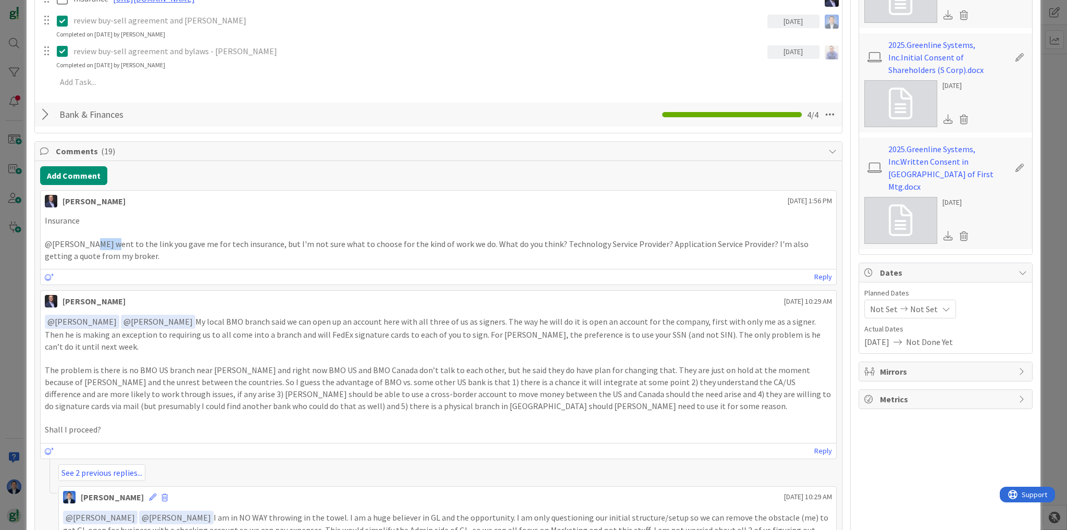
click at [81, 243] on p "@Dimitri I went to the link you gave me for tech insurance, but I'm not sure wh…" at bounding box center [438, 249] width 787 height 23
drag, startPoint x: 817, startPoint y: 275, endPoint x: 498, endPoint y: 223, distance: 322.9
click at [817, 275] on link "Reply" at bounding box center [823, 276] width 18 height 13
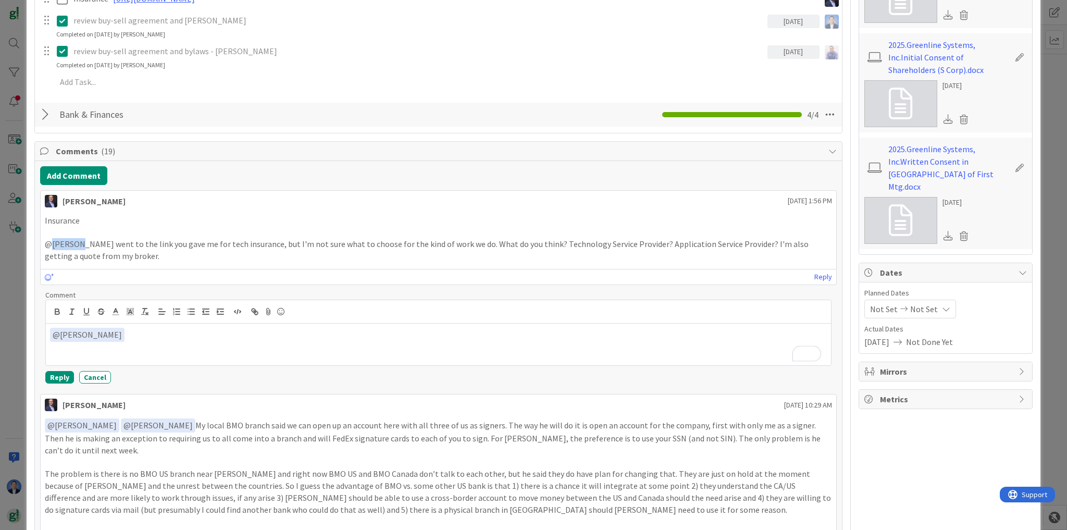
drag, startPoint x: 75, startPoint y: 242, endPoint x: 50, endPoint y: 240, distance: 25.1
click at [50, 240] on p "@Dimitri I went to the link you gave me for tech insurance, but I'm not sure wh…" at bounding box center [438, 249] width 787 height 23
click at [94, 377] on button "Cancel" at bounding box center [95, 377] width 32 height 13
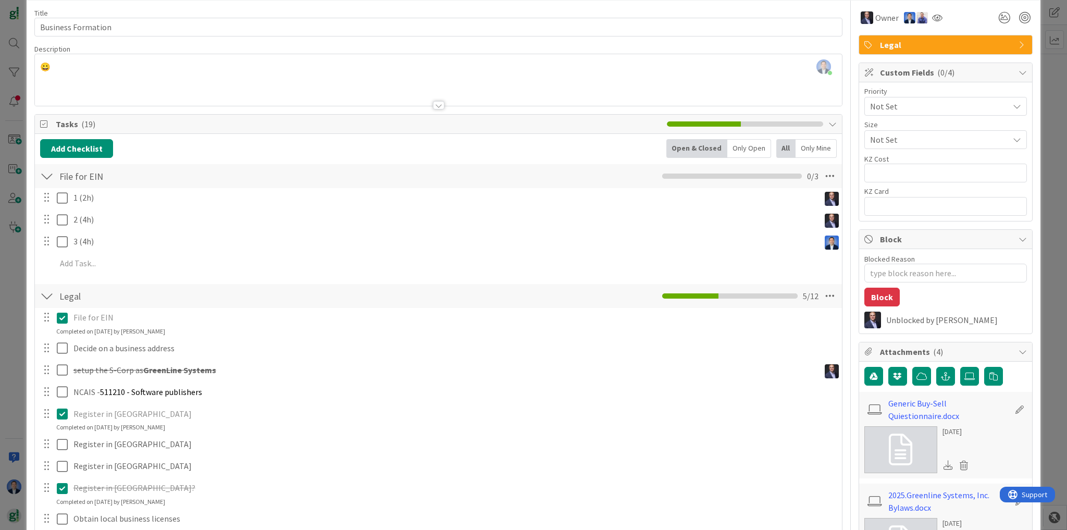
scroll to position [0, 0]
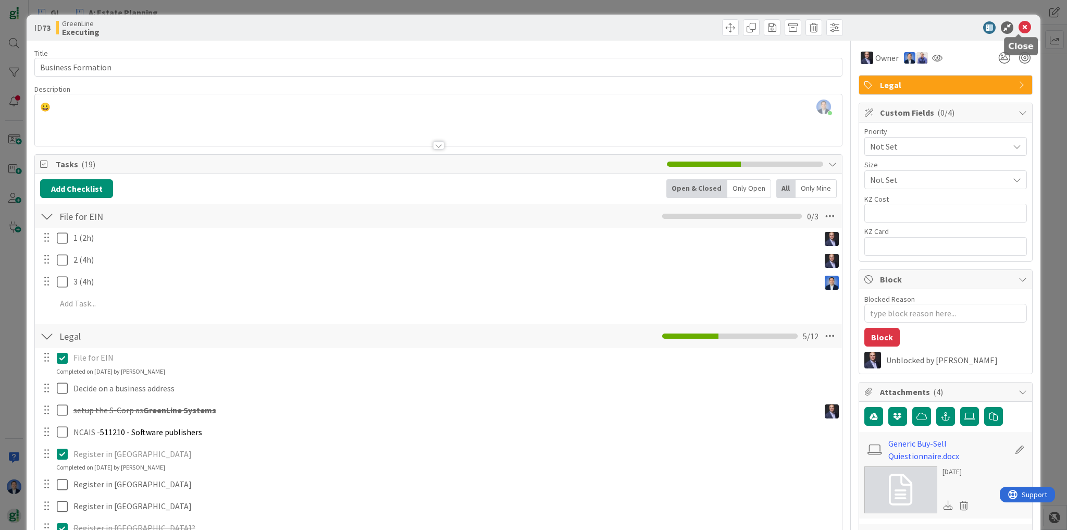
click at [1020, 27] on icon at bounding box center [1024, 27] width 13 height 13
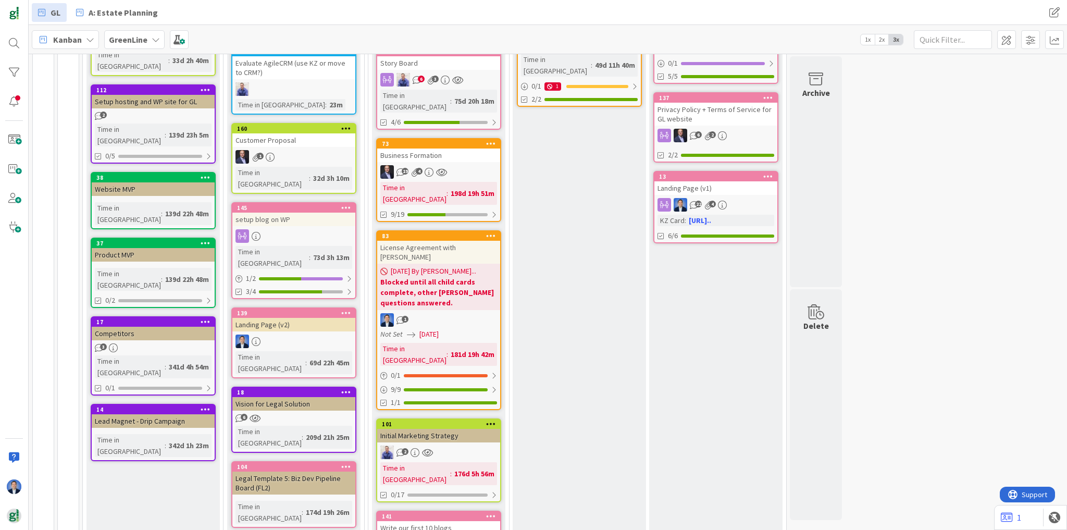
scroll to position [125, 0]
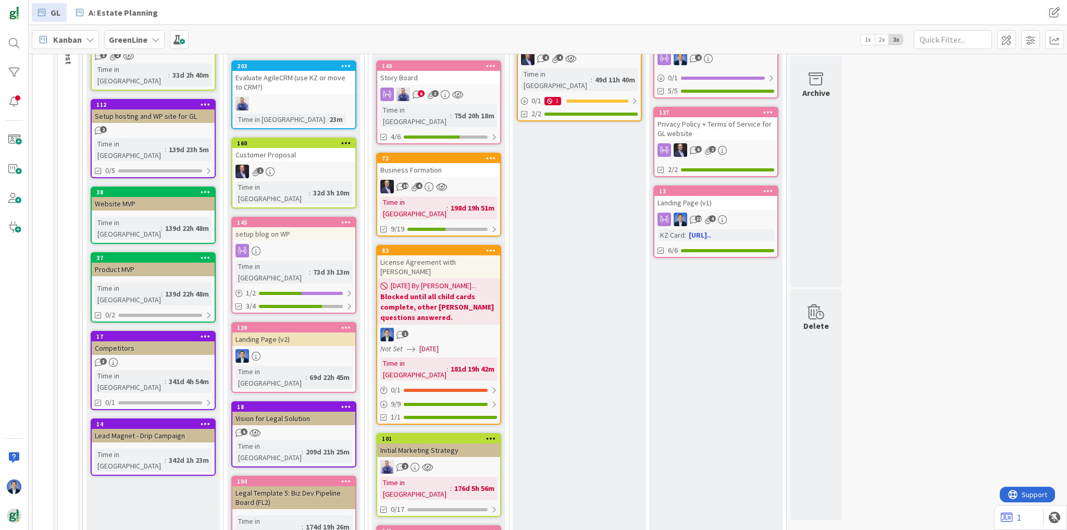
click at [429, 280] on span "[DATE] By [PERSON_NAME]..." at bounding box center [433, 285] width 85 height 11
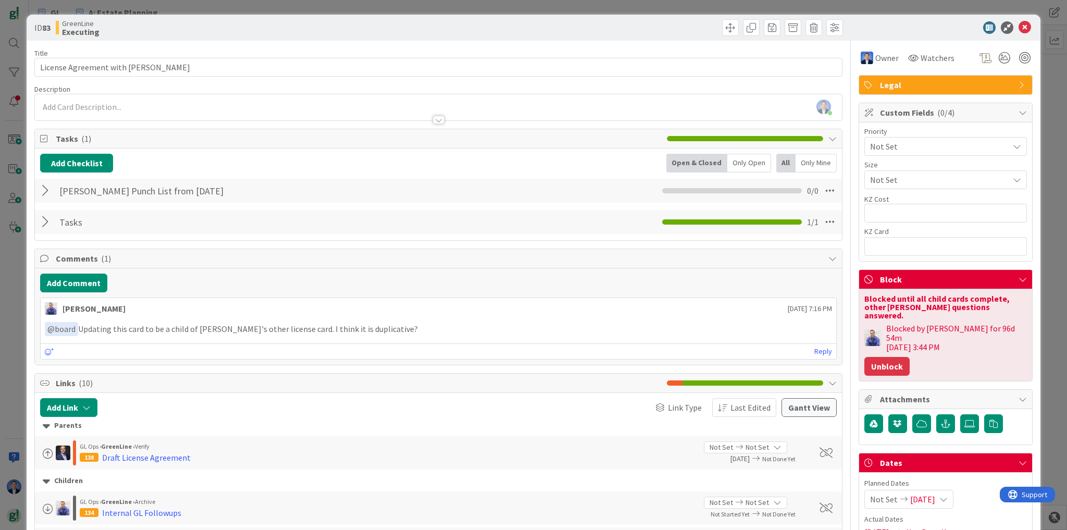
click at [886, 357] on button "Unblock" at bounding box center [886, 366] width 45 height 19
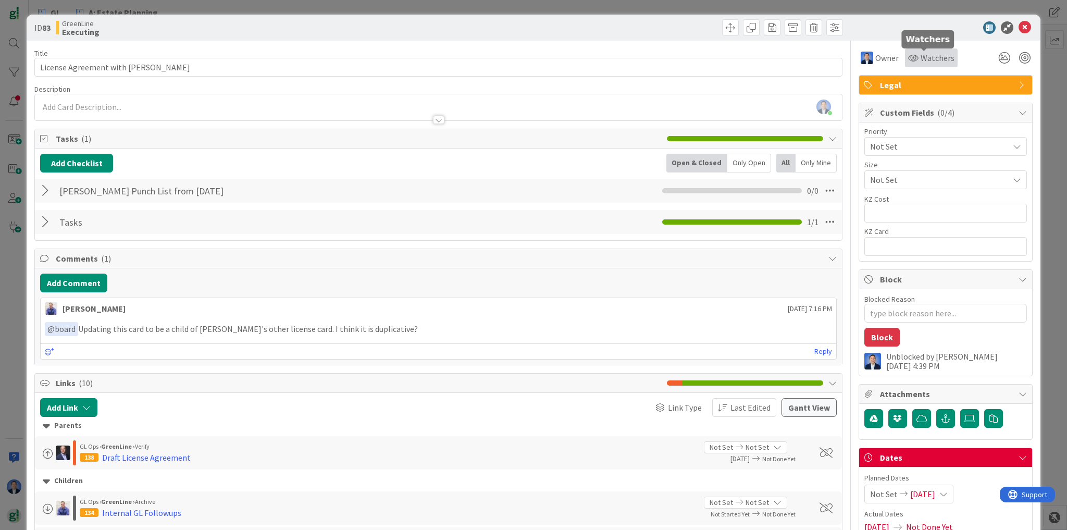
click at [922, 58] on span "Watchers" at bounding box center [937, 58] width 34 height 13
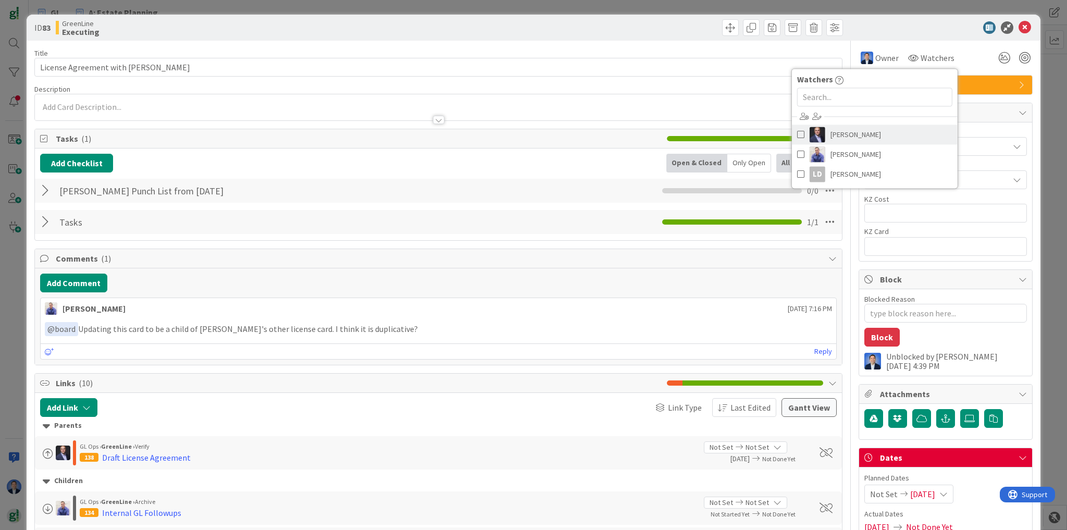
click at [820, 137] on link "[PERSON_NAME]" at bounding box center [875, 134] width 166 height 20
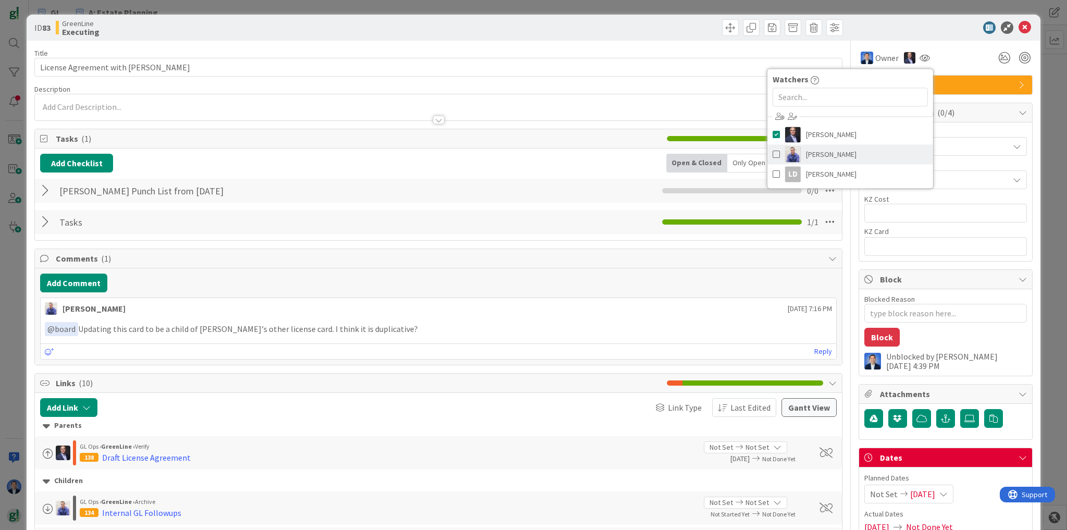
click at [827, 147] on span "[PERSON_NAME]" at bounding box center [831, 154] width 51 height 16
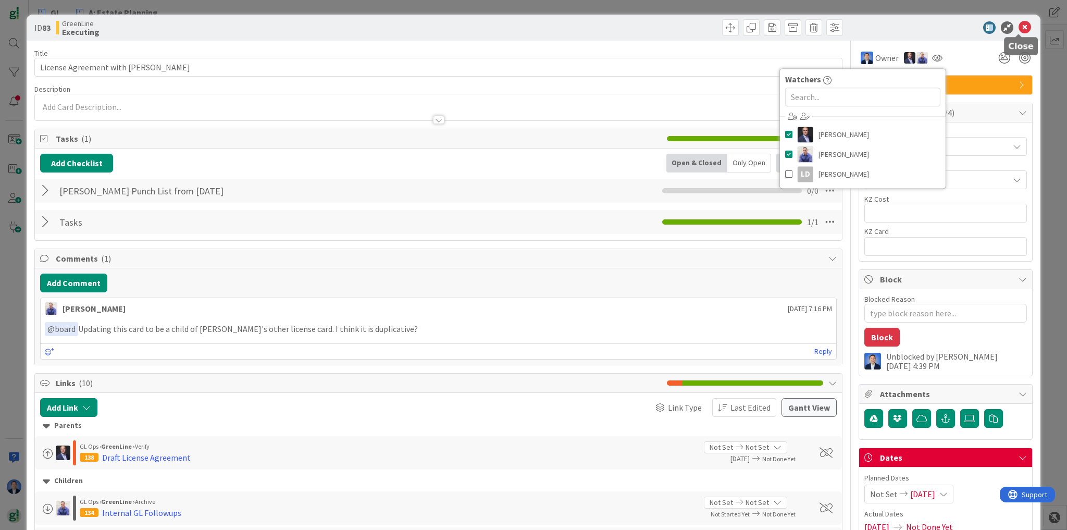
click at [1019, 27] on icon at bounding box center [1024, 27] width 13 height 13
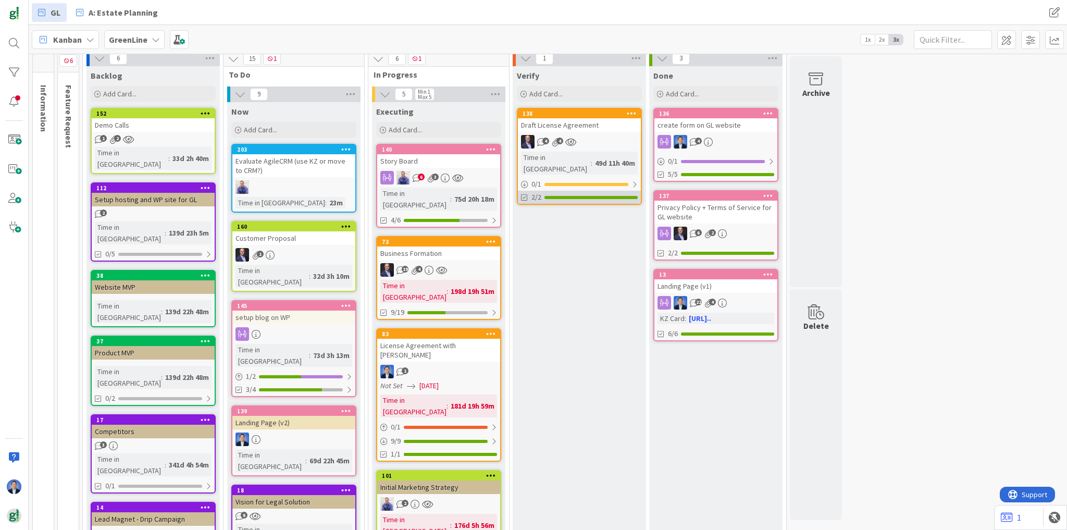
scroll to position [167, 0]
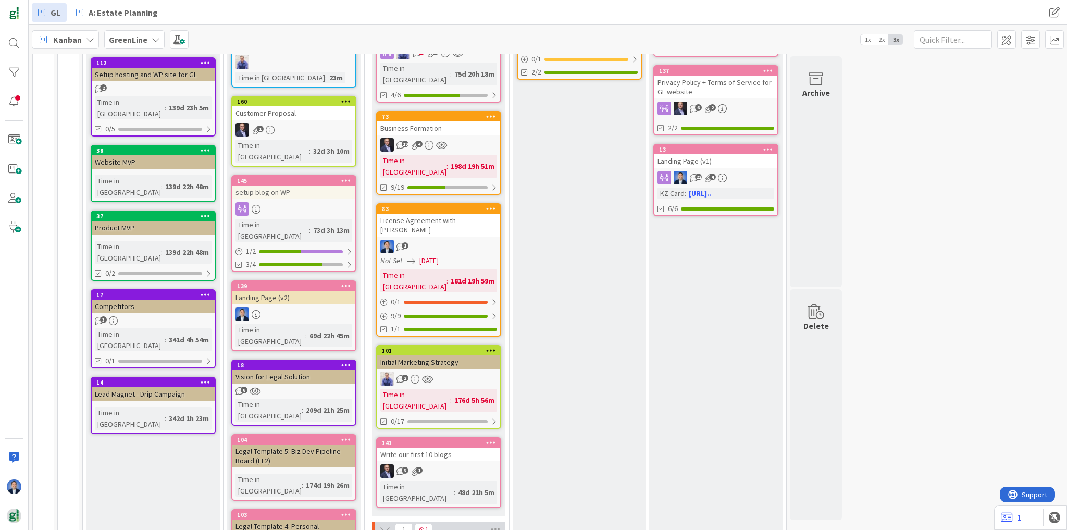
click at [439, 345] on link "101 Initial Marketing Strategy 2 Time in Column : 176d 5h 56m 0/17" at bounding box center [438, 387] width 125 height 84
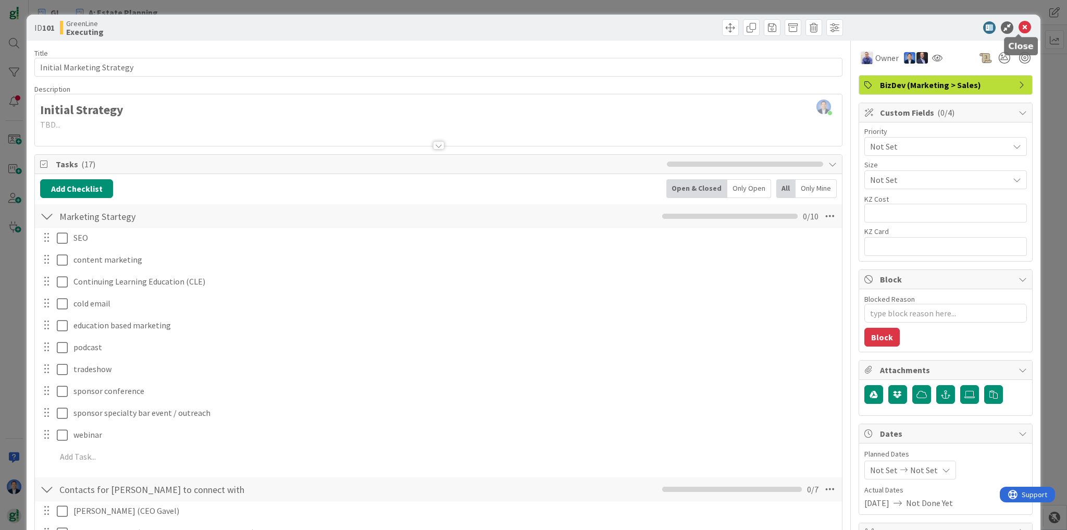
click at [1018, 30] on icon at bounding box center [1024, 27] width 13 height 13
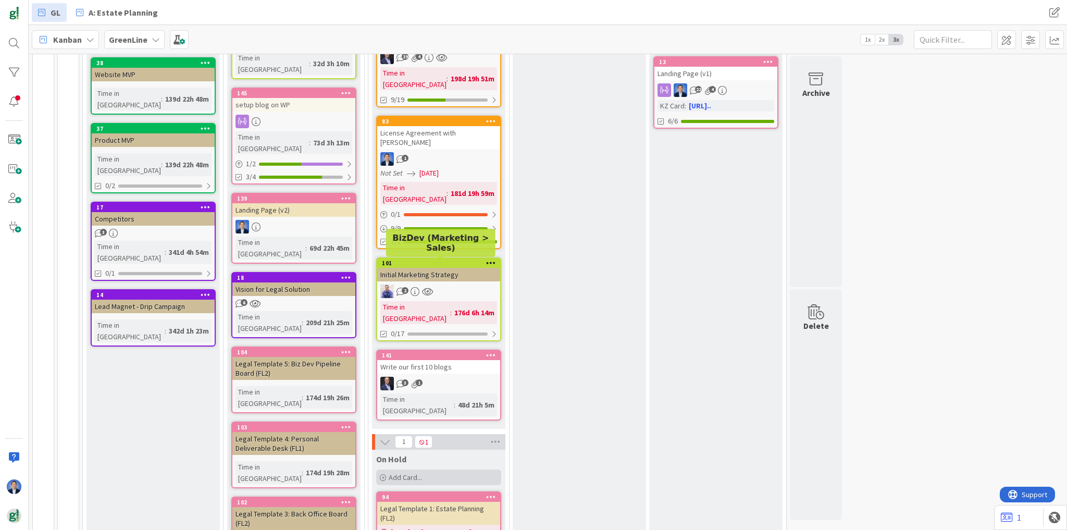
scroll to position [333, 0]
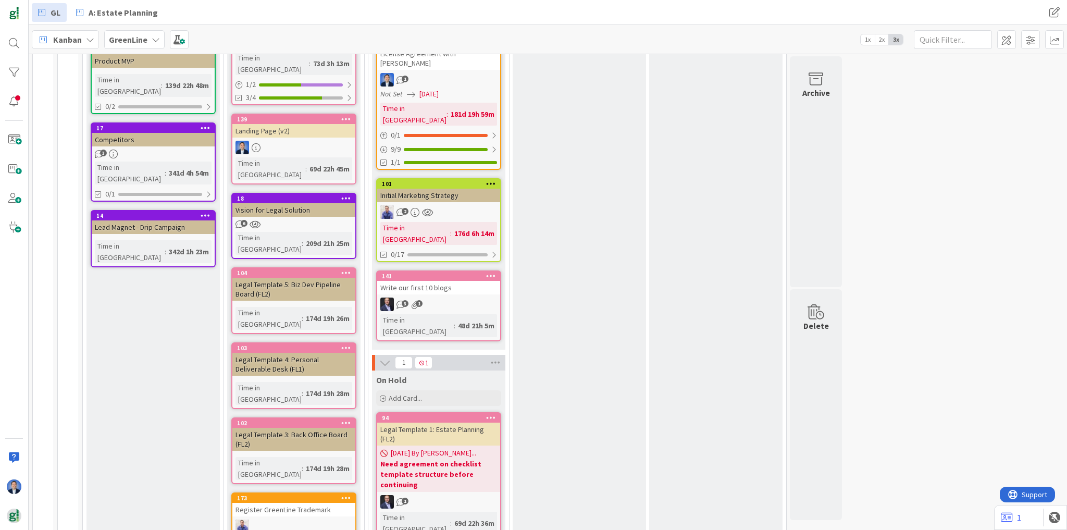
click at [420, 281] on div "Write our first 10 blogs" at bounding box center [438, 288] width 123 height 14
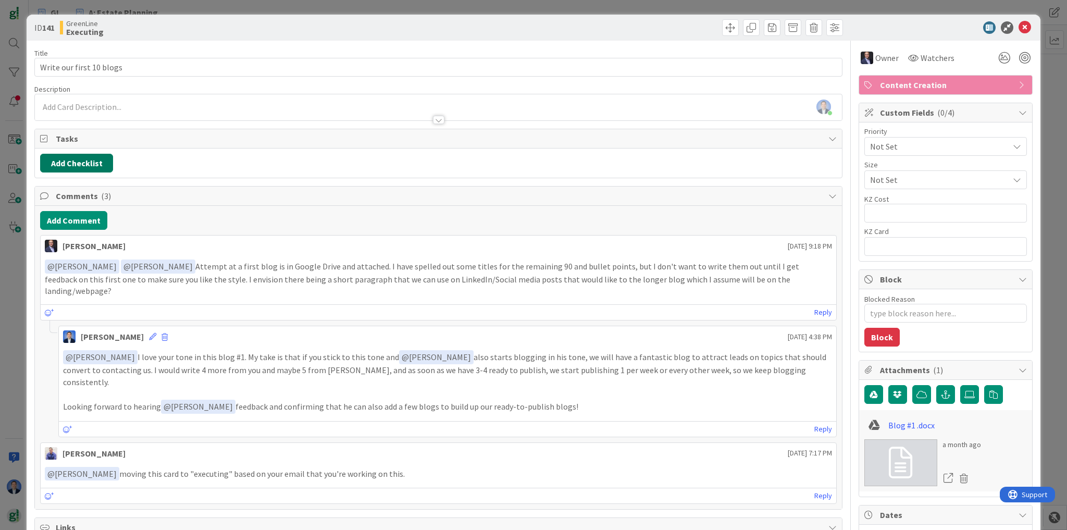
click at [91, 171] on button "Add Checklist" at bounding box center [76, 163] width 73 height 19
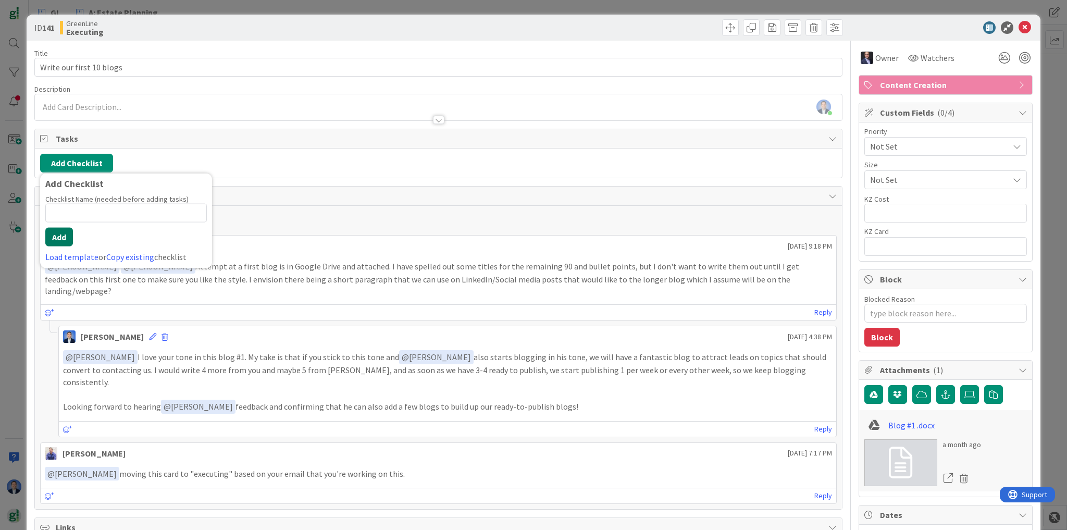
click at [56, 239] on button "Add" at bounding box center [59, 237] width 28 height 19
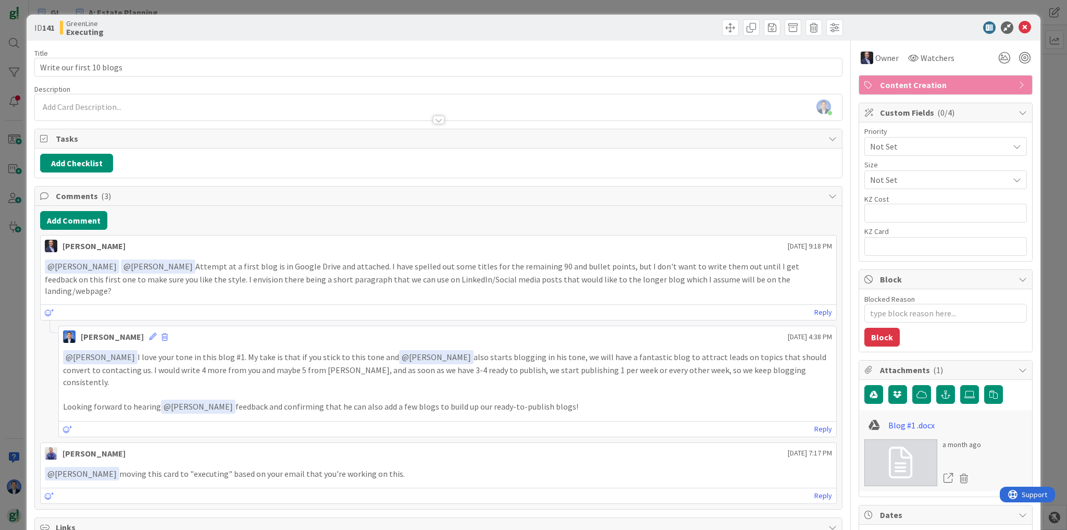
type textarea "x"
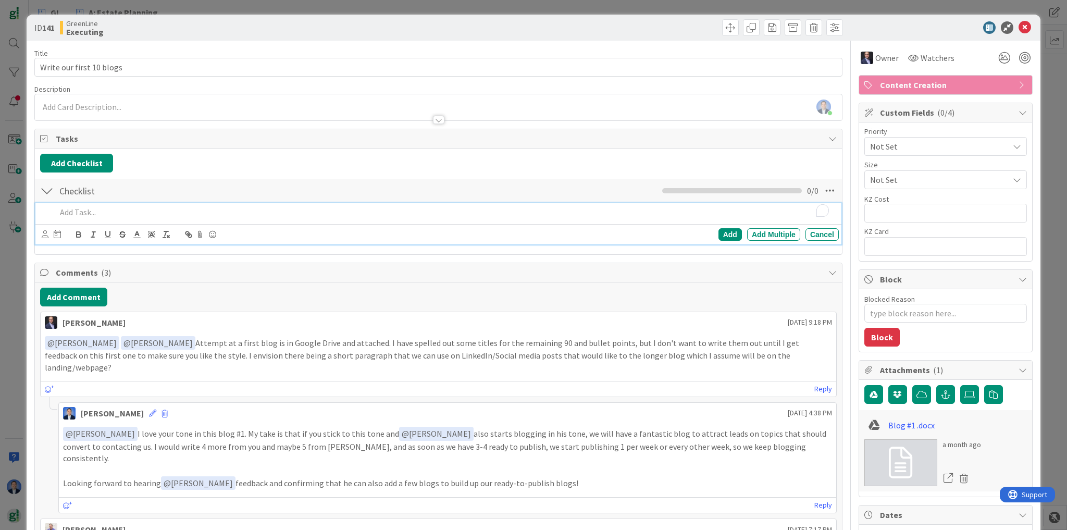
click at [83, 210] on p "To enrich screen reader interactions, please activate Accessibility in Grammarl…" at bounding box center [445, 212] width 778 height 12
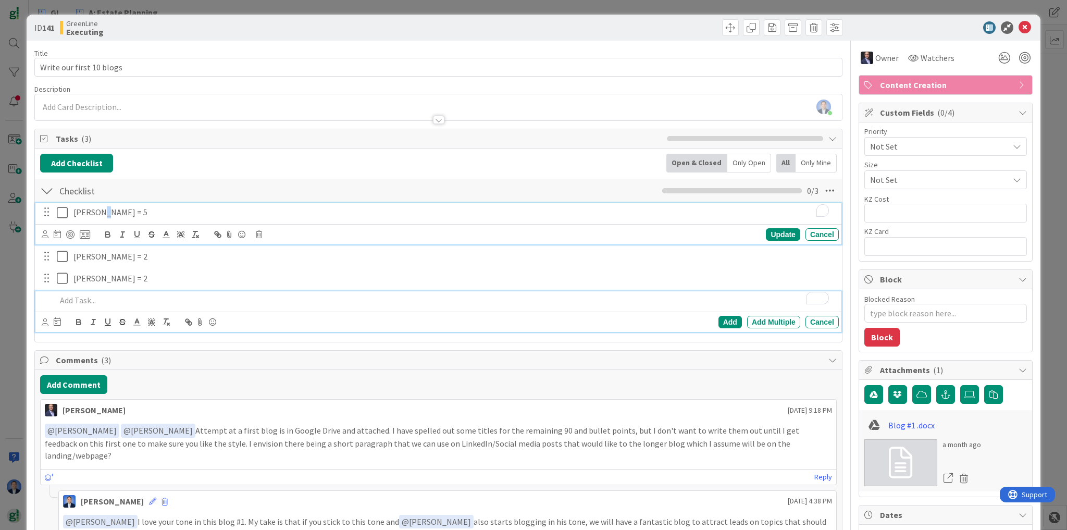
click at [95, 213] on p "Jeff = 5" at bounding box center [453, 212] width 761 height 12
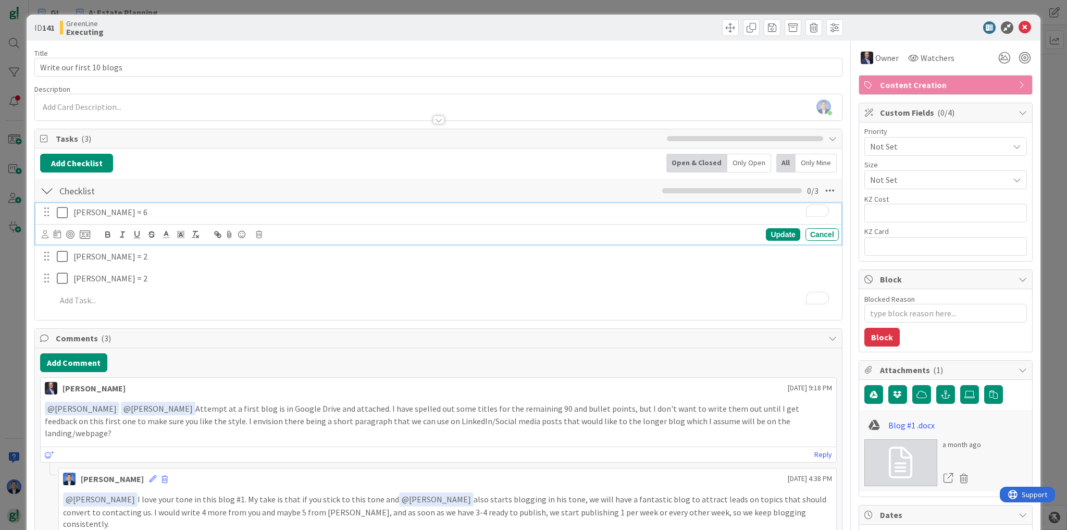
click at [234, 267] on div "Jeff = 6 Update Cancel John = 2 Update Cancel Dimitri = 2 Update Cancel Add Add…" at bounding box center [438, 258] width 796 height 111
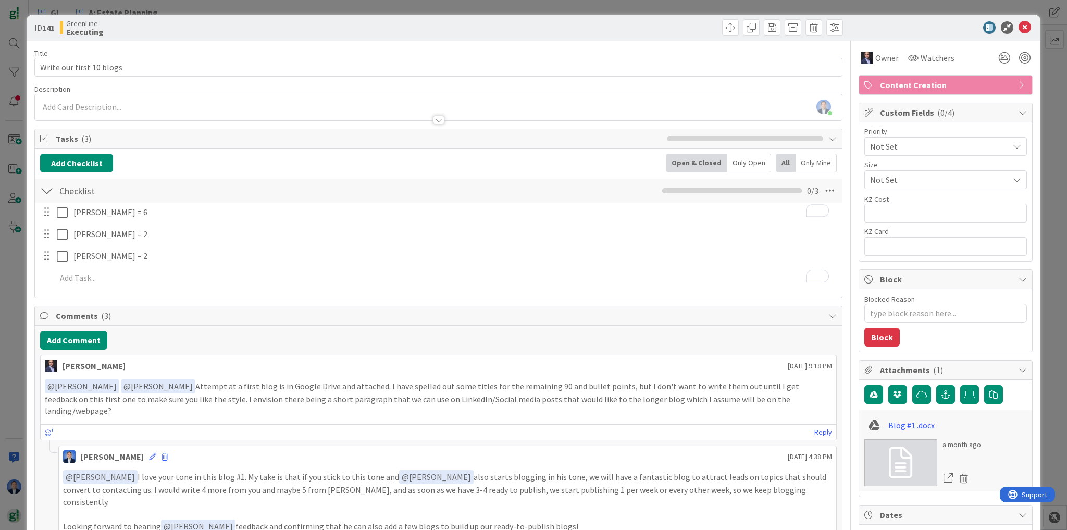
type textarea "x"
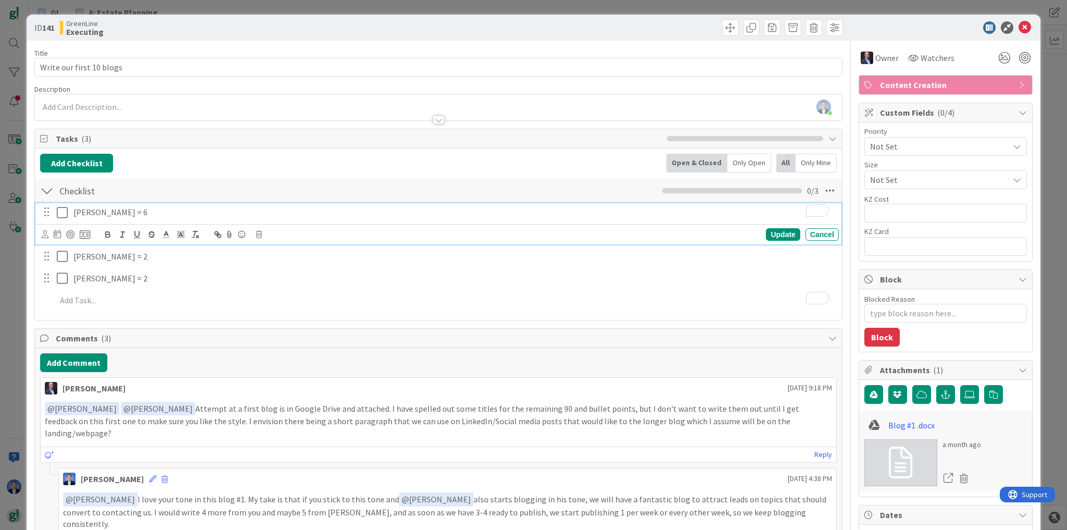
click at [104, 210] on p "Jeff = 6" at bounding box center [453, 212] width 761 height 12
click at [104, 210] on p "blog 1" at bounding box center [453, 212] width 761 height 12
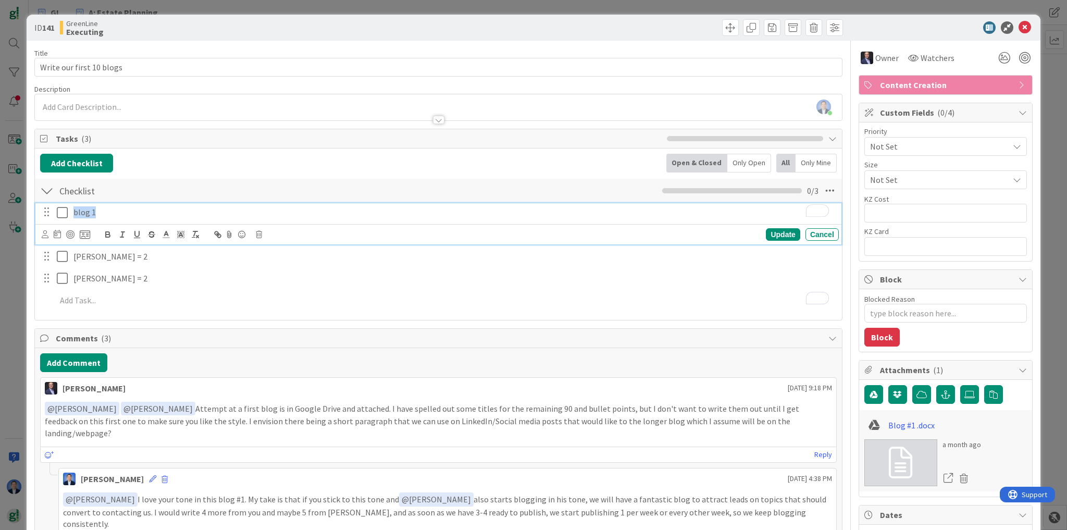
click at [104, 210] on p "blog 1" at bounding box center [453, 212] width 761 height 12
copy p "blog 1"
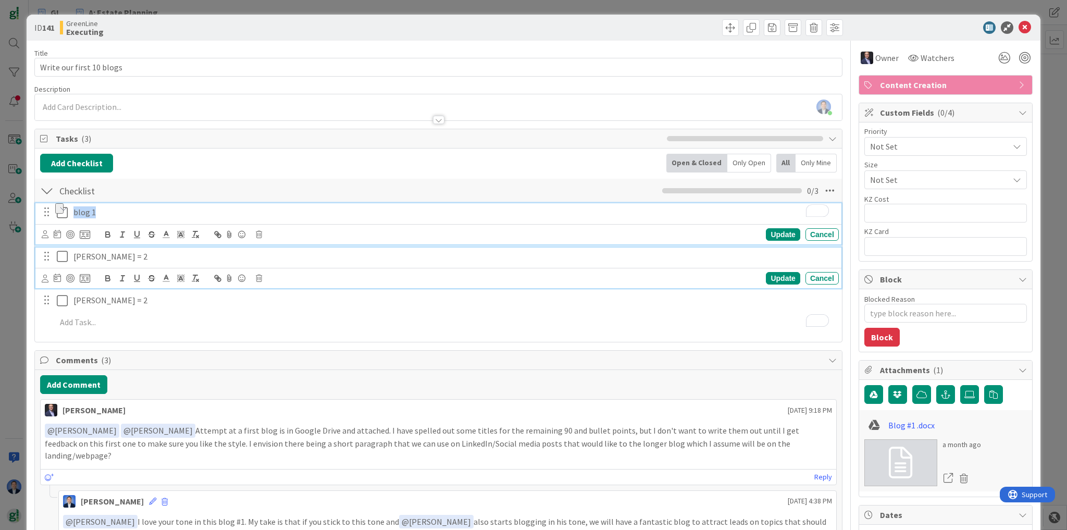
click at [115, 253] on p "John = 2" at bounding box center [453, 257] width 761 height 12
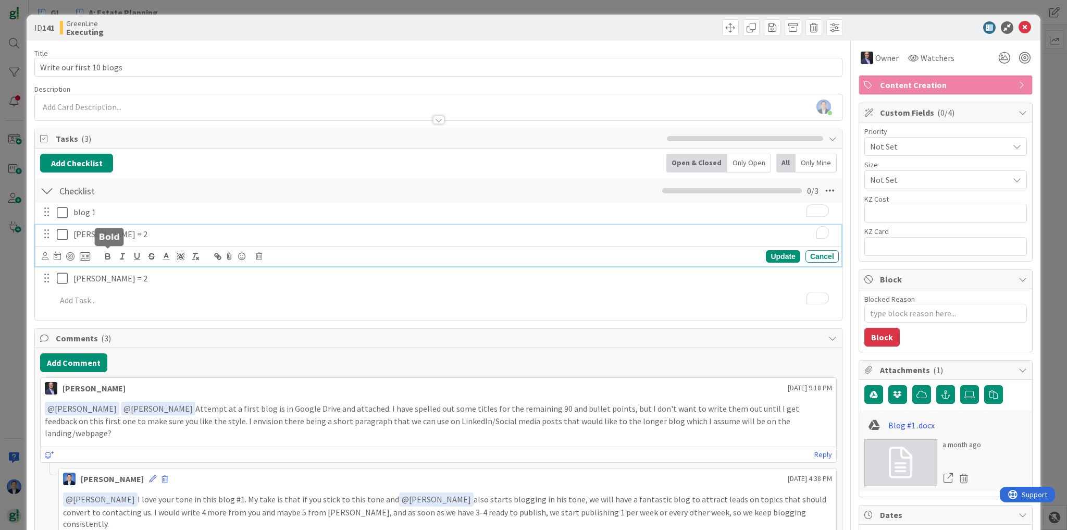
click at [115, 253] on button "button" at bounding box center [108, 256] width 15 height 13
click at [117, 228] on p "John = 2 ﻿" at bounding box center [453, 234] width 761 height 12
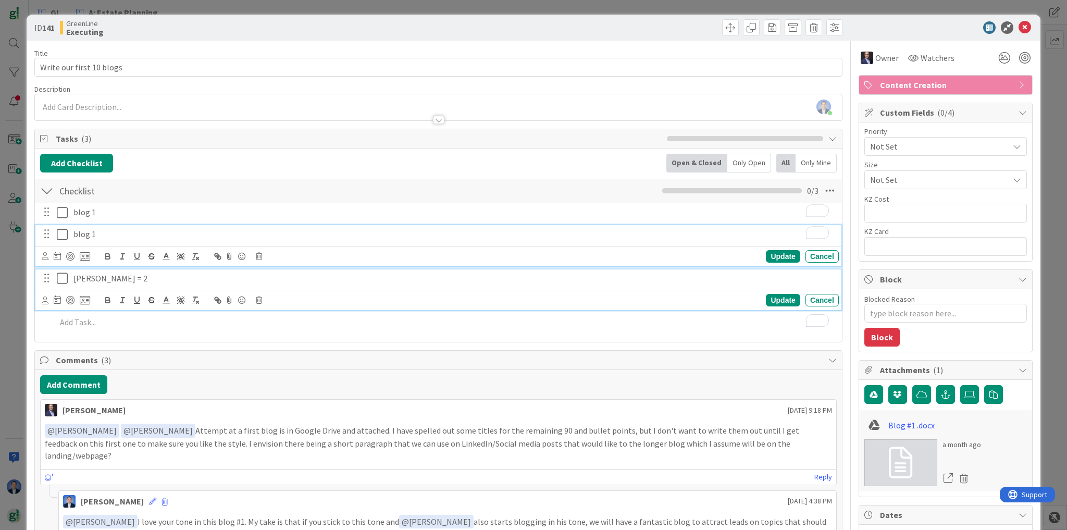
click at [115, 274] on p "Dimitri = 2" at bounding box center [453, 278] width 761 height 12
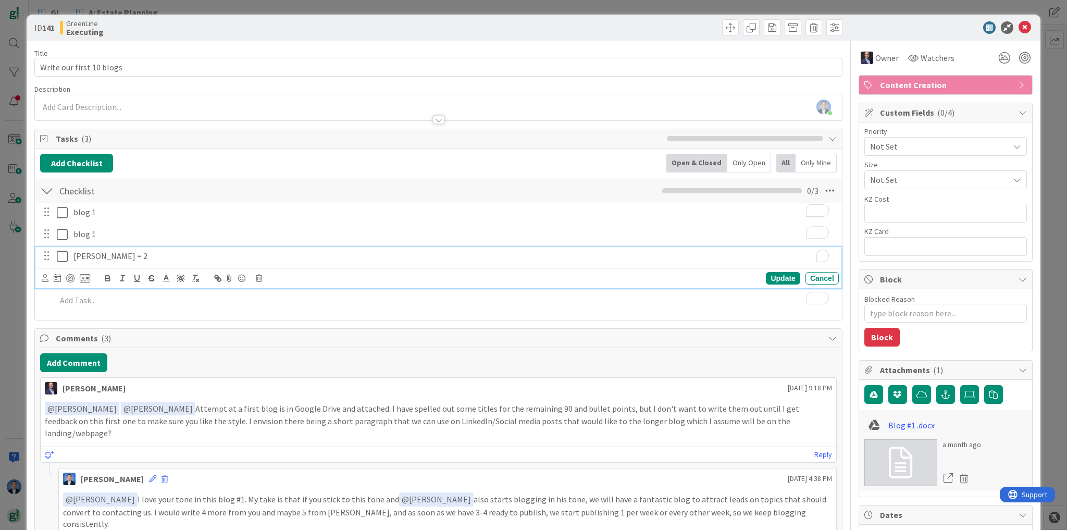
click at [115, 275] on button "button" at bounding box center [122, 278] width 15 height 13
type textarea "x"
click at [115, 275] on button "button" at bounding box center [122, 278] width 15 height 13
click at [116, 248] on div "Dimitri = 2 ﻿" at bounding box center [453, 256] width 769 height 18
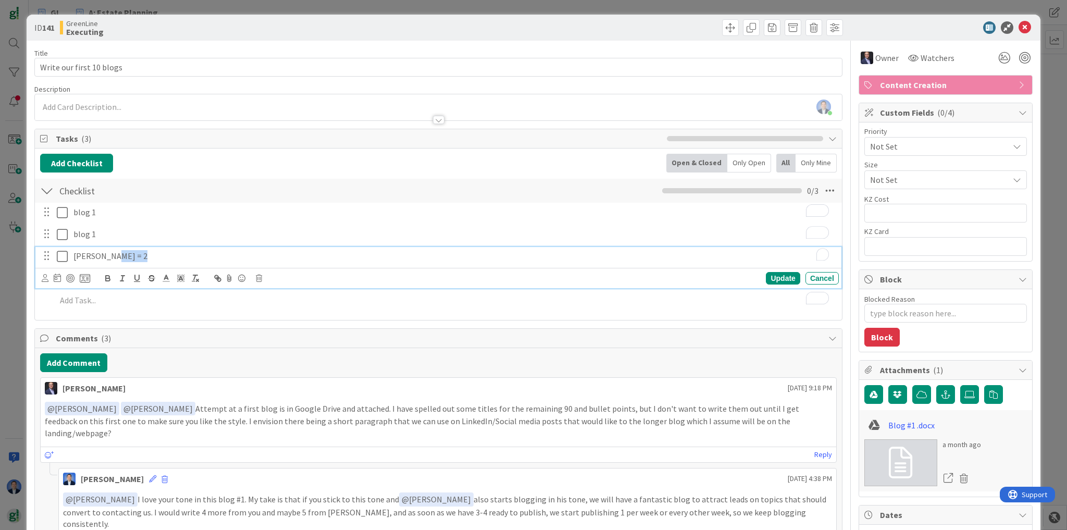
click at [116, 248] on div "Dimitri = 2 ﻿" at bounding box center [453, 256] width 769 height 18
paste div "To enrich screen reader interactions, please activate Accessibility in Grammarl…"
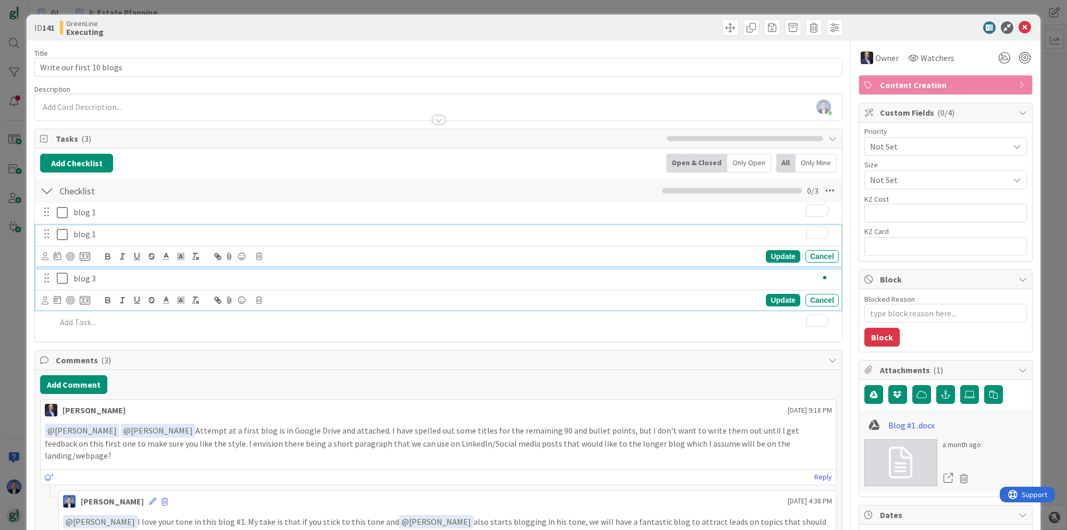
click at [125, 233] on p "blog 1 ﻿" at bounding box center [453, 234] width 761 height 12
type textarea "x"
click at [169, 277] on p "blog 3" at bounding box center [453, 278] width 761 height 12
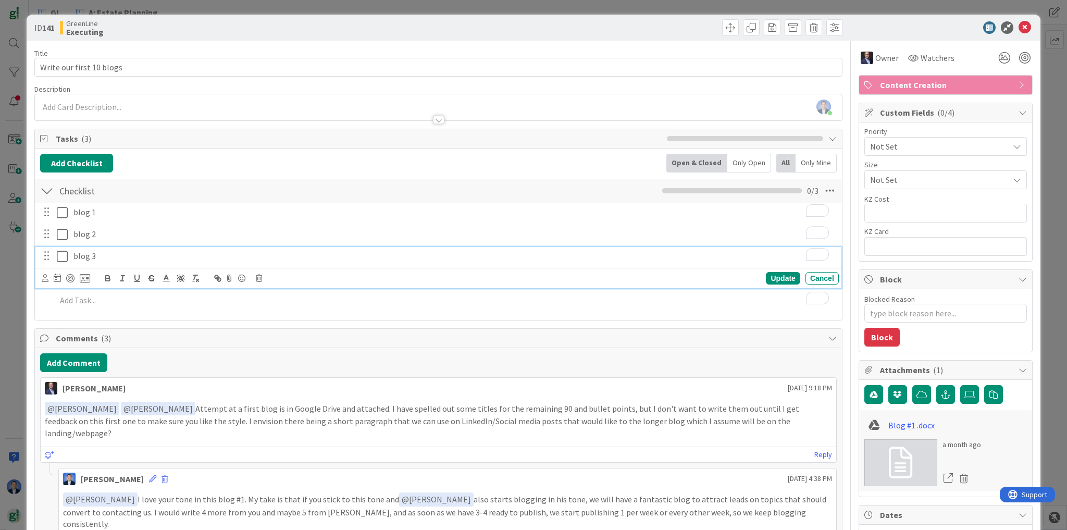
type textarea "x"
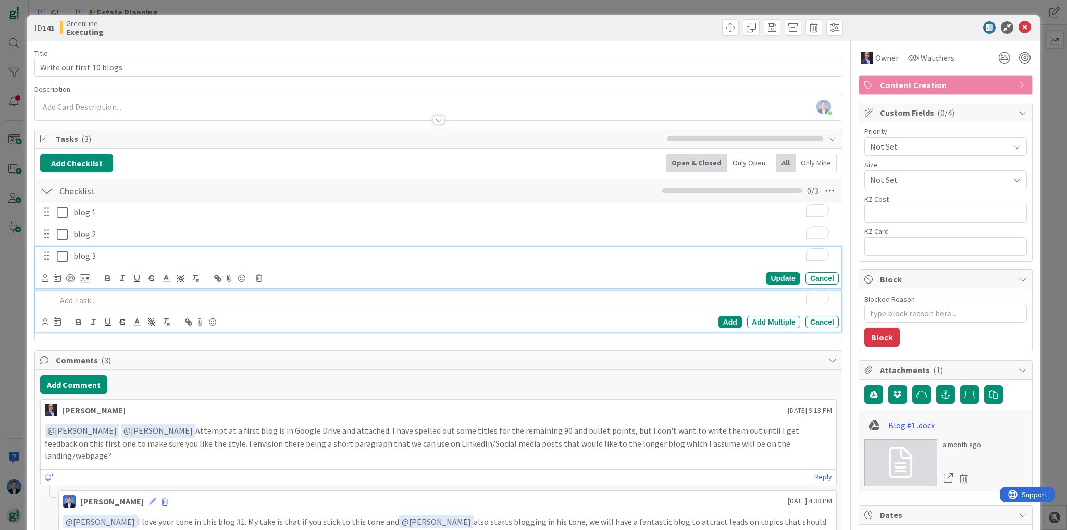
click at [100, 303] on p "To enrich screen reader interactions, please activate Accessibility in Grammarl…" at bounding box center [445, 300] width 778 height 12
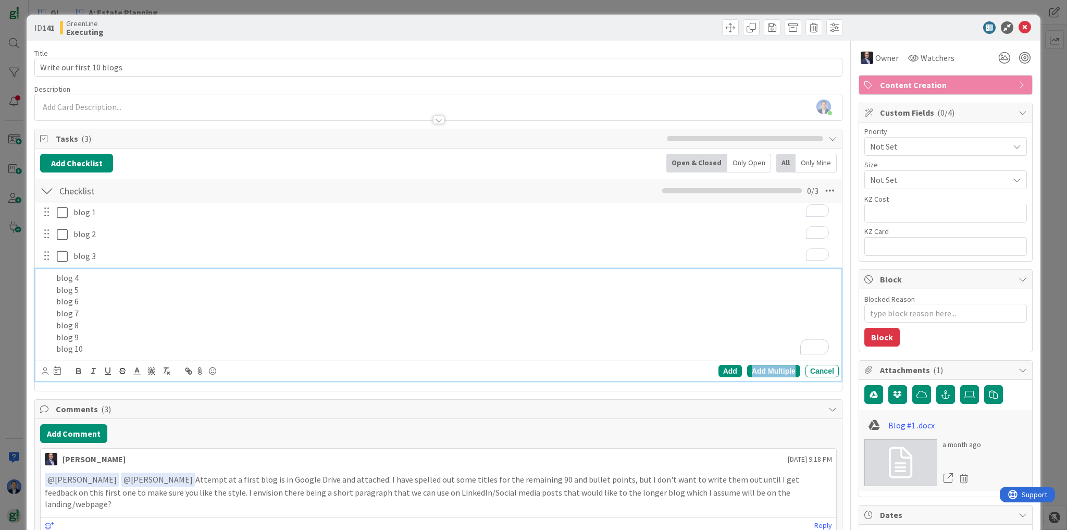
click at [779, 367] on div "Add Multiple" at bounding box center [773, 371] width 53 height 13
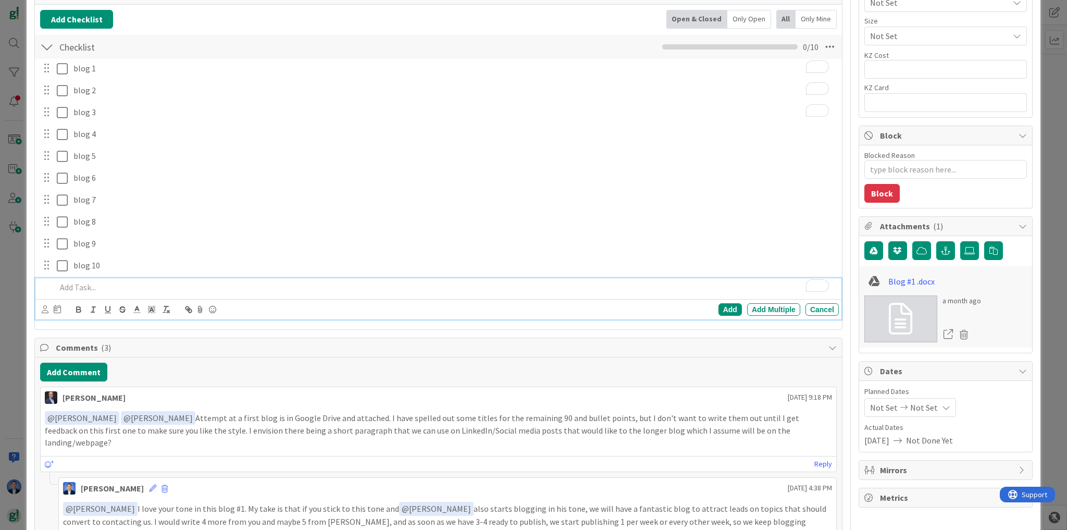
scroll to position [108, 0]
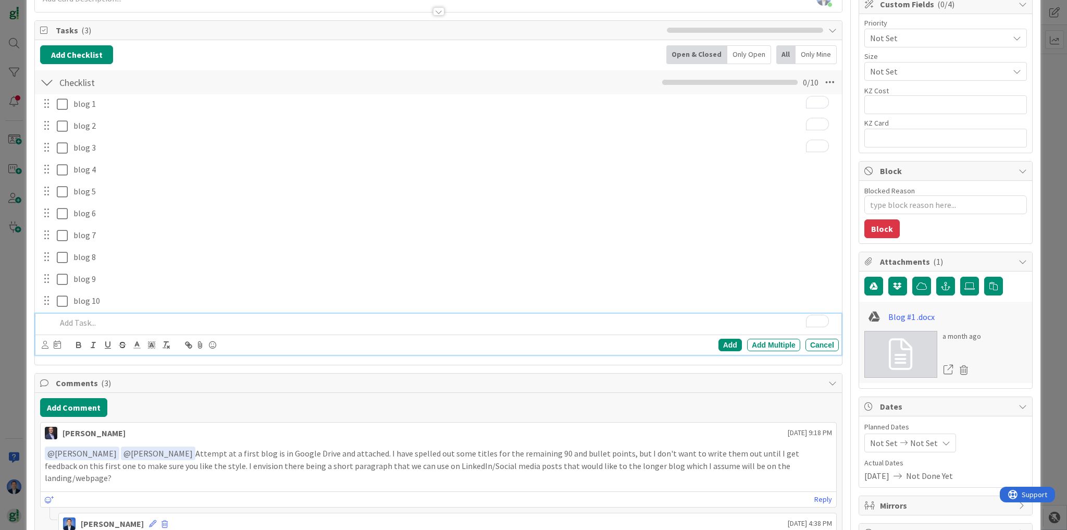
click at [908, 358] on link at bounding box center [900, 354] width 73 height 47
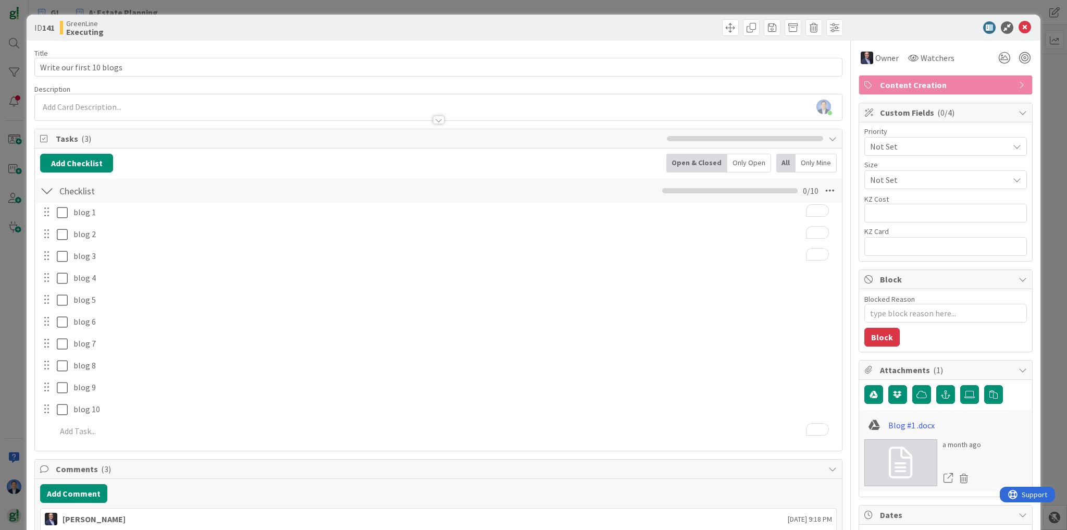
scroll to position [108, 0]
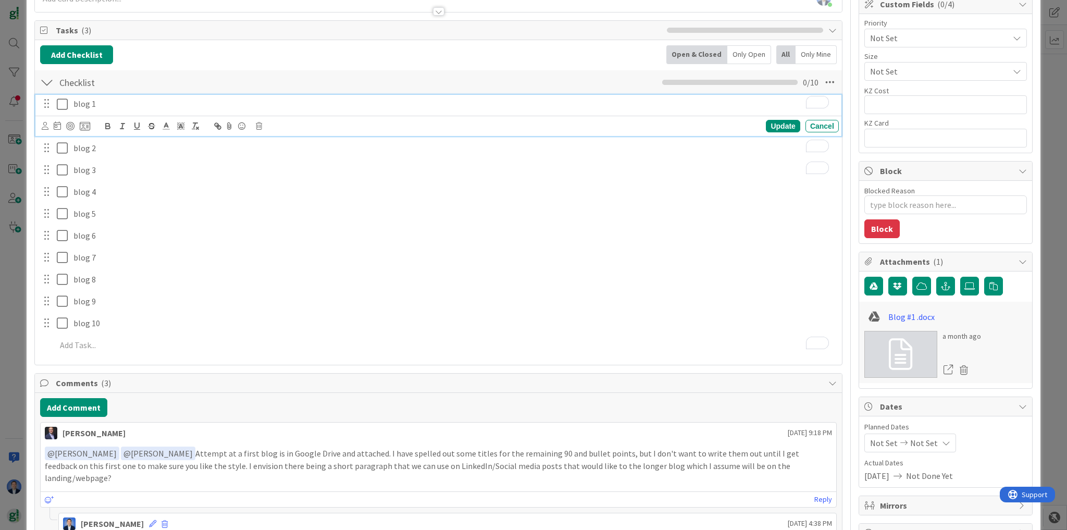
click at [110, 104] on p "blog 1" at bounding box center [453, 104] width 761 height 12
click at [43, 123] on icon at bounding box center [45, 126] width 7 height 8
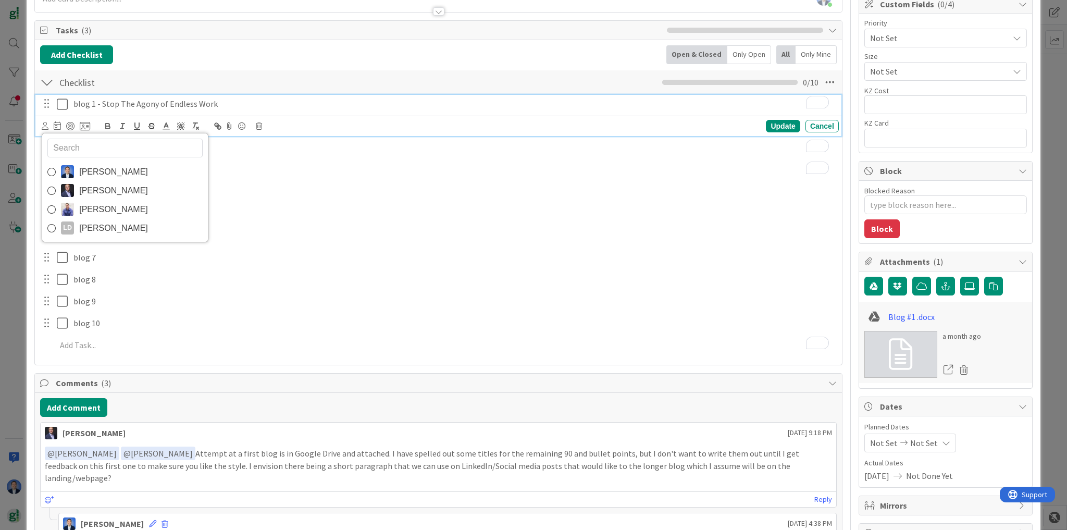
click at [89, 187] on span "Jeff De Francisco" at bounding box center [113, 191] width 69 height 16
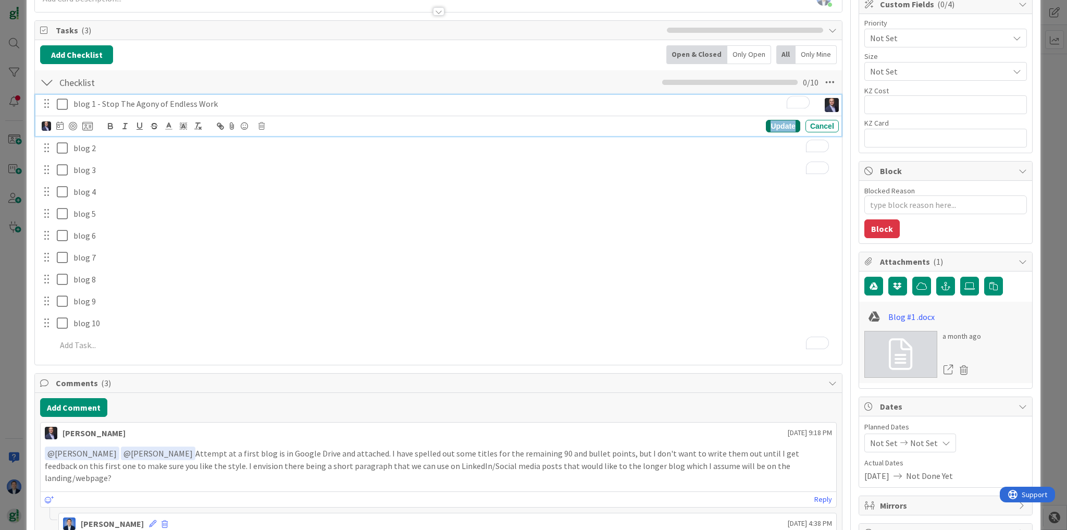
click at [767, 122] on div "Update" at bounding box center [783, 126] width 34 height 13
drag, startPoint x: 107, startPoint y: 105, endPoint x: 1019, endPoint y: 88, distance: 912.3
click at [1019, 88] on div "KZ Cost 0 / 32" at bounding box center [945, 90] width 163 height 9
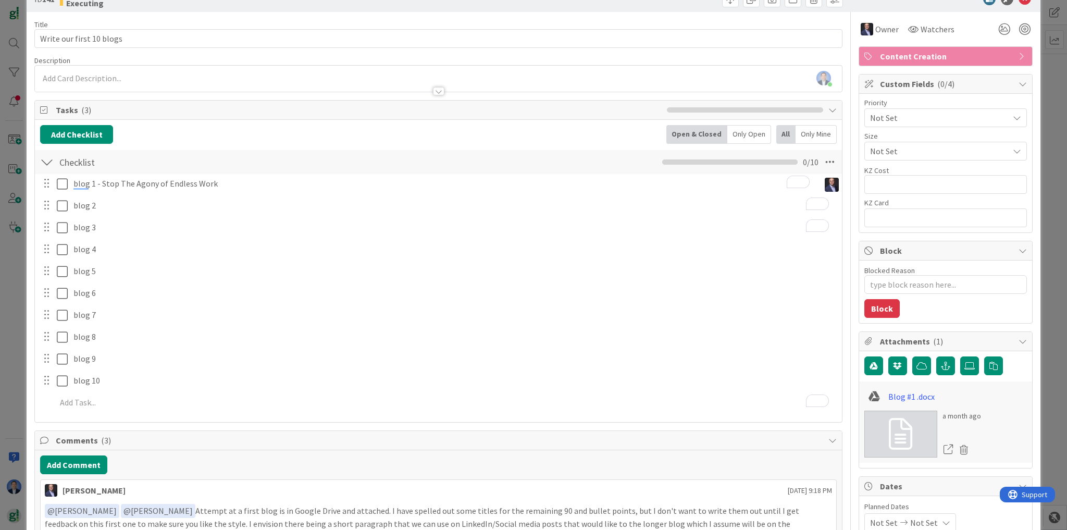
scroll to position [0, 0]
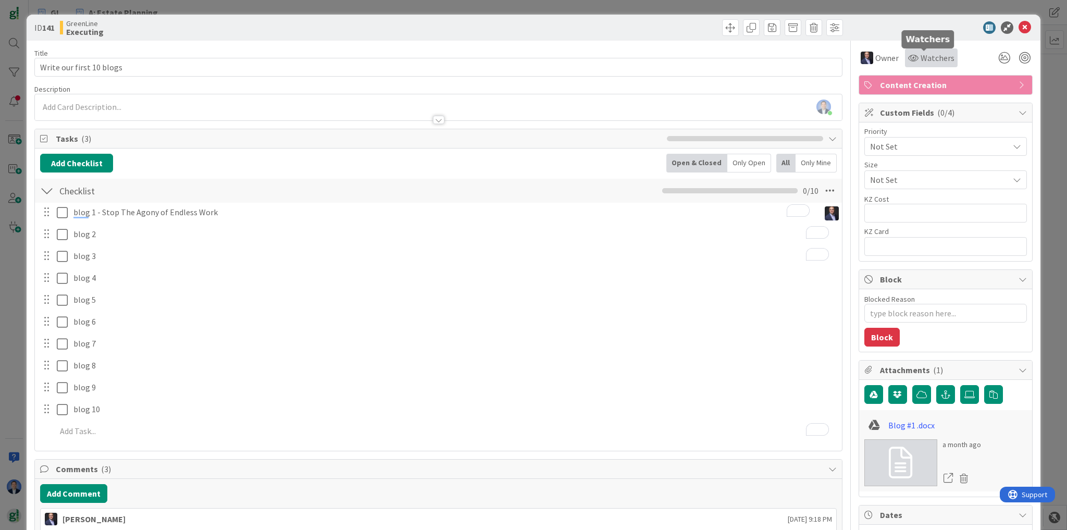
click at [912, 56] on div "Watchers" at bounding box center [931, 58] width 46 height 13
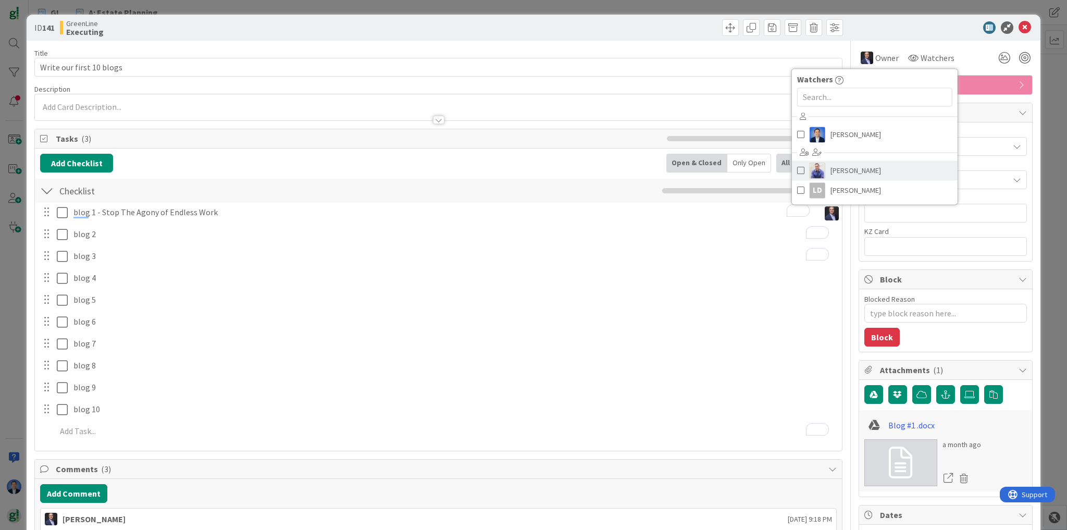
click at [836, 171] on span "[PERSON_NAME]" at bounding box center [855, 171] width 51 height 16
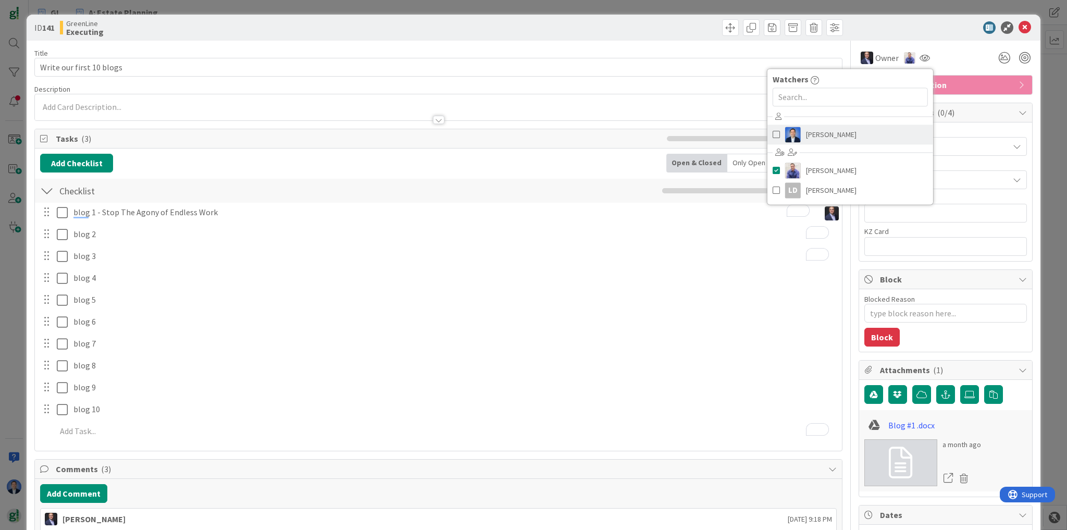
click at [837, 135] on span "[PERSON_NAME]" at bounding box center [831, 135] width 51 height 16
type textarea "x"
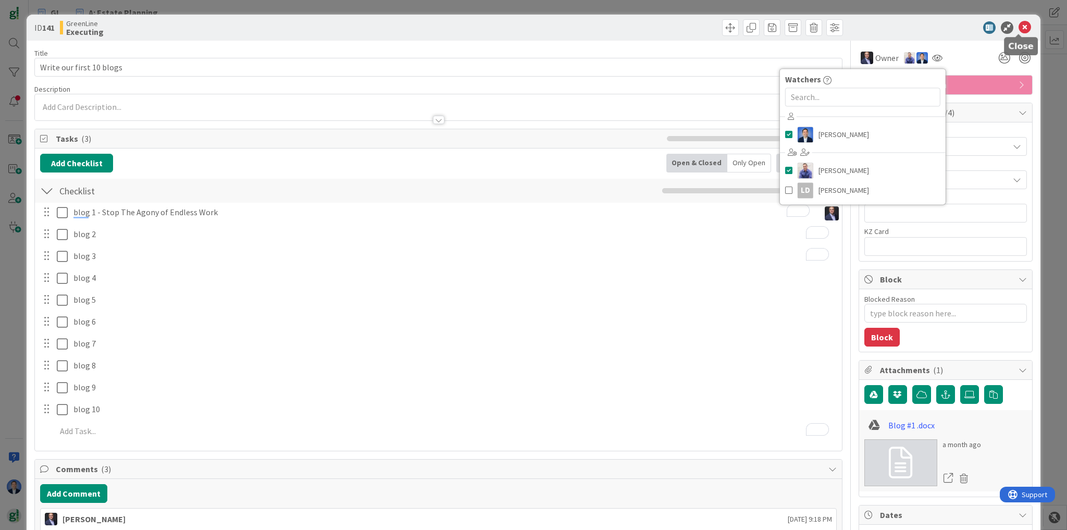
click at [1018, 28] on icon at bounding box center [1024, 27] width 13 height 13
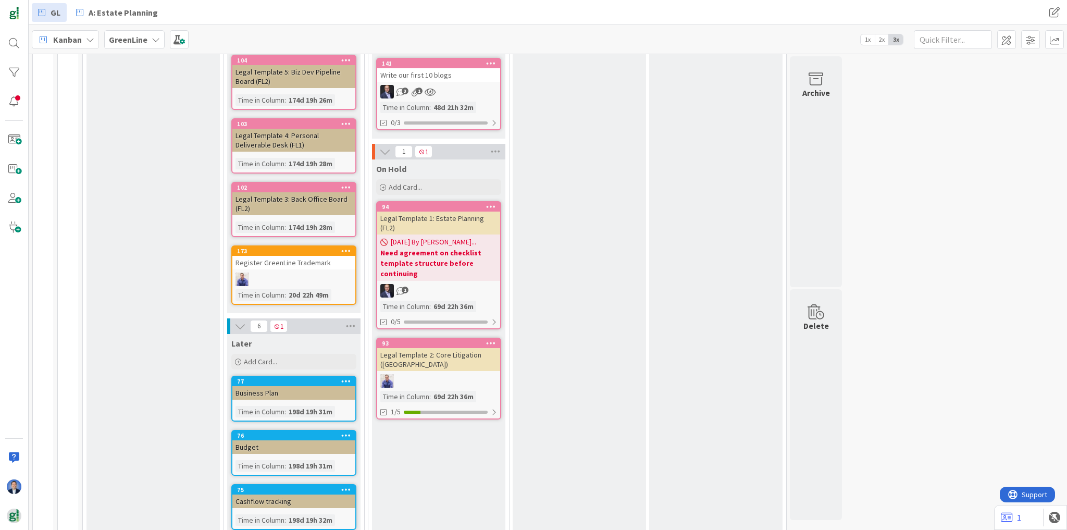
scroll to position [542, 0]
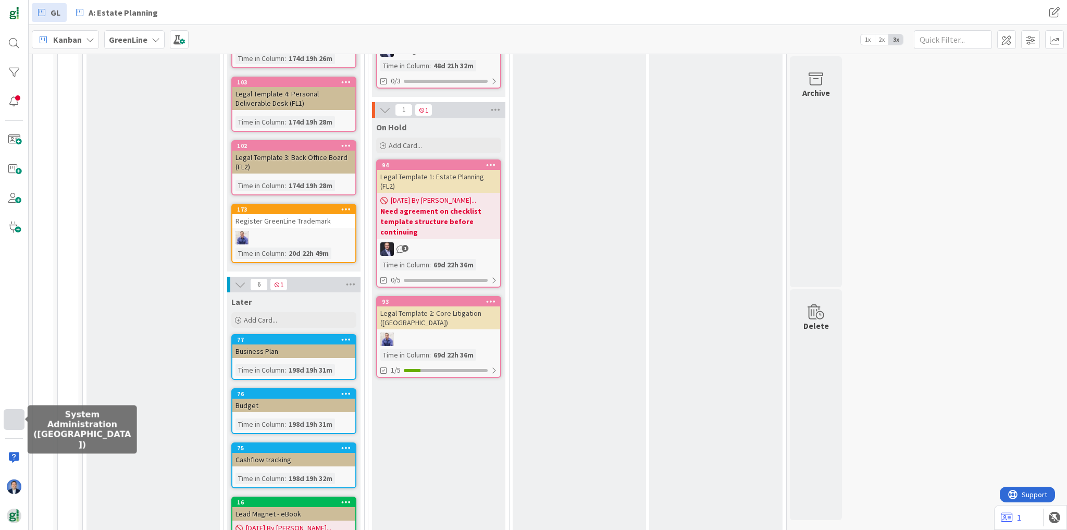
click at [16, 414] on div at bounding box center [14, 419] width 21 height 21
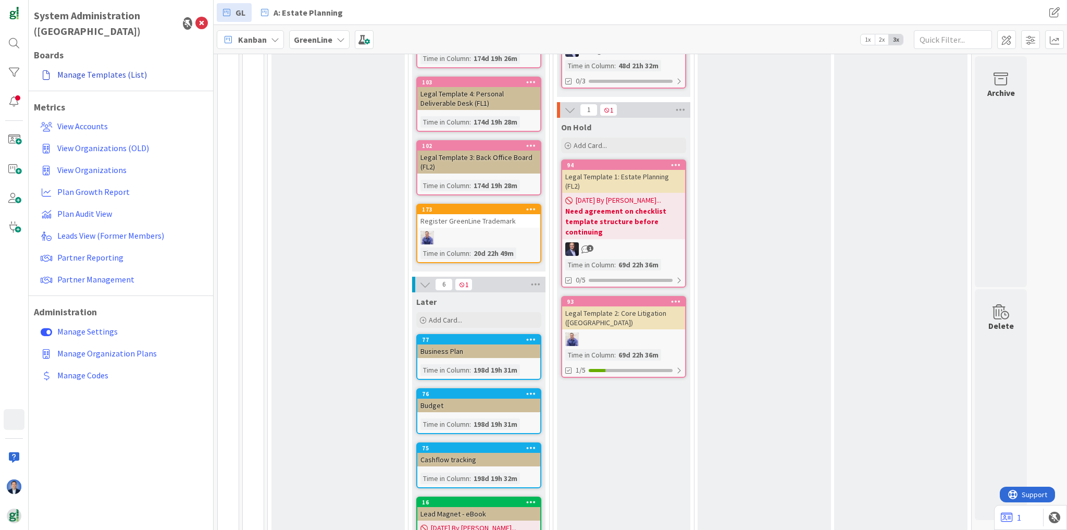
click at [86, 65] on link "Manage Templates (List)" at bounding box center [121, 74] width 171 height 19
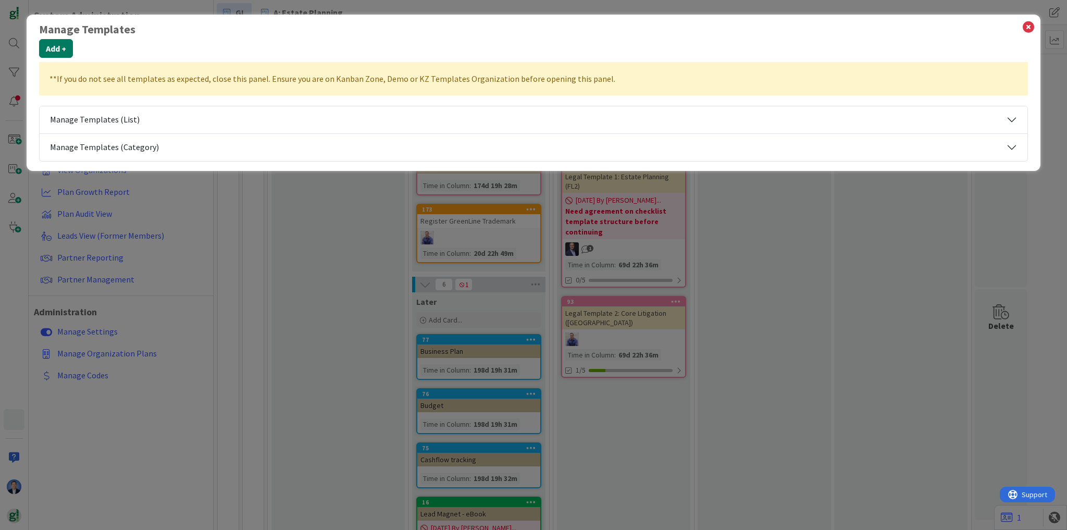
click at [48, 47] on button "Add +" at bounding box center [56, 48] width 34 height 19
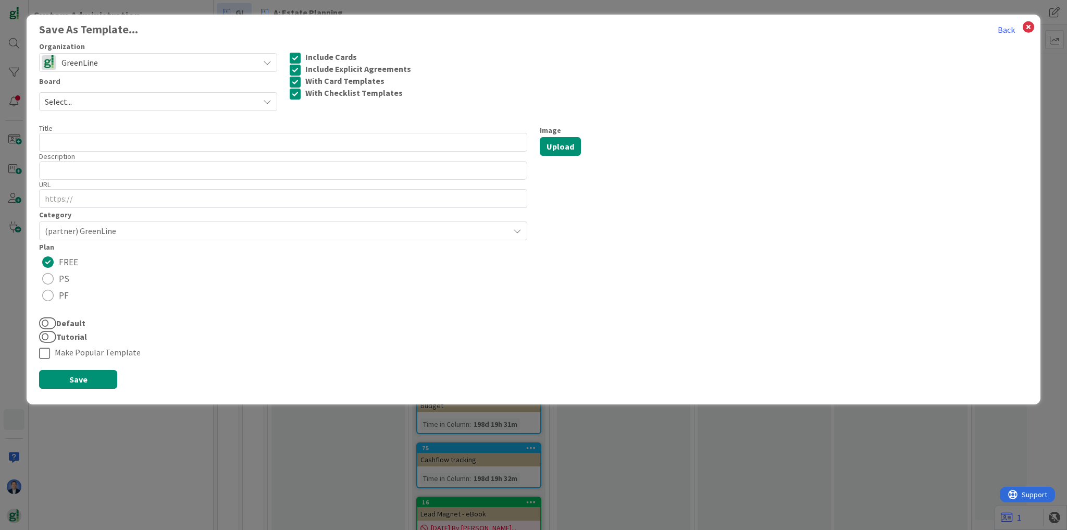
drag, startPoint x: 425, startPoint y: 93, endPoint x: 285, endPoint y: 49, distance: 146.0
click at [277, 51] on div "Organization GreenLine Board Select... Include Cards Include Explicit Agreement…" at bounding box center [533, 75] width 1001 height 71
drag, startPoint x: 301, startPoint y: 44, endPoint x: 408, endPoint y: 96, distance: 119.3
click at [408, 96] on div "Organization GreenLine Board Select... Include Cards Include Explicit Agreement…" at bounding box center [533, 75] width 1001 height 71
copy div "Include Cards Include Explicit Agreements With Card Templates With Checklist Te…"
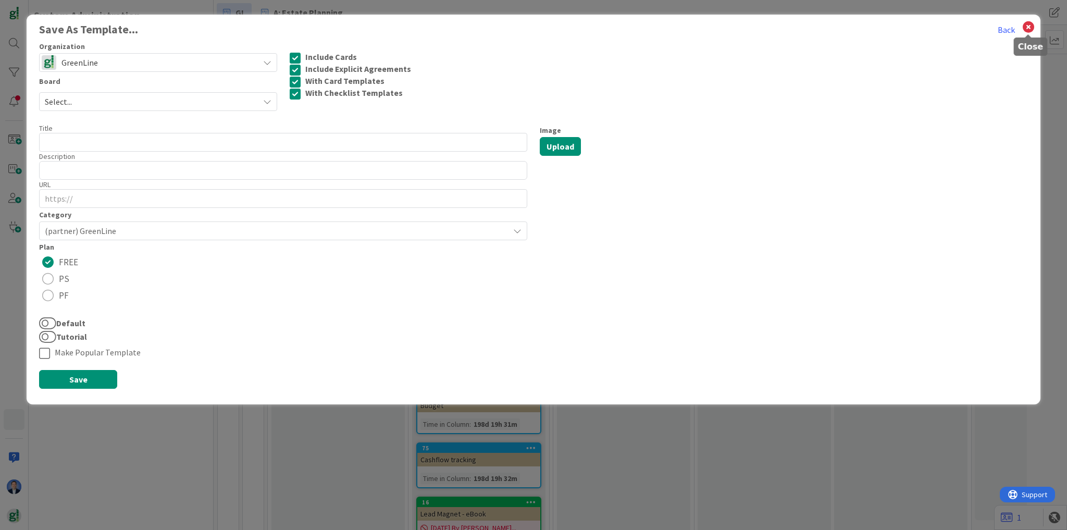
click at [1025, 24] on icon at bounding box center [1029, 27] width 14 height 15
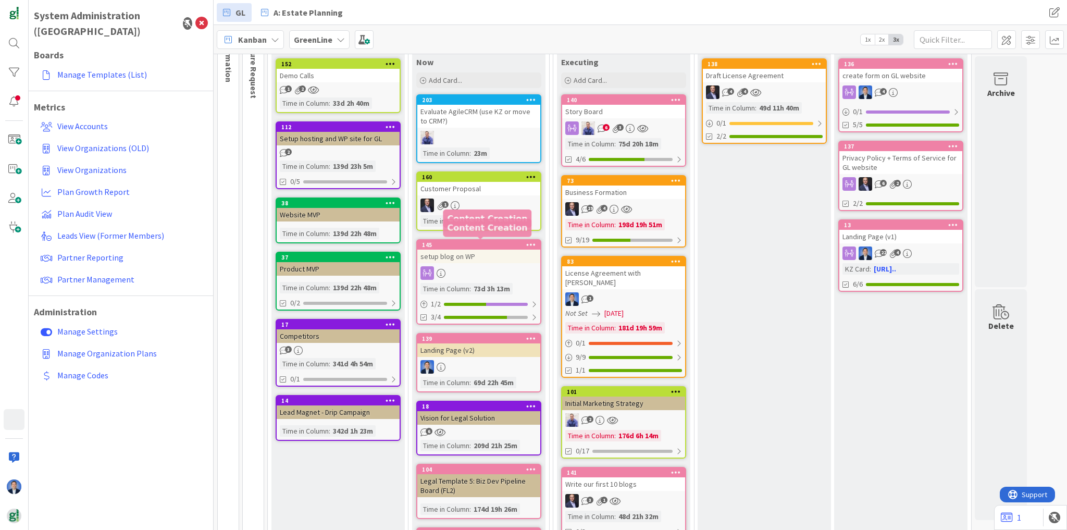
scroll to position [0, 0]
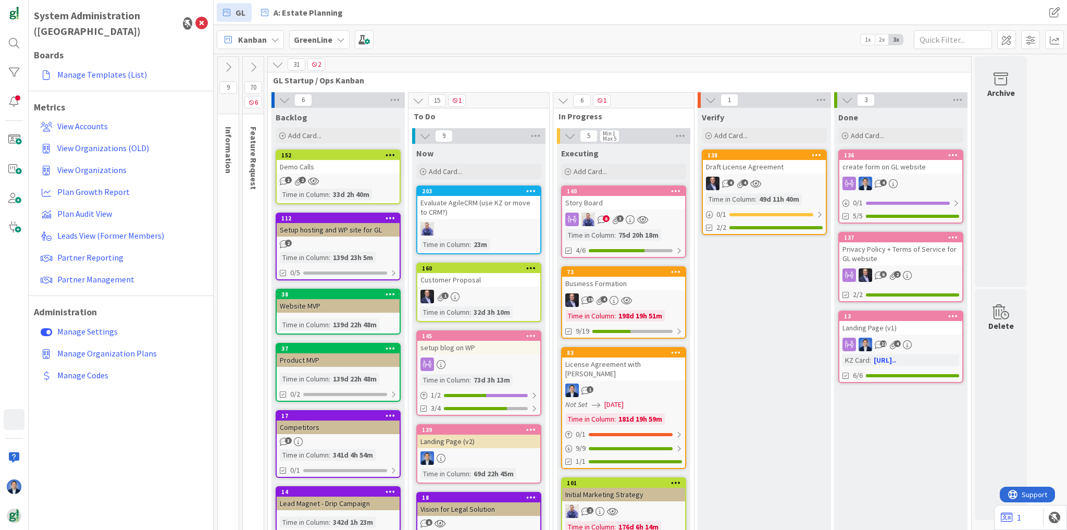
click at [231, 65] on icon at bounding box center [227, 66] width 11 height 11
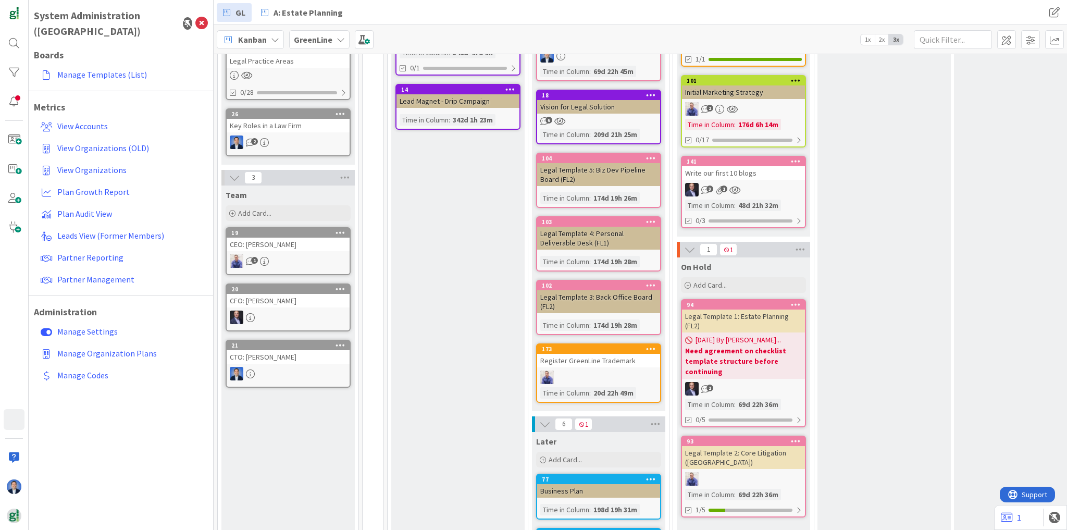
scroll to position [417, 0]
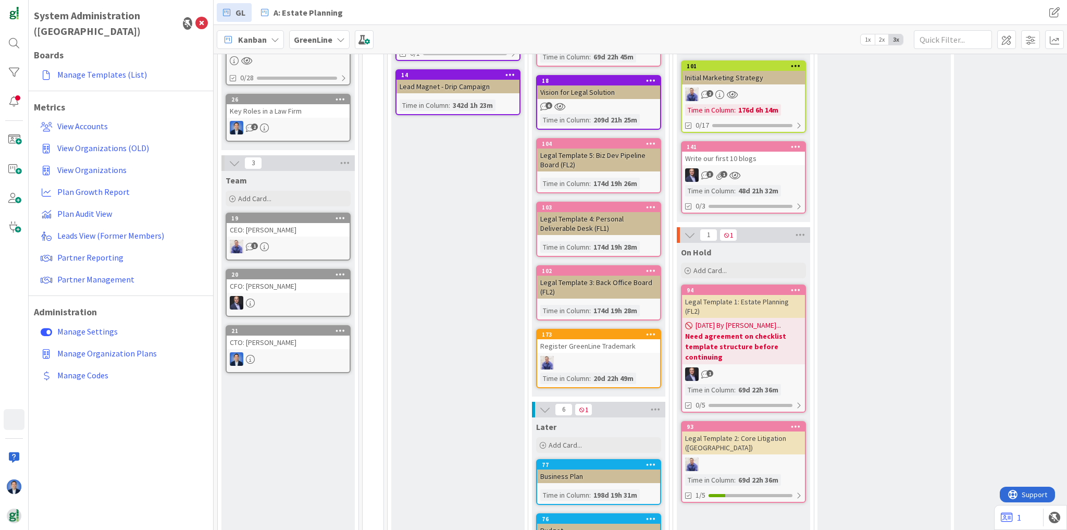
click at [763, 302] on div "Legal Template 1: Estate Planning (FL2)" at bounding box center [743, 306] width 123 height 23
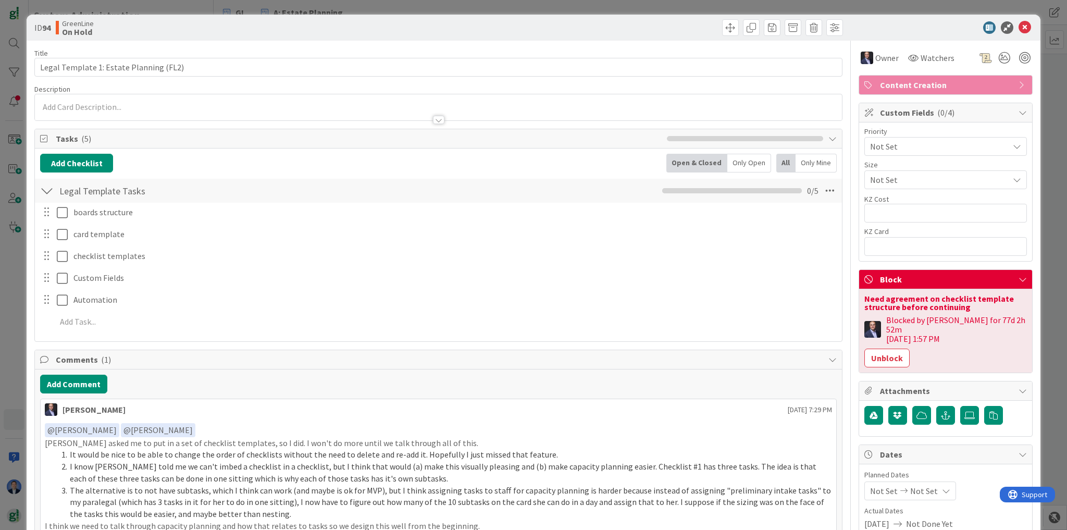
click at [92, 107] on div at bounding box center [438, 107] width 807 height 26
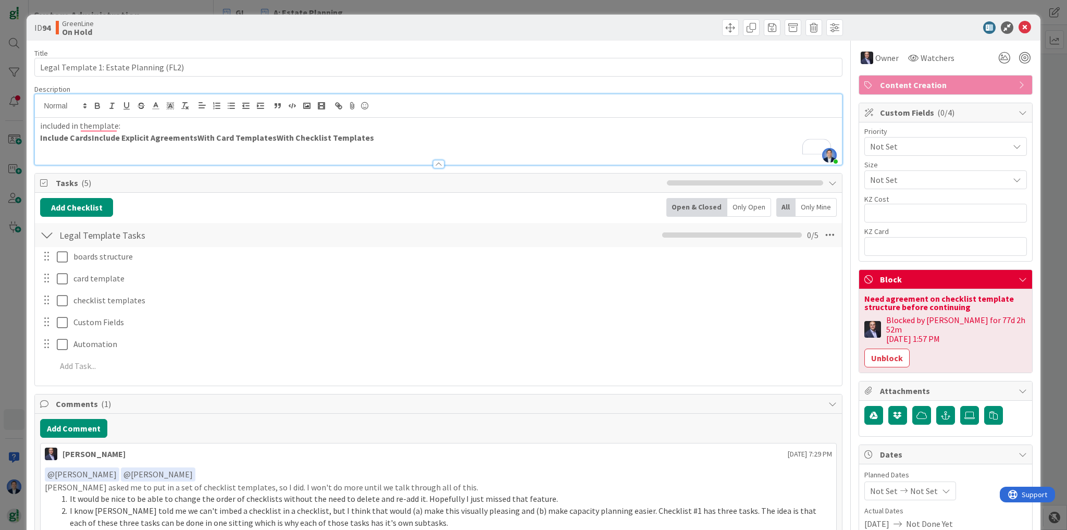
click at [120, 138] on strong "Include CardsInclude Explicit AgreementsWith Card TemplatesWith Checklist Templ…" at bounding box center [207, 137] width 334 height 10
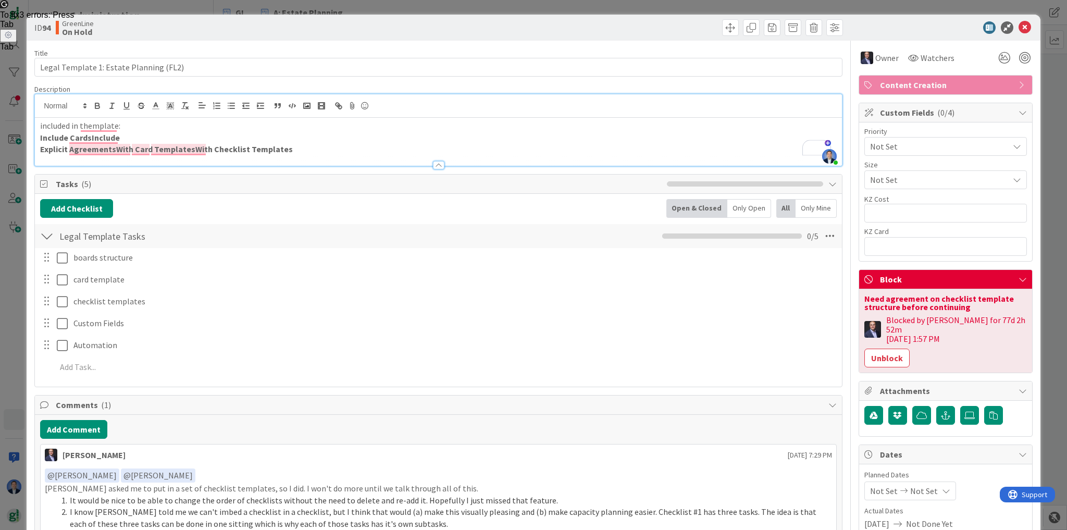
click at [113, 150] on strong "Explicit AgreementsWith Card TemplatesWith Checklist Templates" at bounding box center [166, 149] width 253 height 10
click at [129, 150] on strong "Explicit AgreementsWith Card TemplatesWith Checklist Templates" at bounding box center [166, 149] width 253 height 10
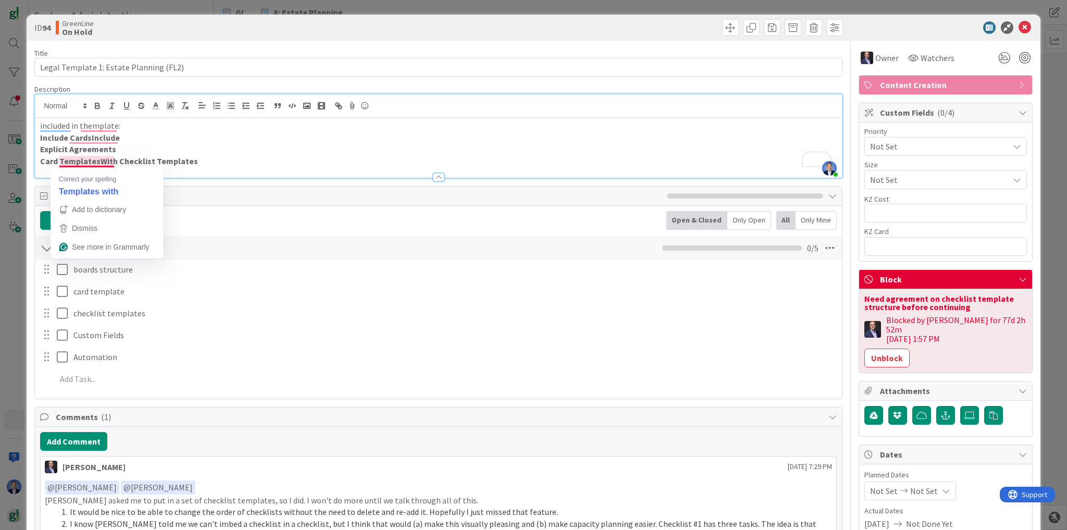
click at [109, 160] on strong "Card TemplatesWith Checklist Templates" at bounding box center [119, 161] width 158 height 10
click at [113, 160] on strong "Card TemplatesWith Checklist Templates" at bounding box center [119, 161] width 158 height 10
click at [117, 160] on strong "Card TemplatesWith Checklist Templates" at bounding box center [119, 161] width 158 height 10
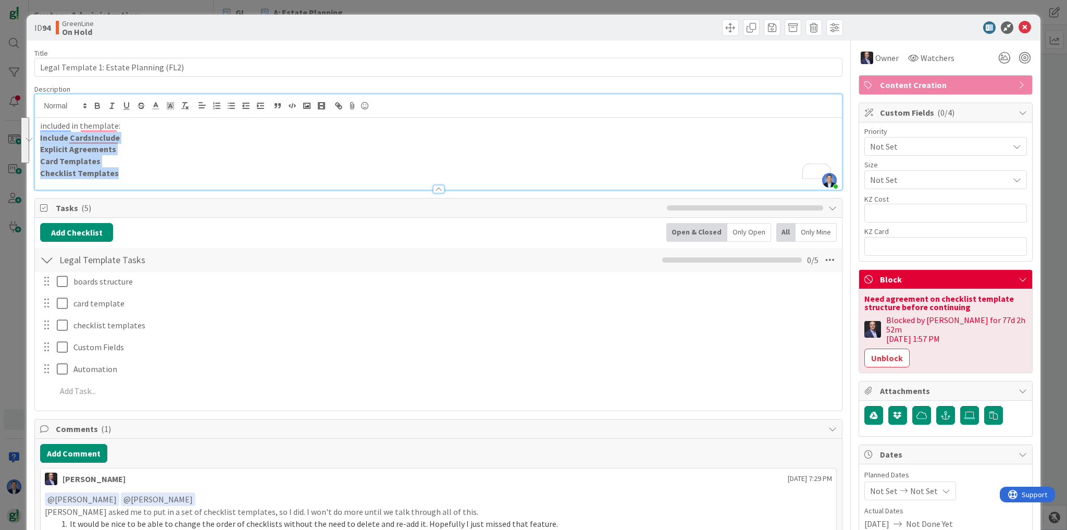
drag, startPoint x: 116, startPoint y: 174, endPoint x: 41, endPoint y: 135, distance: 84.3
click at [41, 135] on div "included in themplate: Include CardsInclude Explicit Agreements Card Templates …" at bounding box center [438, 154] width 807 height 72
click at [230, 106] on icon "button" at bounding box center [231, 105] width 9 height 9
click at [120, 125] on p "included in themplate:" at bounding box center [438, 126] width 796 height 12
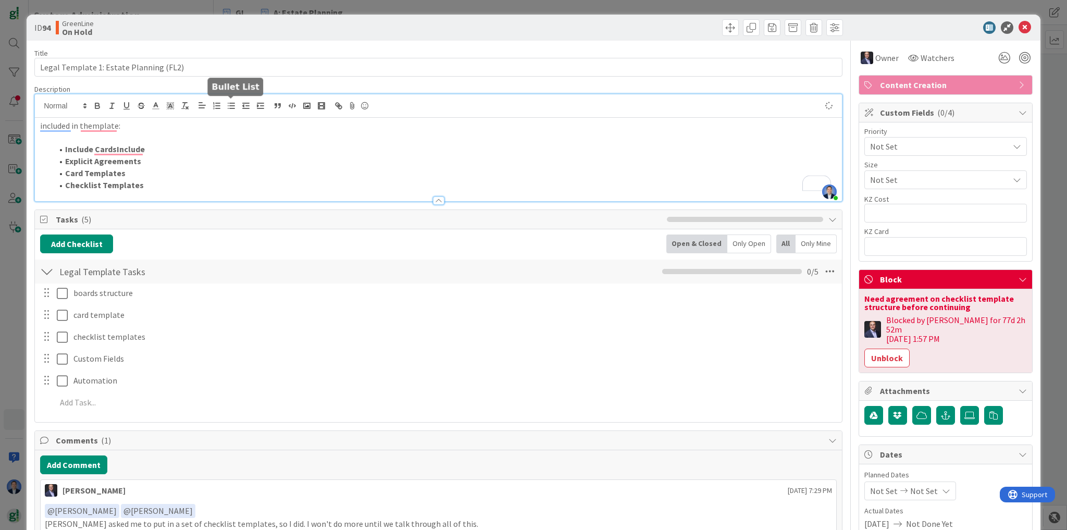
click at [233, 106] on line "button" at bounding box center [232, 106] width 5 height 0
click at [159, 182] on li "Checklist Templates" at bounding box center [445, 185] width 784 height 12
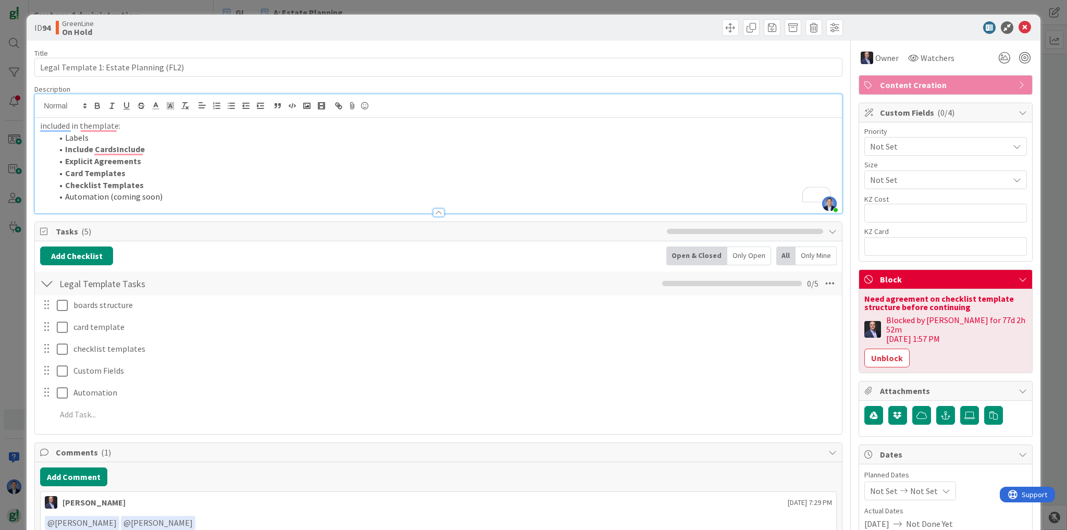
click at [137, 193] on li "Automation (coming soon)" at bounding box center [445, 197] width 784 height 12
click at [121, 196] on li "Automation (coming soon)" at bounding box center [445, 197] width 784 height 12
drag, startPoint x: 121, startPoint y: 196, endPoint x: 148, endPoint y: 196, distance: 26.6
click at [148, 196] on li "Automation (coming soon)" at bounding box center [445, 197] width 784 height 12
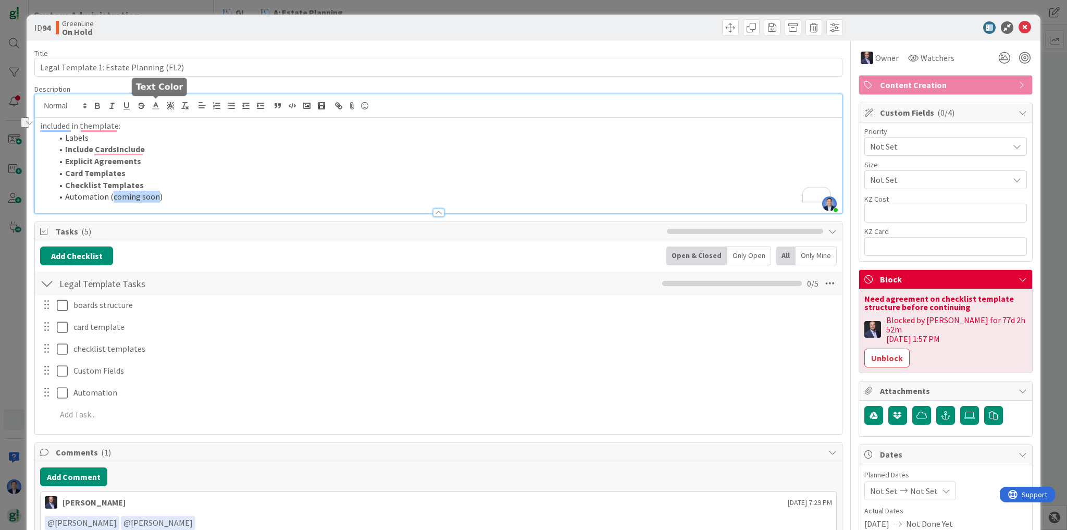
click at [156, 106] on line at bounding box center [156, 106] width 3 height 0
click at [167, 118] on span at bounding box center [167, 119] width 8 height 8
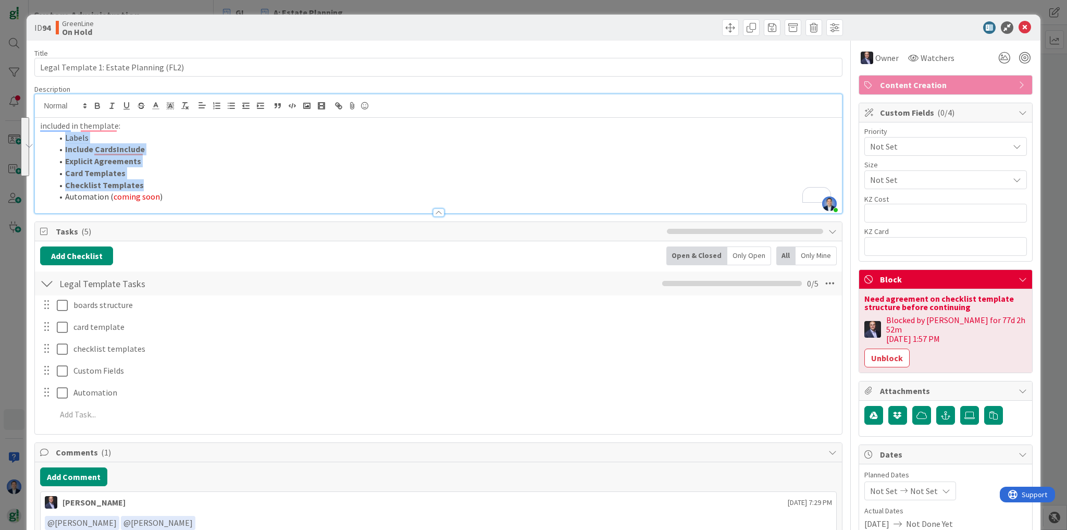
drag, startPoint x: 151, startPoint y: 182, endPoint x: 64, endPoint y: 136, distance: 98.3
click at [64, 136] on ol "Labels Include CardsInclude Explicit Agreements Card Templates Checklist Templa…" at bounding box center [438, 167] width 796 height 71
click at [267, 169] on li "Card Templates" at bounding box center [445, 173] width 784 height 12
click at [161, 169] on li "Card Templates" at bounding box center [445, 173] width 784 height 12
copy div "Included in template: Labels Include CardsInclude Explicit Agreements Card Temp…"
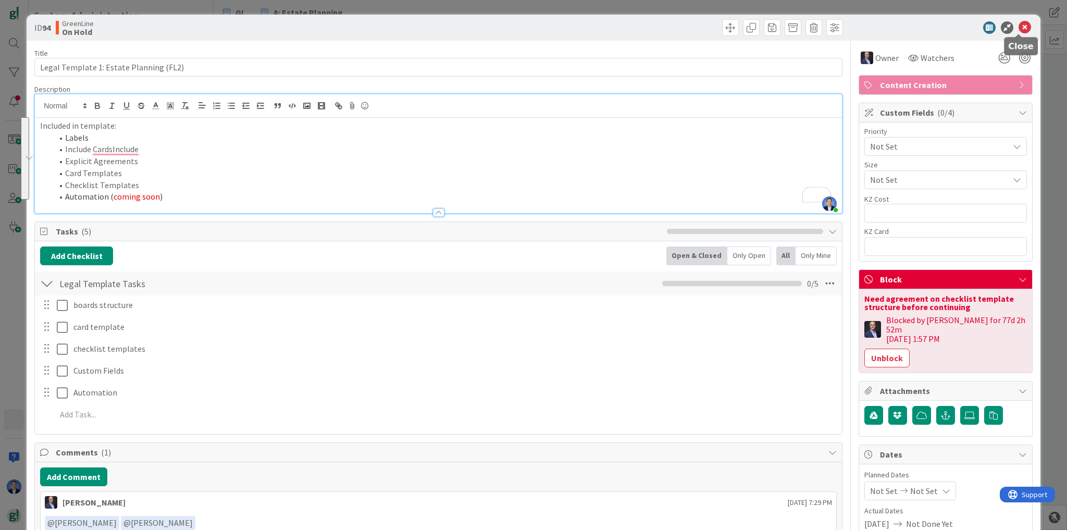
click at [1020, 29] on icon at bounding box center [1024, 27] width 13 height 13
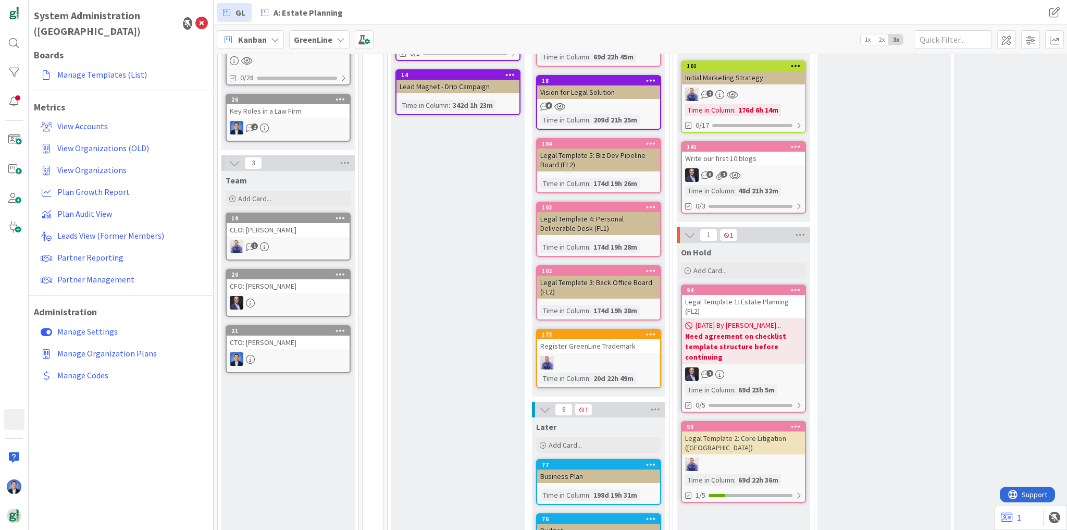
click at [754, 431] on div "Legal Template 2: Core Litigation ([GEOGRAPHIC_DATA])" at bounding box center [743, 442] width 123 height 23
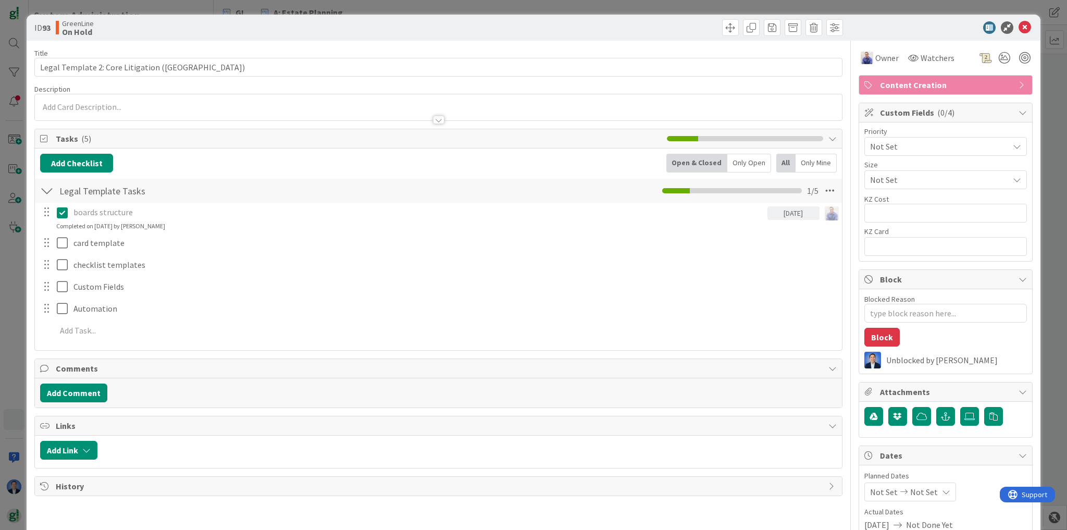
click at [75, 108] on div at bounding box center [438, 107] width 807 height 26
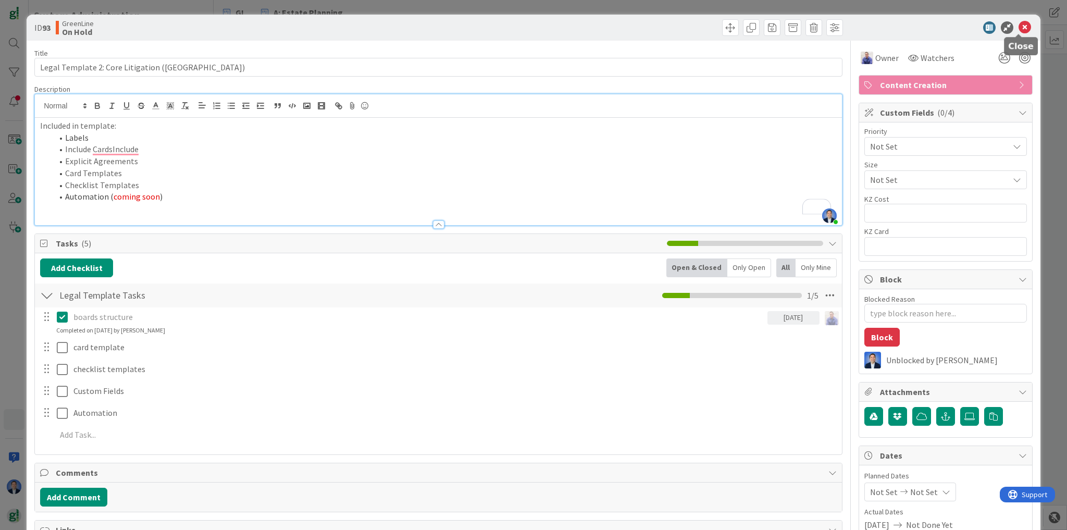
click at [1018, 30] on icon at bounding box center [1024, 27] width 13 height 13
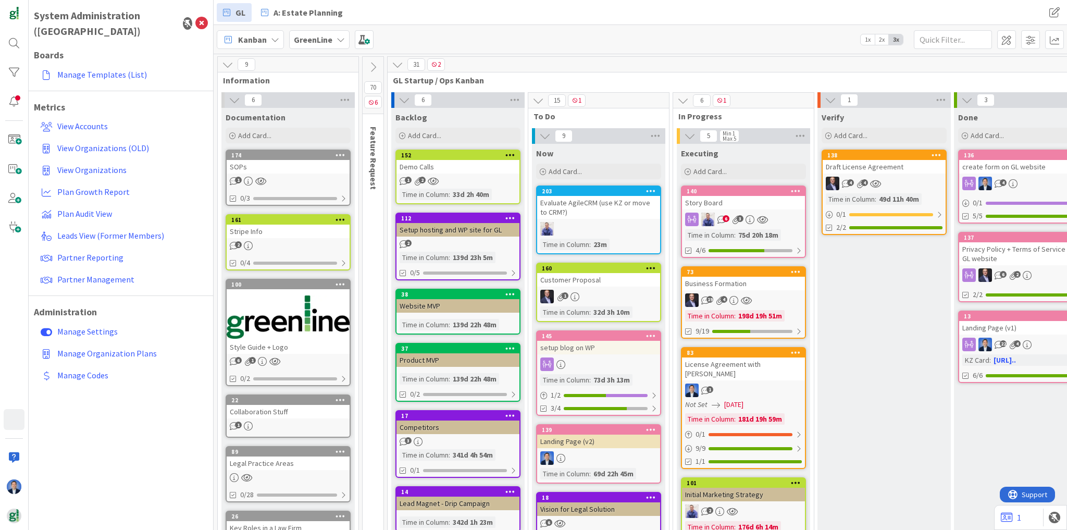
click at [372, 68] on icon at bounding box center [372, 66] width 11 height 11
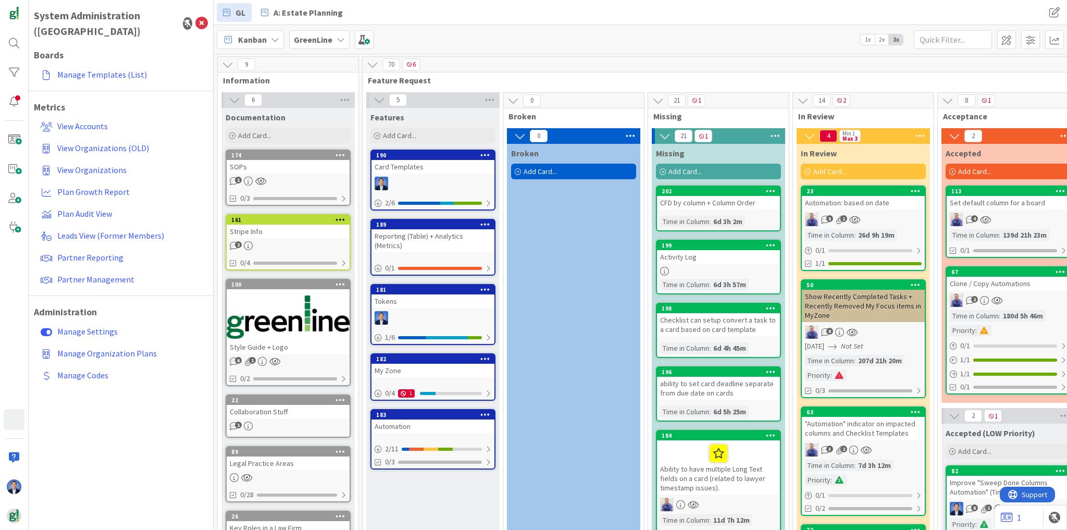
click at [206, 17] on icon at bounding box center [201, 23] width 13 height 13
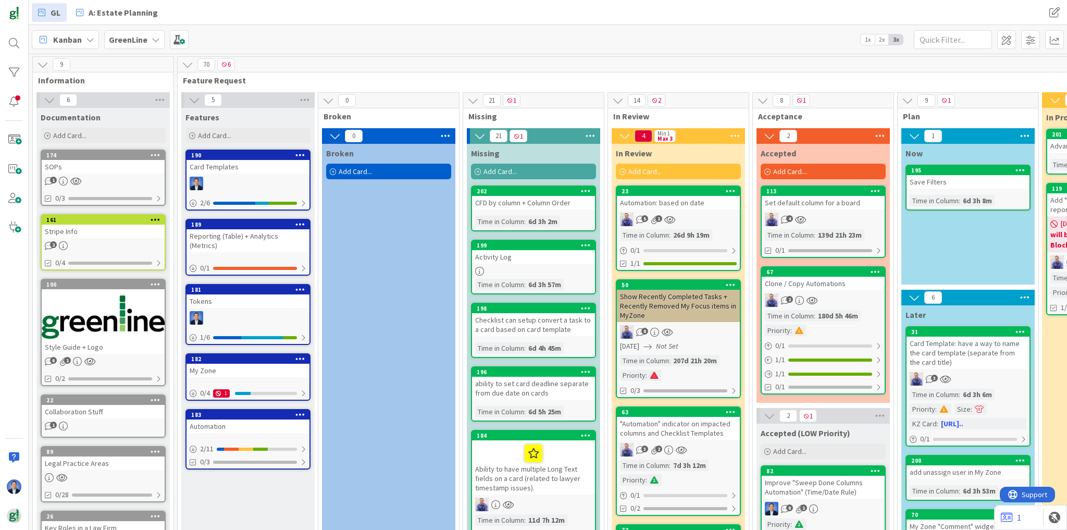
click at [501, 169] on span "Add Card..." at bounding box center [499, 171] width 33 height 9
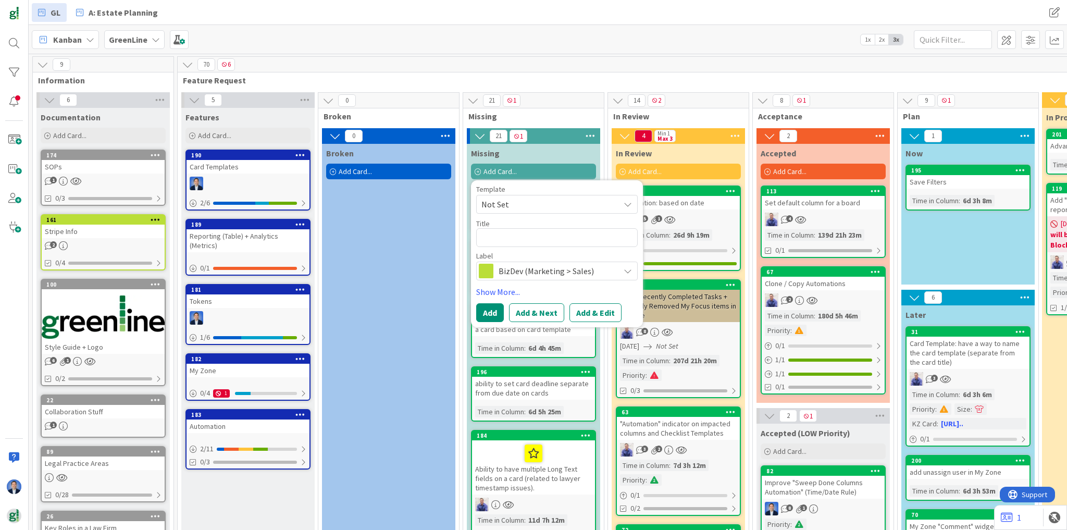
type textarea "x"
type textarea "b"
type textarea "x"
type textarea "bo"
type textarea "x"
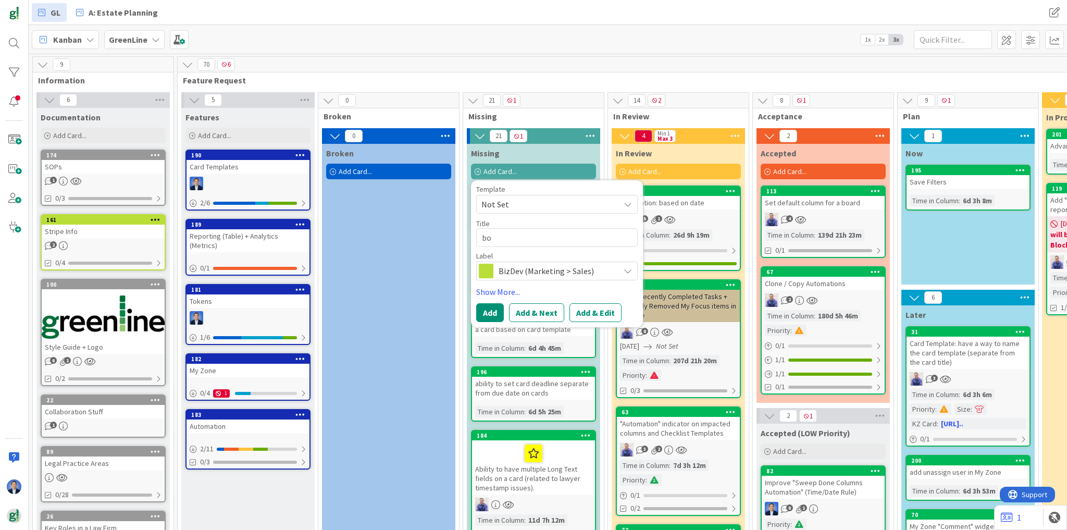
type textarea "boa"
type textarea "x"
type textarea "boar"
type textarea "x"
type textarea "board"
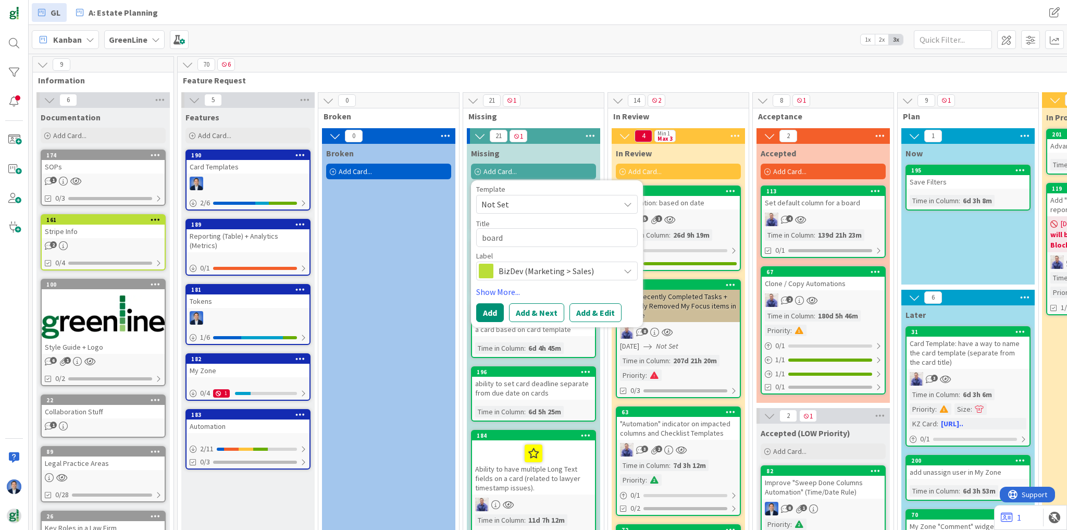
type textarea "x"
type textarea "board"
type textarea "x"
type textarea "board t"
type textarea "x"
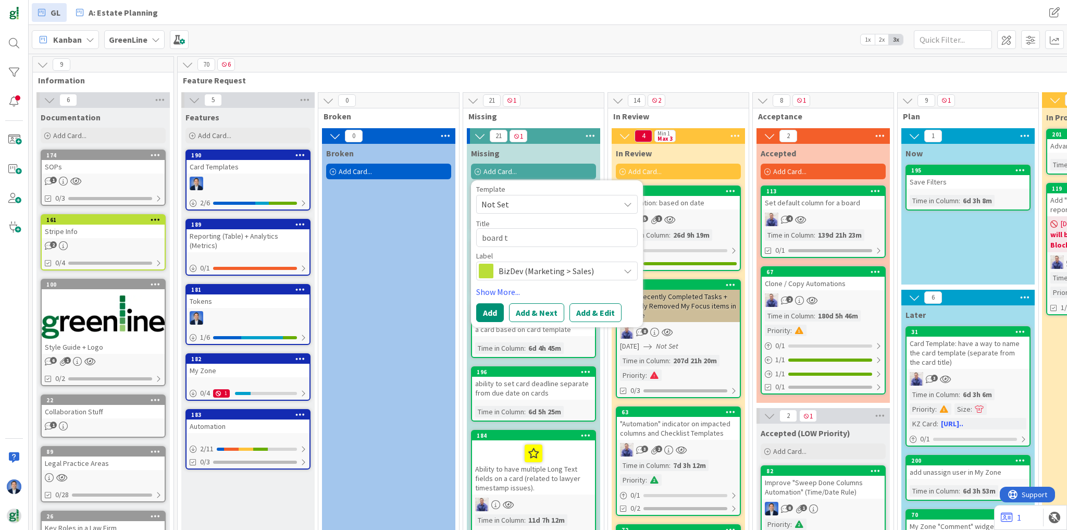
type textarea "board te"
type textarea "x"
type textarea "board tem"
type textarea "x"
type textarea "board templ"
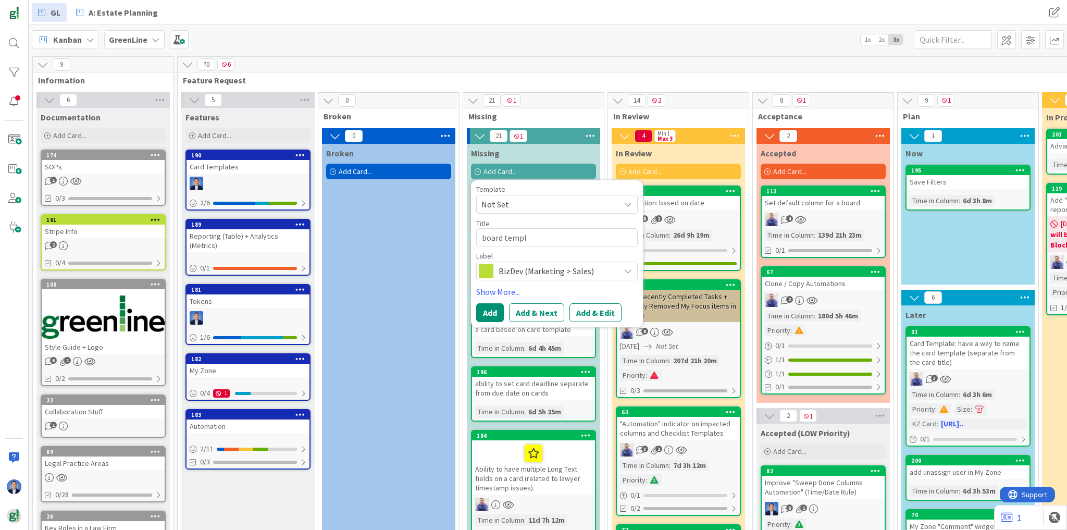
type textarea "x"
type textarea "board templa"
type textarea "x"
type textarea "board templat"
type textarea "x"
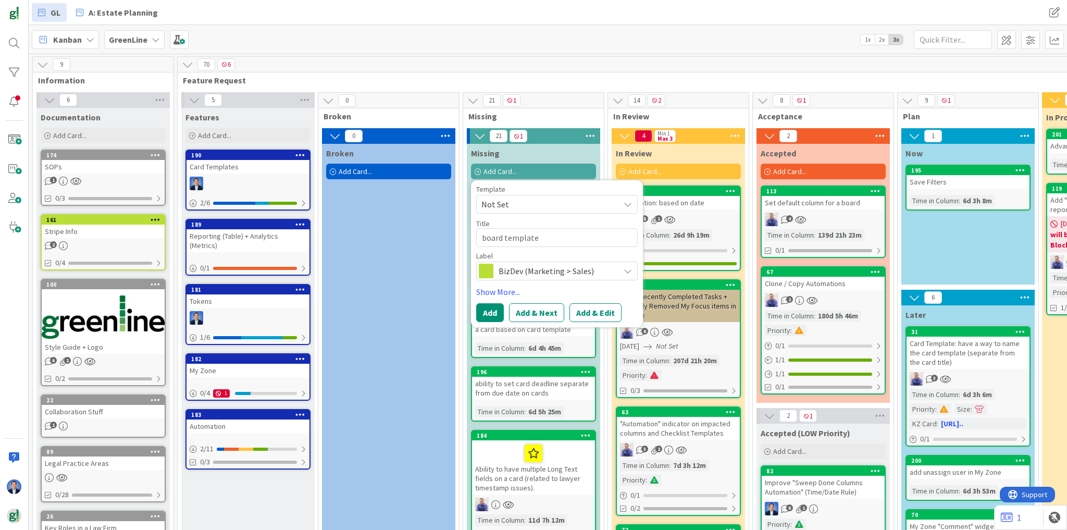
type textarea "board templates"
type textarea "x"
type textarea "board templates"
type textarea "x"
type textarea "board templates t"
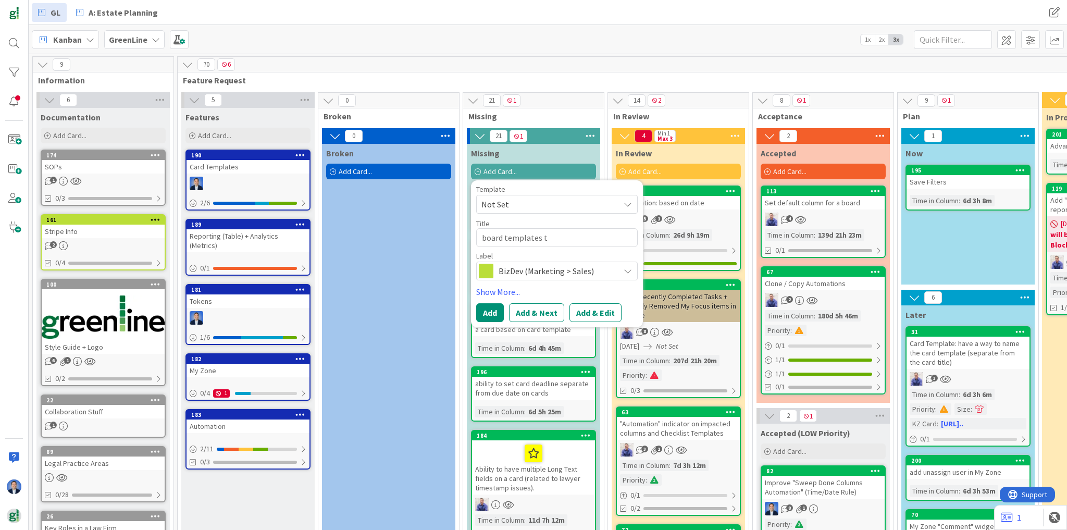
type textarea "x"
type textarea "board templates th"
type textarea "x"
type textarea "board templates tha"
type textarea "x"
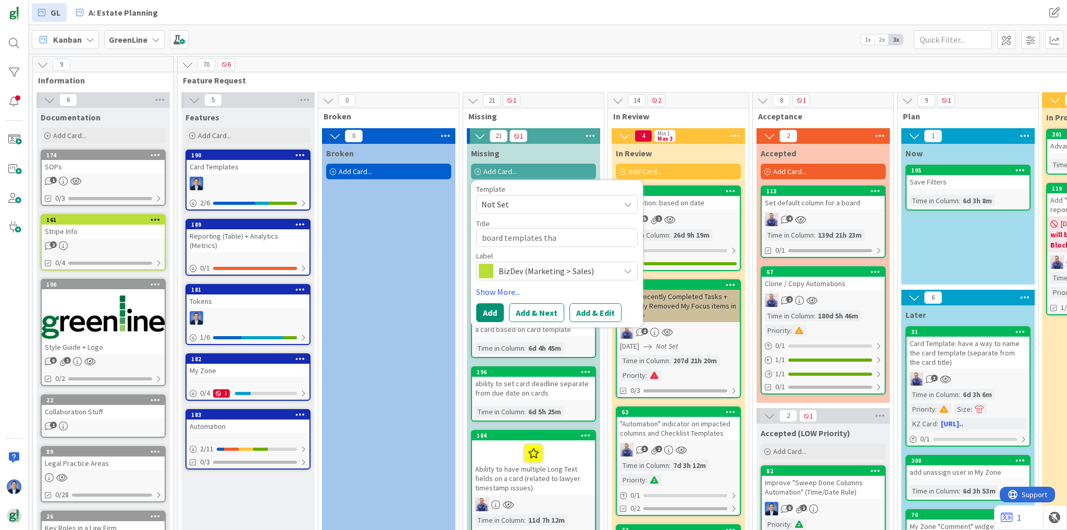
type textarea "board templates that"
type textarea "x"
type textarea "board templates that"
type textarea "x"
type textarea "board templates that i"
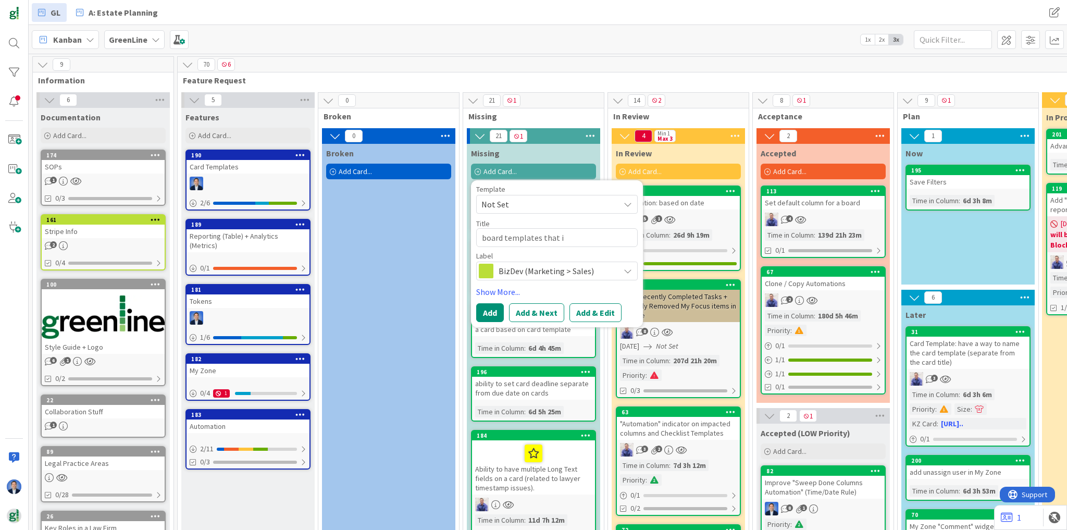
type textarea "x"
type textarea "board templates that in"
type textarea "x"
type textarea "board templates that inc"
type textarea "x"
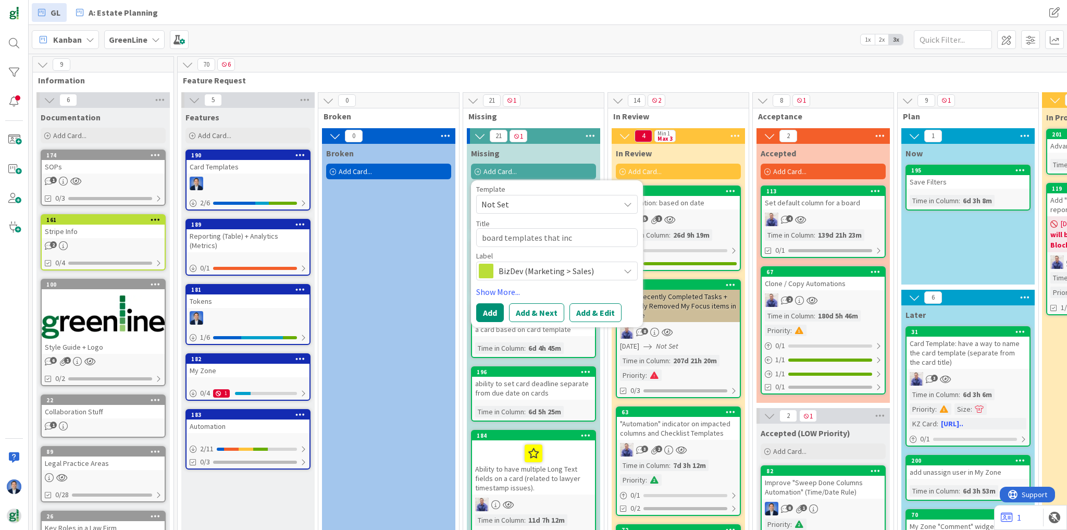
type textarea "board templates that incl"
type textarea "x"
type textarea "board templates that inclu"
type textarea "x"
type textarea "board templates that includ"
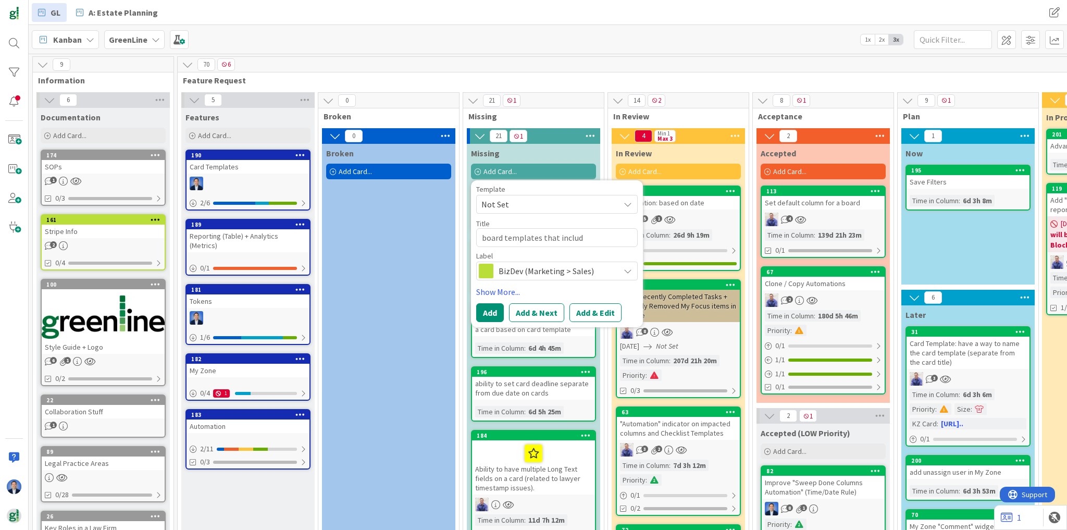
type textarea "x"
type textarea "board templates that include"
type textarea "x"
type textarea "board templates that include"
type textarea "x"
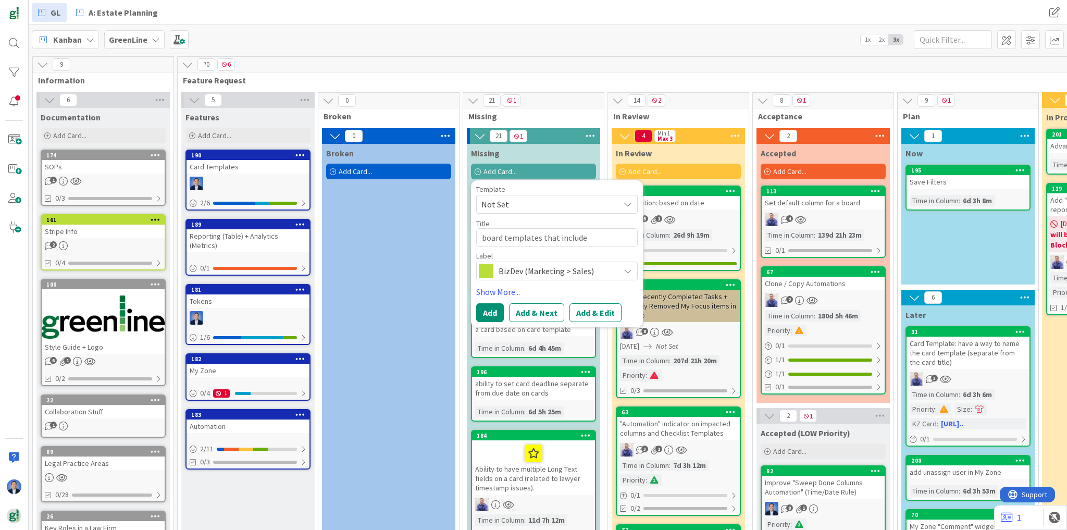
type textarea "board templates that include a"
type textarea "x"
type textarea "board templates that include au"
type textarea "x"
type textarea "board templates that include aut"
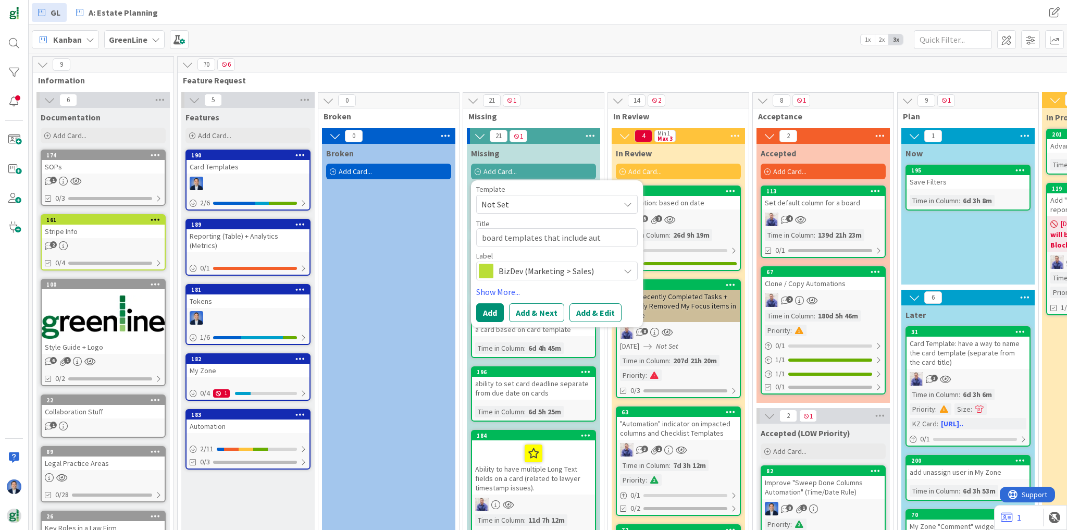
type textarea "x"
type textarea "board templates that include auto"
type textarea "x"
type textarea "board templates that include autom"
type textarea "x"
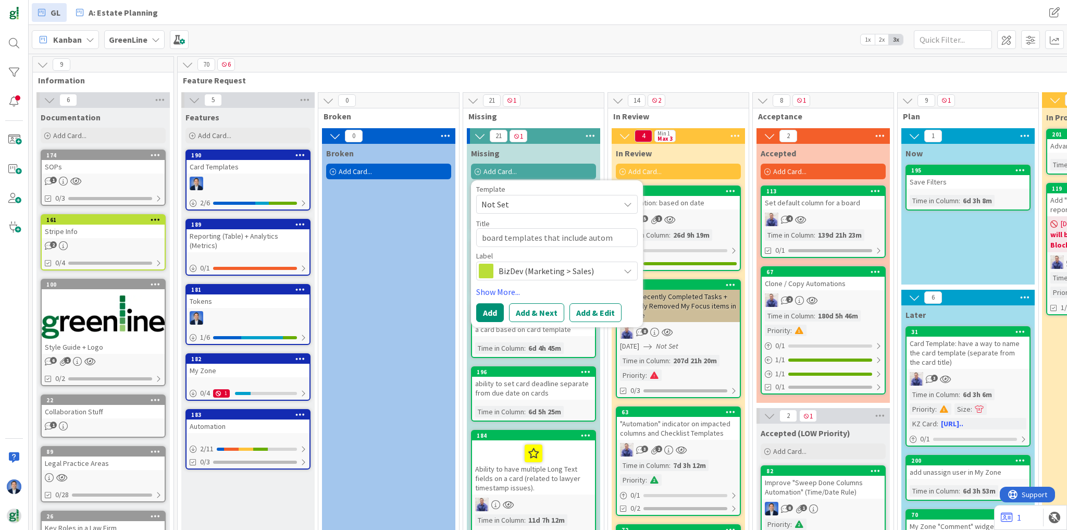
type textarea "board templates that include automa"
type textarea "x"
type textarea "board templates that include automat"
type textarea "x"
type textarea "board templates that include automati"
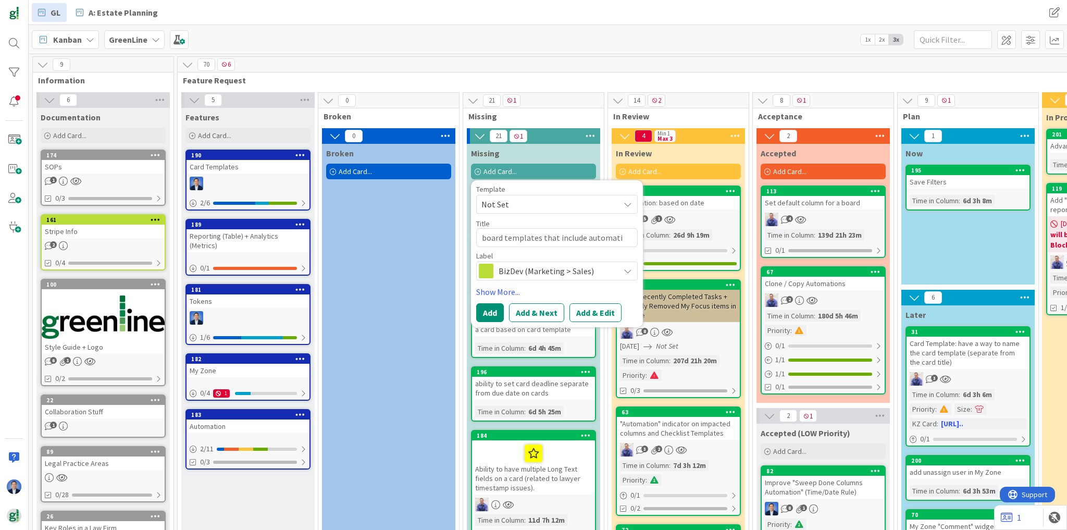
type textarea "x"
type textarea "board templates that include automatio"
type textarea "x"
type textarea "board templates that include automation"
click at [546, 277] on span "BizDev (Marketing > Sales)" at bounding box center [557, 271] width 116 height 15
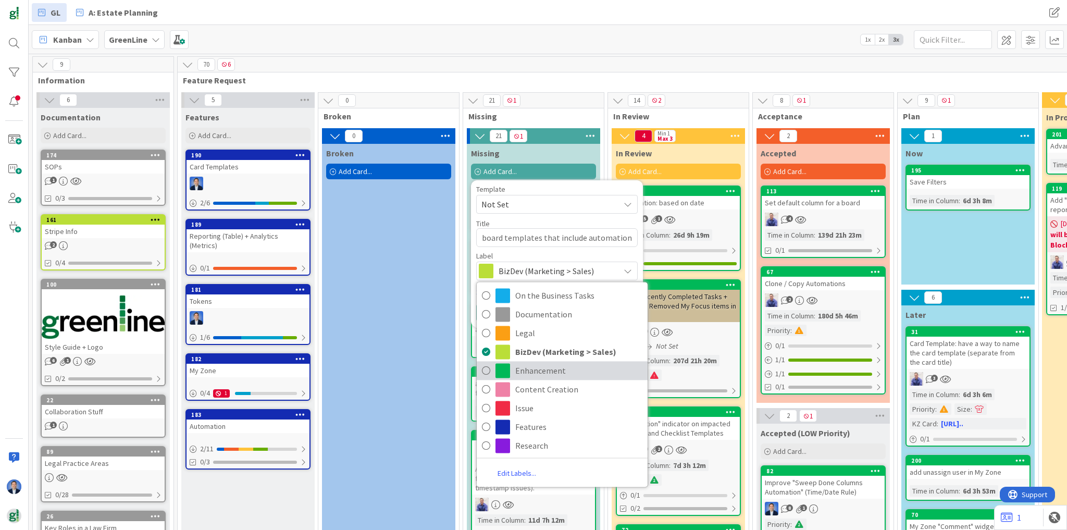
click at [537, 371] on span "Enhancement" at bounding box center [578, 371] width 127 height 16
type textarea "x"
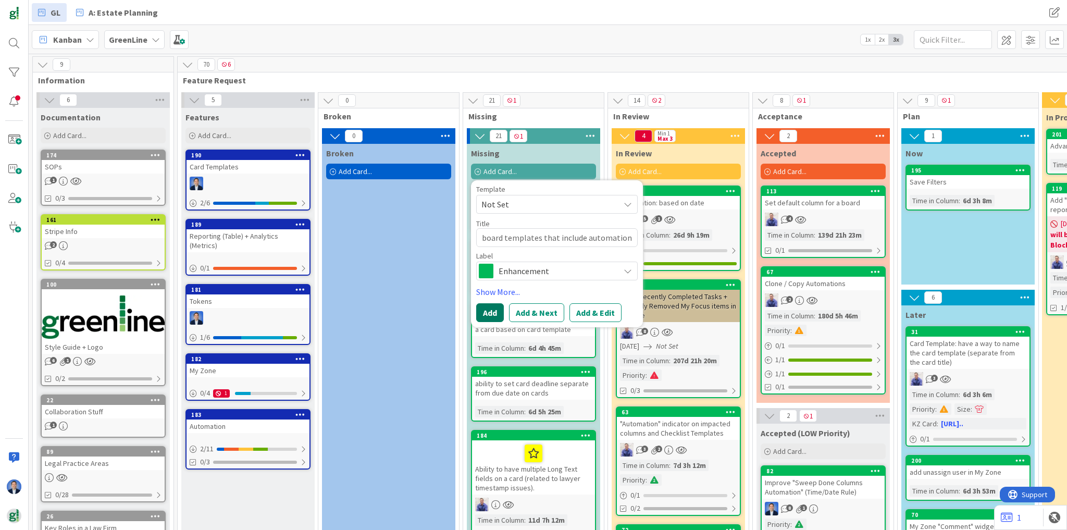
click at [490, 317] on button "Add" at bounding box center [490, 312] width 28 height 19
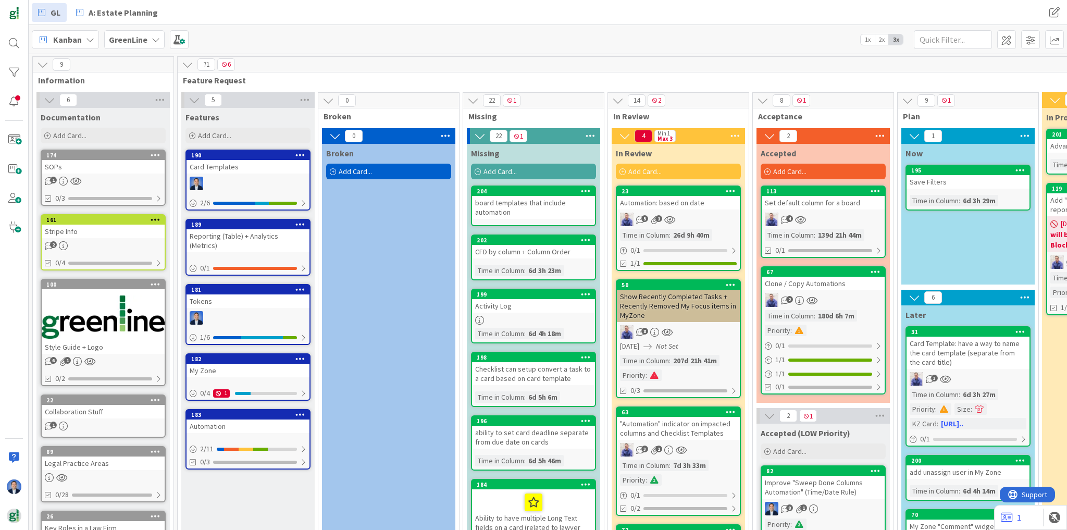
click at [46, 63] on icon at bounding box center [42, 64] width 11 height 11
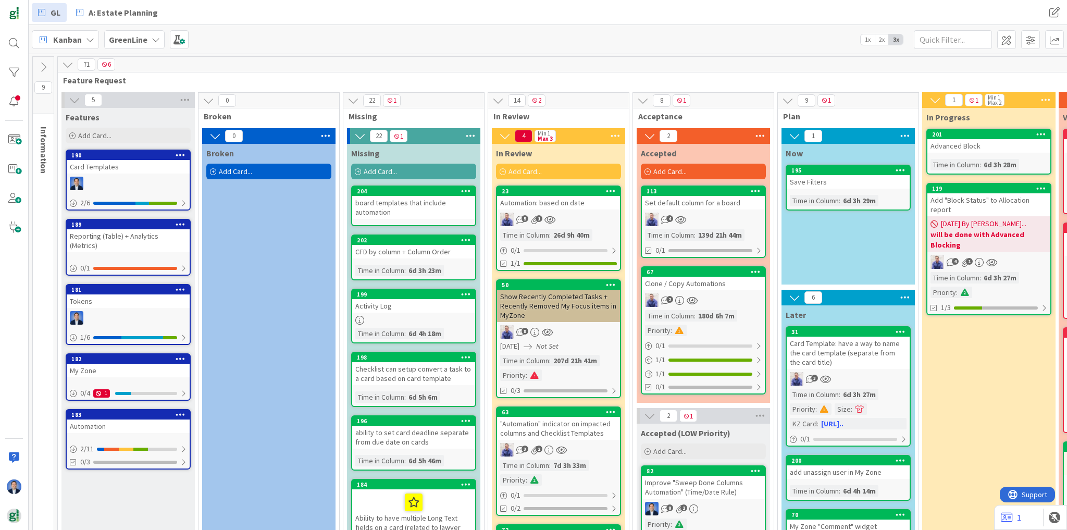
click at [65, 66] on icon at bounding box center [67, 64] width 11 height 11
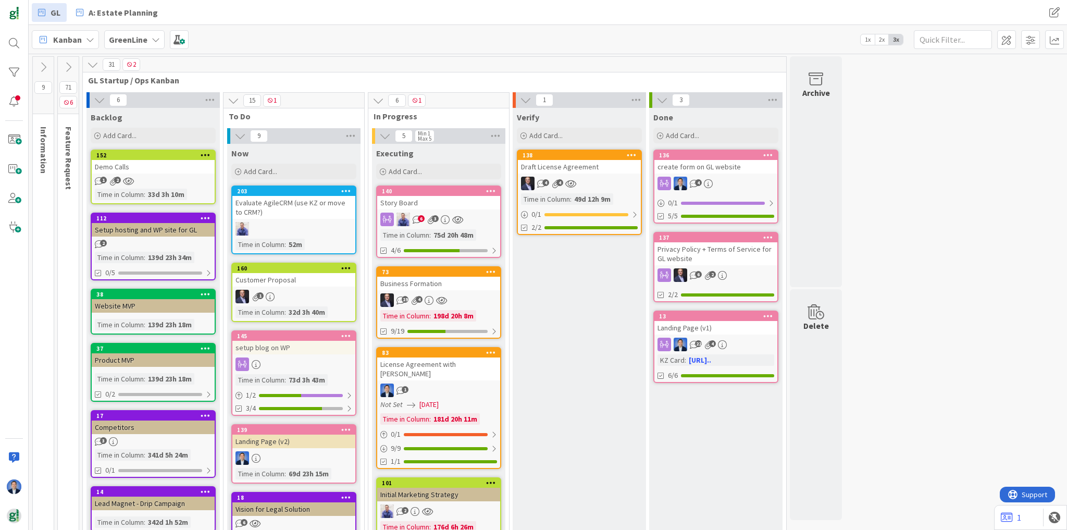
click at [68, 70] on icon at bounding box center [68, 66] width 11 height 11
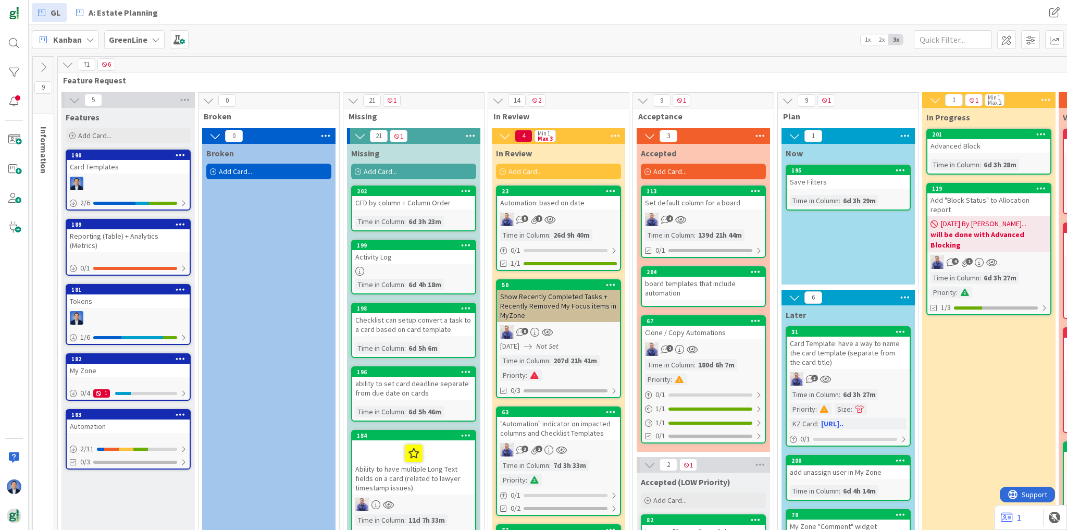
click at [69, 63] on icon at bounding box center [67, 64] width 11 height 11
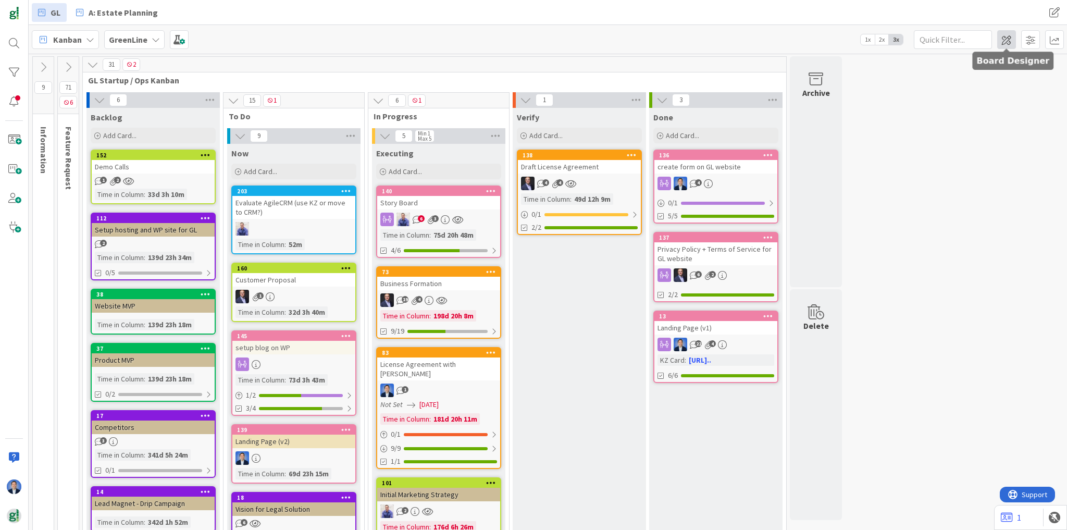
click at [999, 39] on span at bounding box center [1006, 39] width 19 height 19
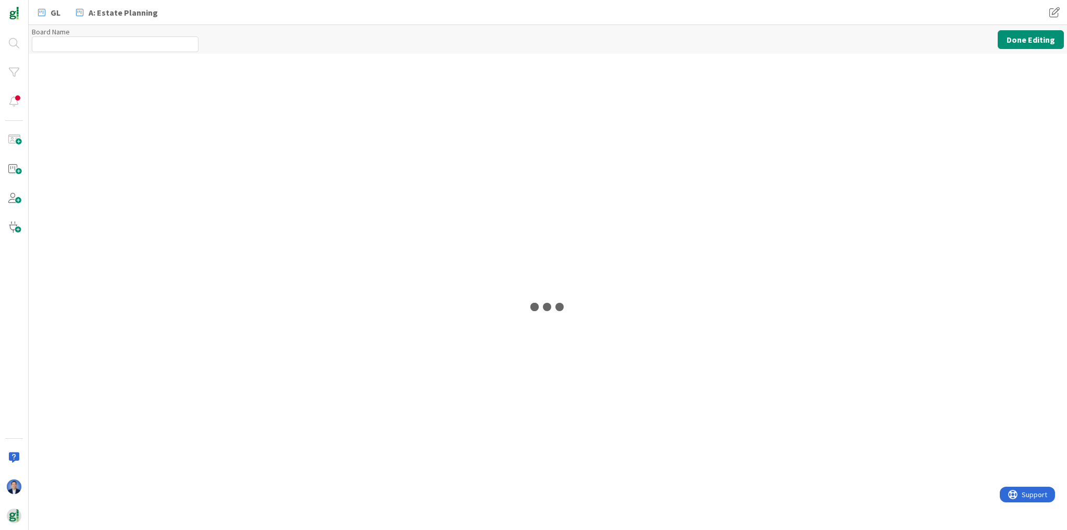
type input "GreenLine"
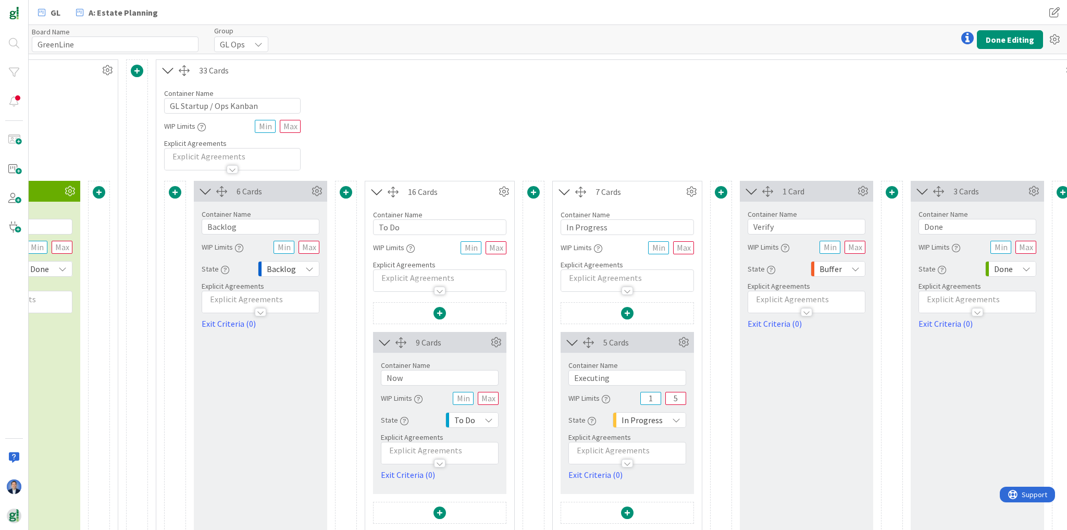
scroll to position [0, 1906]
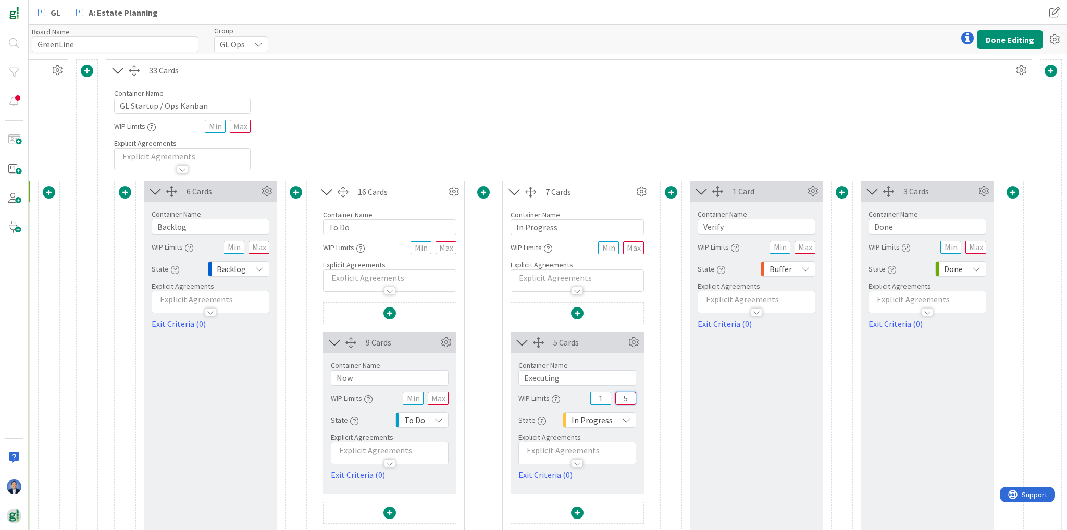
click at [617, 396] on input "5" at bounding box center [625, 398] width 21 height 13
type input "4"
click at [852, 93] on div "Container Name 23 / 64 GL Startup / Ops Kanban WIP Limits Explicit Agreements" at bounding box center [568, 126] width 925 height 90
click at [1005, 42] on button "Done Editing" at bounding box center [1010, 39] width 66 height 19
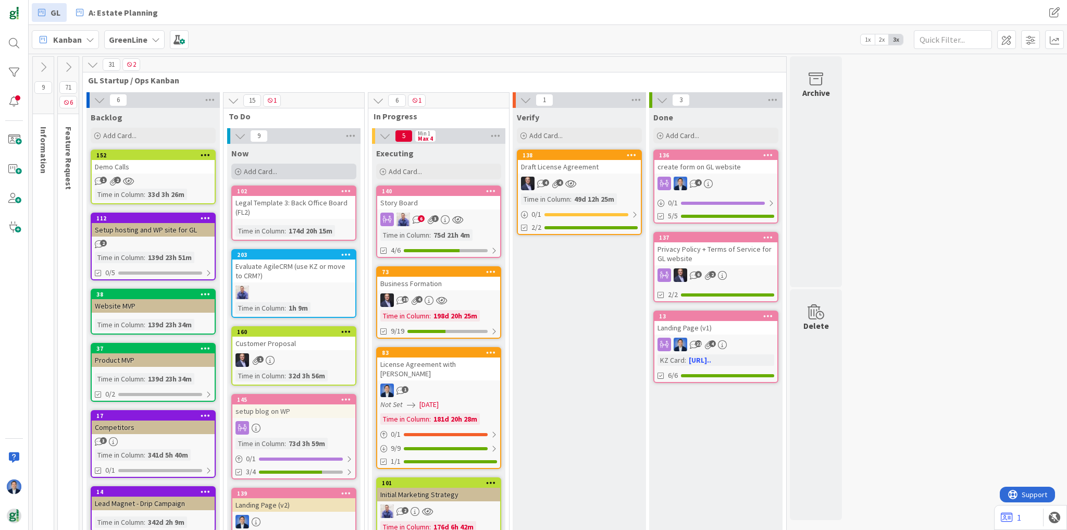
click at [276, 164] on div "Add Card..." at bounding box center [293, 172] width 125 height 16
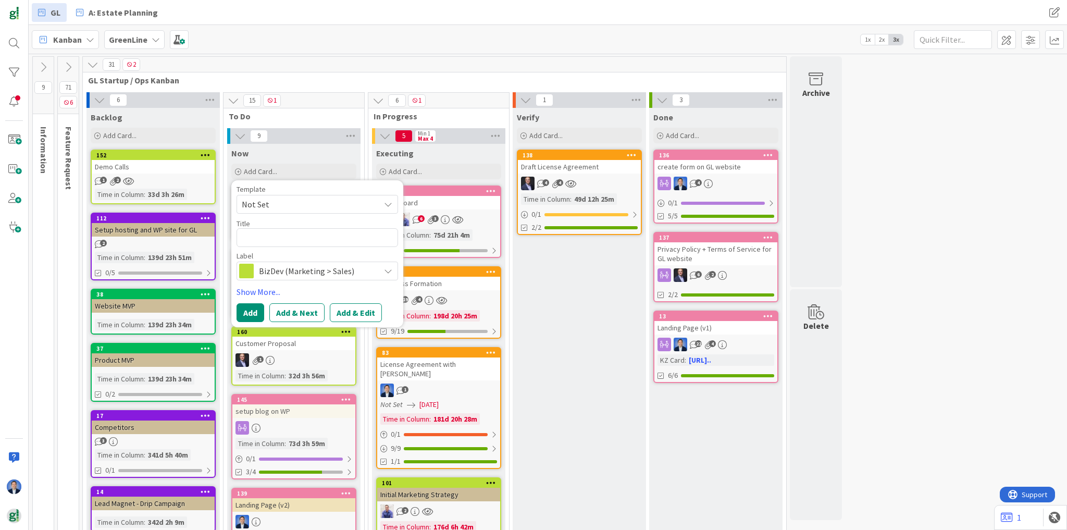
click at [300, 272] on span "BizDev (Marketing > Sales)" at bounding box center [317, 271] width 116 height 15
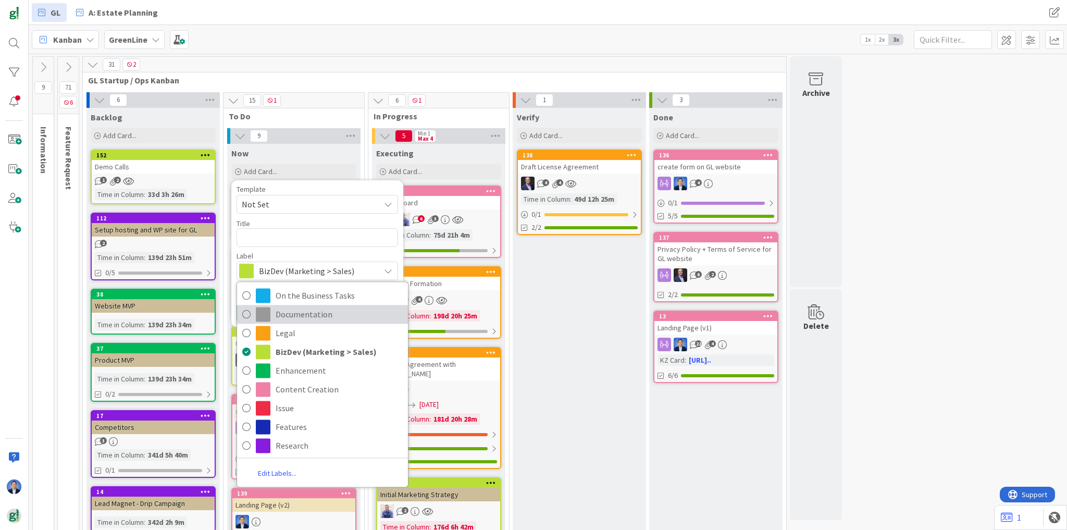
click at [294, 314] on span "Documentation" at bounding box center [339, 314] width 127 height 16
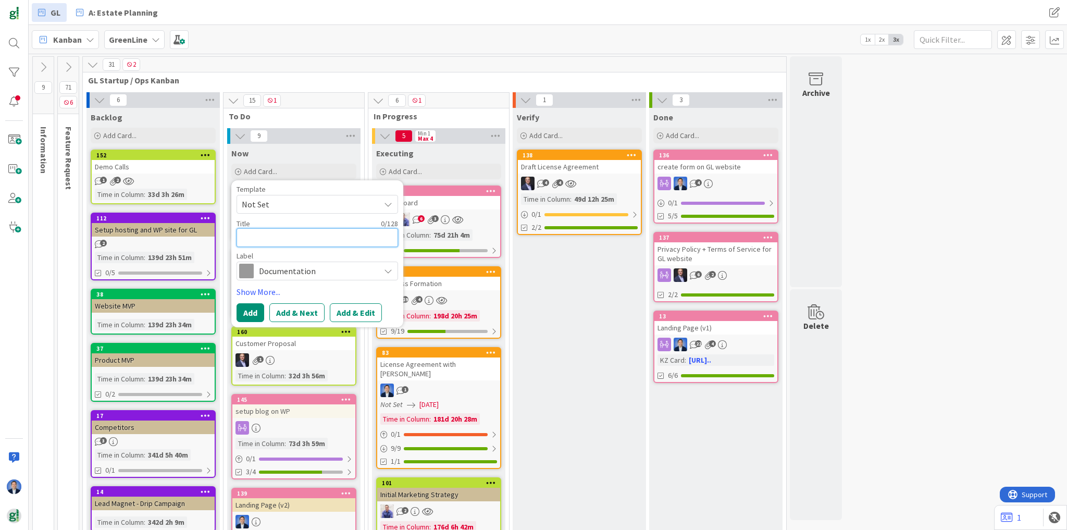
click at [265, 243] on textarea at bounding box center [316, 237] width 161 height 19
type textarea "x"
type textarea "d"
type textarea "x"
type textarea "do"
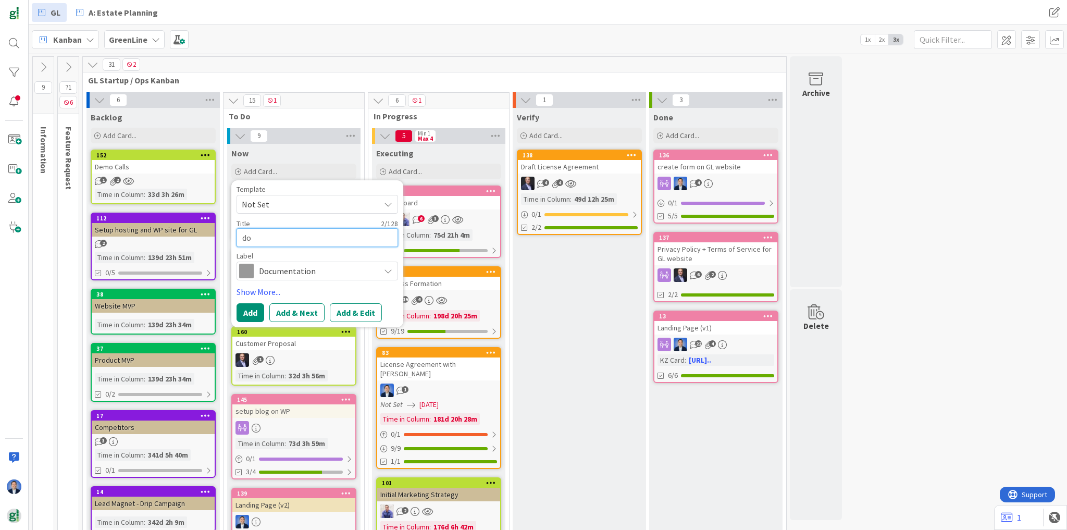
type textarea "x"
type textarea "doc"
type textarea "x"
type textarea "docu"
type textarea "x"
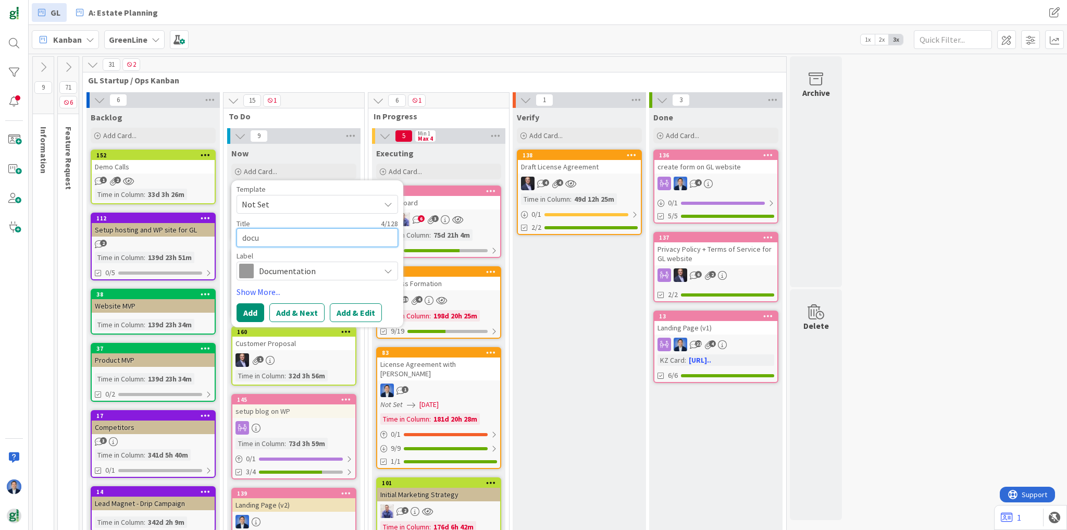
type textarea "docum"
type textarea "x"
type textarea "docume"
type textarea "x"
type textarea "documen"
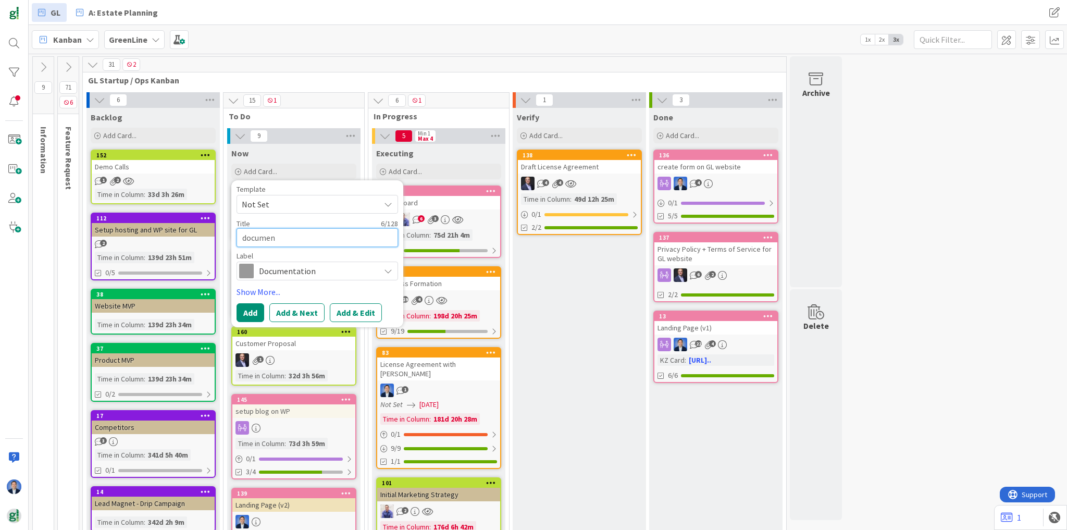
type textarea "x"
type textarea "document"
type textarea "x"
type textarea "document"
type textarea "x"
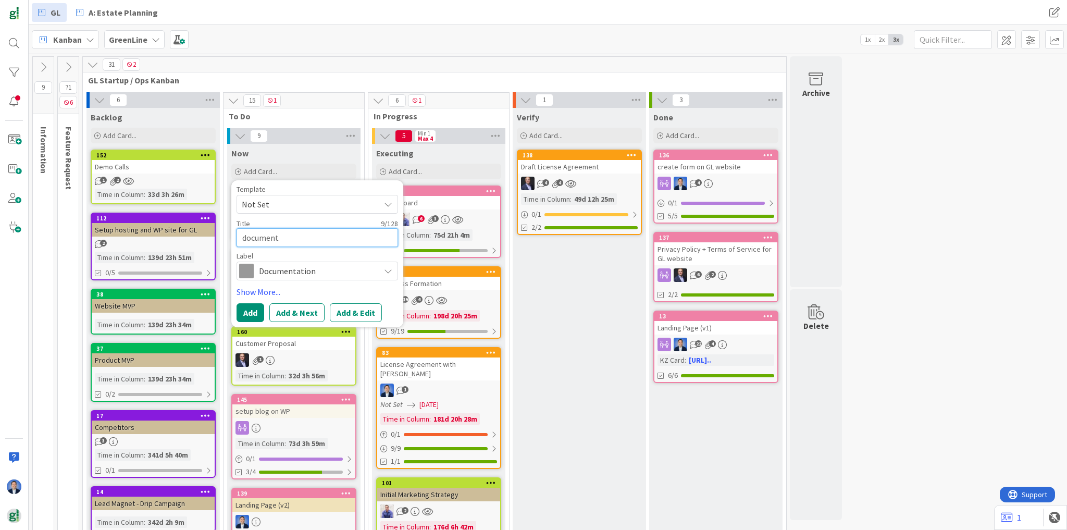
type textarea "document o"
type textarea "x"
type textarea "document ou"
type textarea "x"
type textarea "document our"
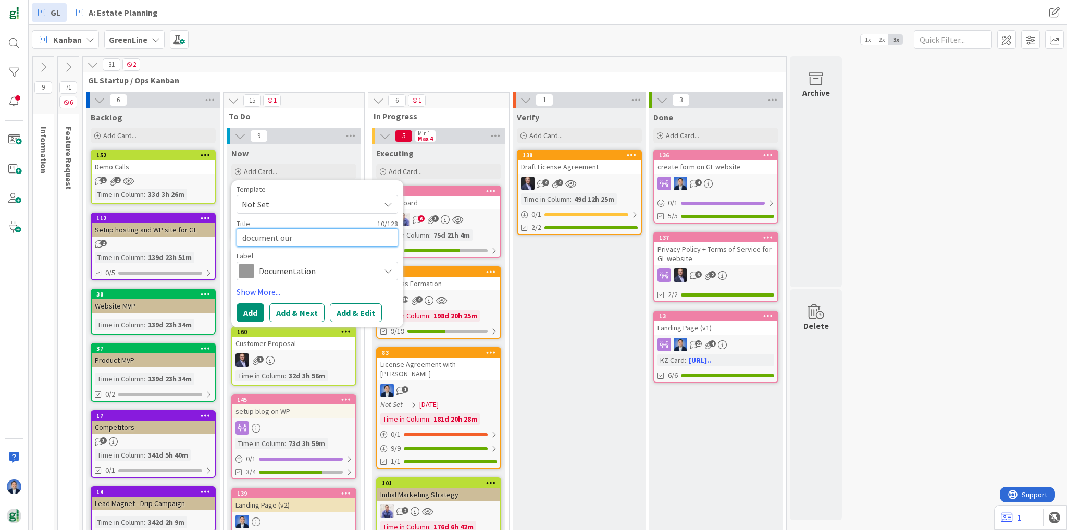
type textarea "x"
type textarea "document our"
type textarea "x"
type textarea "document our o"
type textarea "x"
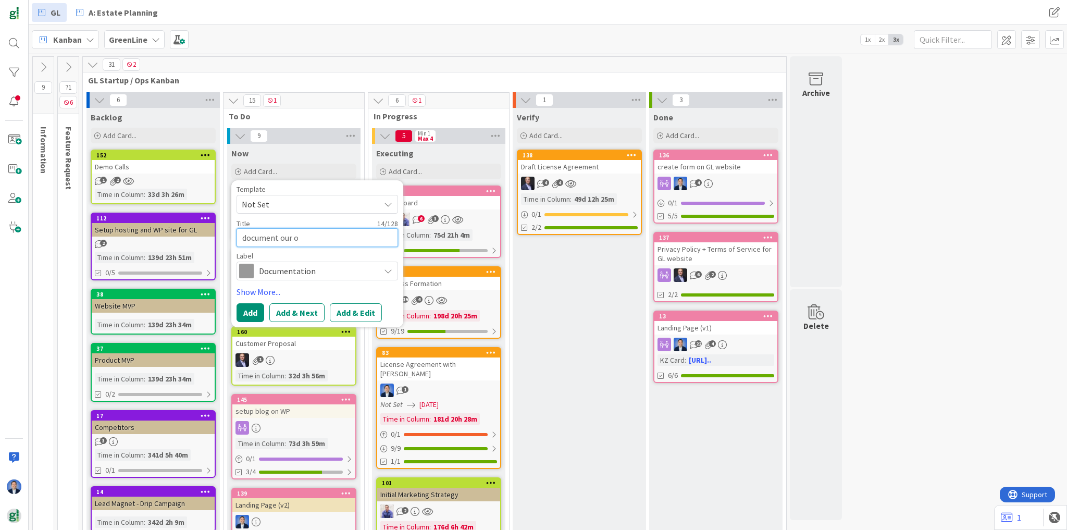
type textarea "document our on"
type textarea "x"
type textarea "document our onb"
type textarea "x"
type textarea "document our onbo"
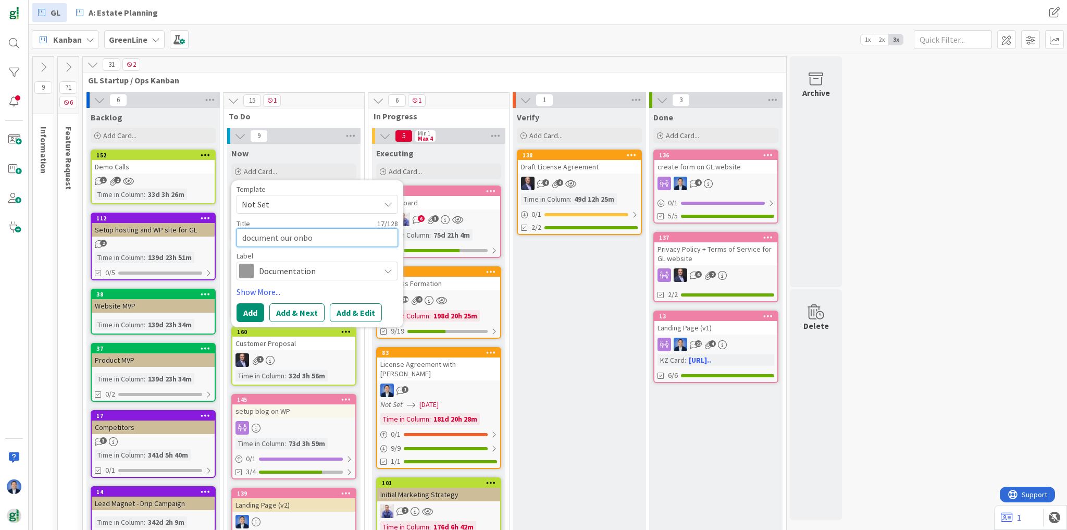
type textarea "x"
type textarea "document our onboa"
type textarea "x"
type textarea "document our onboar"
type textarea "x"
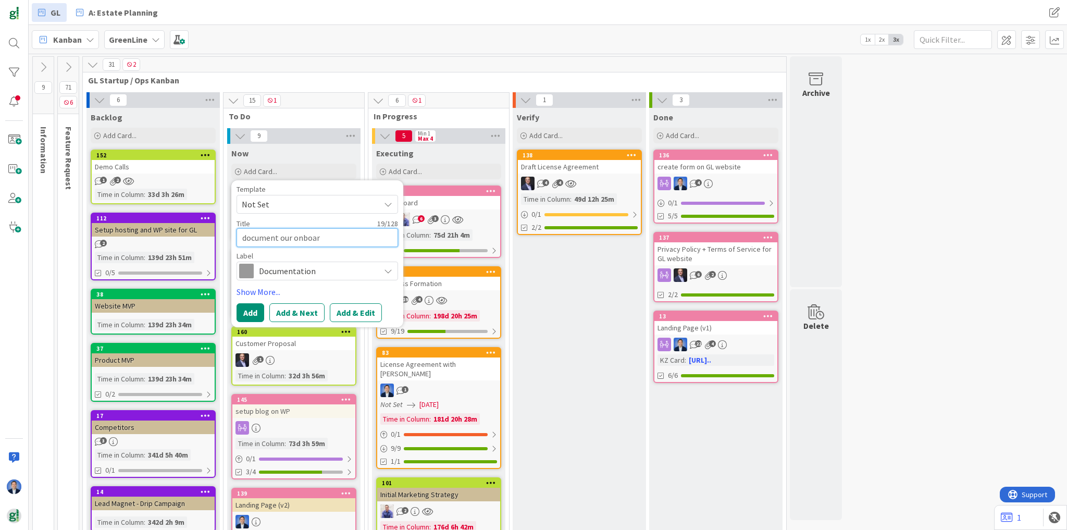
type textarea "document our onboard"
type textarea "x"
type textarea "document our onboardi"
type textarea "x"
type textarea "document our onboardin"
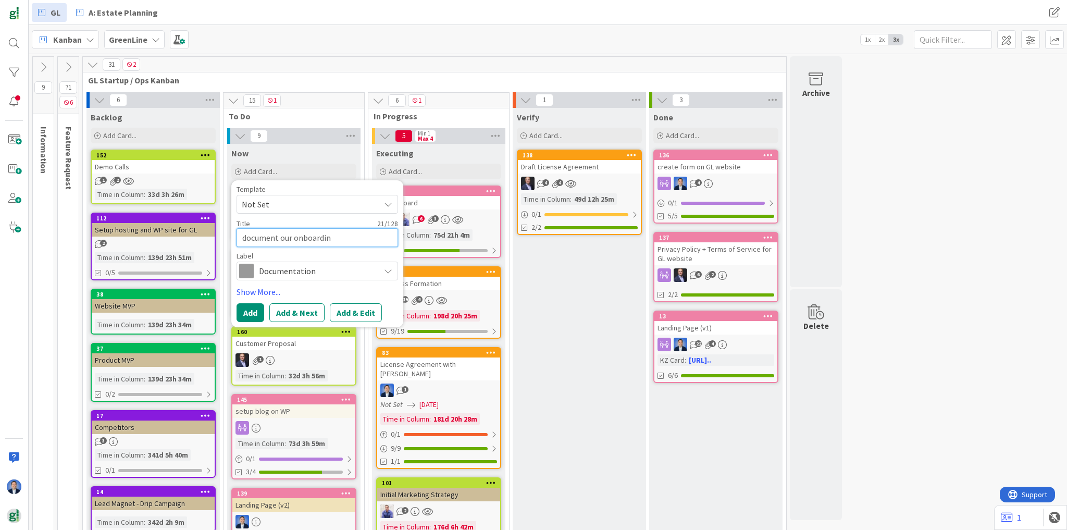
type textarea "x"
type textarea "document our onboarding"
type textarea "x"
type textarea "document our onboarding"
type textarea "x"
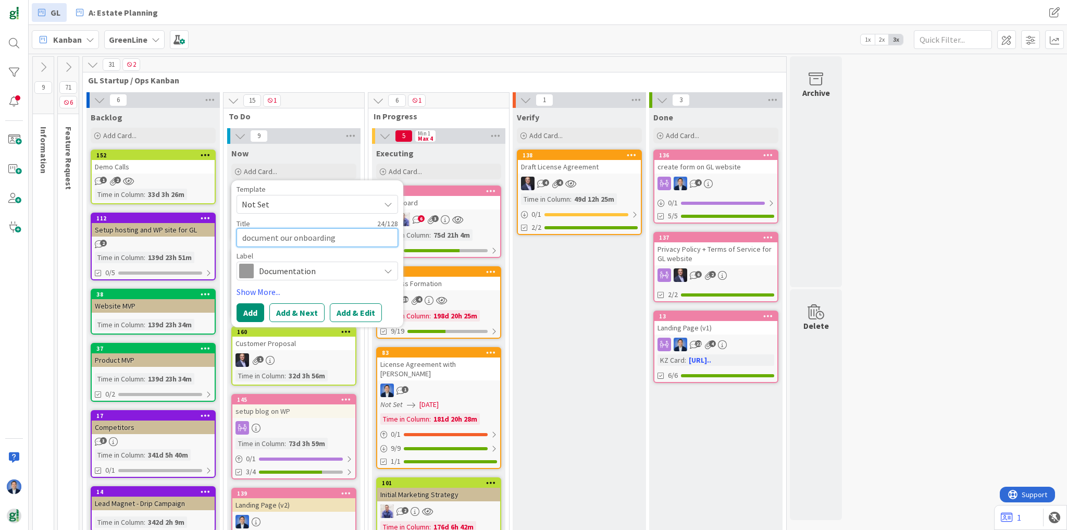
type textarea "document our onboarding p"
type textarea "x"
type textarea "document our onboarding pr"
type textarea "x"
type textarea "document our onboarding pro"
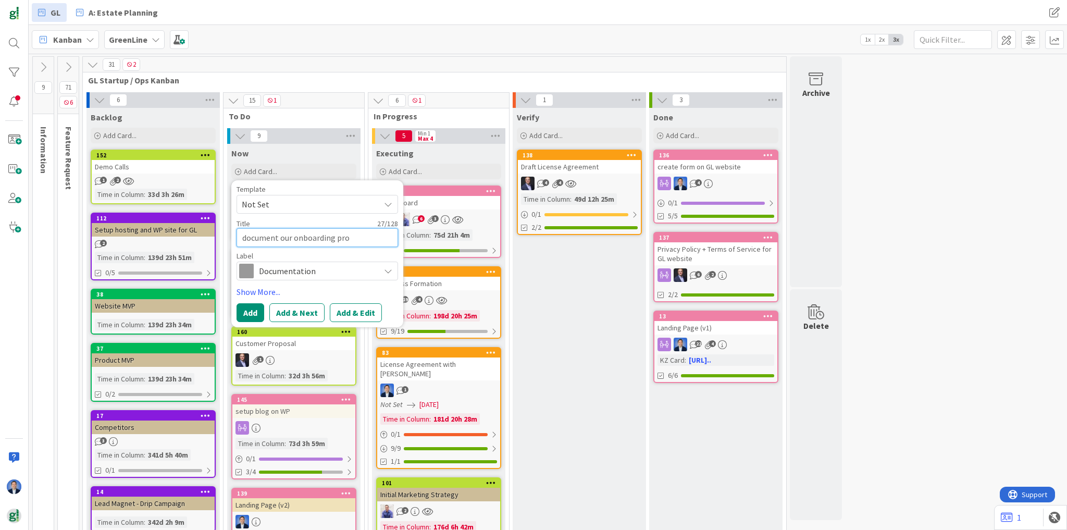
type textarea "x"
type textarea "document our onboarding proc"
type textarea "x"
type textarea "document our onboarding proce"
type textarea "x"
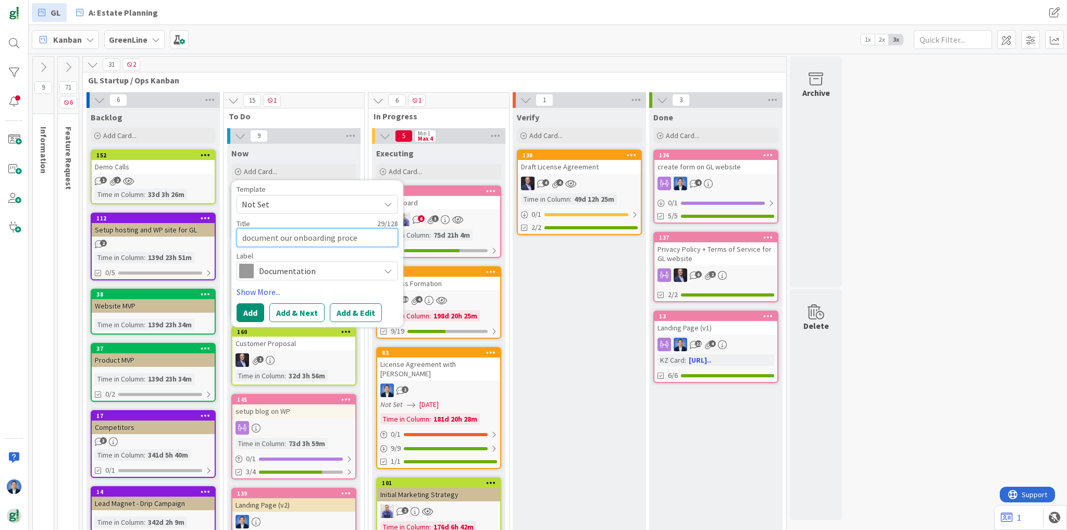
type textarea "document our onboarding proces"
type textarea "x"
type textarea "document our onboarding process"
click at [252, 310] on button "Add" at bounding box center [250, 312] width 28 height 19
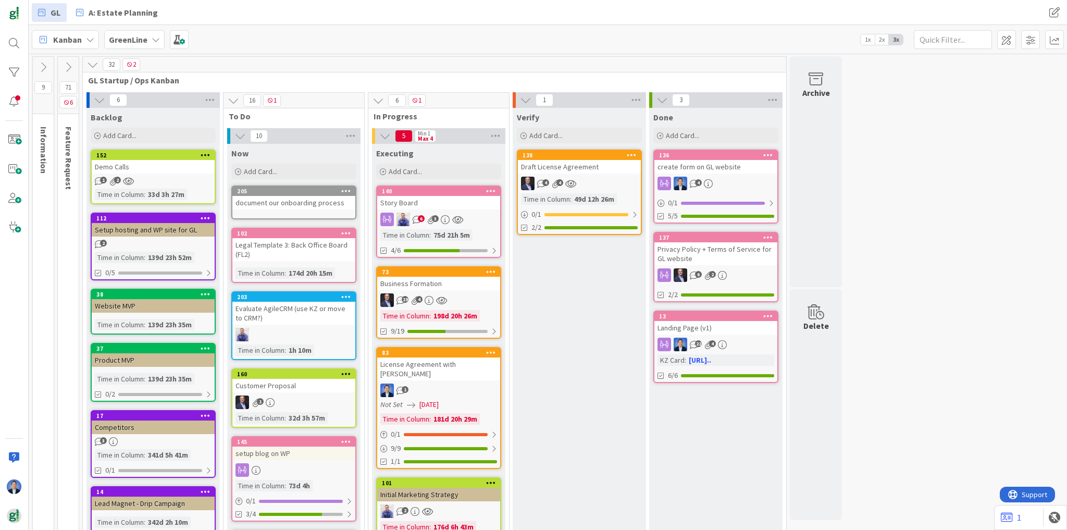
click at [140, 38] on b "GreenLine" at bounding box center [128, 39] width 39 height 10
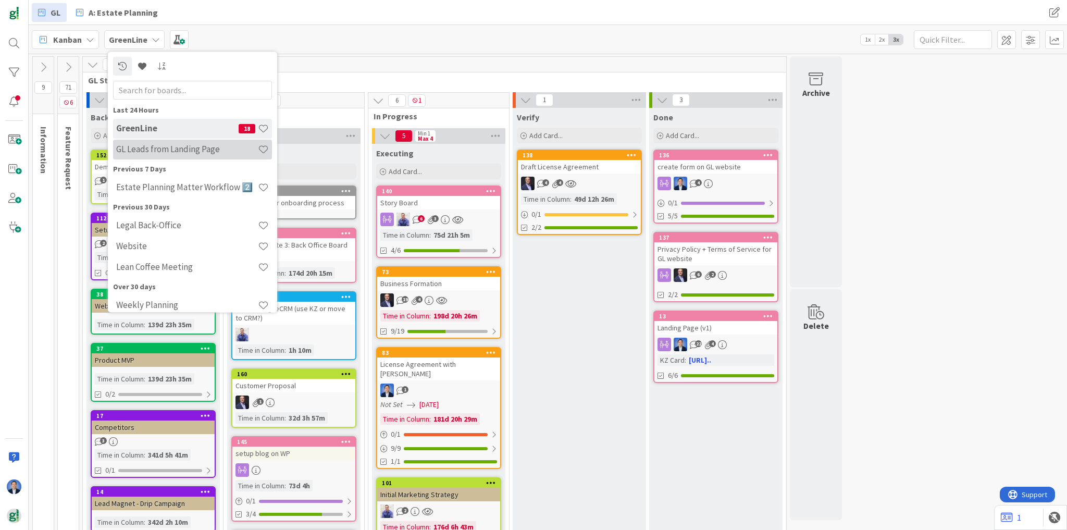
click at [139, 150] on h4 "GL Leads from Landing Page" at bounding box center [187, 149] width 142 height 10
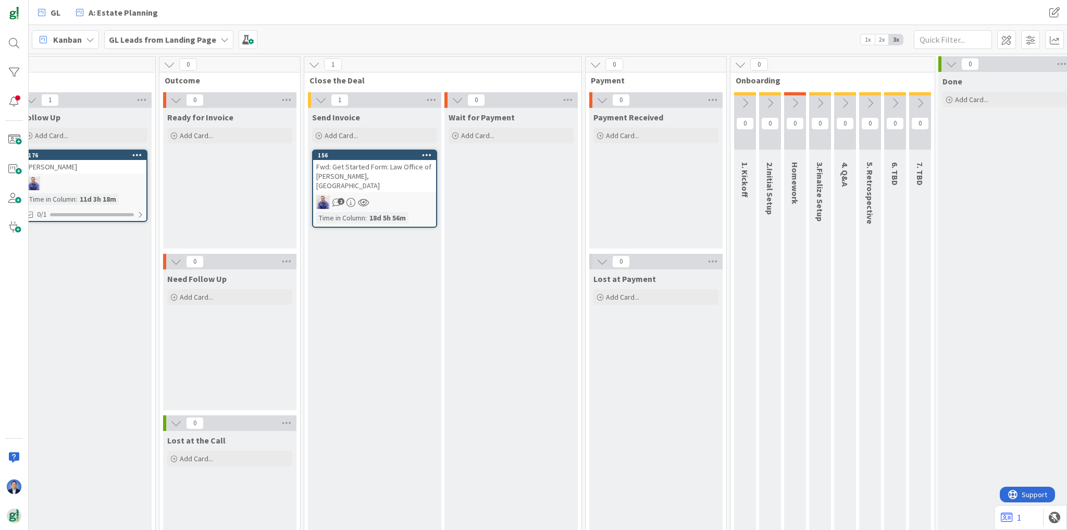
scroll to position [0, 777]
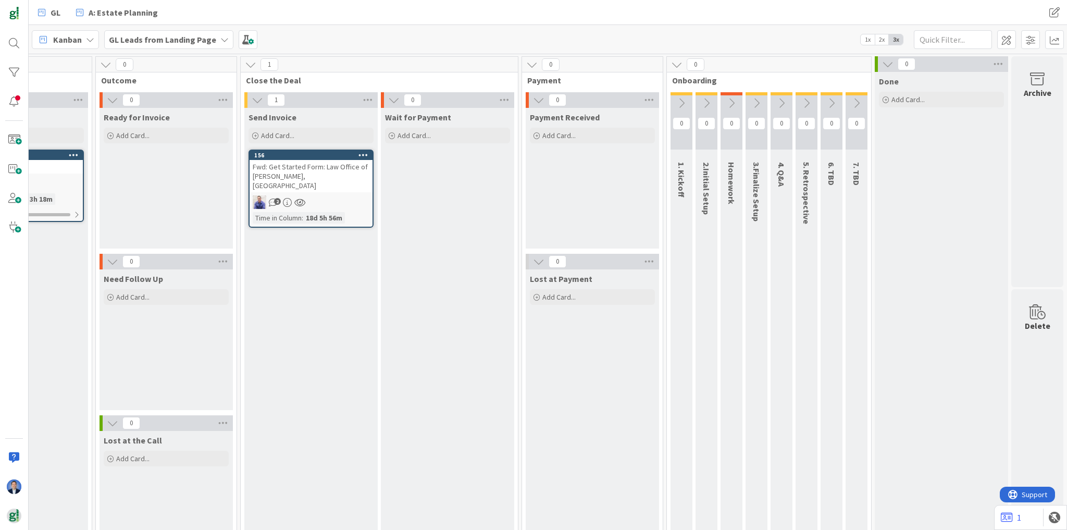
click at [679, 98] on icon at bounding box center [681, 102] width 11 height 11
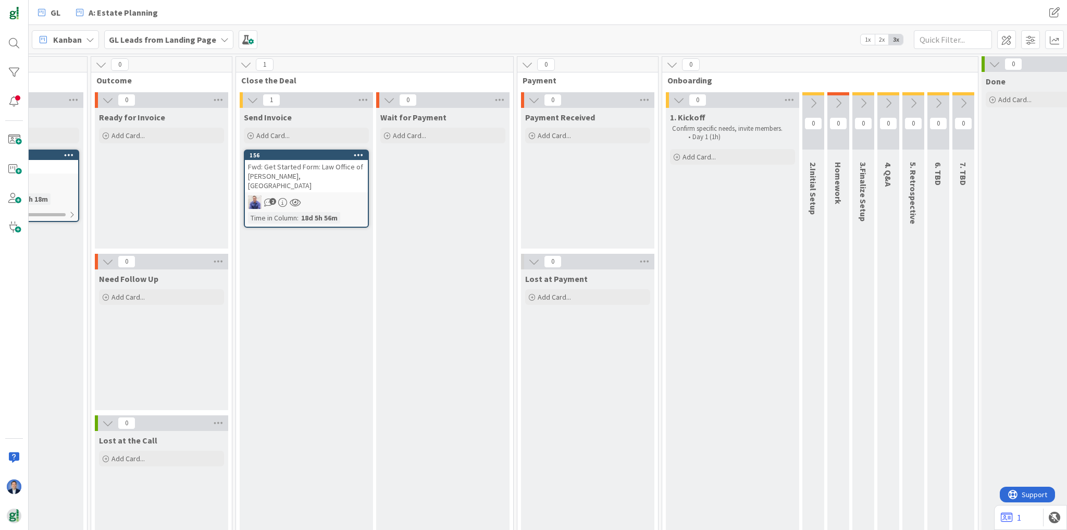
click at [194, 43] on b "GL Leads from Landing Page" at bounding box center [162, 39] width 107 height 10
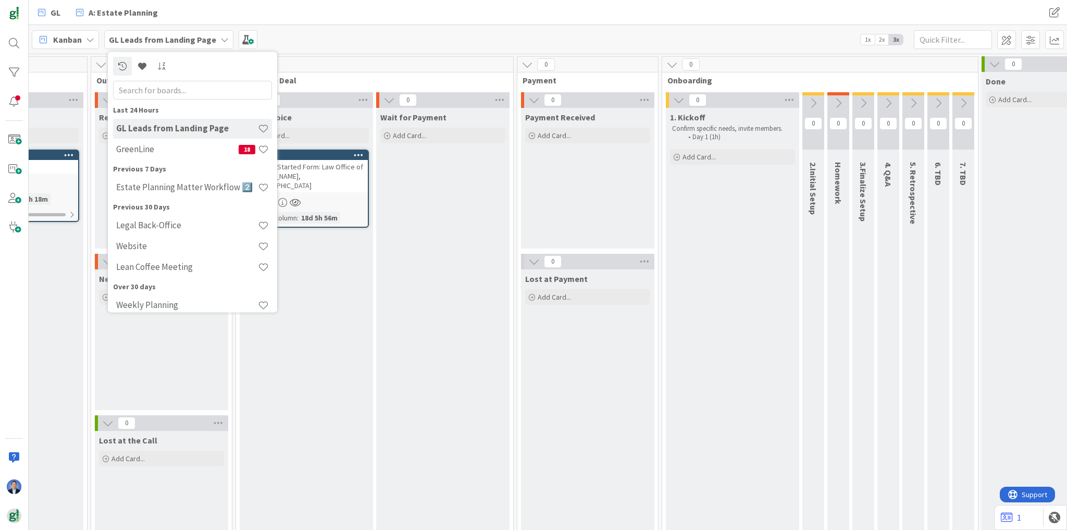
click at [653, 34] on div "Kanban GL Leads from Landing Page Last 24 Hours GL Leads from Landing Page Gree…" at bounding box center [548, 39] width 1038 height 29
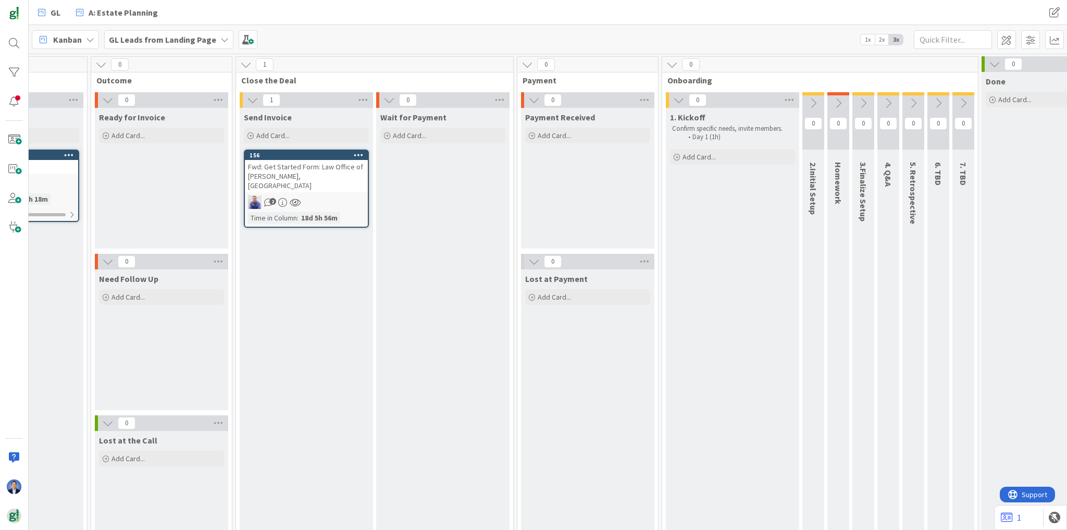
scroll to position [0, 889]
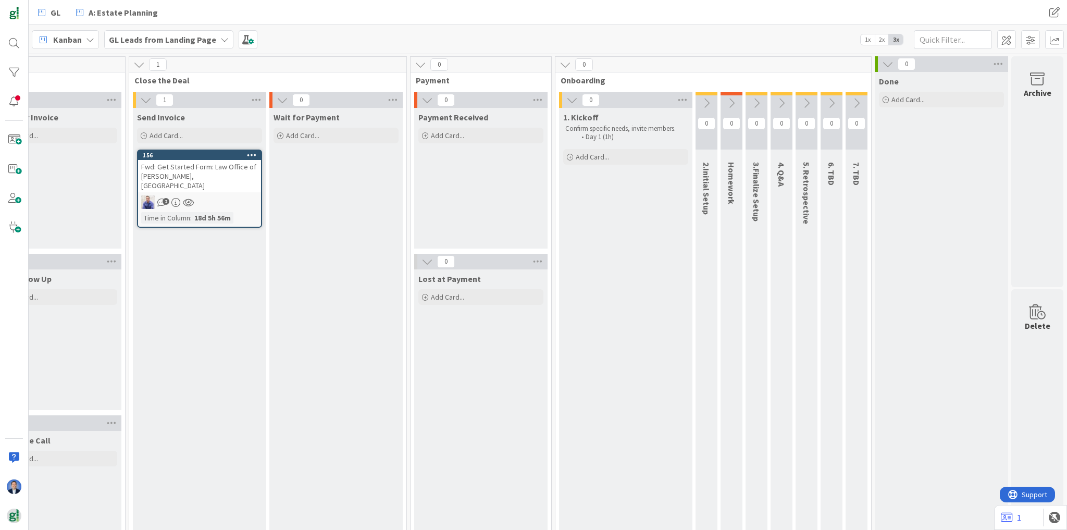
click at [702, 104] on icon at bounding box center [706, 102] width 11 height 11
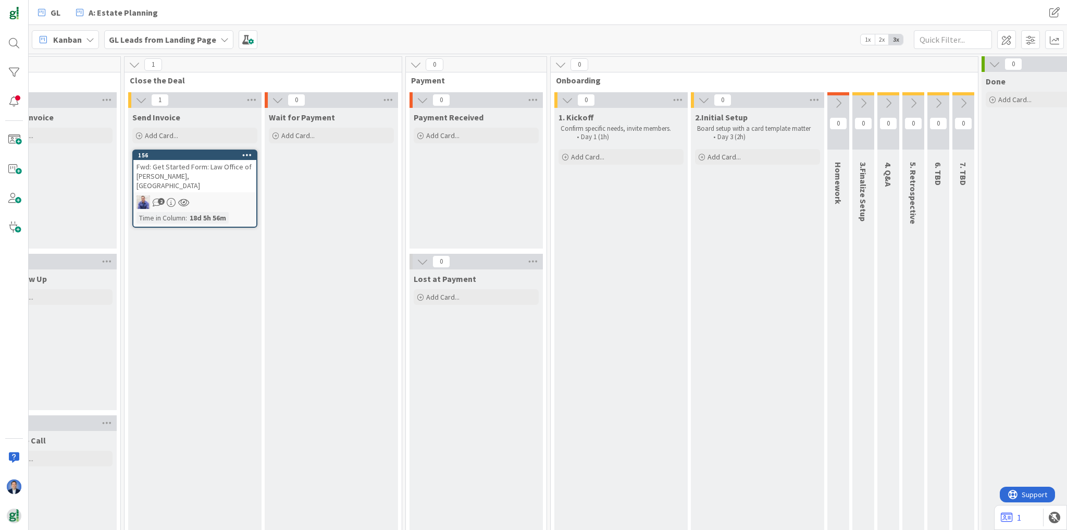
click at [840, 102] on icon at bounding box center [837, 102] width 11 height 11
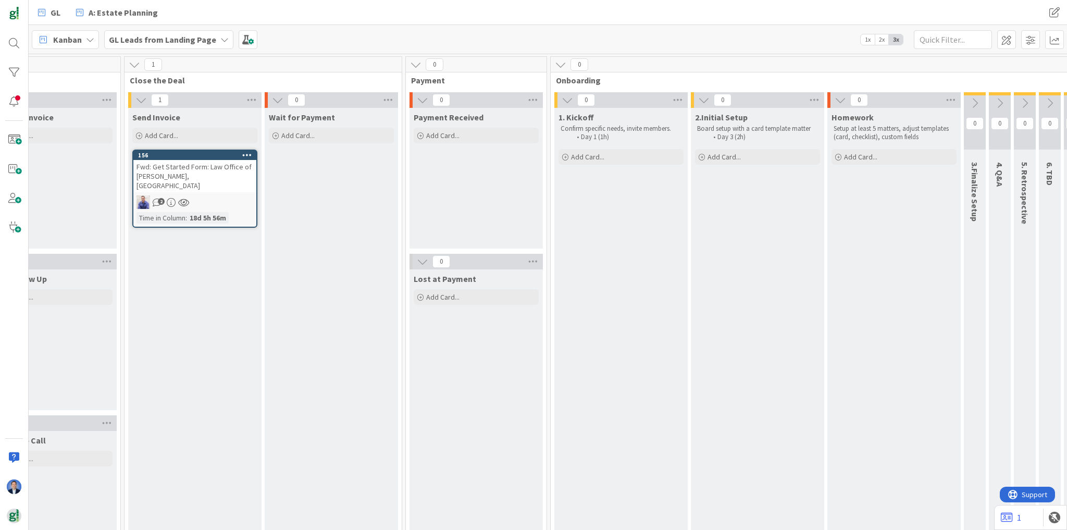
click at [973, 102] on icon at bounding box center [974, 102] width 11 height 11
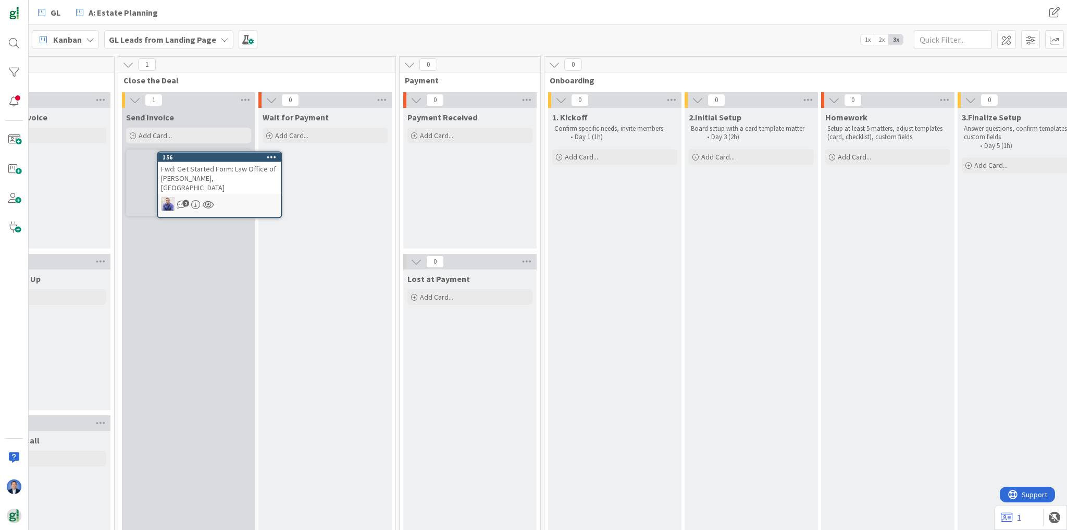
scroll to position [0, 880]
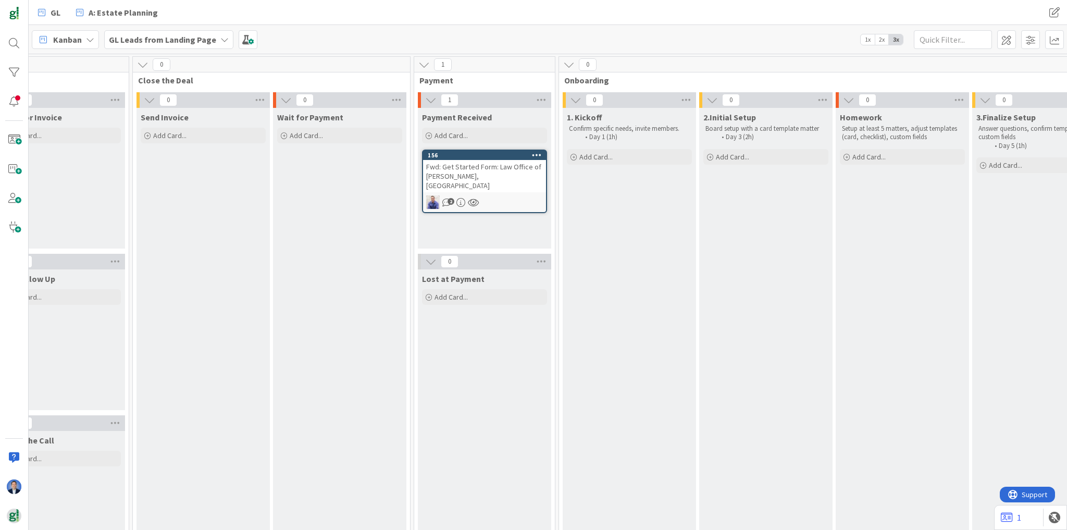
drag, startPoint x: 577, startPoint y: 252, endPoint x: 280, endPoint y: 279, distance: 298.2
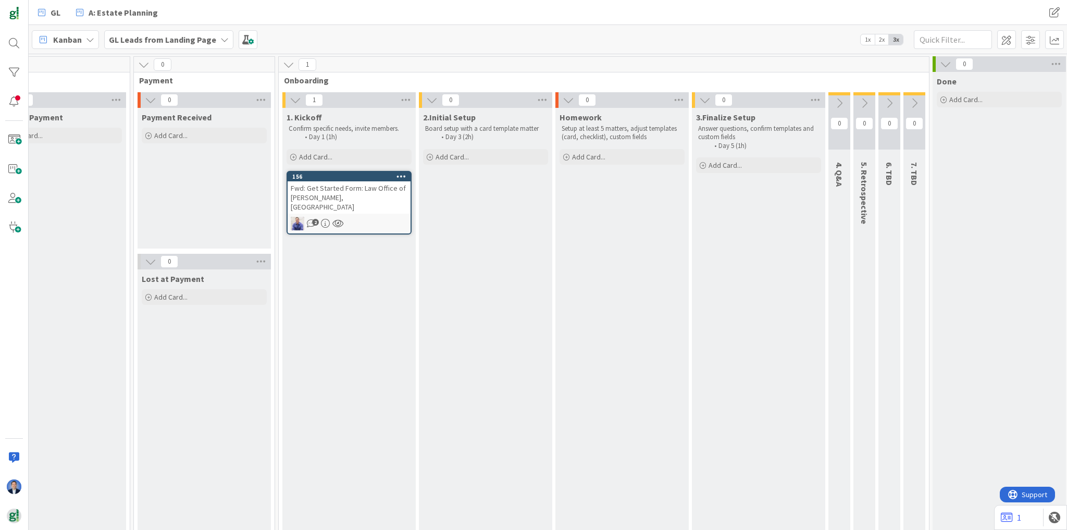
scroll to position [0, 1221]
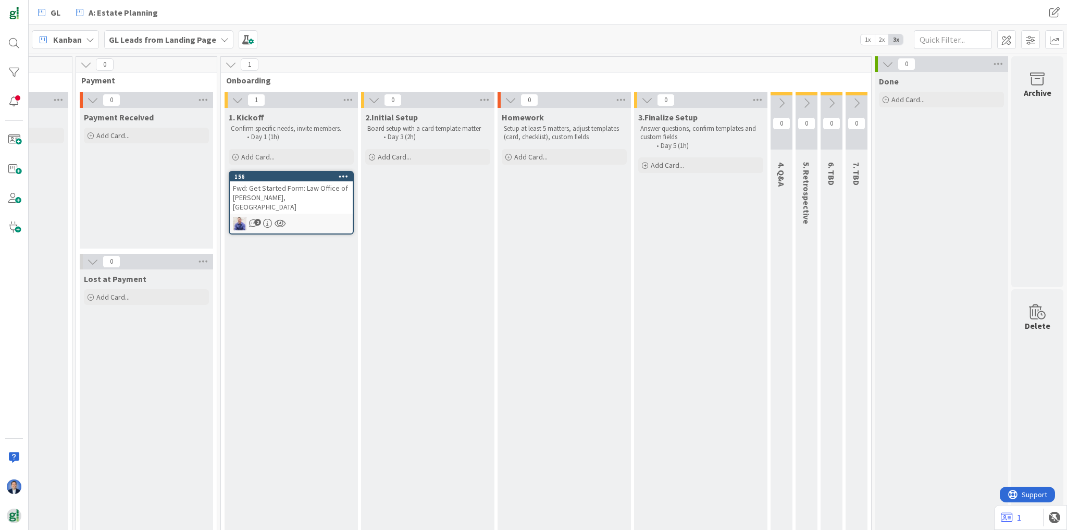
click at [107, 115] on span "Payment Received" at bounding box center [119, 117] width 70 height 10
click at [235, 81] on span "Onboarding" at bounding box center [542, 80] width 632 height 10
click at [236, 80] on span "Onboarding" at bounding box center [542, 80] width 632 height 10
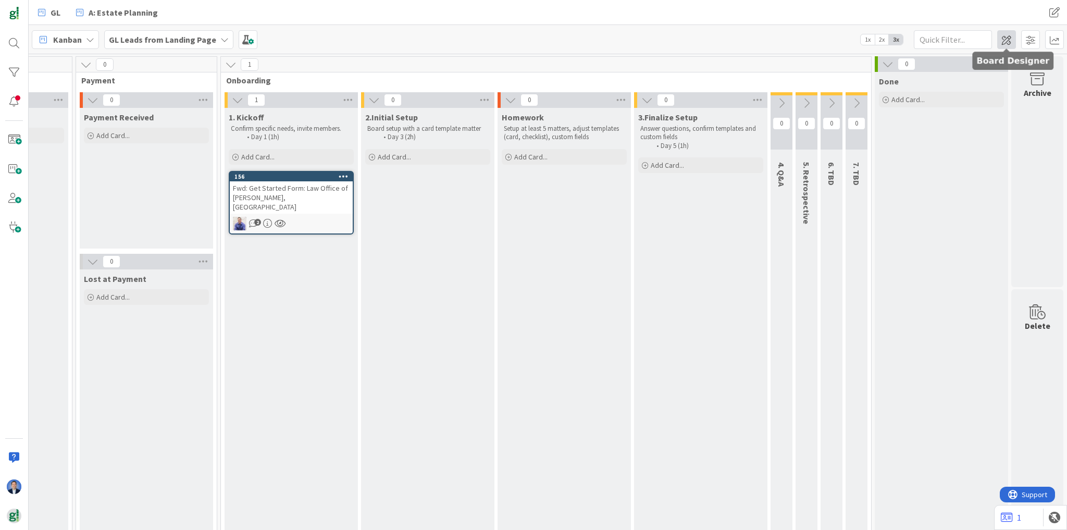
click at [1011, 41] on span at bounding box center [1006, 39] width 19 height 19
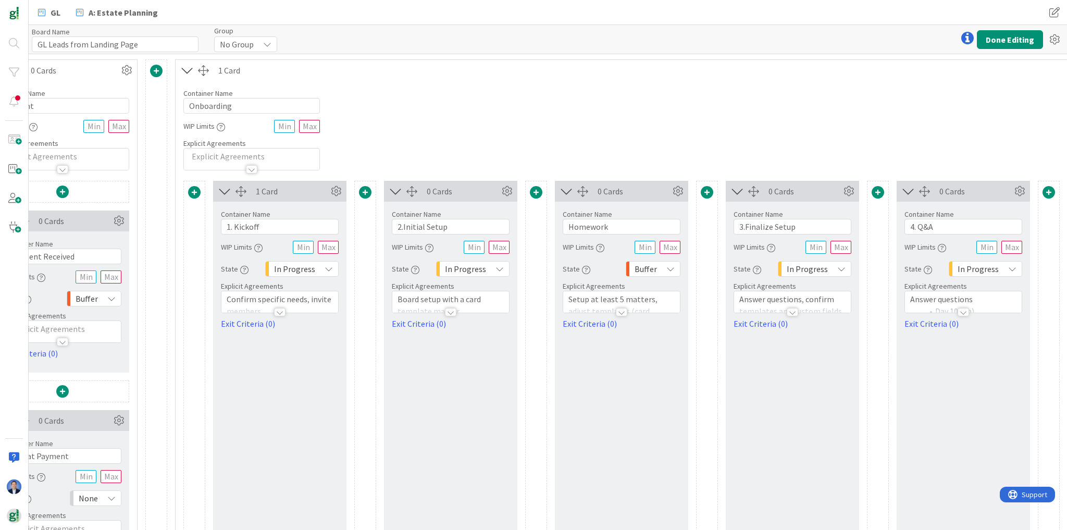
scroll to position [0, 1584]
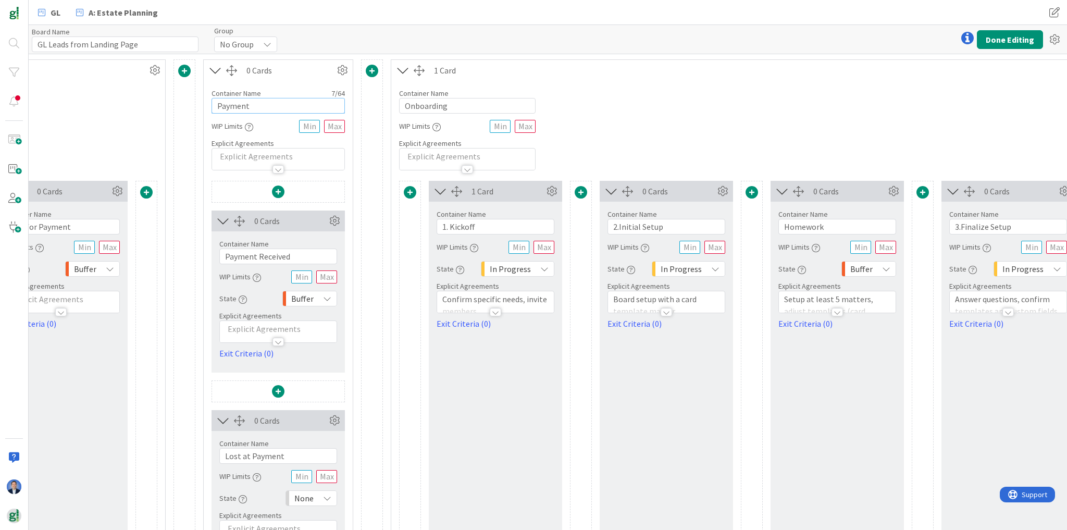
click at [256, 106] on input "Payment" at bounding box center [277, 106] width 133 height 16
click at [305, 105] on input "Payment (onboarding)" at bounding box center [277, 106] width 133 height 16
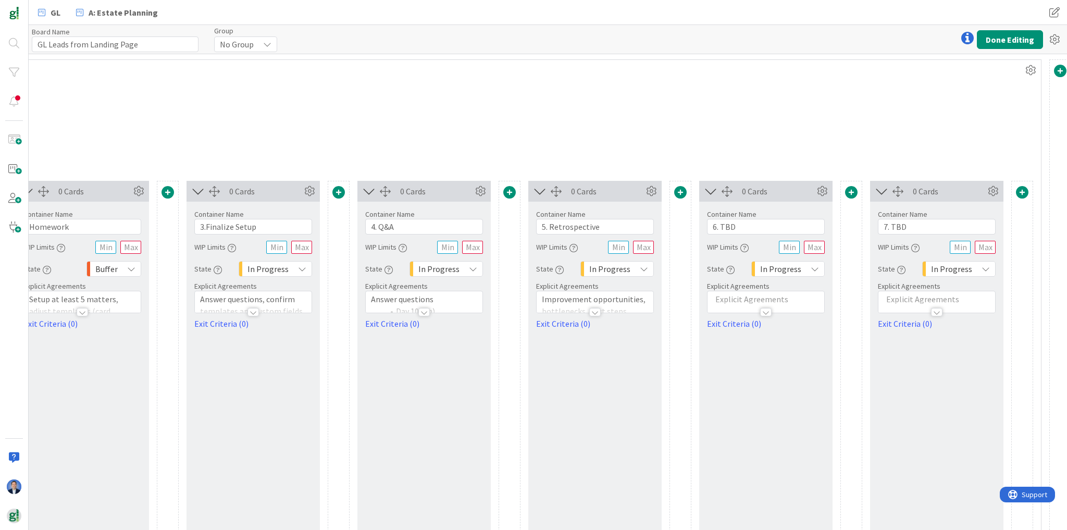
scroll to position [0, 2523]
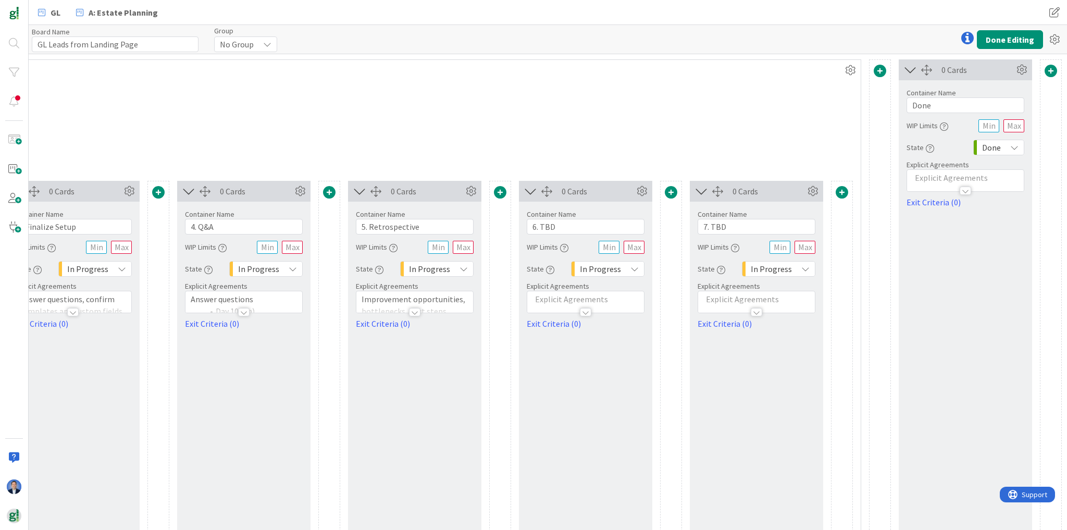
type input "Payment (onboarding)"
click at [874, 71] on span at bounding box center [880, 71] width 13 height 13
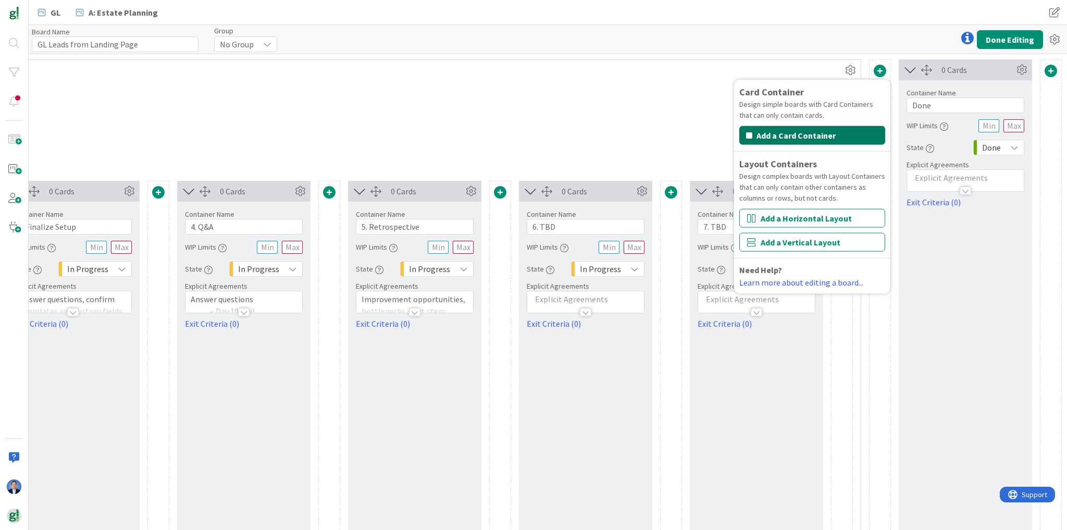
click at [801, 134] on button "Add a Card Container" at bounding box center [812, 135] width 146 height 19
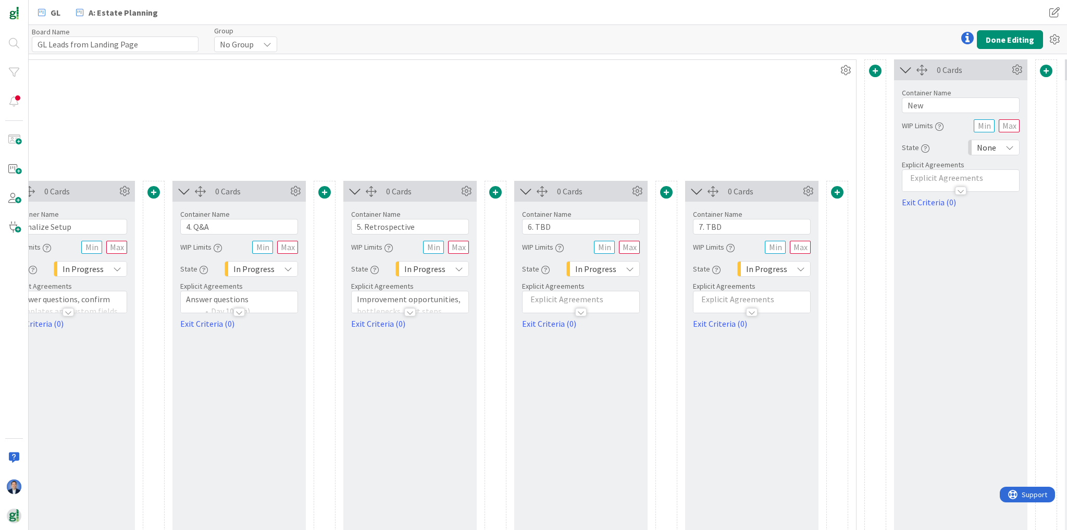
click at [920, 114] on div "Container Name 3 / 64 New WIP Limits State None Explicit Agreements Exit Criter…" at bounding box center [961, 144] width 118 height 128
click at [921, 104] on input "New" at bounding box center [961, 105] width 118 height 16
paste input "Payment (onboarding)"
click at [956, 108] on input "Payment (onboarding)" at bounding box center [961, 105] width 118 height 16
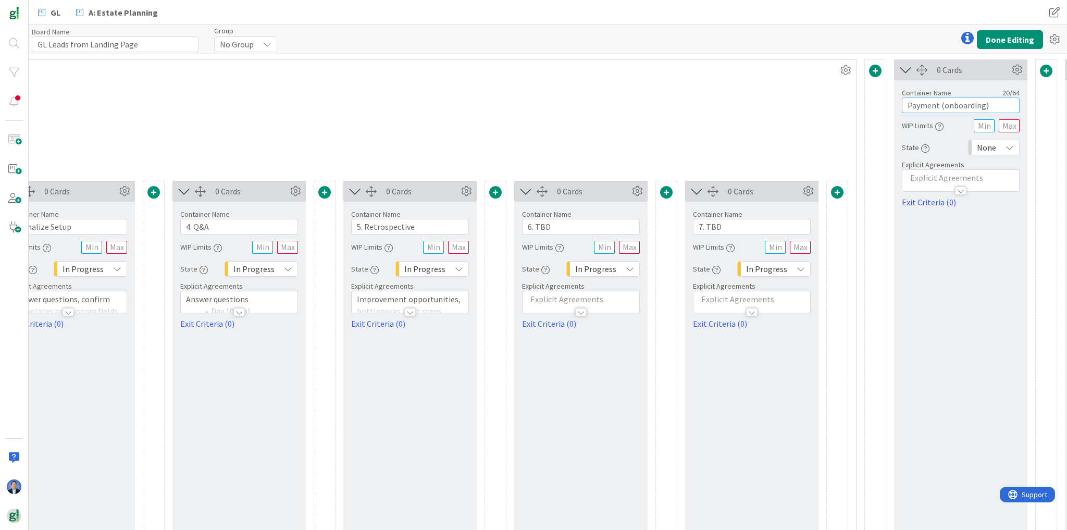
click at [956, 108] on input "Payment (onboarding)" at bounding box center [961, 105] width 118 height 16
click at [948, 105] on input "Payment (licenses)" at bounding box center [961, 105] width 118 height 16
click at [948, 106] on input "Payment (licenses)" at bounding box center [961, 105] width 118 height 16
type input "Payment (software)"
click at [994, 144] on span "None" at bounding box center [986, 147] width 19 height 15
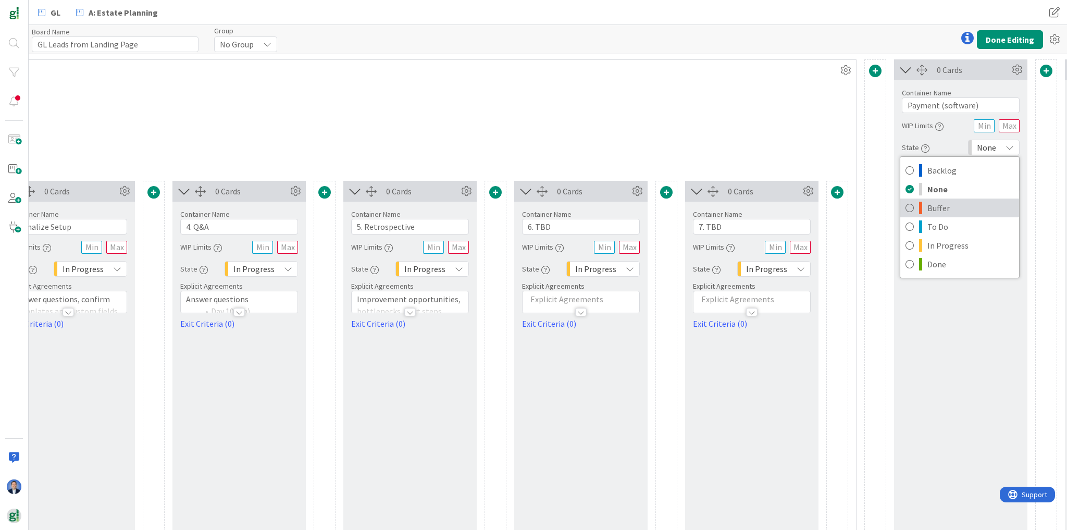
click at [972, 213] on span "Buffer" at bounding box center [970, 208] width 86 height 16
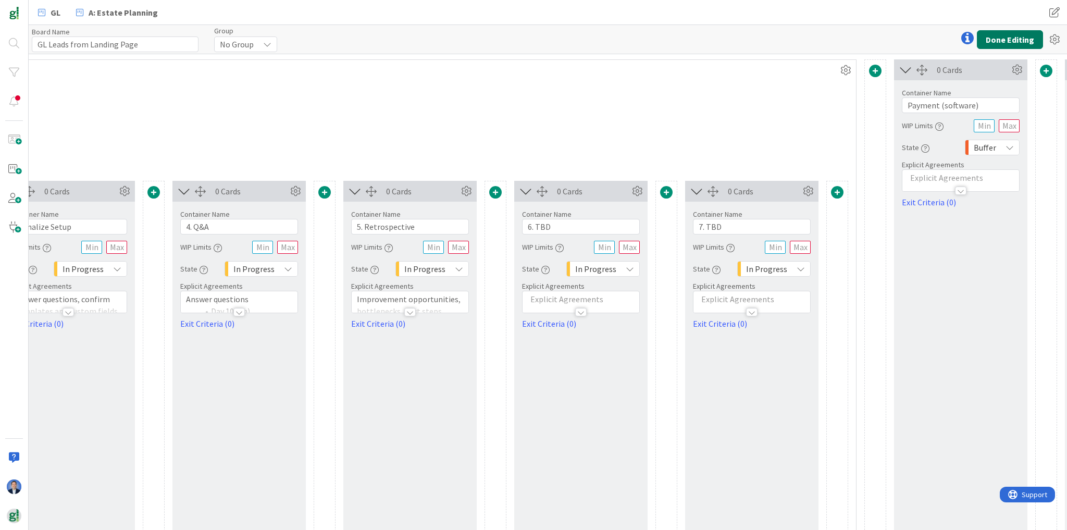
click at [1003, 32] on button "Done Editing" at bounding box center [1010, 39] width 66 height 19
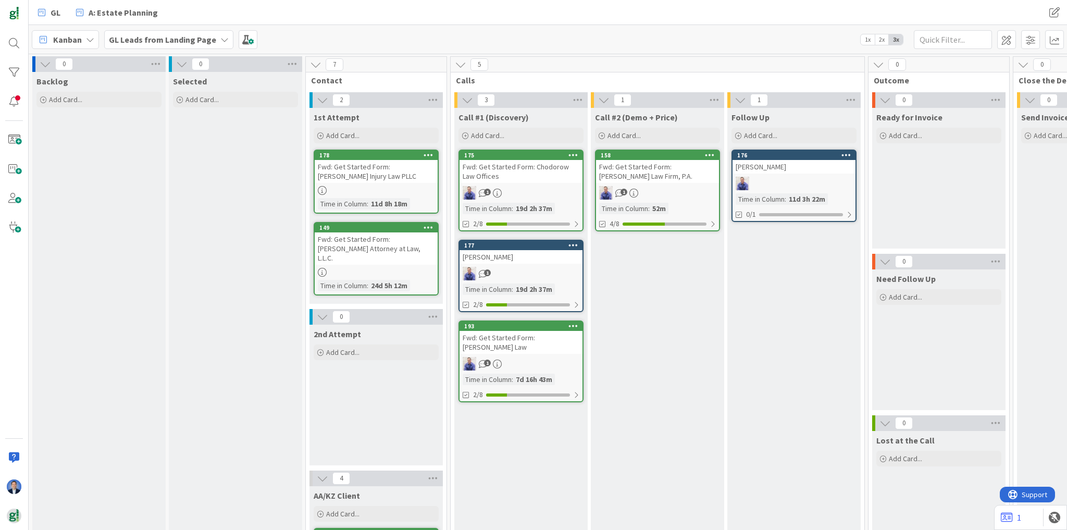
click at [49, 60] on icon at bounding box center [45, 63] width 11 height 11
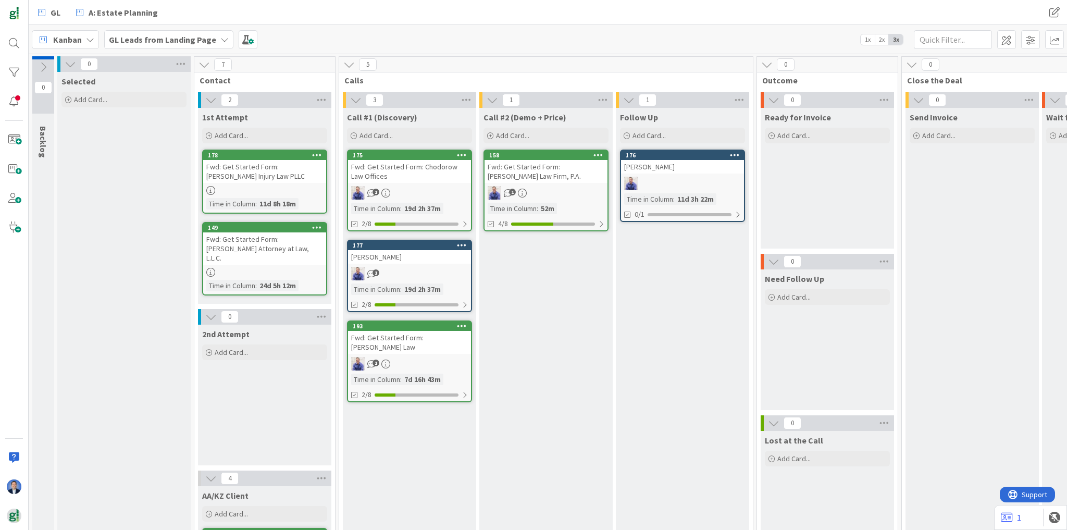
click at [72, 63] on icon at bounding box center [70, 63] width 11 height 11
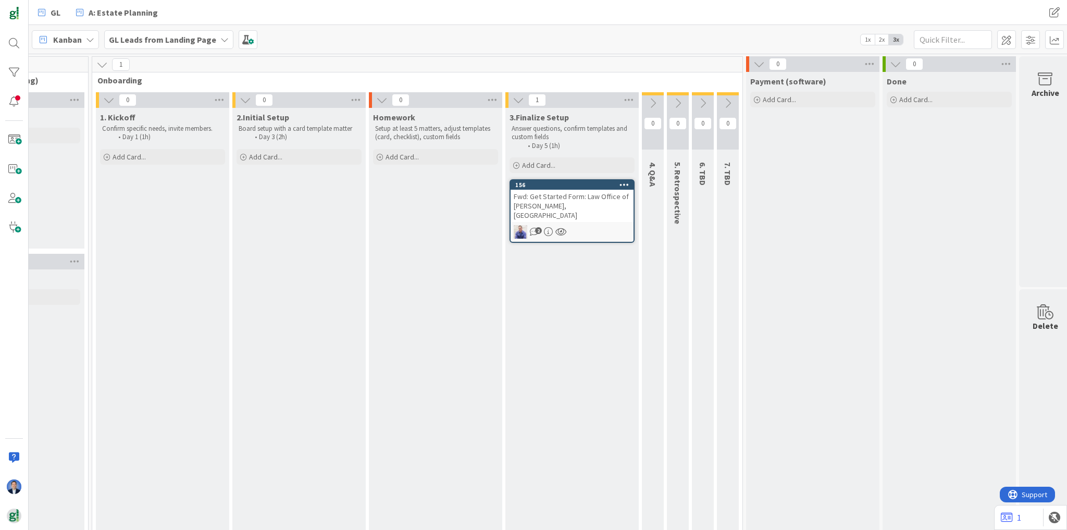
scroll to position [0, 1137]
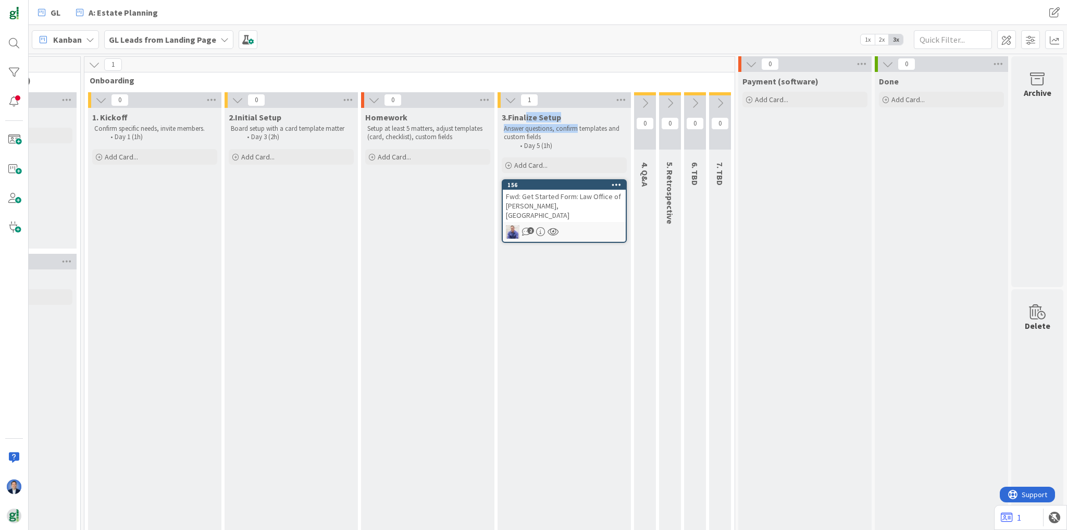
drag, startPoint x: 520, startPoint y: 117, endPoint x: 571, endPoint y: 122, distance: 51.4
click at [571, 122] on div "3.Finalize Setup Answer questions, confirm templates and custom fields Day 5 (1…" at bounding box center [563, 130] width 133 height 44
click at [566, 304] on div "3.Finalize Setup Answer questions, confirm templates and custom fields Day 5 (1…" at bounding box center [563, 520] width 133 height 825
click at [644, 104] on icon at bounding box center [644, 102] width 11 height 11
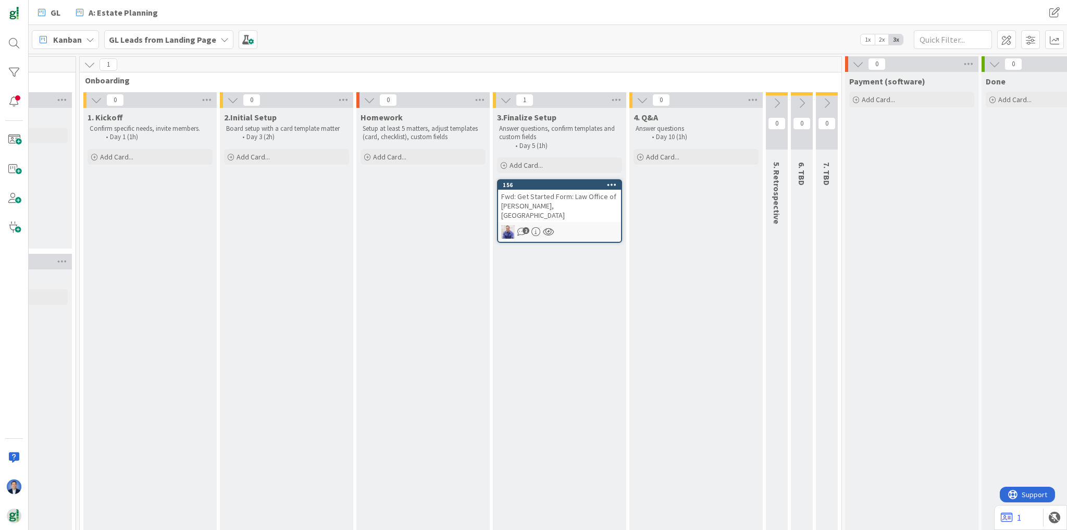
click at [778, 101] on icon at bounding box center [776, 102] width 11 height 11
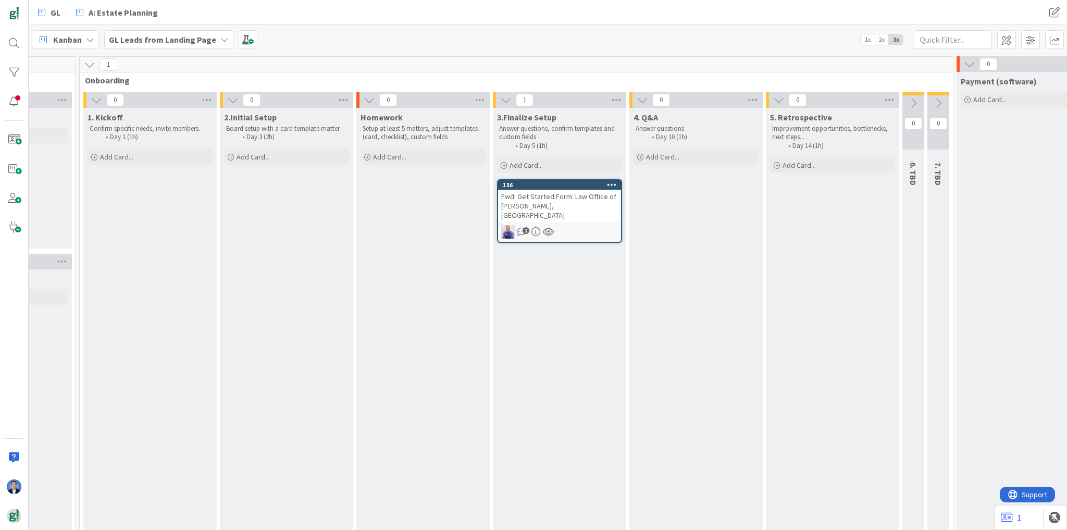
click at [913, 107] on icon at bounding box center [912, 102] width 11 height 11
click at [1049, 98] on icon at bounding box center [1049, 102] width 11 height 11
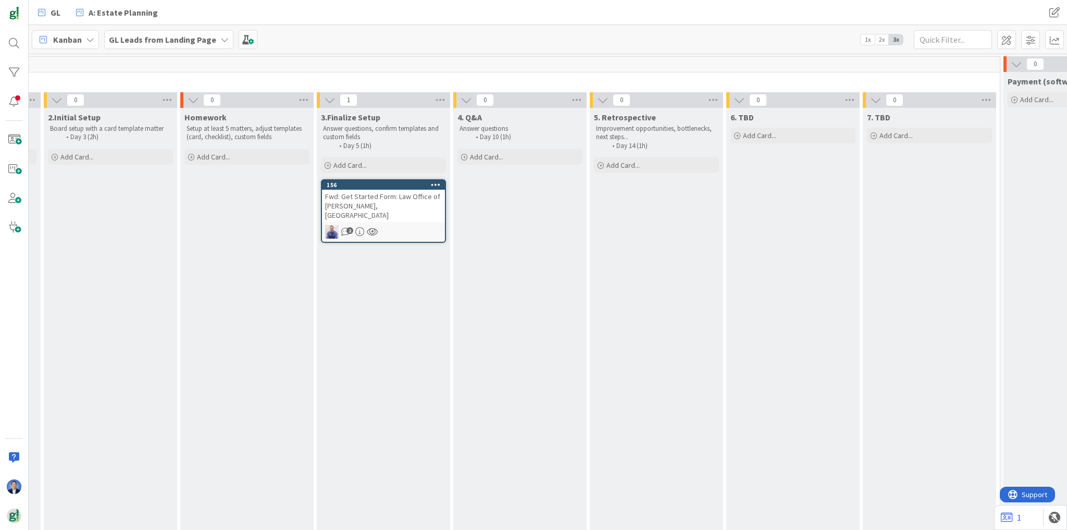
scroll to position [0, 1323]
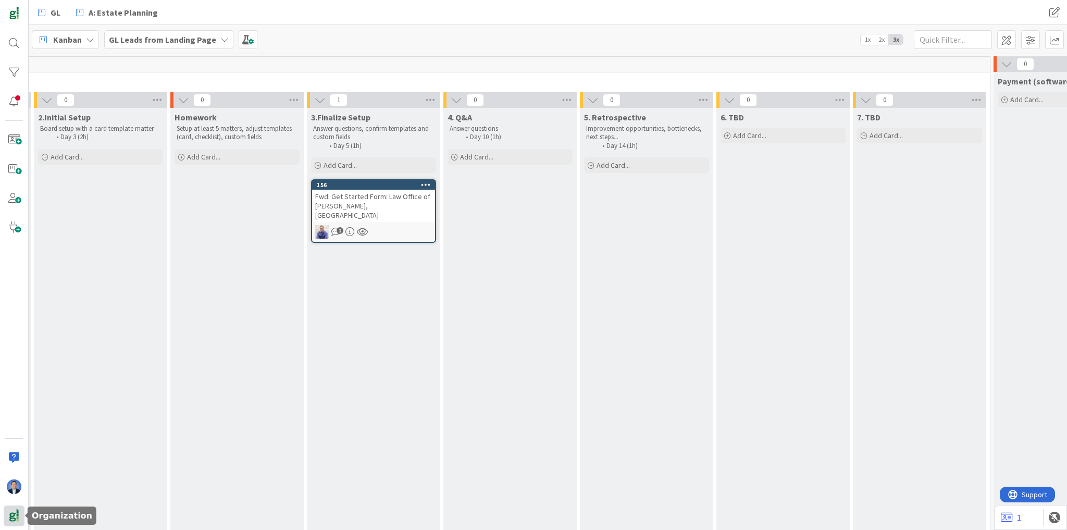
click at [13, 516] on img at bounding box center [14, 515] width 15 height 15
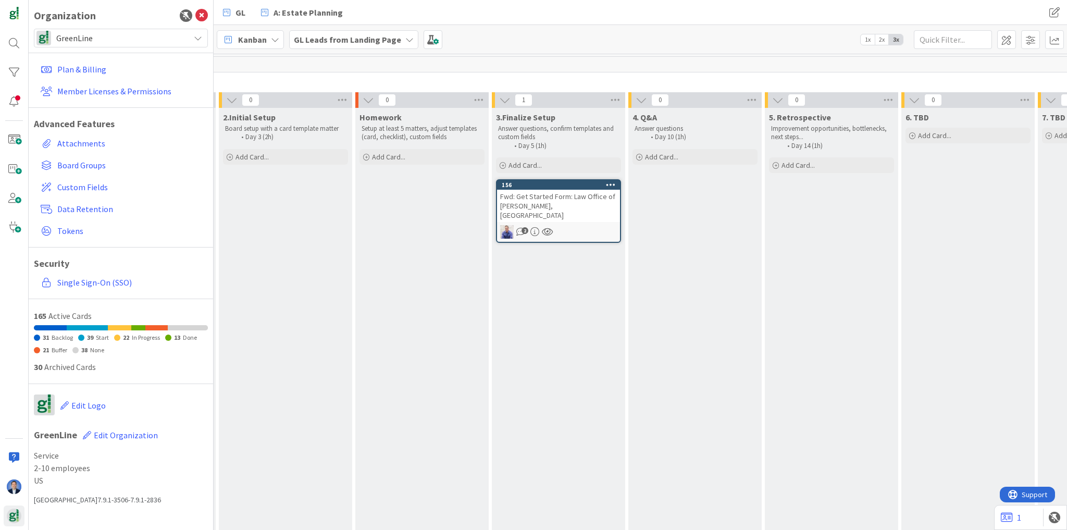
click at [94, 32] on span "GreenLine" at bounding box center [120, 38] width 128 height 15
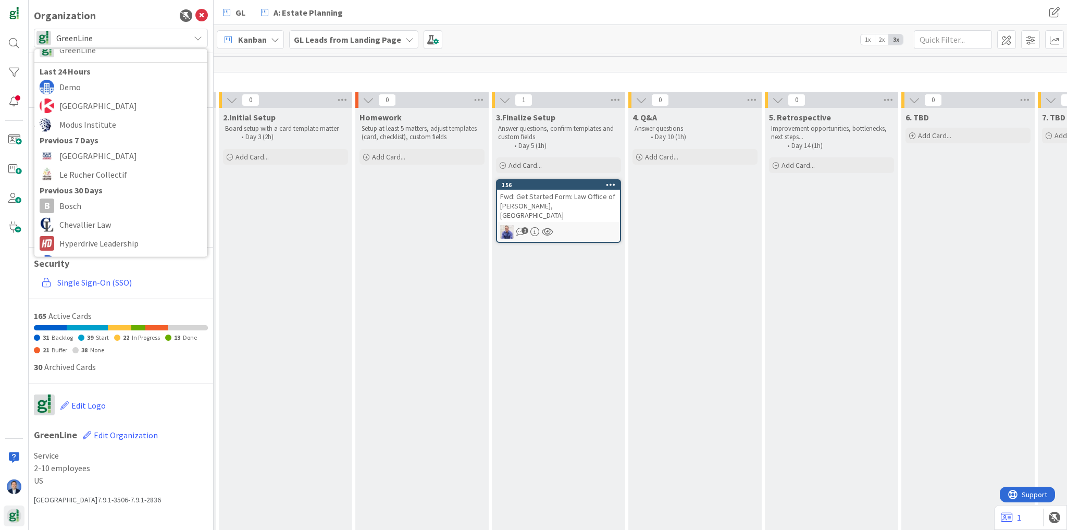
scroll to position [83, 0]
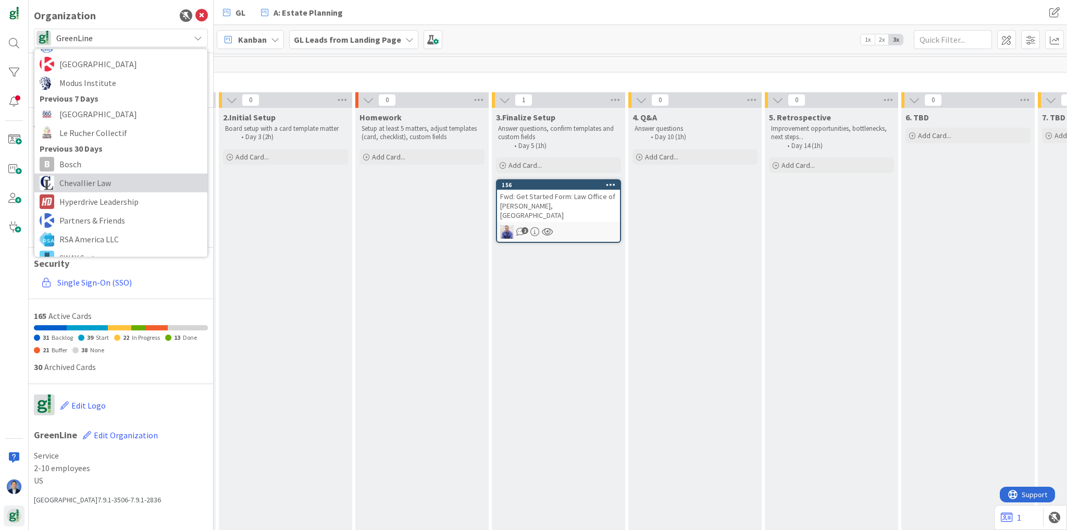
click at [89, 185] on span "Chevallier Law" at bounding box center [130, 183] width 143 height 16
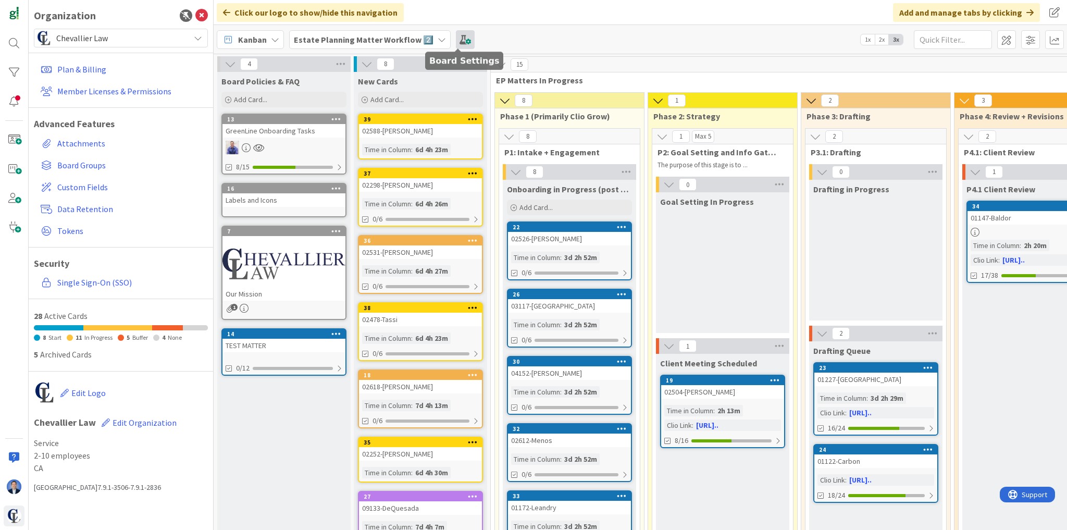
click at [465, 43] on span at bounding box center [465, 39] width 19 height 19
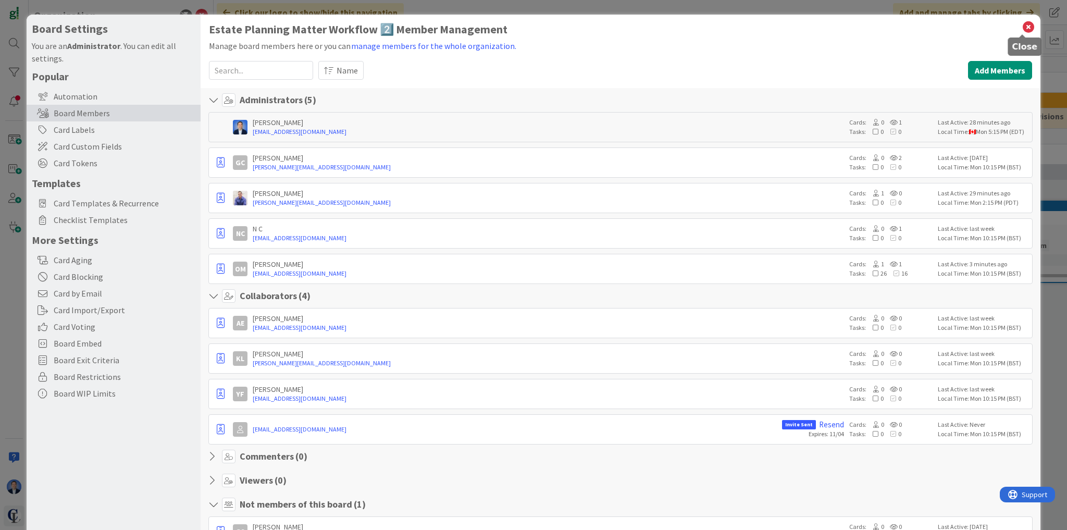
click at [1025, 25] on icon at bounding box center [1029, 27] width 14 height 15
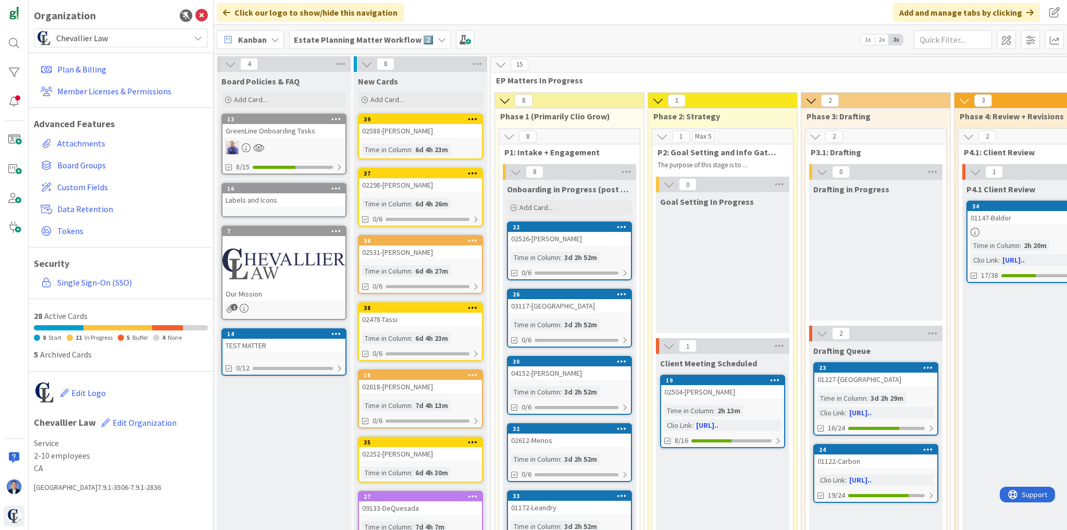
click at [113, 40] on span "Chevallier Law" at bounding box center [120, 38] width 128 height 15
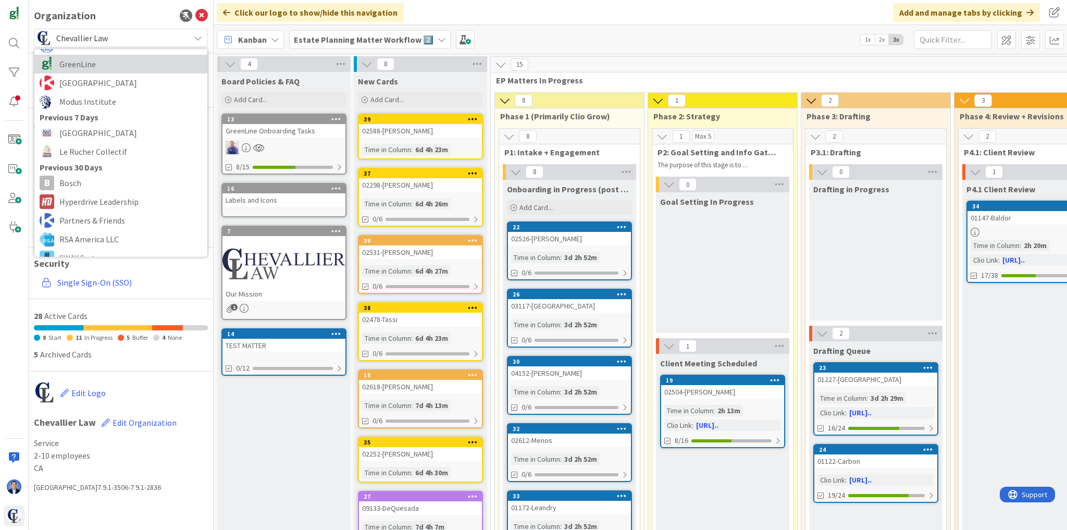
click at [94, 60] on span "GreenLine" at bounding box center [130, 64] width 143 height 16
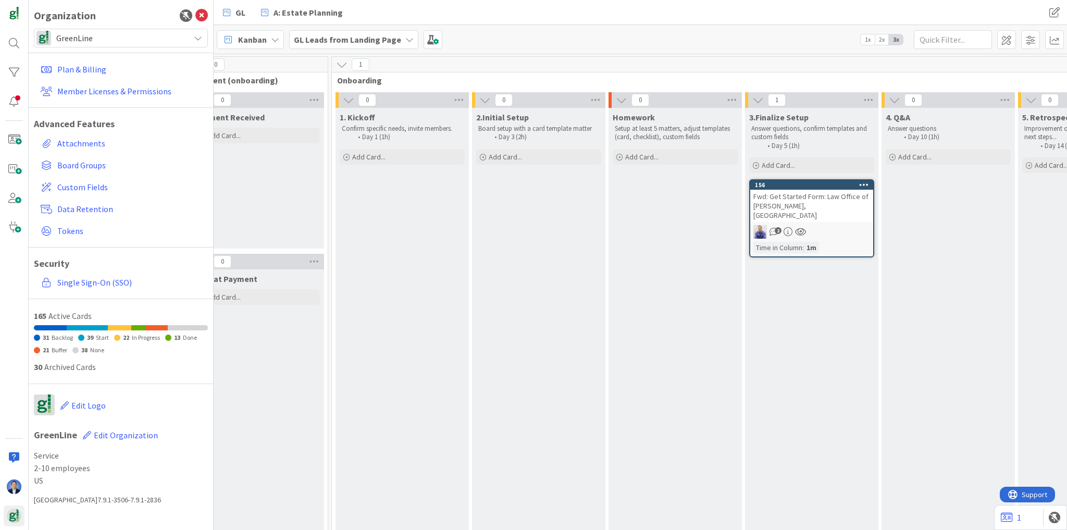
scroll to position [0, 1048]
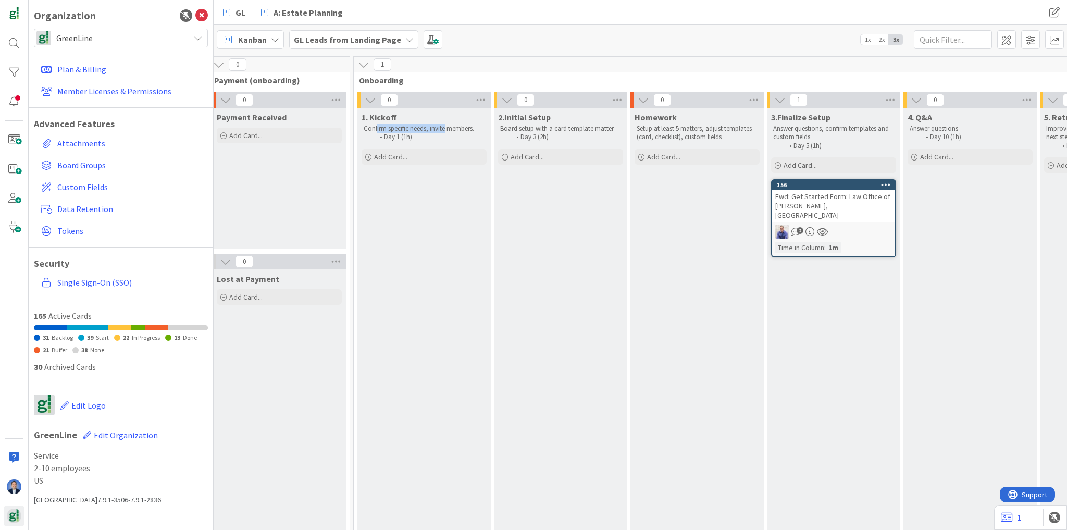
drag, startPoint x: 375, startPoint y: 130, endPoint x: 445, endPoint y: 126, distance: 71.0
click at [445, 126] on p "Confirm specific needs, invite members." at bounding box center [424, 128] width 121 height 8
click at [441, 127] on p "Confirm specific needs, invite members." at bounding box center [424, 128] width 121 height 8
drag, startPoint x: 441, startPoint y: 127, endPoint x: 458, endPoint y: 125, distance: 16.8
click at [458, 125] on p "Confirm specific needs, invite members." at bounding box center [424, 128] width 121 height 8
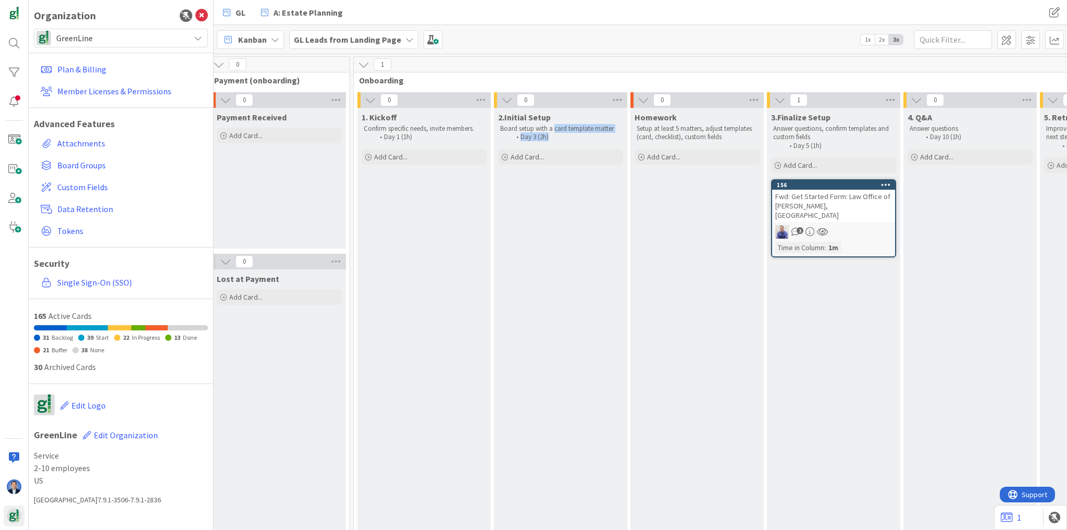
drag, startPoint x: 554, startPoint y: 130, endPoint x: 608, endPoint y: 132, distance: 54.8
click at [608, 132] on div "Board setup with a card template matter Day 3 (2h)" at bounding box center [560, 132] width 125 height 21
click at [689, 133] on p "Setup at least 5 matters, adjust templates (card, checklist), custom fields" at bounding box center [697, 132] width 121 height 17
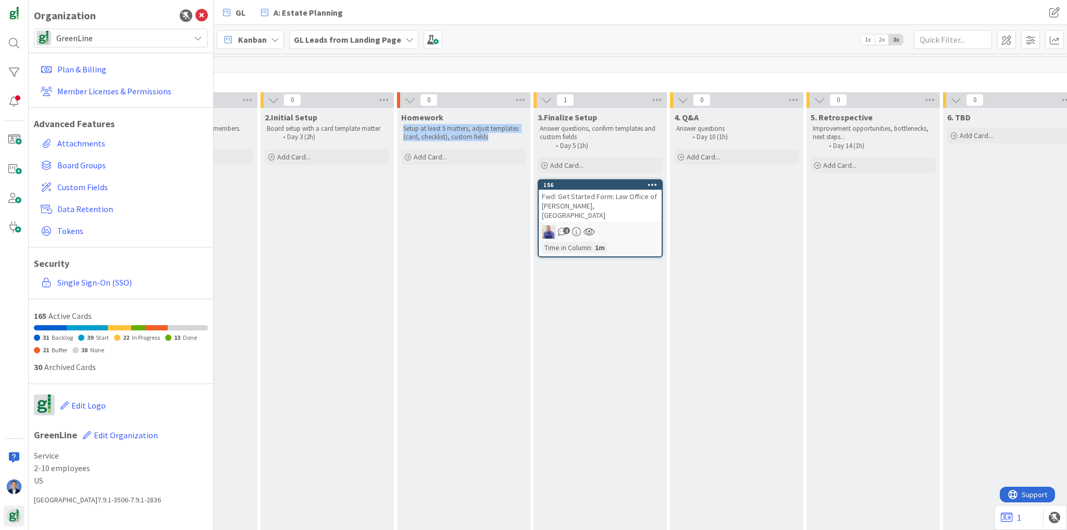
scroll to position [0, 1281]
drag, startPoint x: 545, startPoint y: 118, endPoint x: 588, endPoint y: 140, distance: 47.8
click at [588, 140] on div "3.Finalize Setup Answer questions, confirm templates and custom fields Day 5 (1…" at bounding box center [599, 130] width 133 height 44
click at [583, 138] on p "Answer questions, confirm templates and custom fields" at bounding box center [599, 132] width 121 height 17
click at [555, 123] on div "Answer questions, confirm templates and custom fields Day 5 (1h)" at bounding box center [599, 137] width 125 height 30
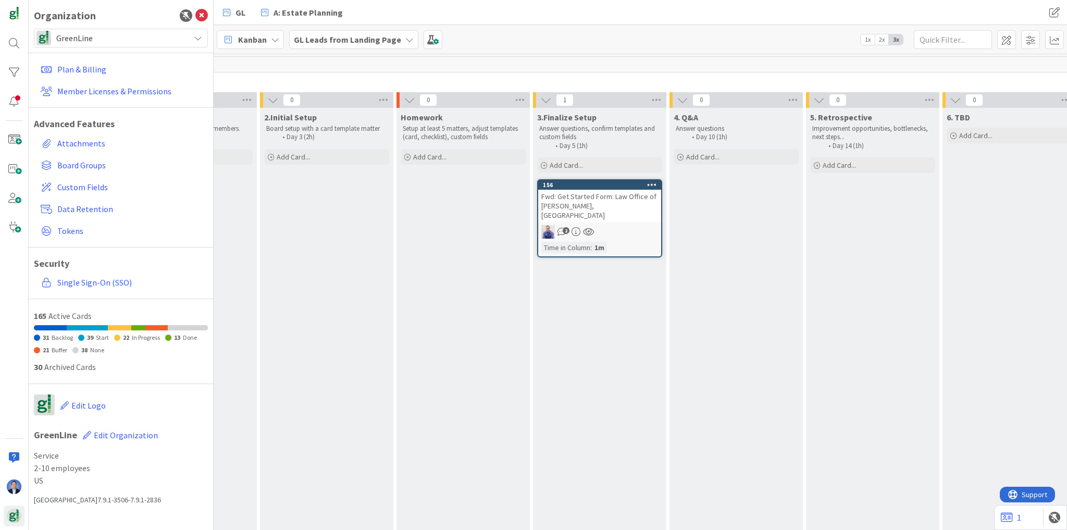
click at [556, 117] on span "3.Finalize Setup" at bounding box center [566, 117] width 59 height 10
drag, startPoint x: 556, startPoint y: 117, endPoint x: 581, endPoint y: 115, distance: 25.1
click at [581, 115] on span "3.Finalize Setup" at bounding box center [566, 117] width 59 height 10
click at [92, 42] on span "GreenLine" at bounding box center [120, 38] width 128 height 15
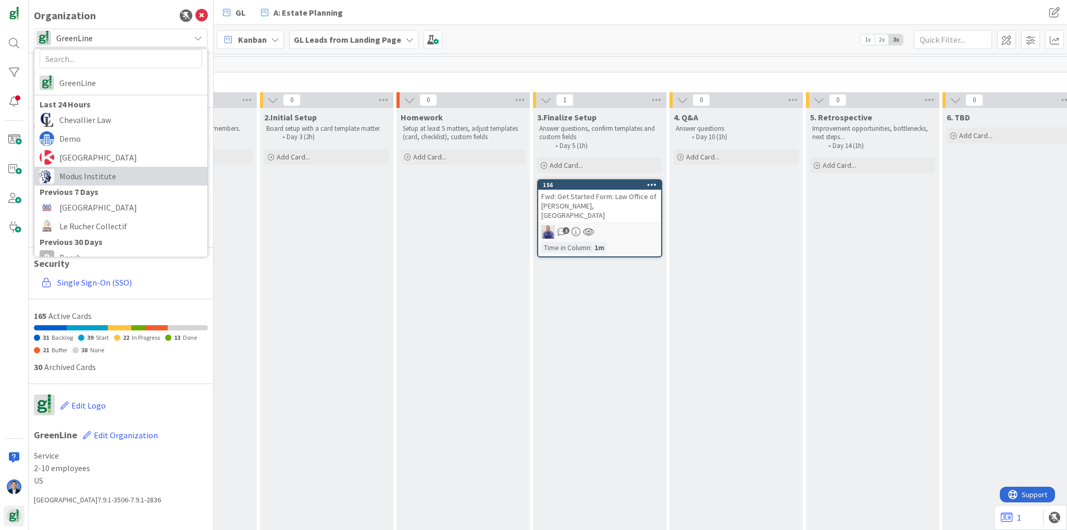
scroll to position [0, 0]
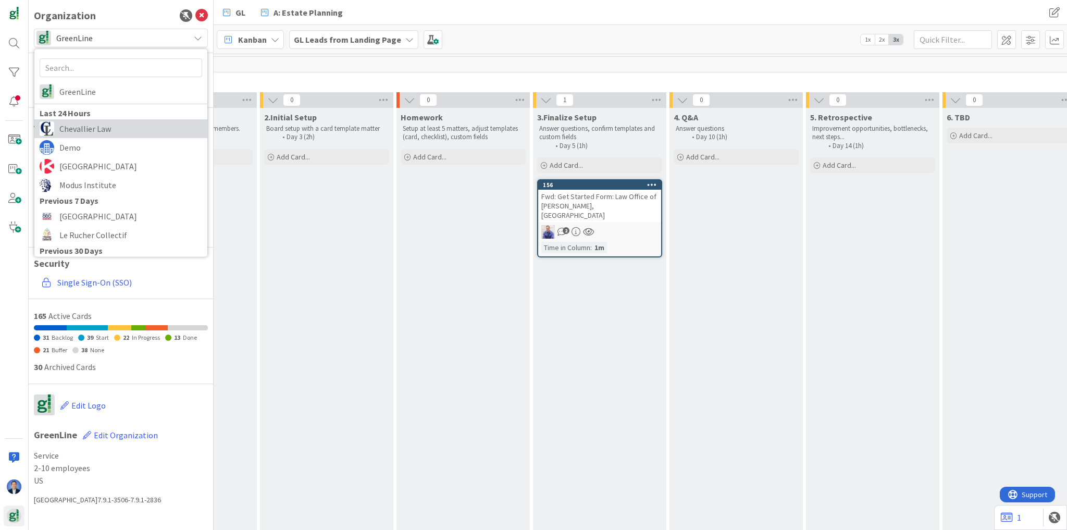
click at [122, 122] on span "Chevallier Law" at bounding box center [130, 129] width 143 height 16
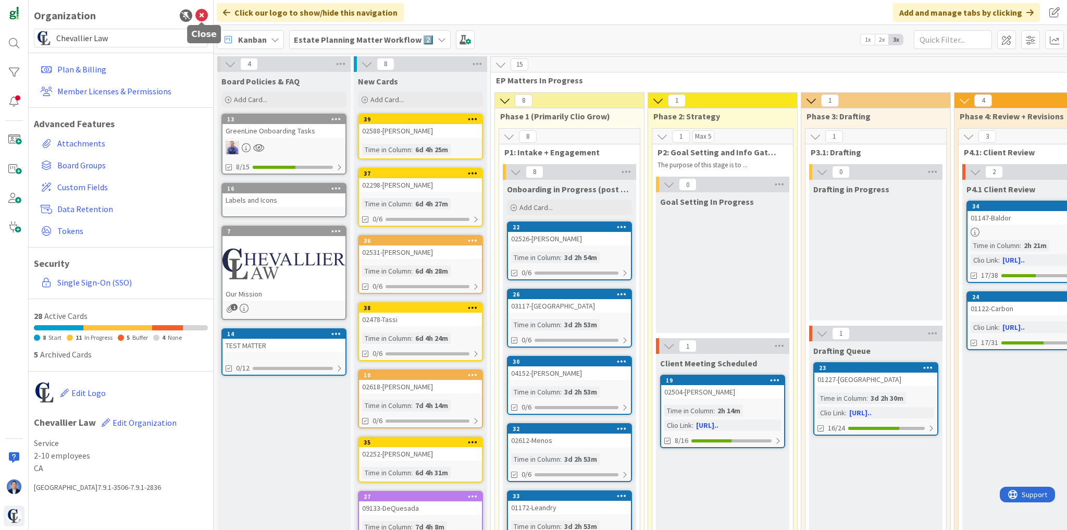
click at [200, 13] on icon at bounding box center [201, 15] width 13 height 13
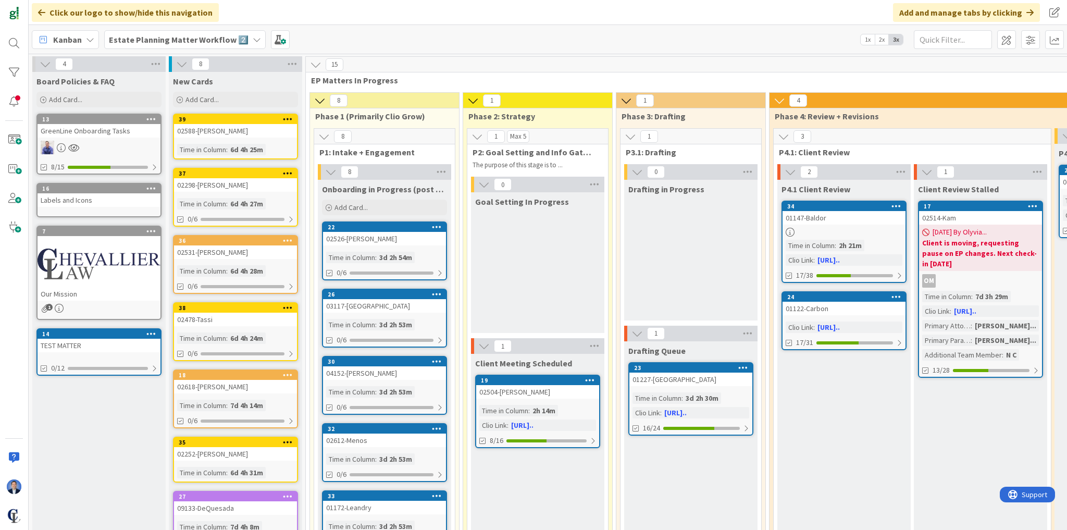
click at [868, 36] on span "1x" at bounding box center [868, 39] width 14 height 10
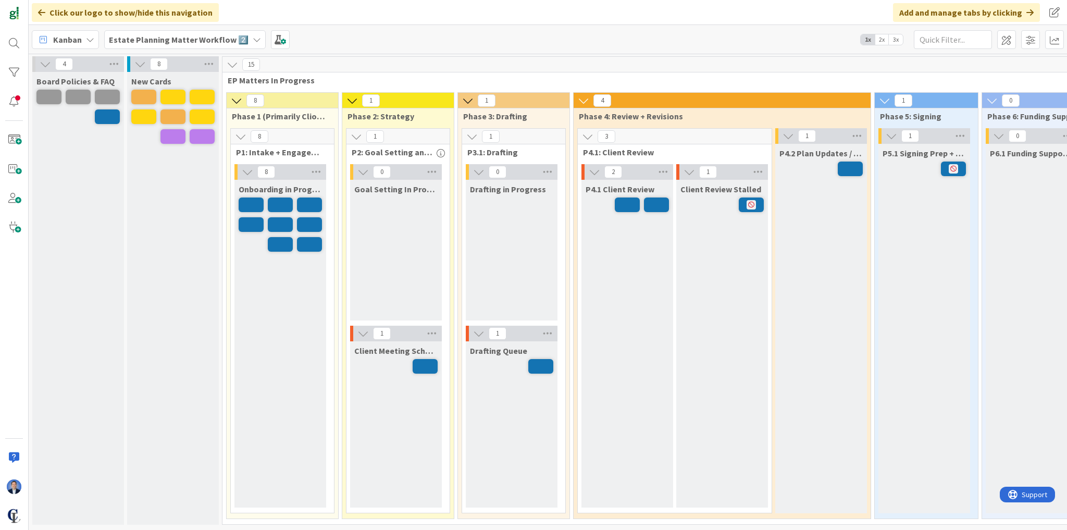
click at [896, 39] on span "3x" at bounding box center [896, 39] width 14 height 10
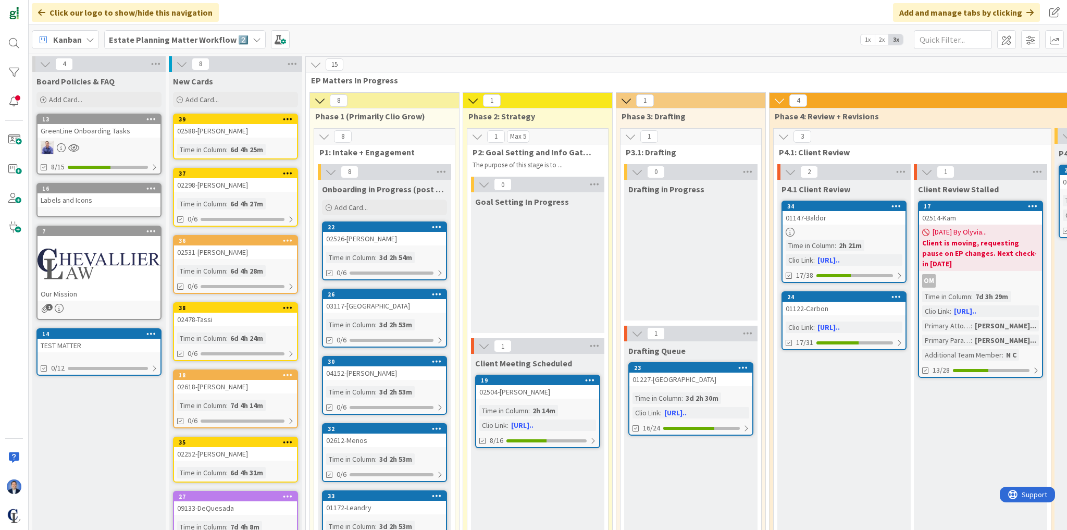
click at [100, 128] on div "GreenLine Onboarding Tasks" at bounding box center [99, 131] width 123 height 14
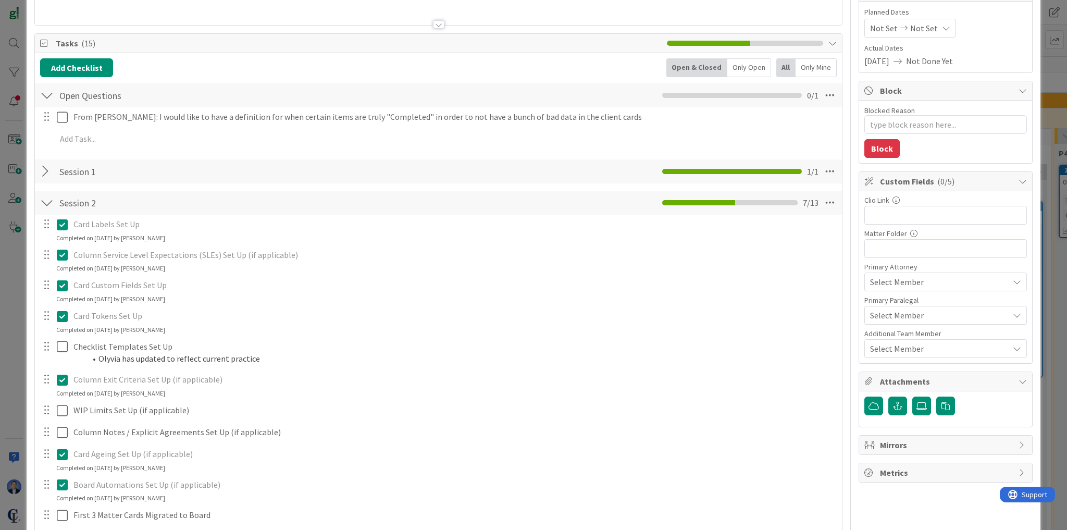
scroll to position [125, 0]
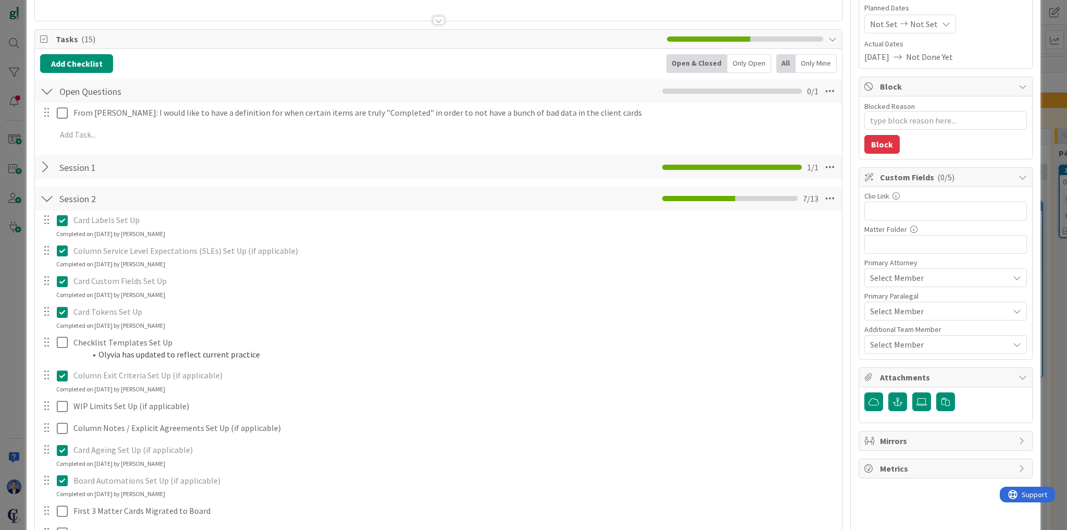
click at [48, 168] on div at bounding box center [47, 167] width 14 height 19
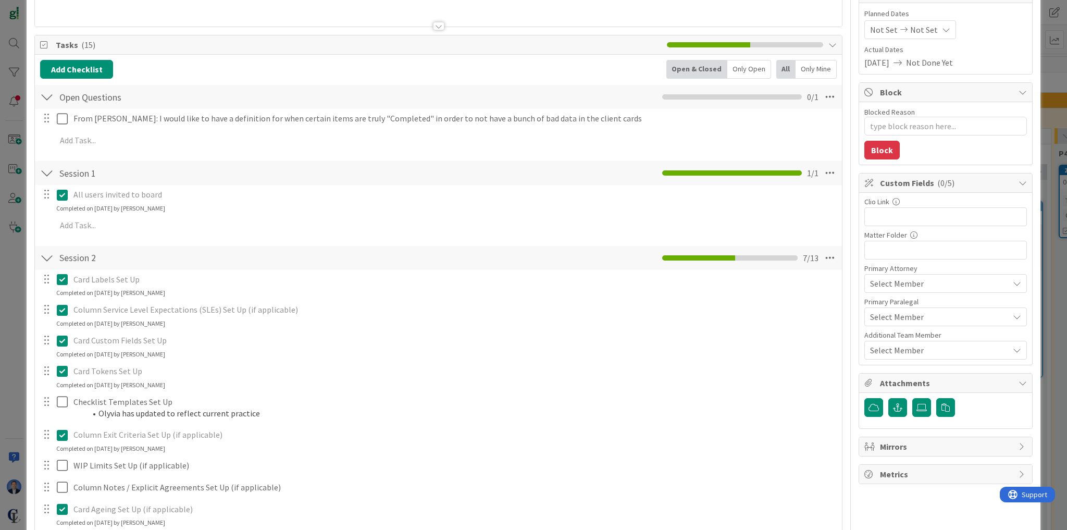
scroll to position [0, 0]
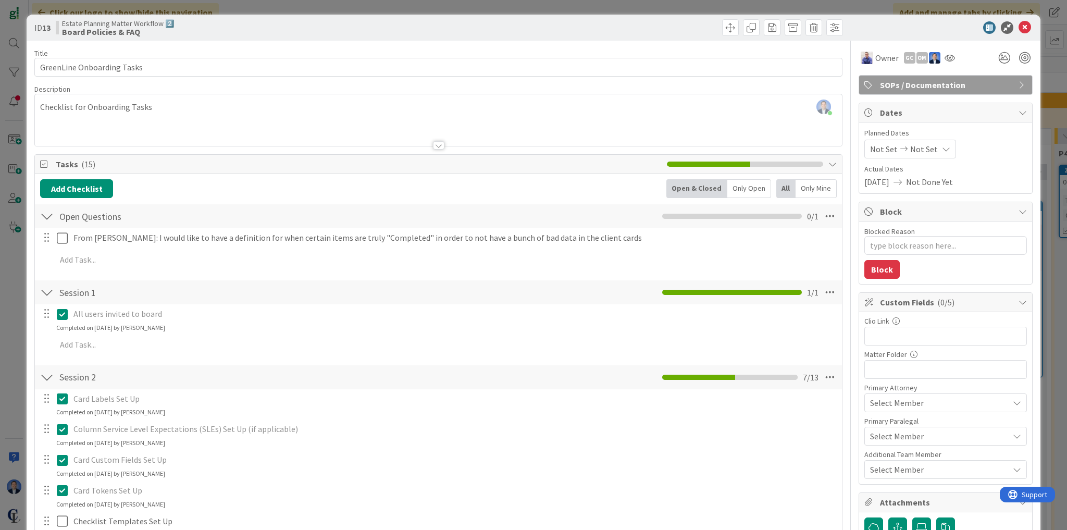
type textarea "x"
click at [85, 192] on button "Add Checklist" at bounding box center [76, 188] width 73 height 19
type input "Session 3"
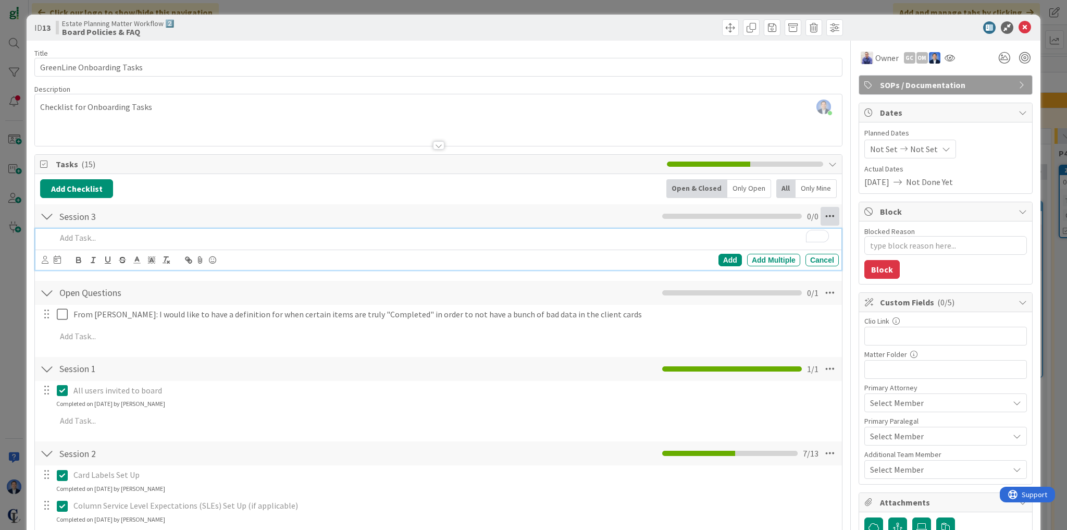
click at [824, 217] on icon at bounding box center [829, 216] width 19 height 19
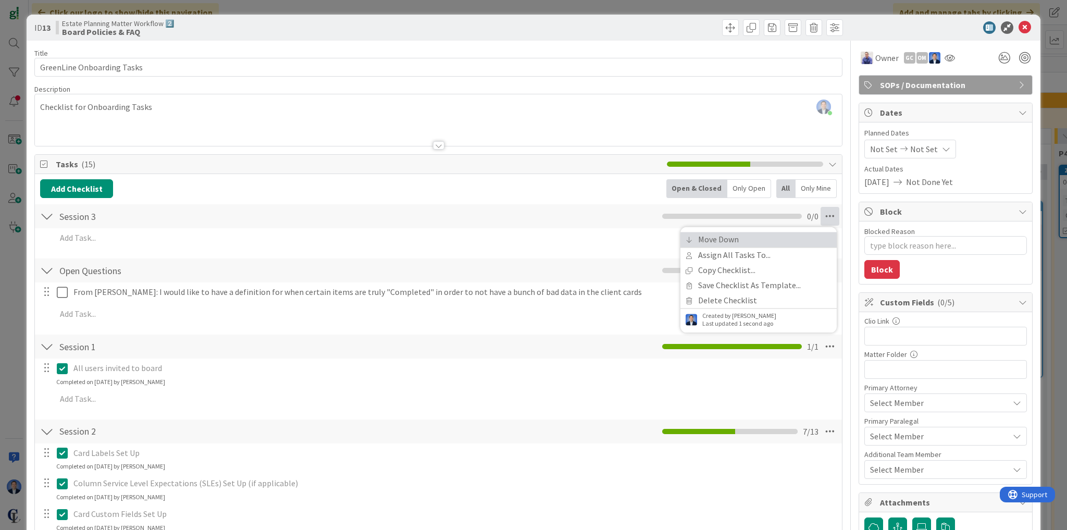
click at [811, 243] on link "Move Down" at bounding box center [758, 239] width 156 height 15
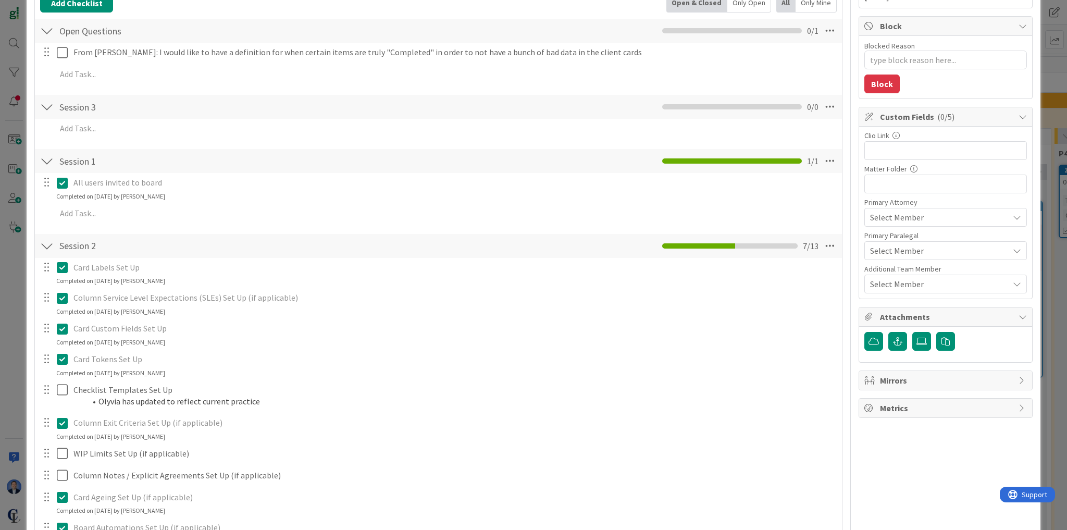
scroll to position [153, 0]
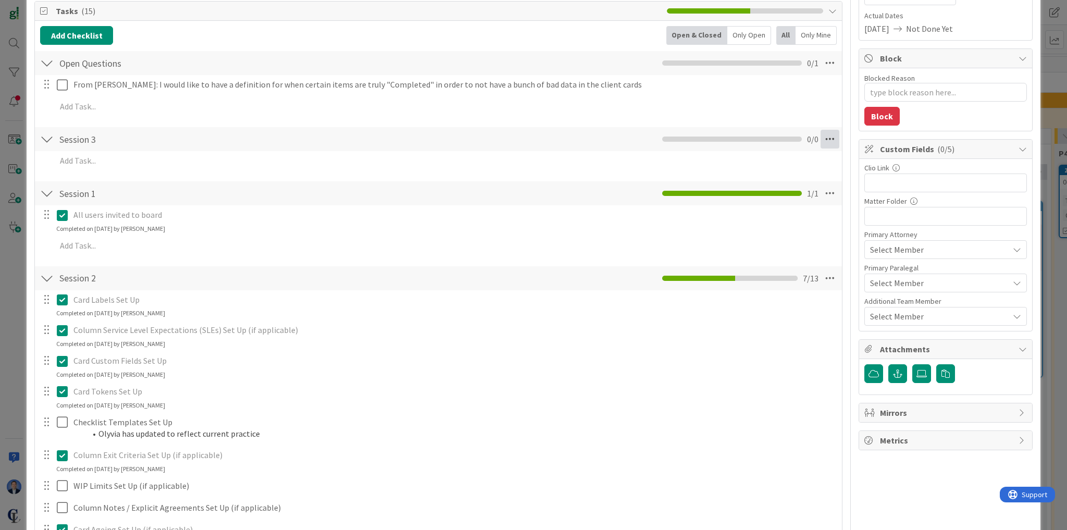
click at [827, 136] on icon at bounding box center [829, 139] width 19 height 19
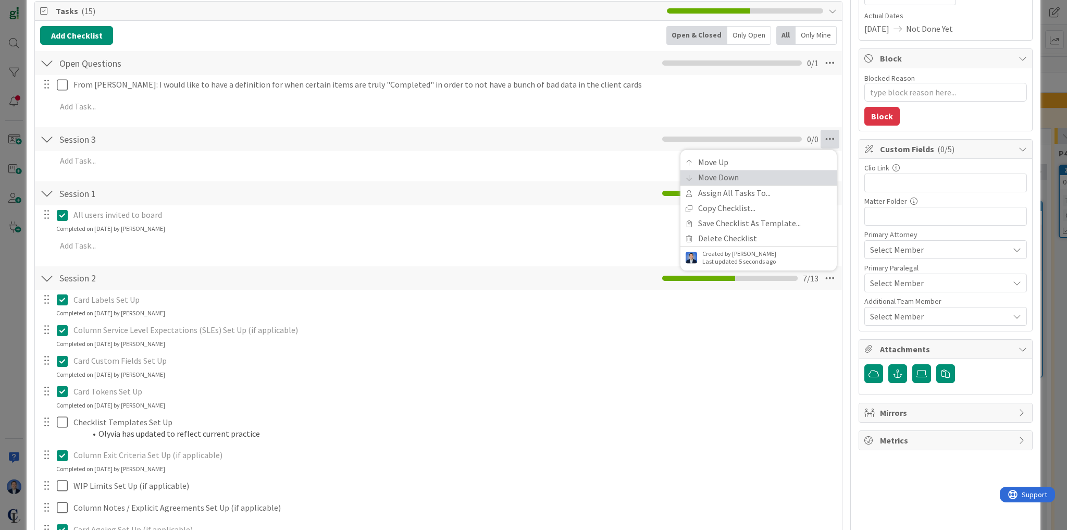
click at [806, 175] on link "Move Down" at bounding box center [758, 177] width 156 height 15
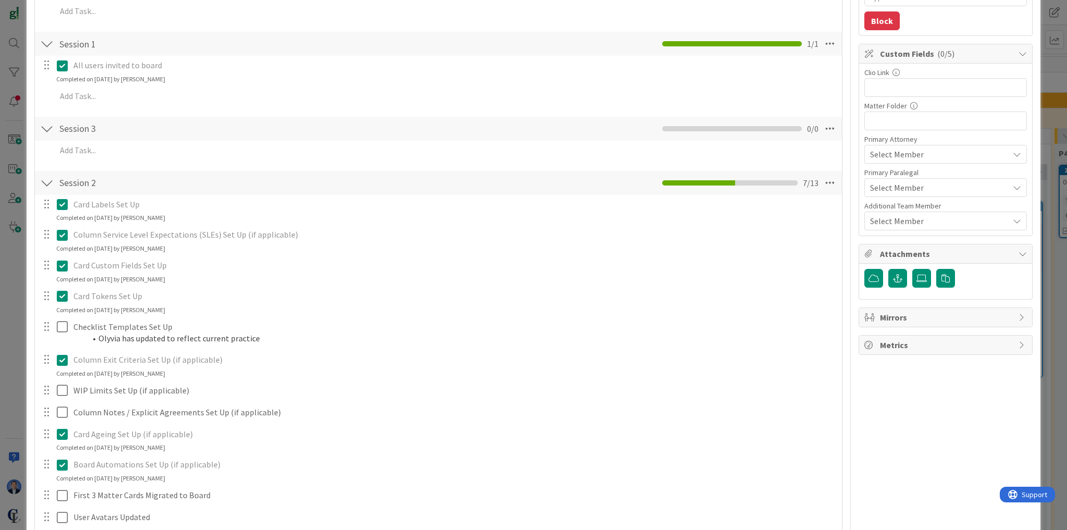
scroll to position [238, 0]
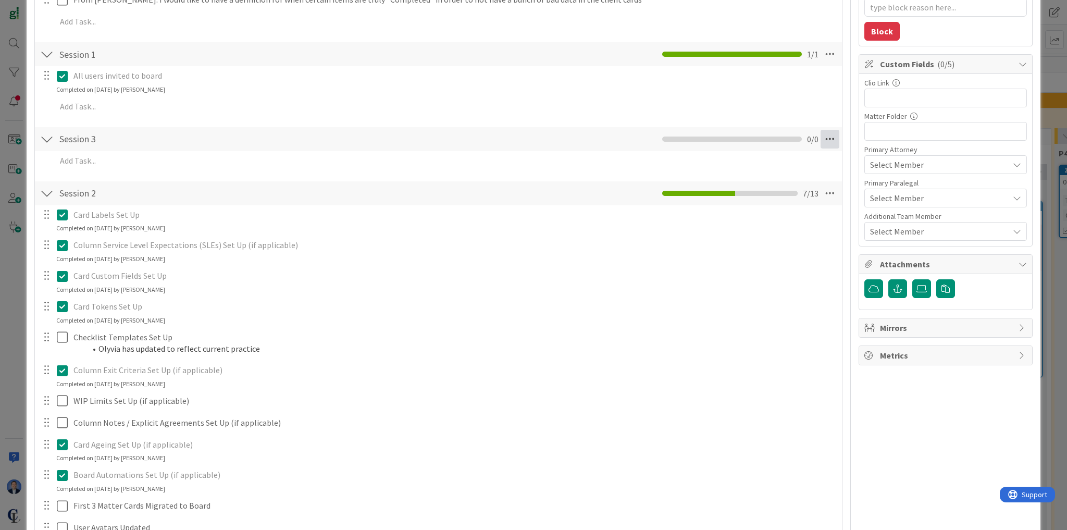
click at [826, 138] on icon at bounding box center [829, 139] width 19 height 19
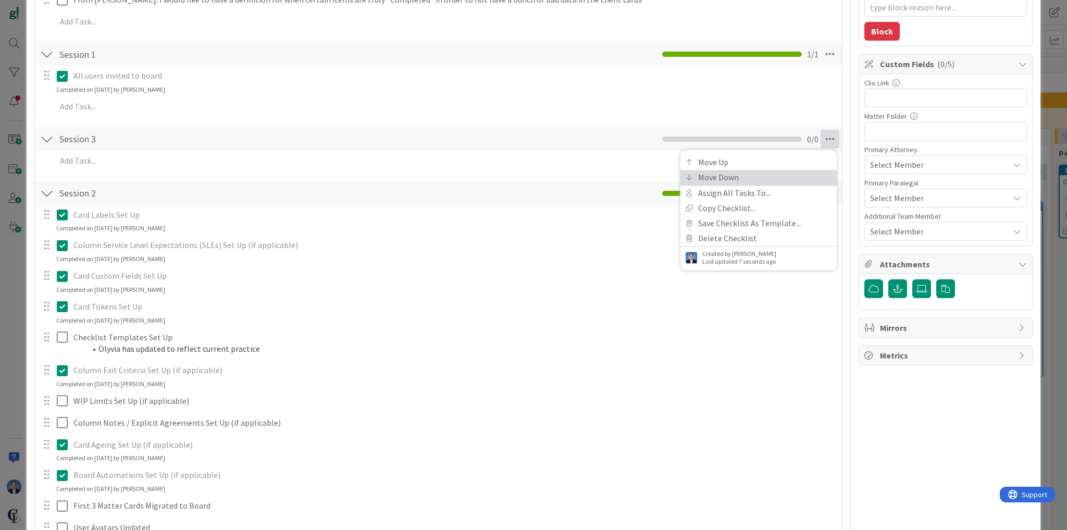
click at [802, 175] on link "Move Down" at bounding box center [758, 177] width 156 height 15
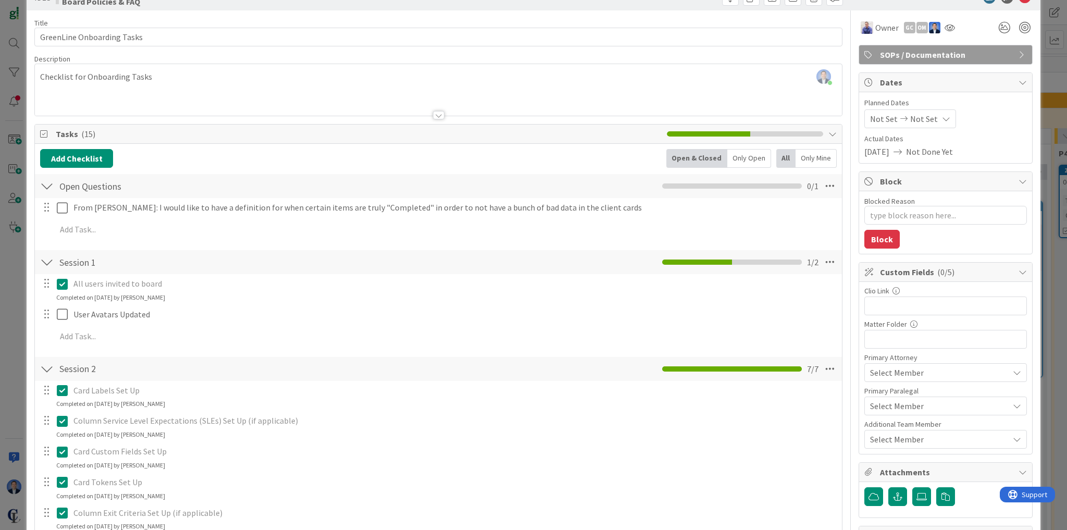
scroll to position [0, 0]
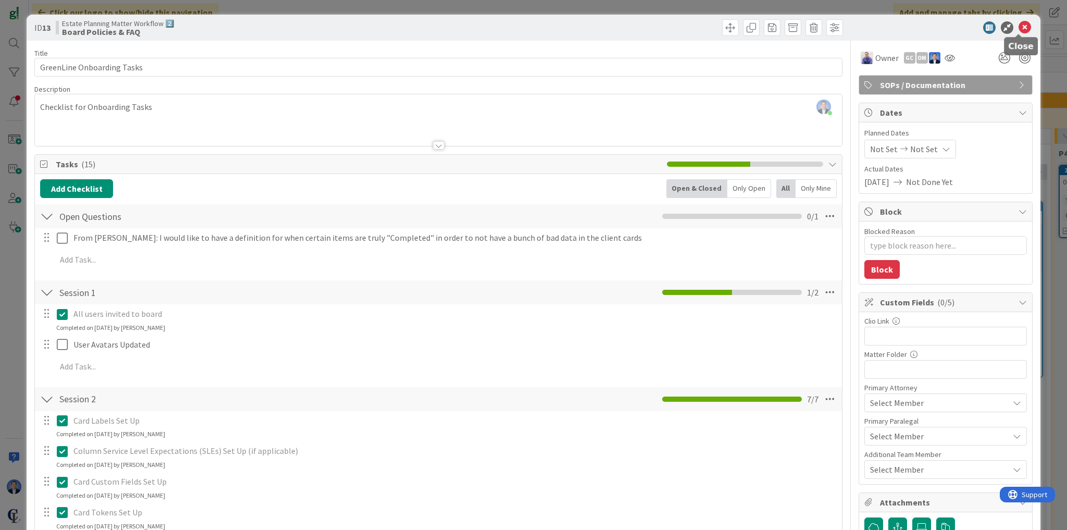
type textarea "x"
click at [1020, 27] on icon at bounding box center [1024, 27] width 13 height 13
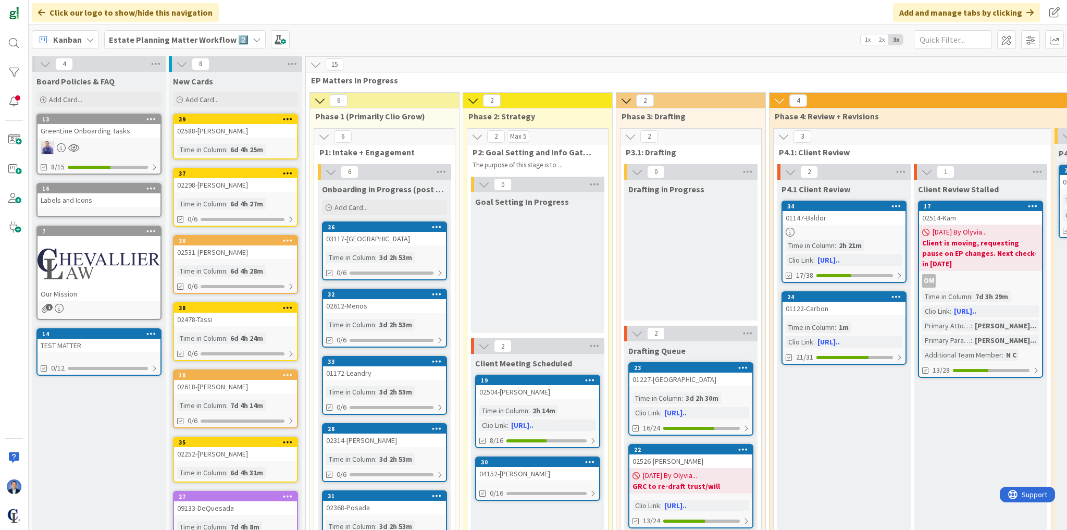
click at [158, 38] on b "Estate Planning Matter Workflow 2️⃣" at bounding box center [179, 39] width 140 height 10
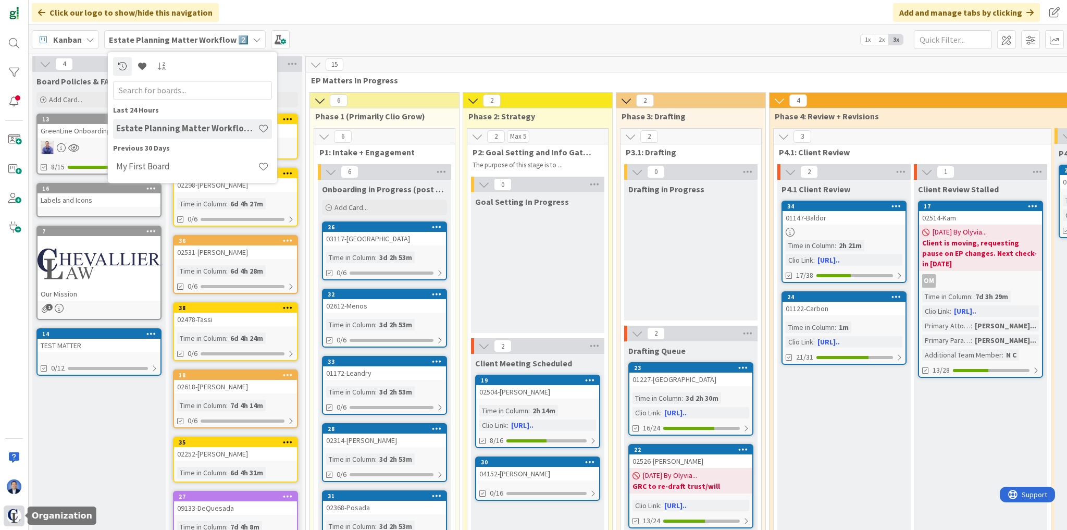
click at [17, 514] on img at bounding box center [14, 515] width 15 height 15
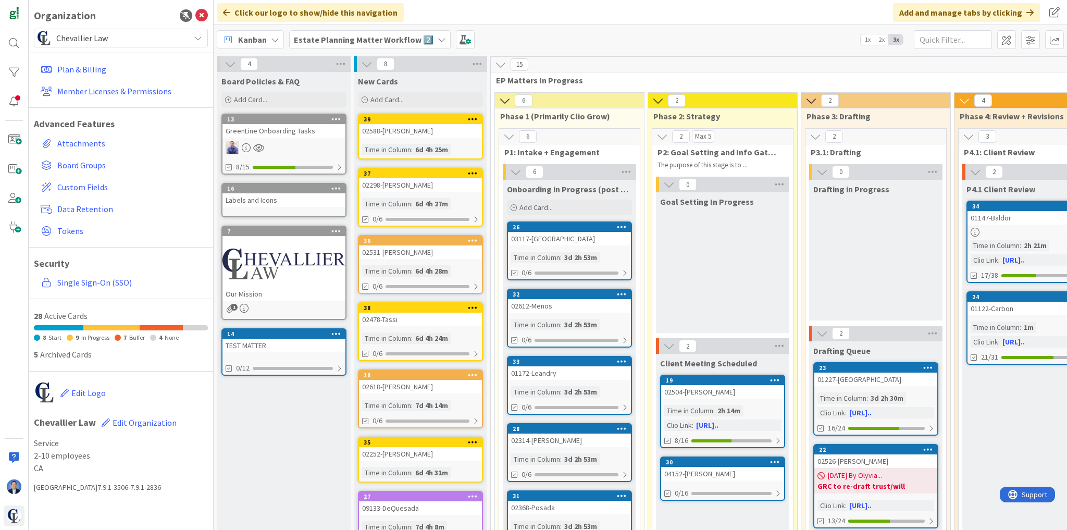
click at [85, 35] on span "Chevallier Law" at bounding box center [120, 38] width 128 height 15
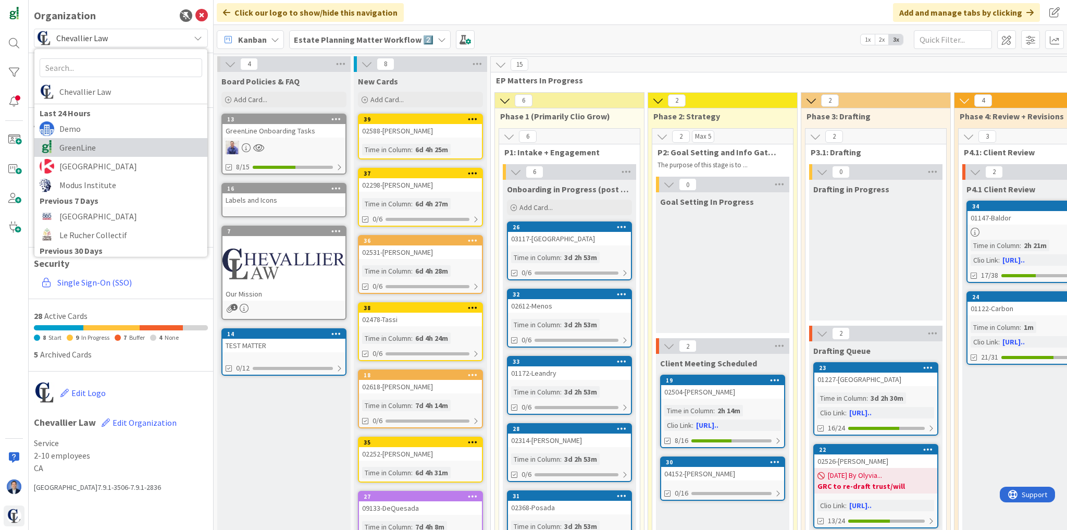
click at [88, 148] on span "GreenLine" at bounding box center [130, 148] width 143 height 16
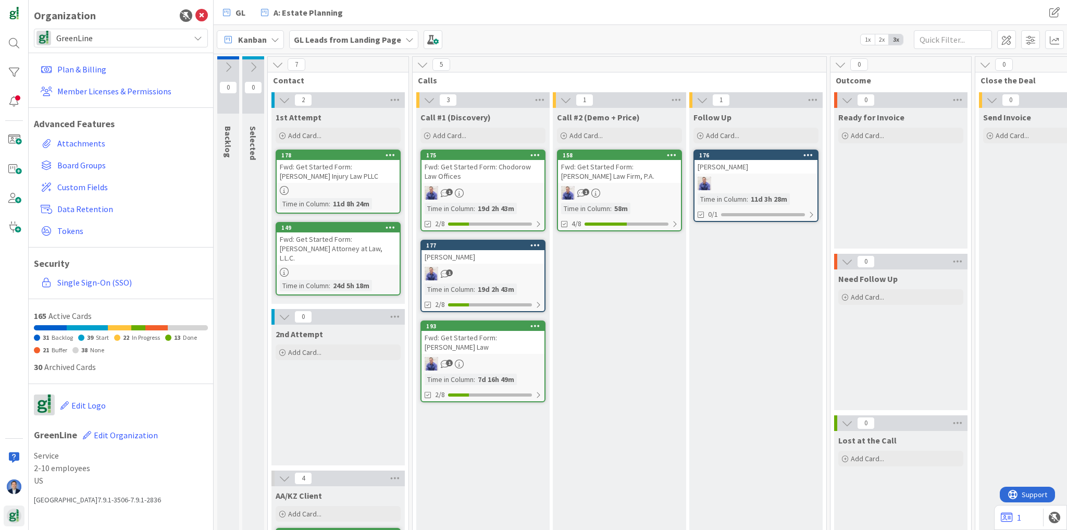
click at [323, 42] on b "GL Leads from Landing Page" at bounding box center [347, 39] width 107 height 10
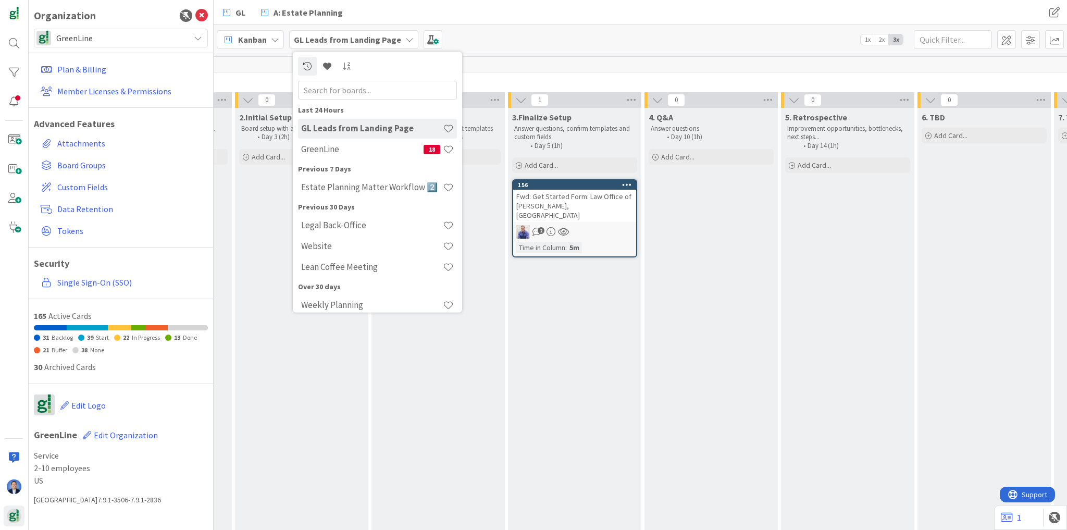
scroll to position [0, 1317]
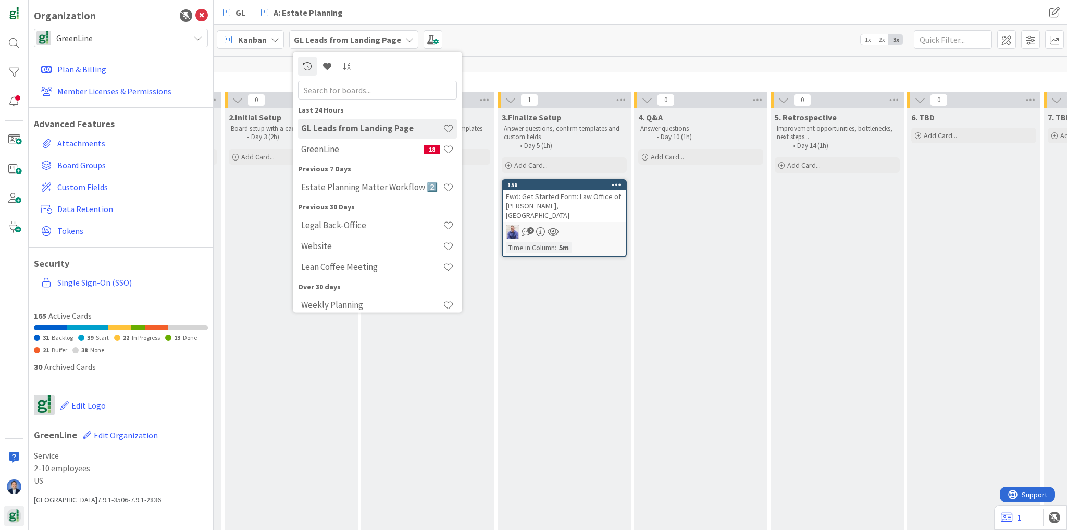
click at [557, 337] on div "3.Finalize Setup Answer questions, confirm templates and custom fields Day 5 (1…" at bounding box center [563, 520] width 133 height 825
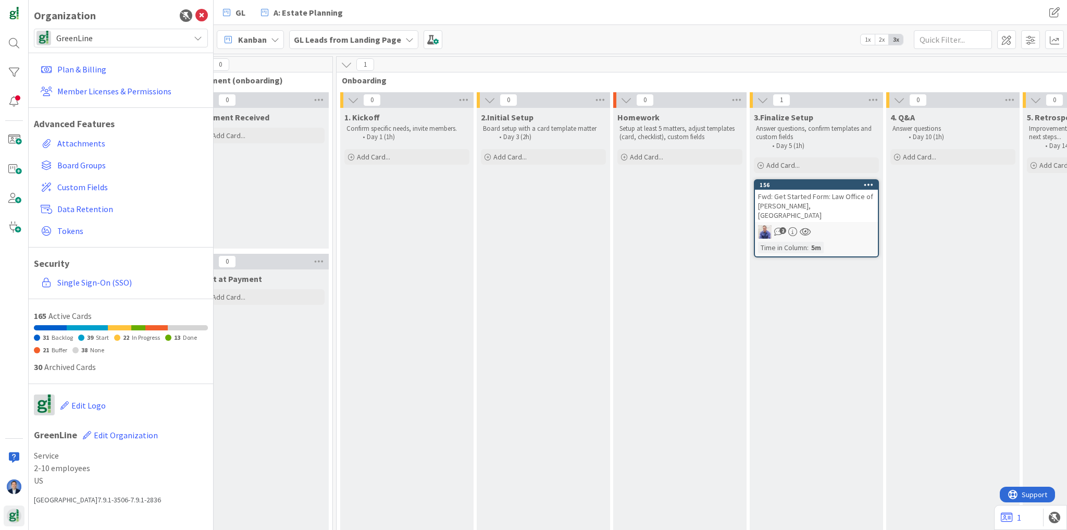
scroll to position [0, 1068]
click at [113, 43] on span "GreenLine" at bounding box center [120, 38] width 128 height 15
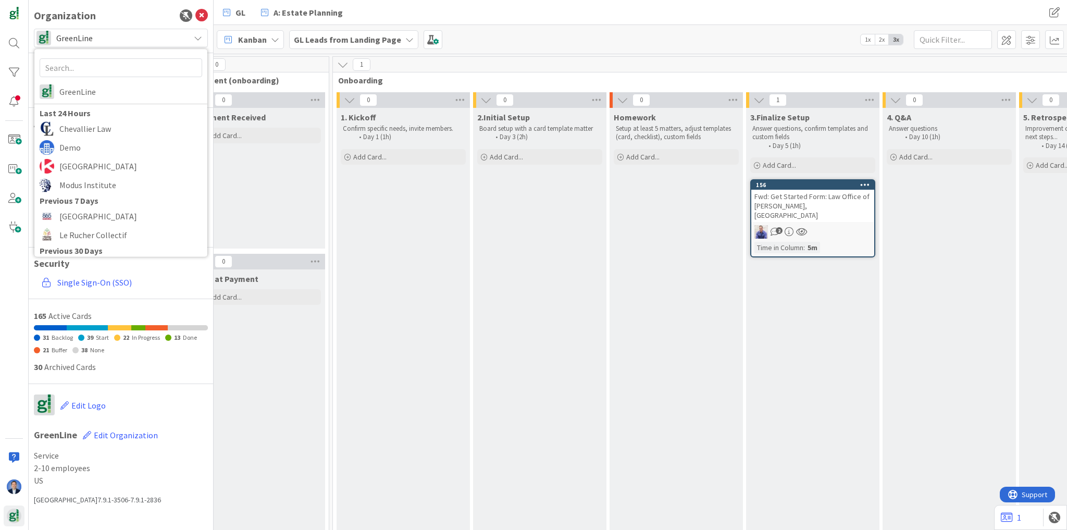
click at [338, 38] on b "GL Leads from Landing Page" at bounding box center [347, 39] width 107 height 10
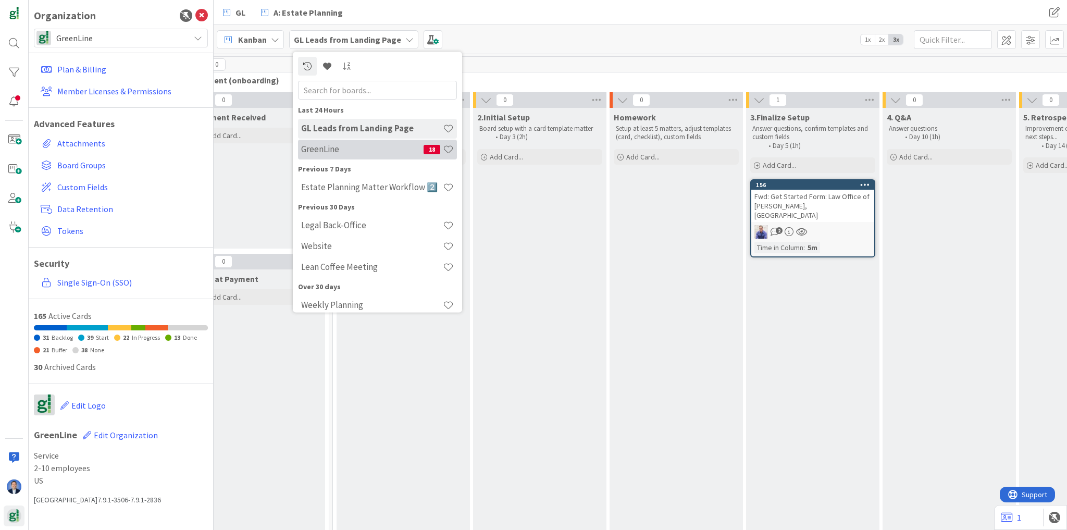
click at [329, 144] on h4 "GreenLine" at bounding box center [362, 149] width 122 height 10
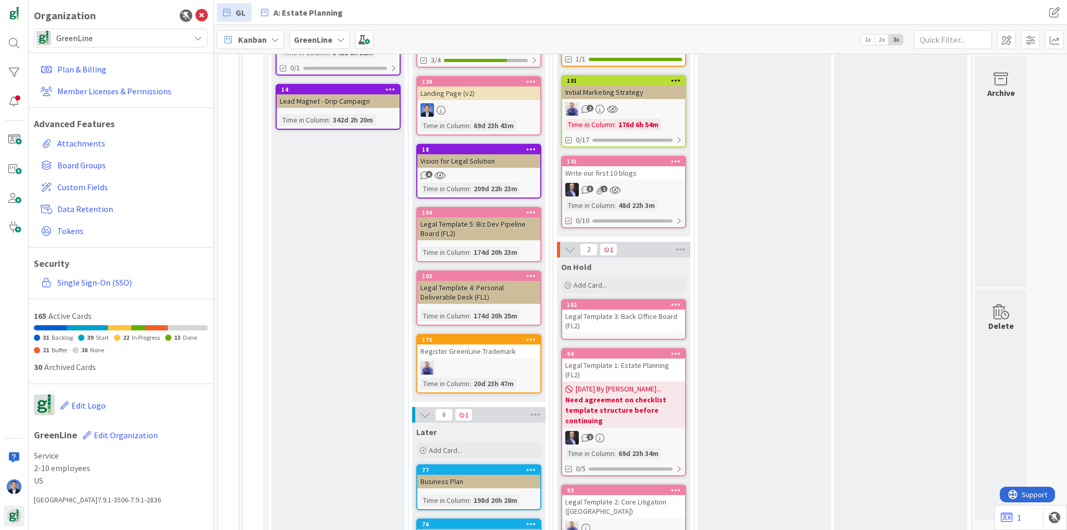
scroll to position [417, 0]
